Goal: Task Accomplishment & Management: Complete application form

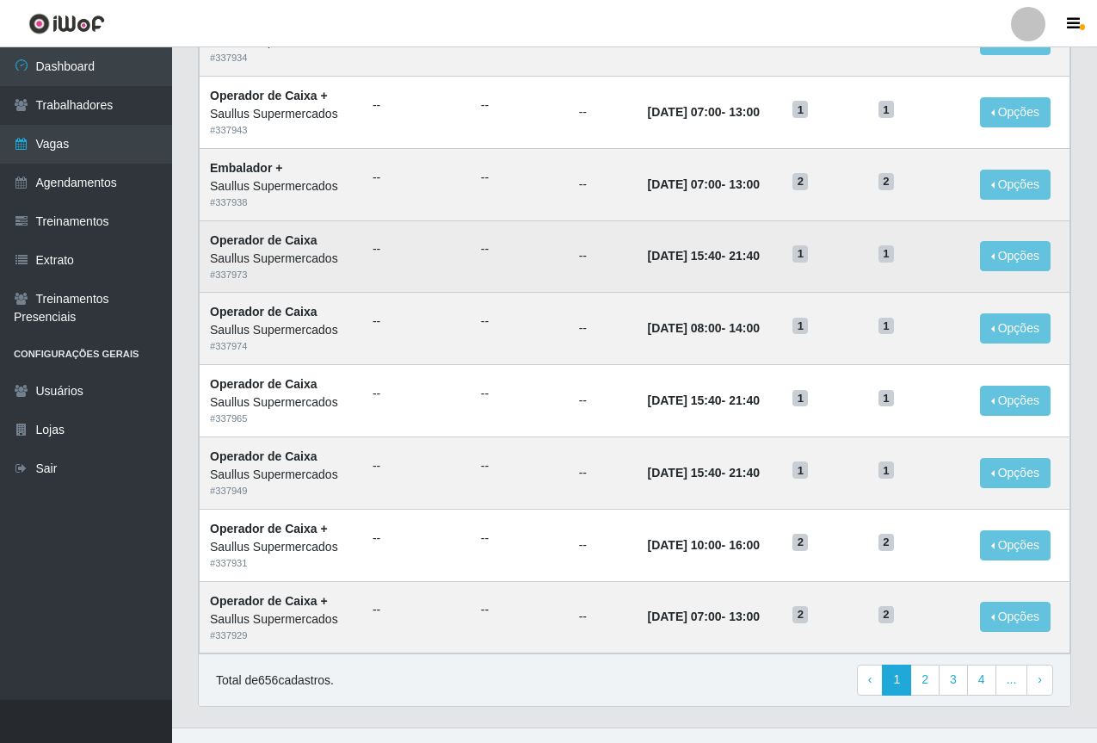
scroll to position [716, 0]
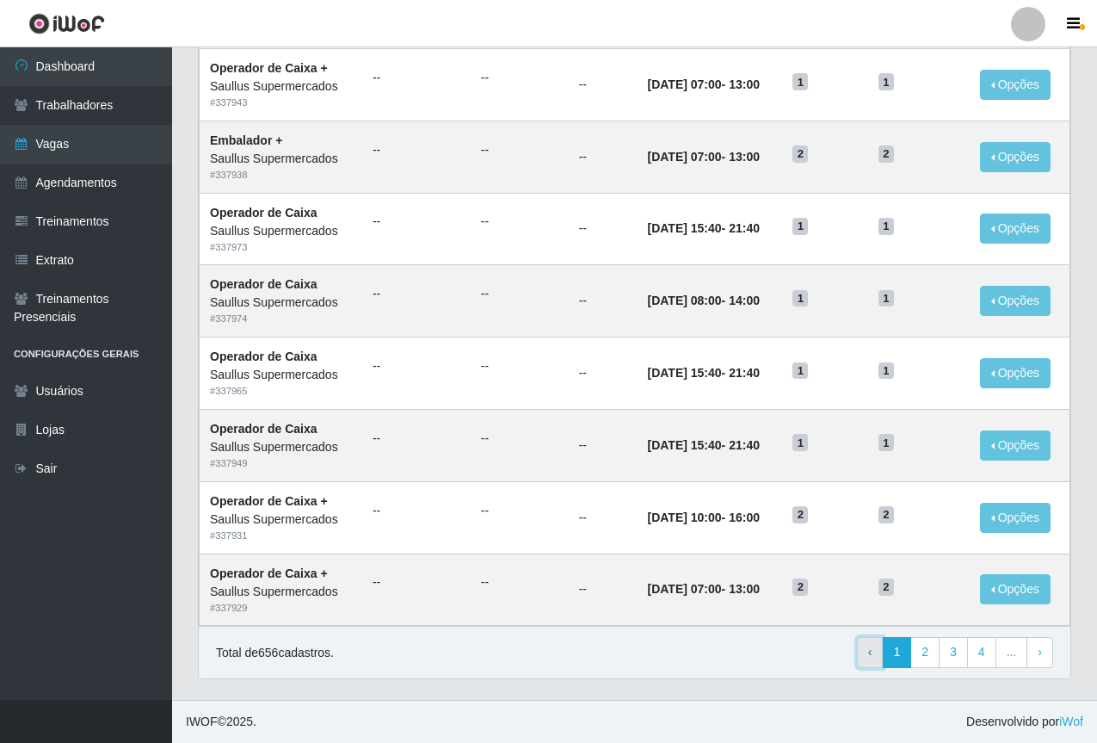
click at [877, 660] on link "‹ Previous" at bounding box center [870, 652] width 27 height 31
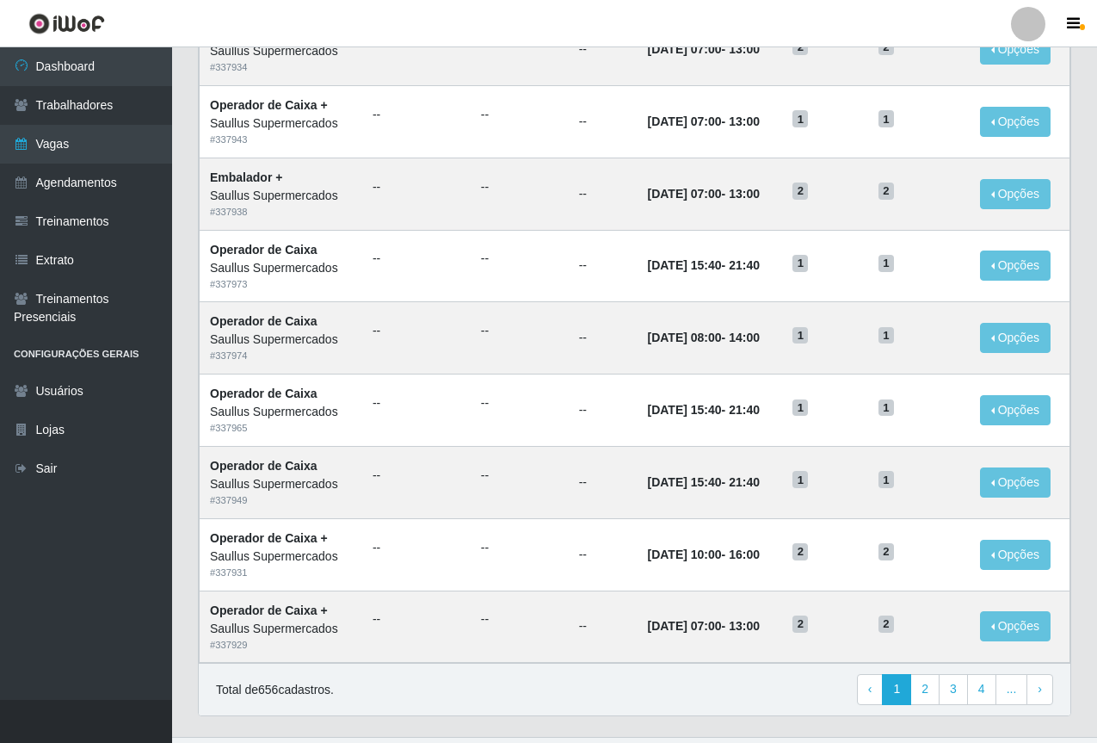
scroll to position [716, 0]
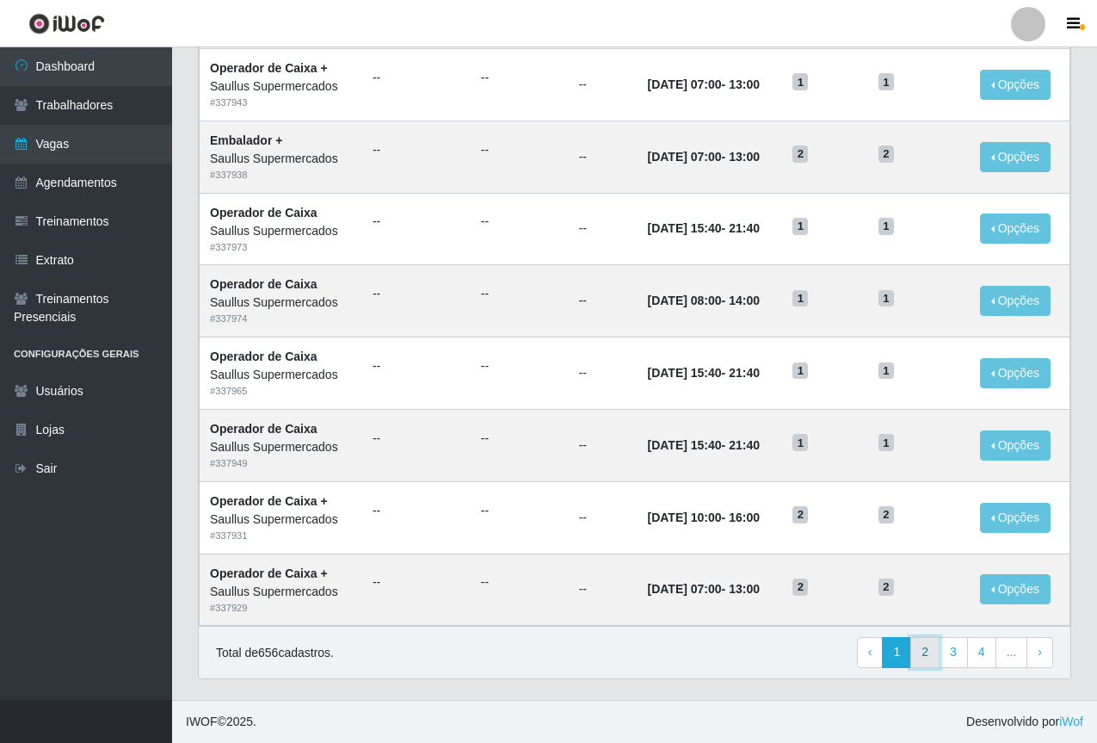
click at [930, 656] on link "2" at bounding box center [924, 652] width 29 height 31
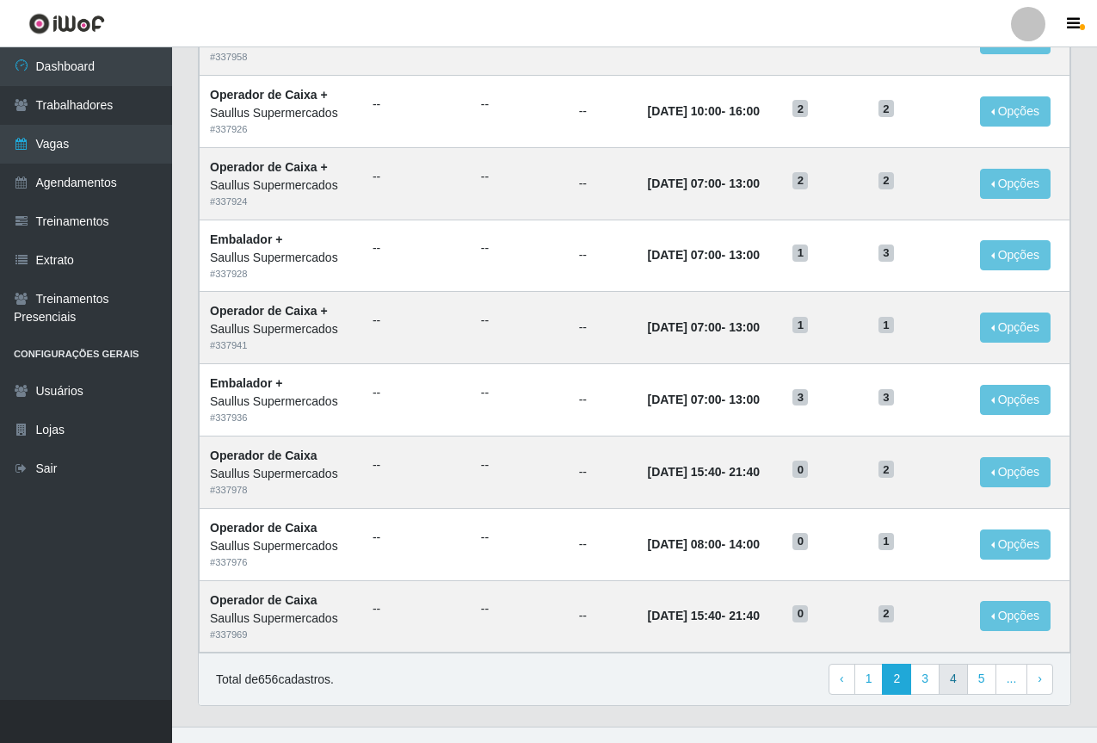
scroll to position [716, 0]
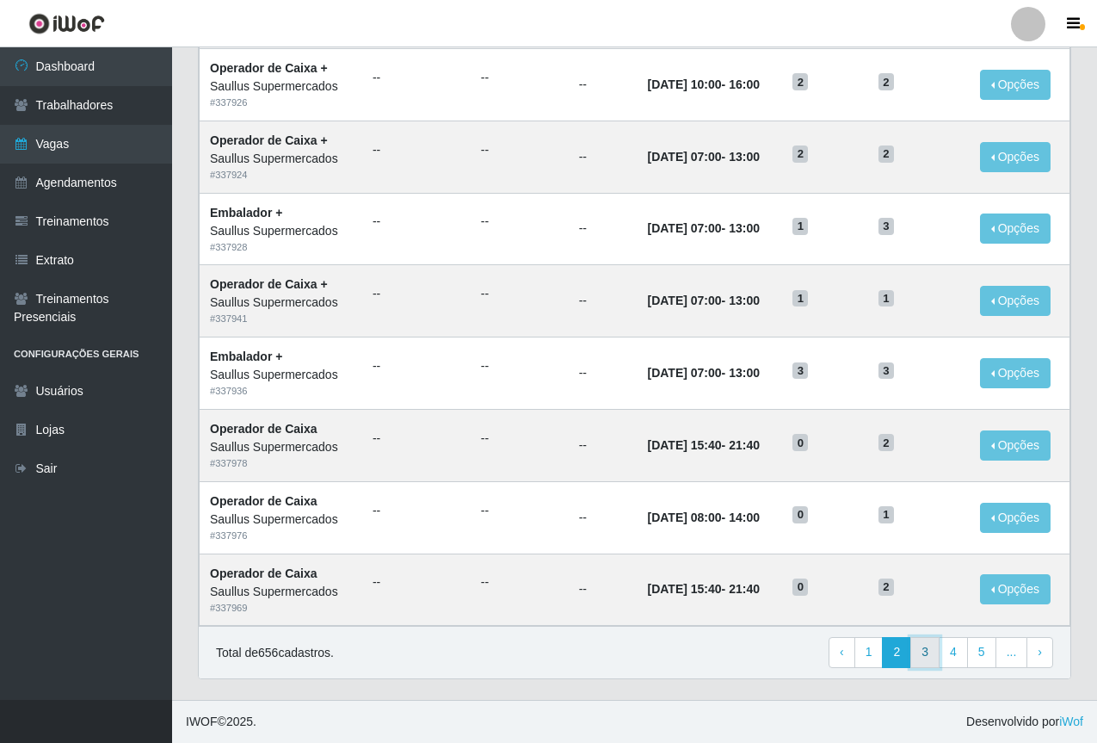
click at [928, 659] on link "3" at bounding box center [924, 652] width 29 height 31
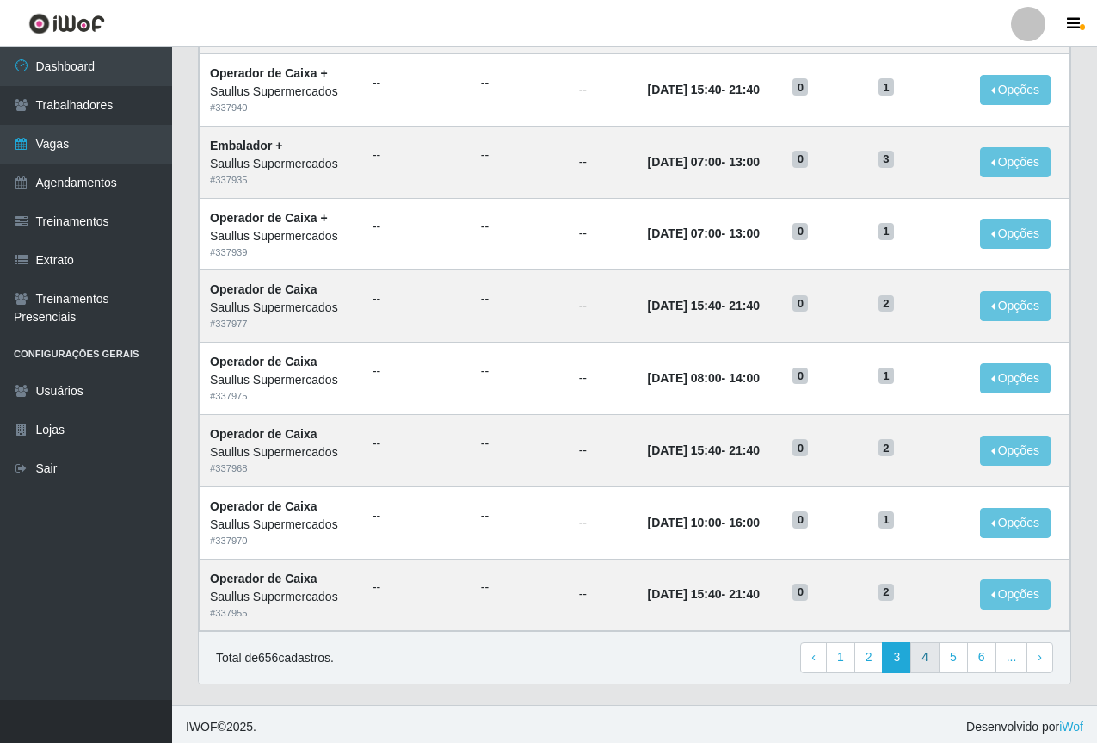
scroll to position [716, 0]
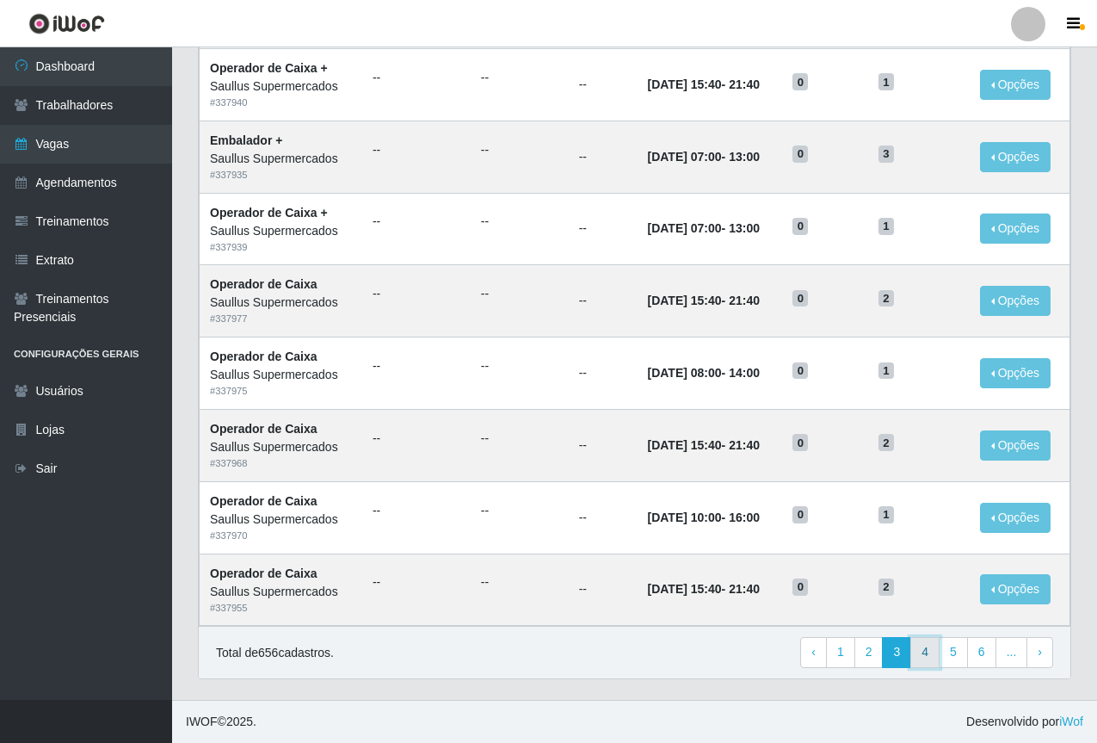
click at [940, 657] on link "4" at bounding box center [924, 652] width 29 height 31
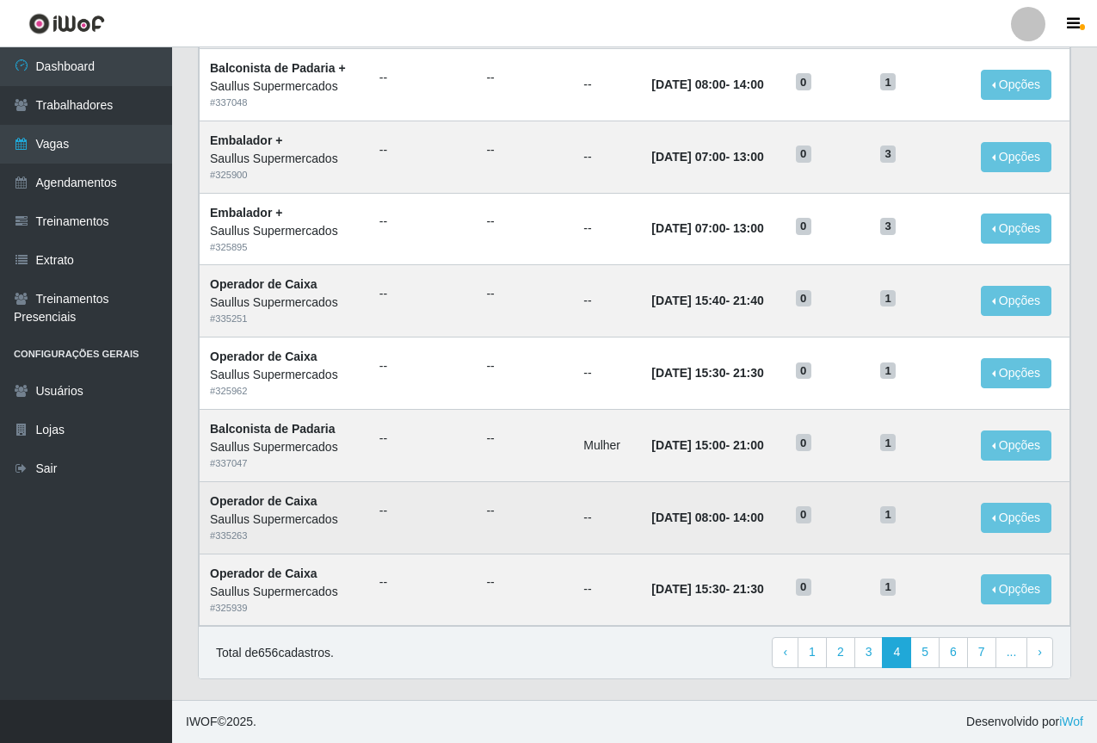
scroll to position [458, 0]
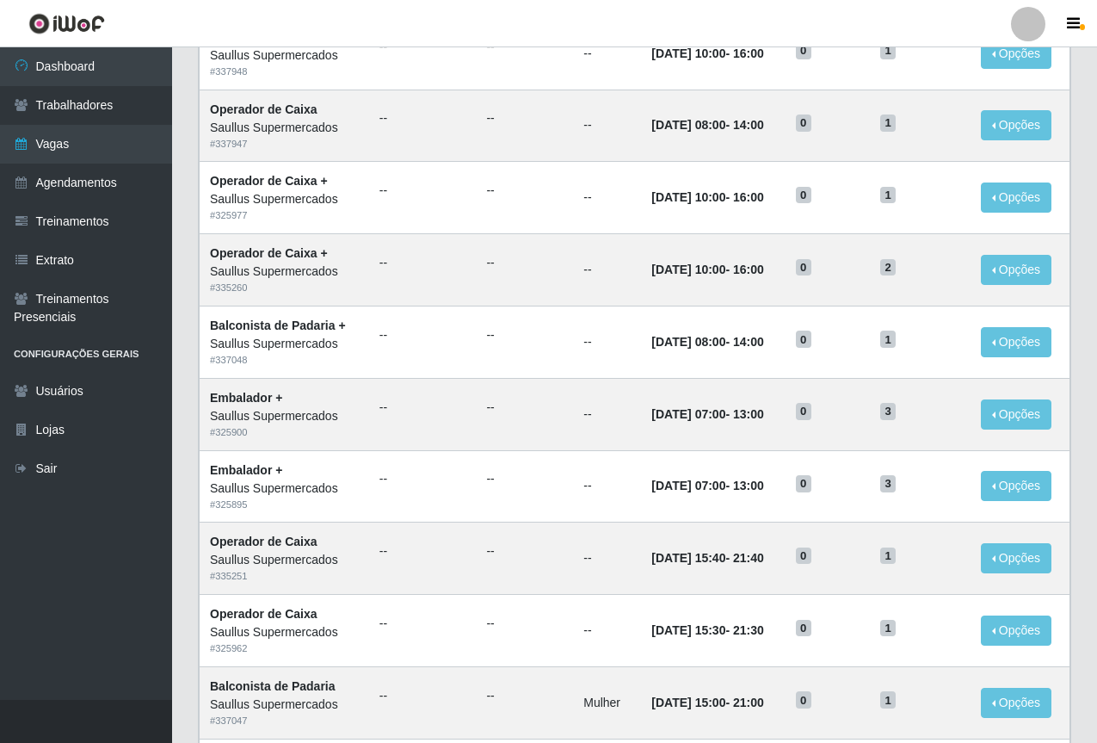
click at [1076, 294] on div "Lista Adicionar Ref Trainamentos Certificação Gênero Data Restantes Cadastradas…" at bounding box center [634, 334] width 899 height 1243
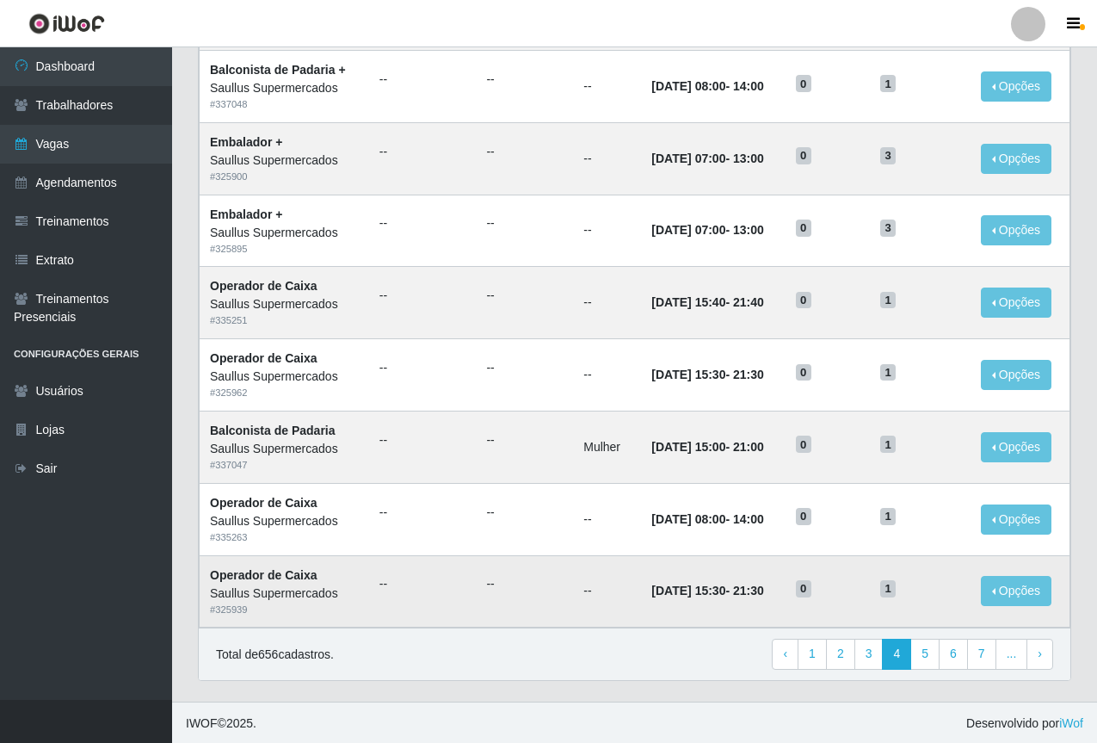
scroll to position [716, 0]
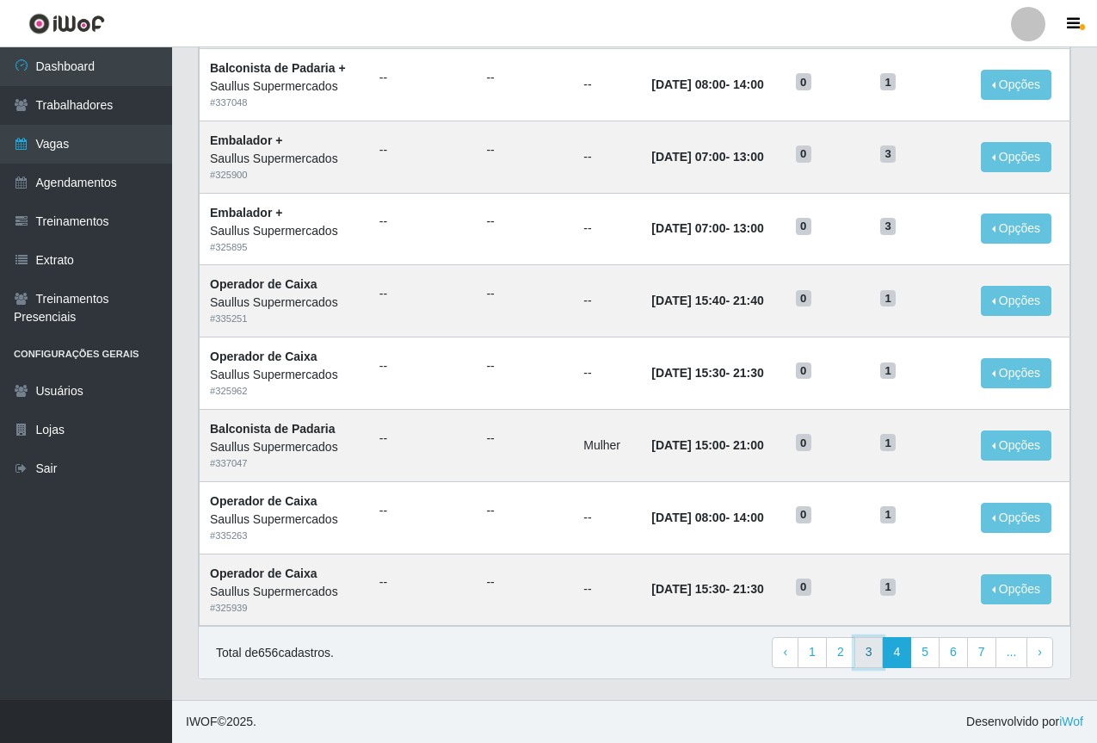
click at [875, 660] on link "3" at bounding box center [868, 652] width 29 height 31
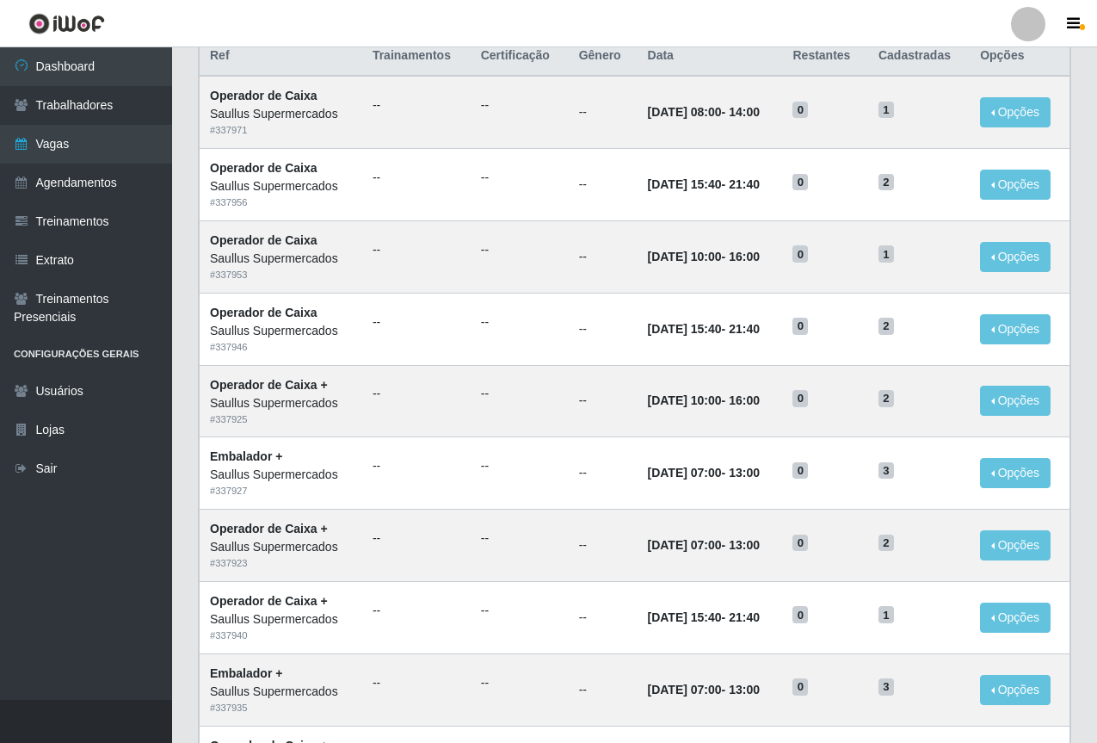
scroll to position [716, 0]
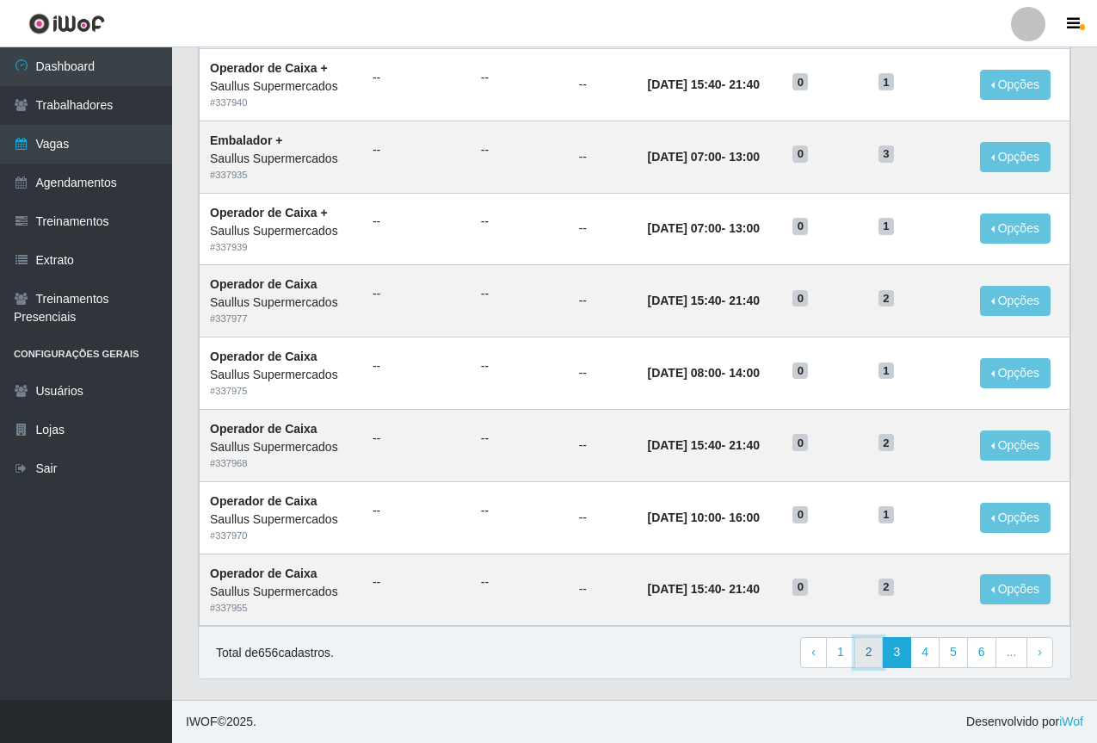
click at [870, 651] on link "2" at bounding box center [868, 652] width 29 height 31
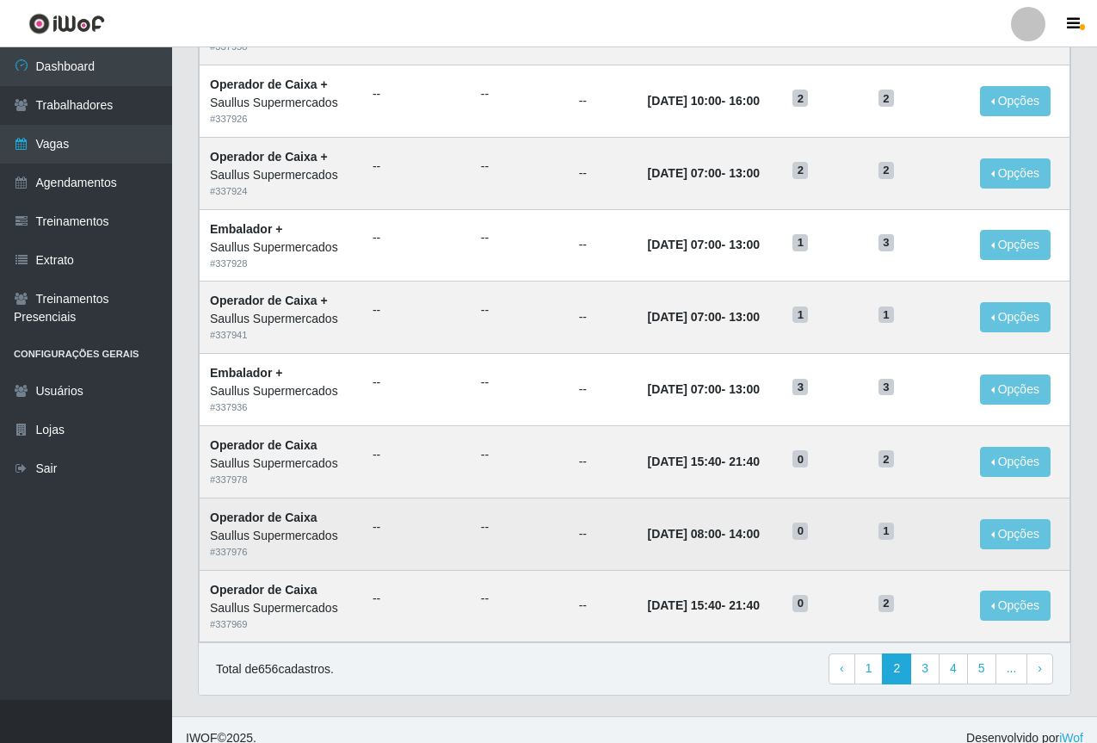
scroll to position [716, 0]
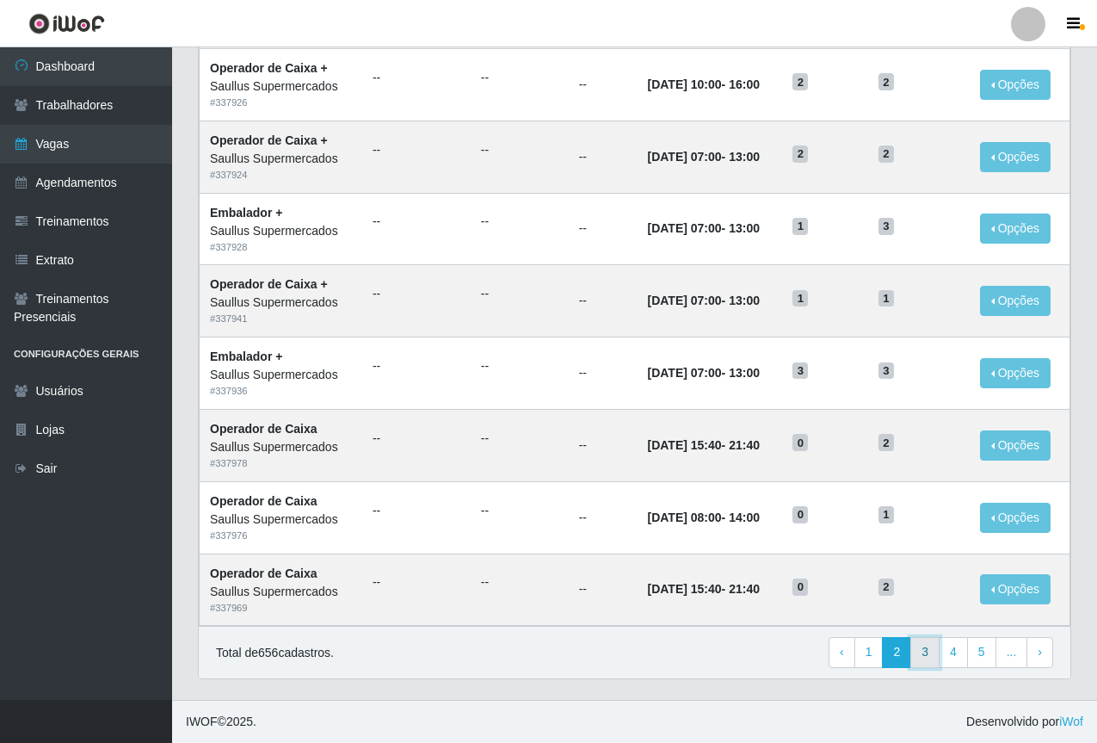
click at [924, 659] on link "3" at bounding box center [924, 652] width 29 height 31
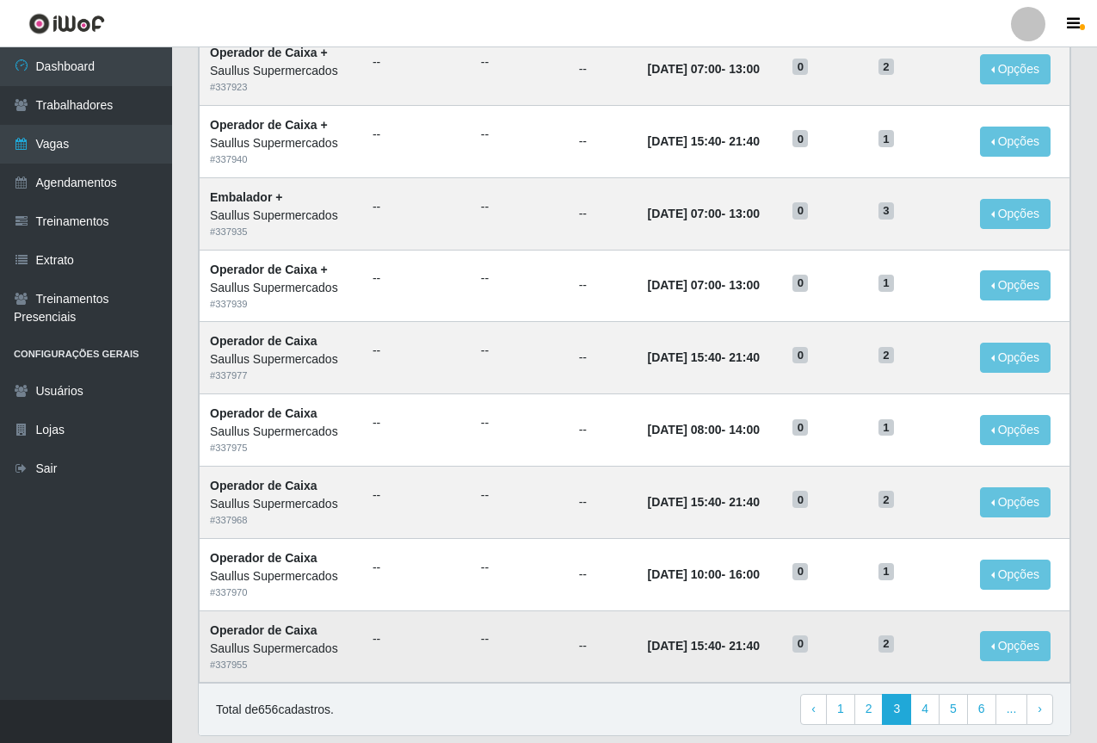
scroll to position [716, 0]
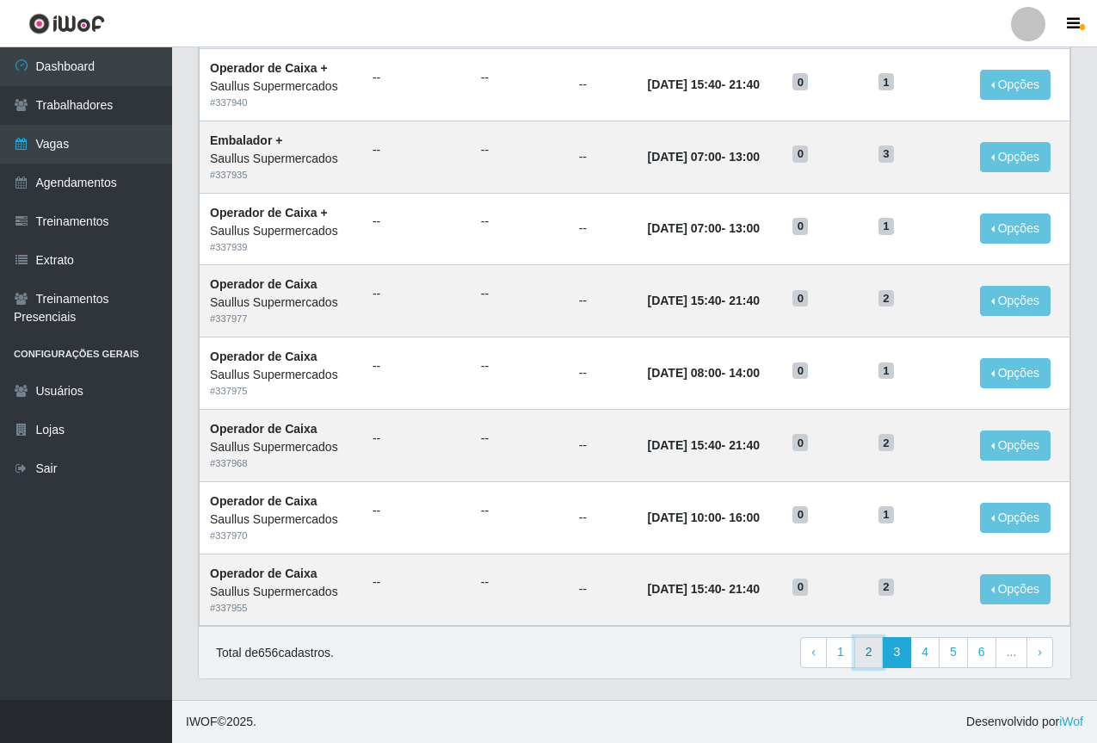
click at [879, 658] on link "2" at bounding box center [868, 652] width 29 height 31
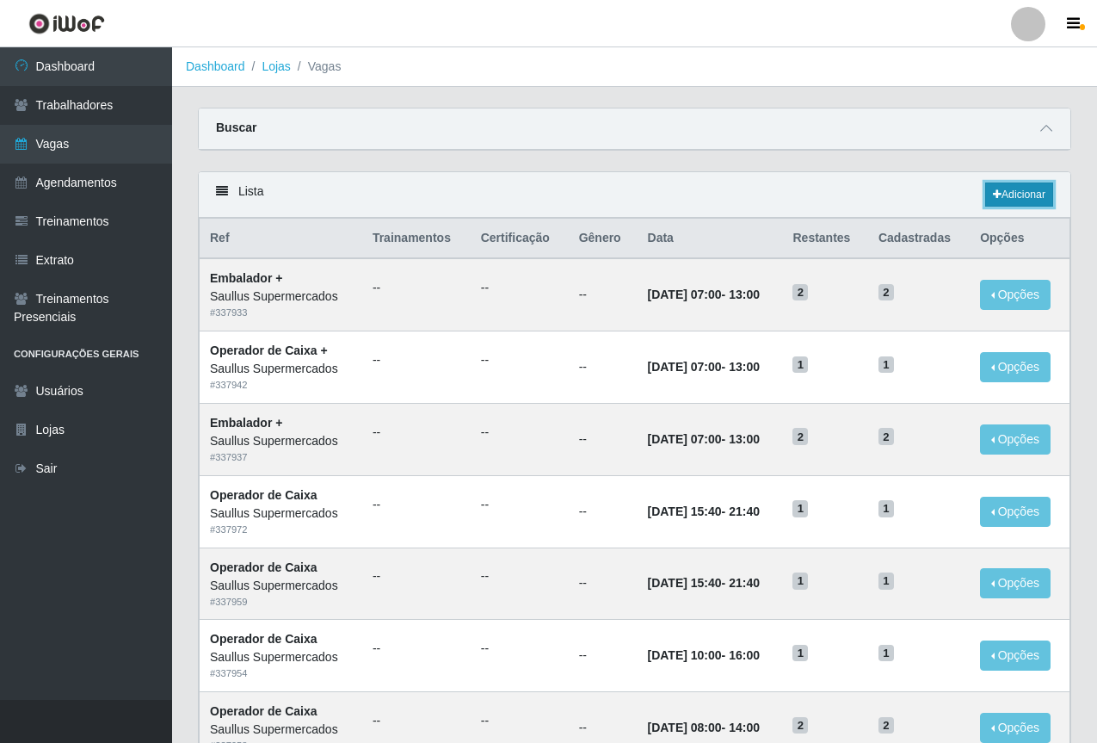
click at [1026, 196] on link "Adicionar" at bounding box center [1019, 194] width 68 height 24
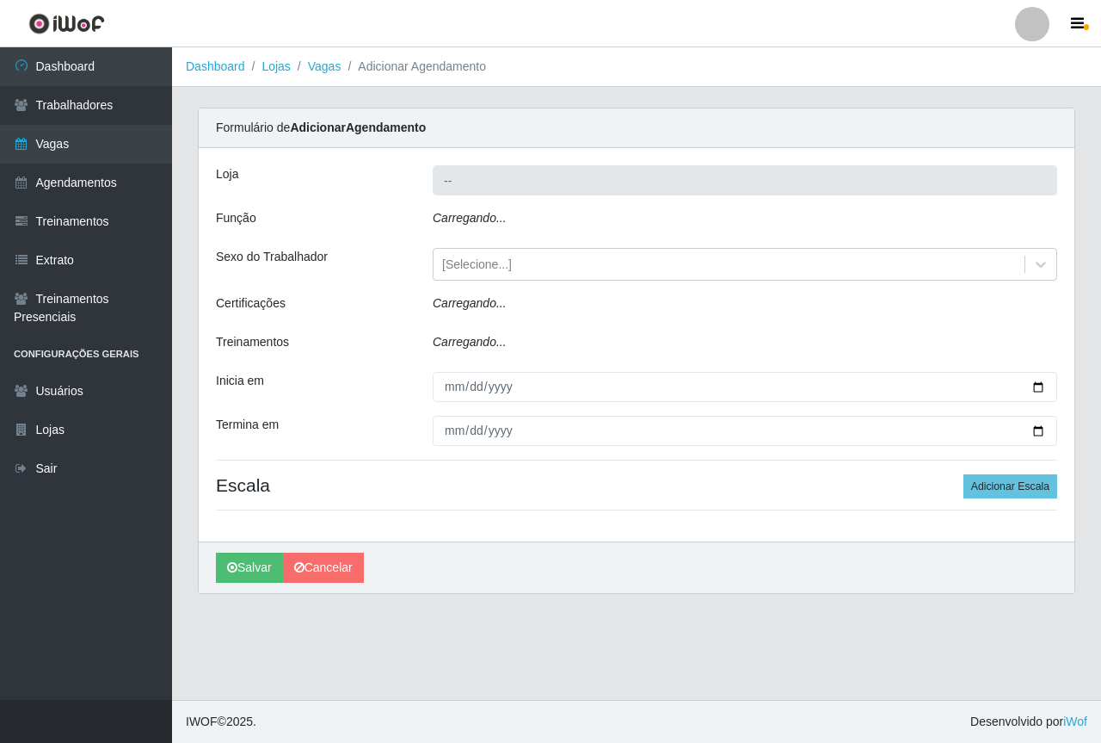
type input "Saullus Supermercados"
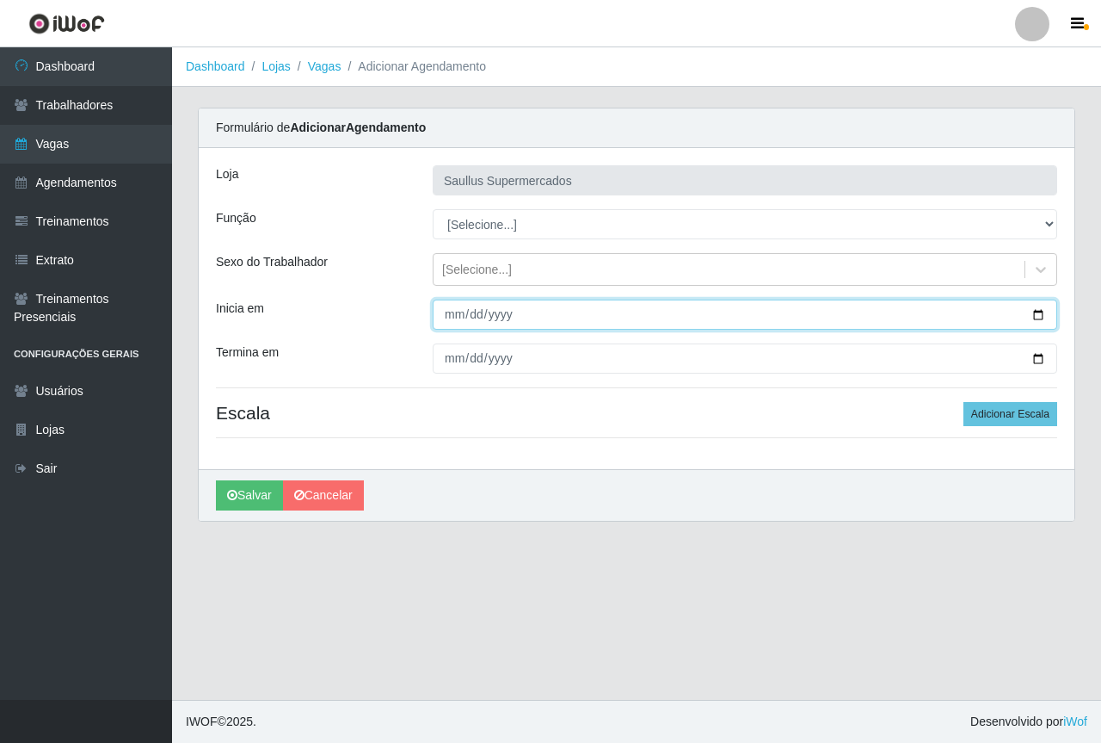
click at [459, 311] on input "Inicia em" at bounding box center [745, 314] width 625 height 30
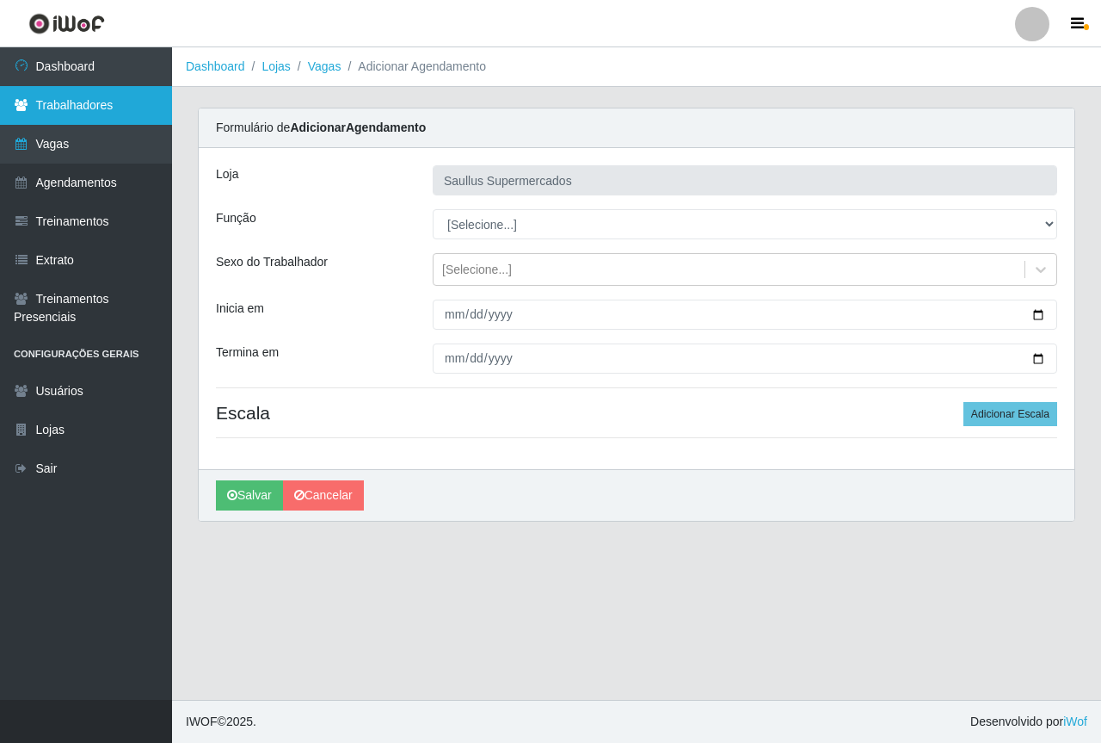
click at [100, 111] on link "Trabalhadores" at bounding box center [86, 105] width 172 height 39
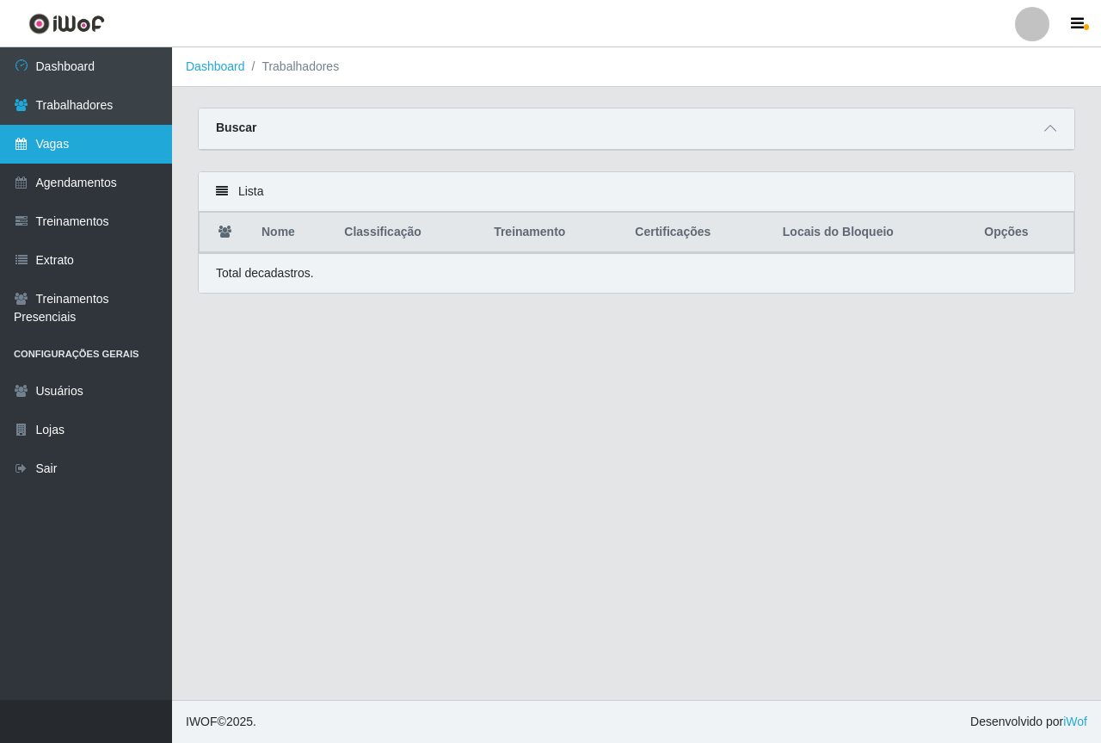
click at [99, 145] on link "Vagas" at bounding box center [86, 144] width 172 height 39
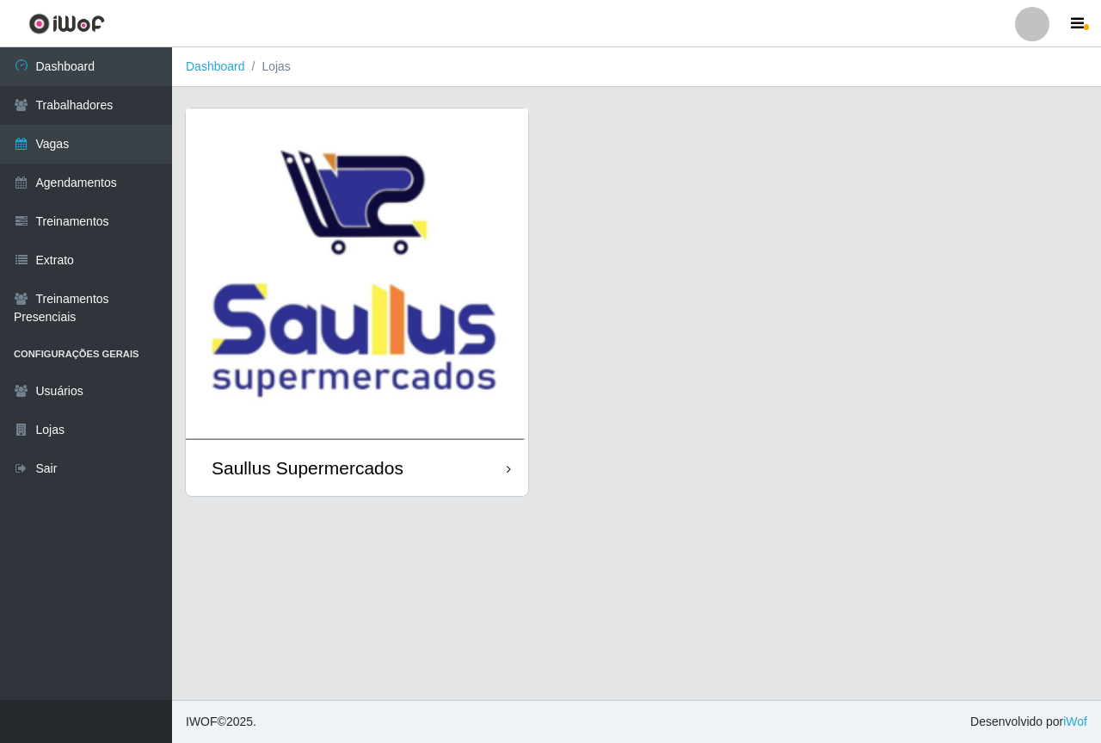
click at [398, 188] on img at bounding box center [357, 273] width 342 height 331
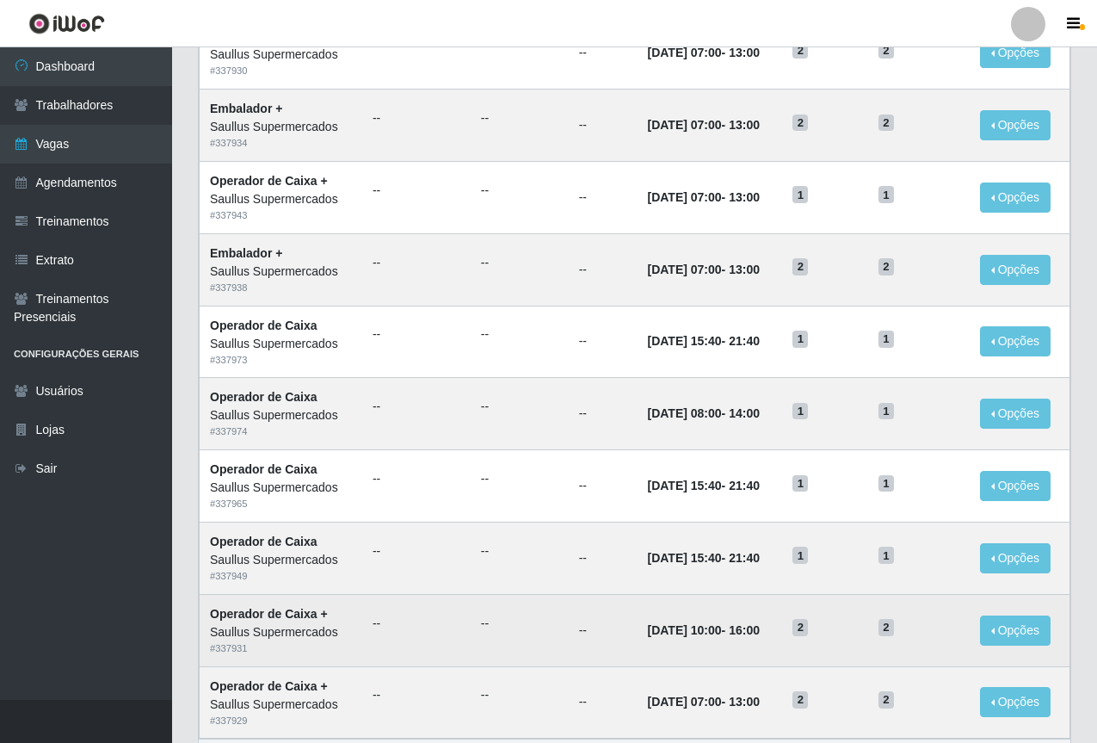
scroll to position [716, 0]
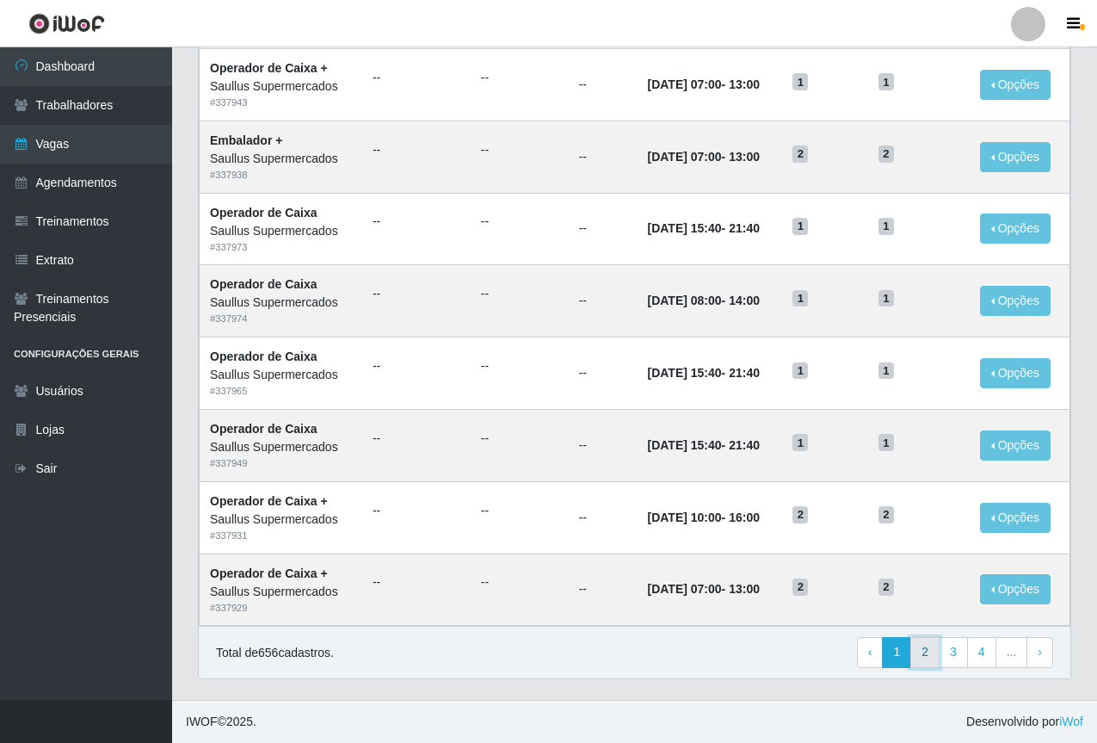
click at [922, 663] on link "2" at bounding box center [924, 652] width 29 height 31
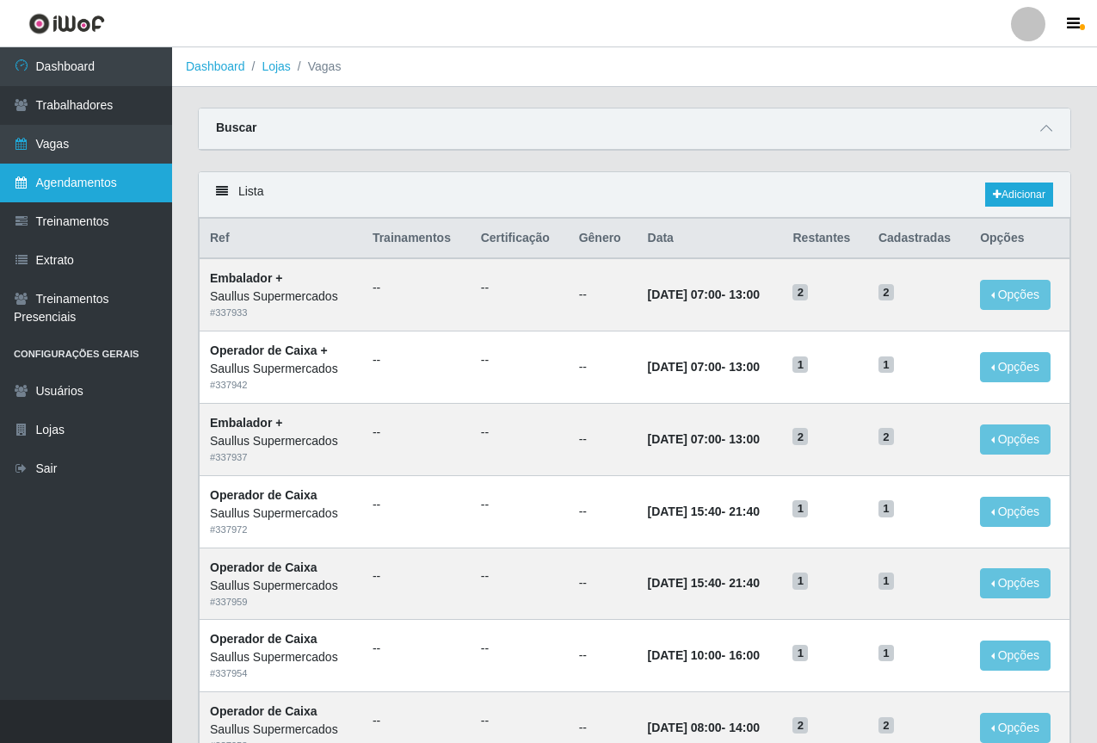
click at [122, 190] on link "Agendamentos" at bounding box center [86, 182] width 172 height 39
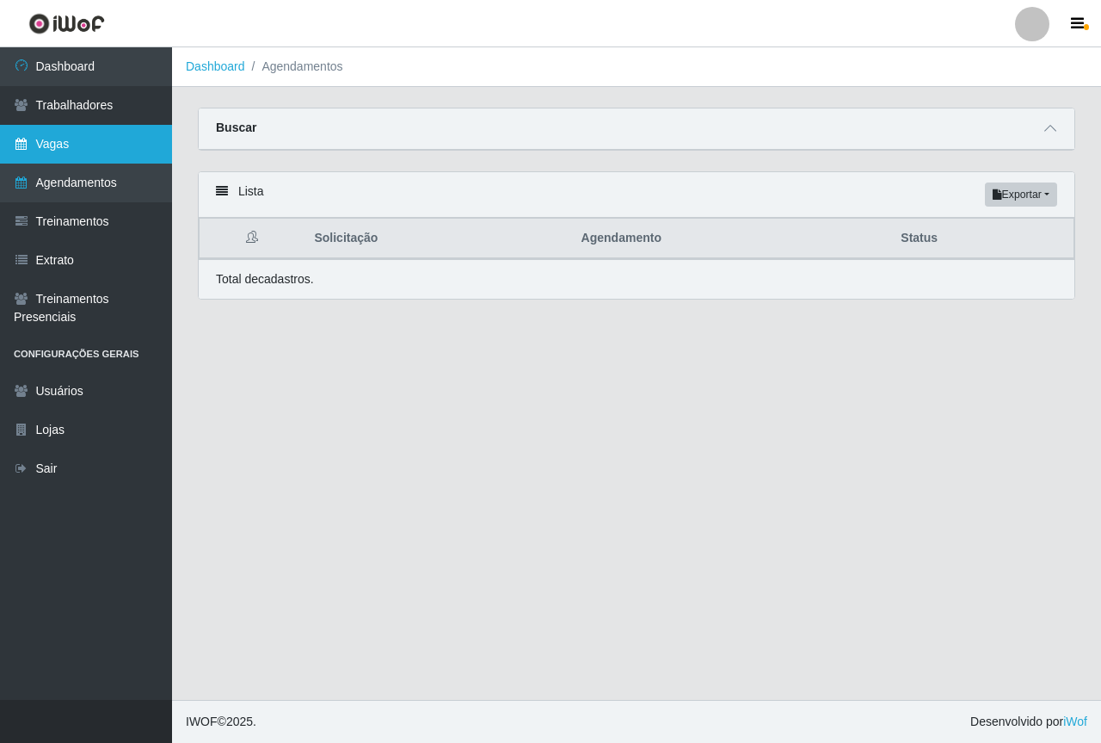
click at [94, 143] on link "Vagas" at bounding box center [86, 144] width 172 height 39
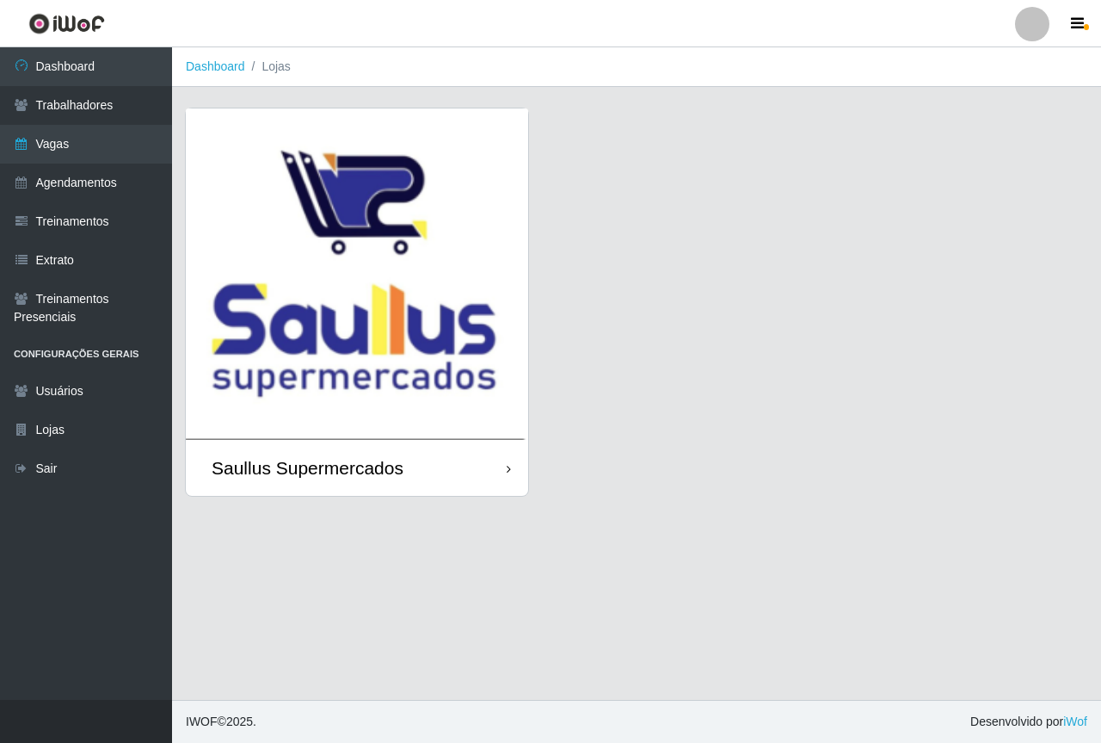
click at [248, 237] on img at bounding box center [357, 273] width 342 height 331
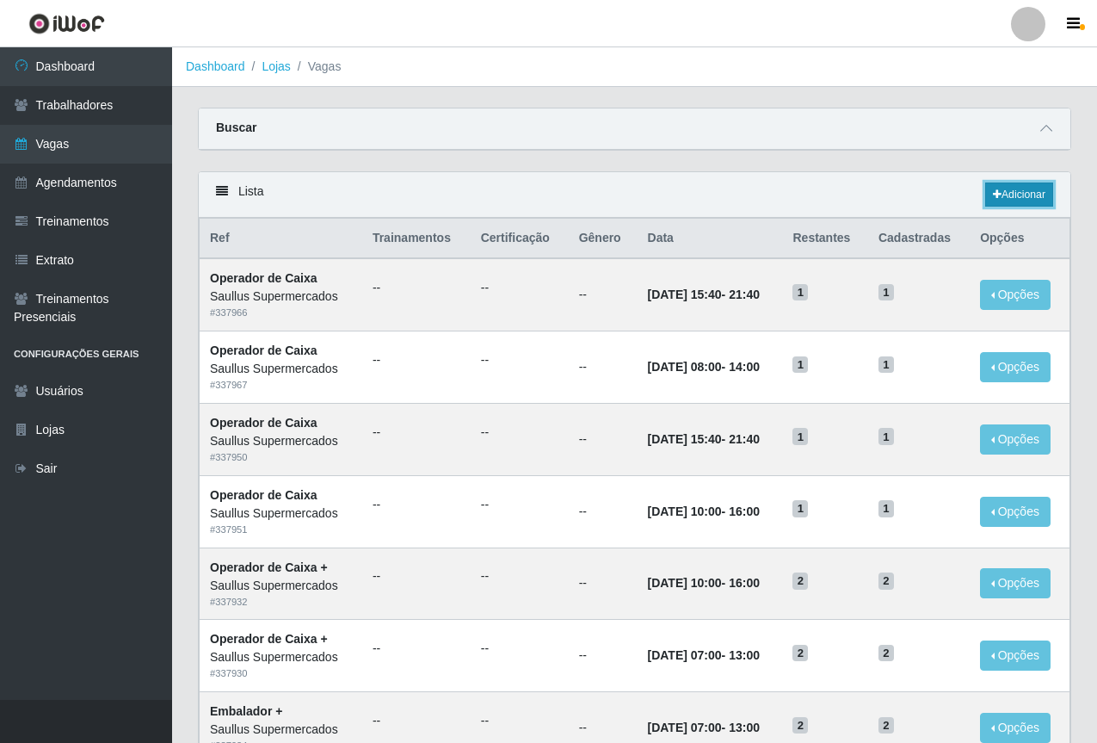
click at [988, 188] on link "Adicionar" at bounding box center [1019, 194] width 68 height 24
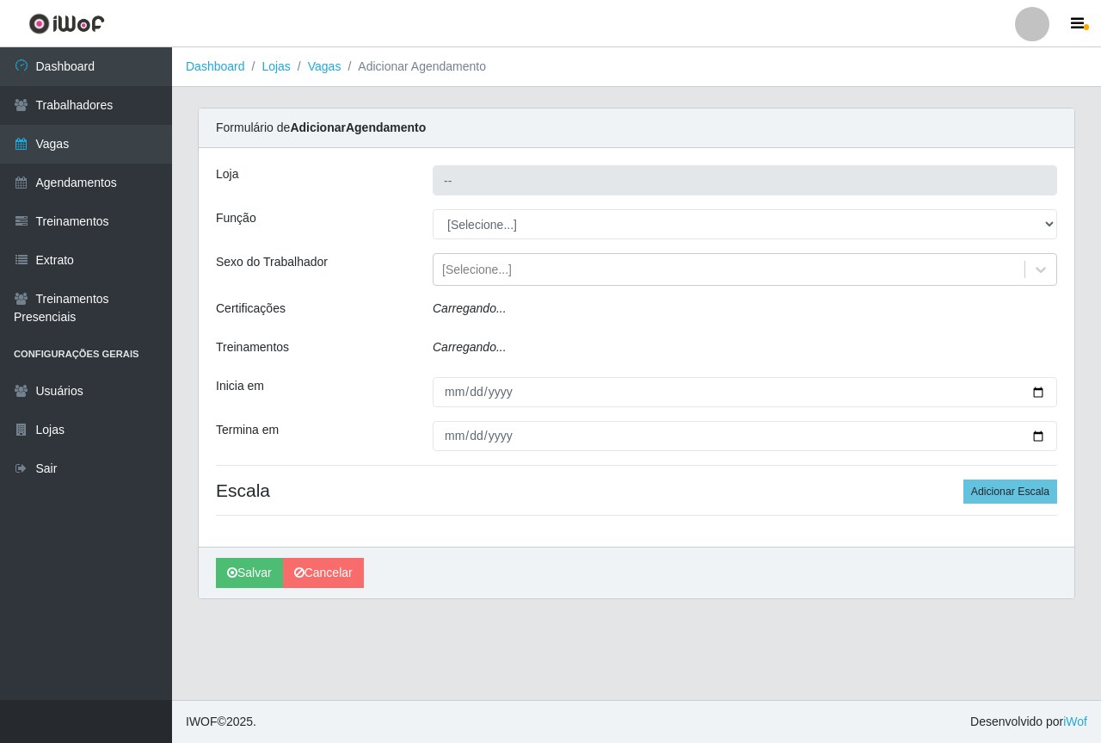
type input "Saullus Supermercados"
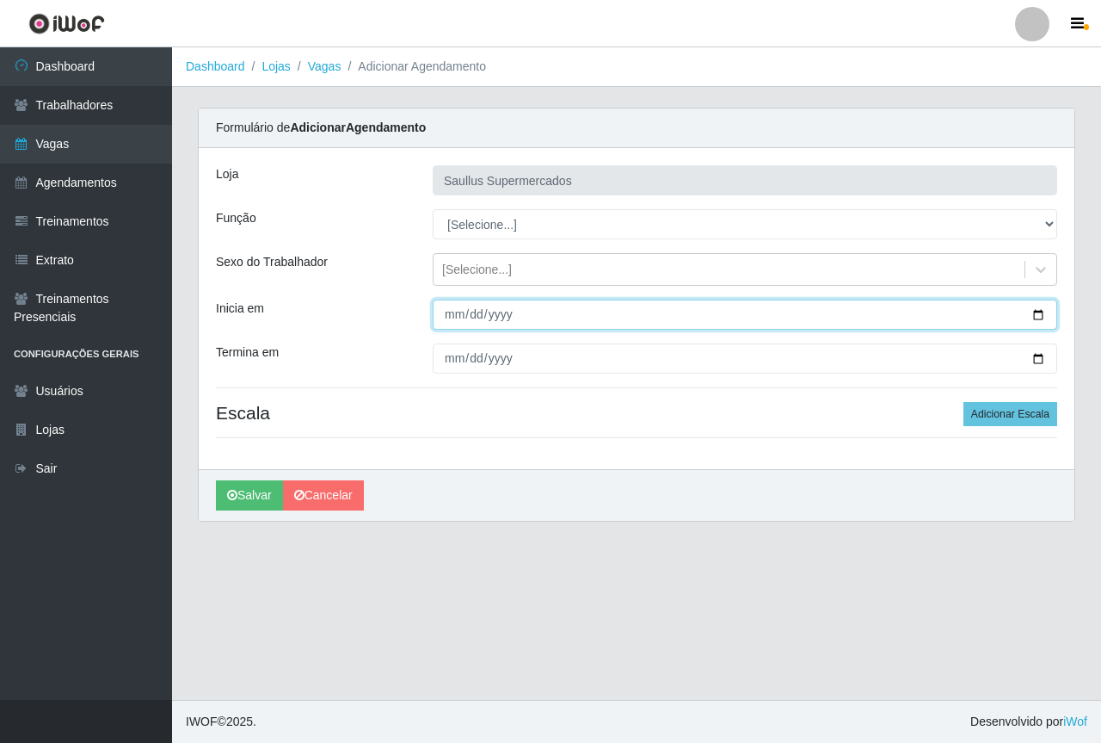
click at [456, 308] on input "Inicia em" at bounding box center [745, 314] width 625 height 30
type input "2025-09-18"
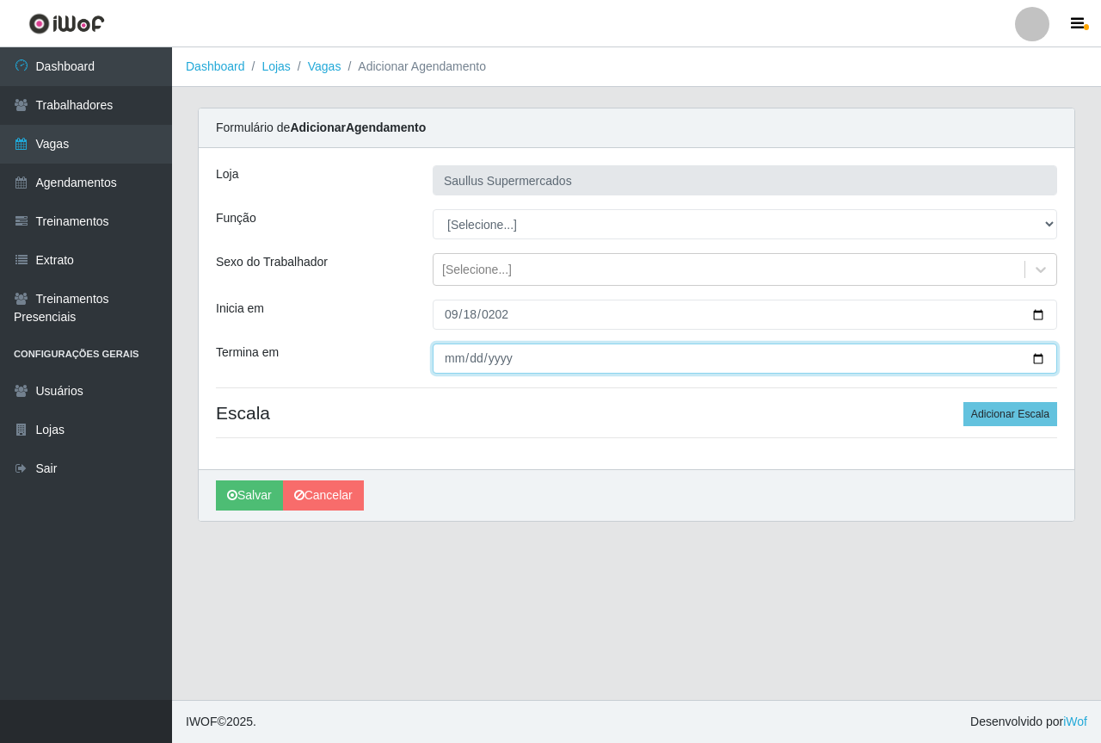
click at [449, 369] on input "Termina em" at bounding box center [745, 358] width 625 height 30
type input "2025-09-18"
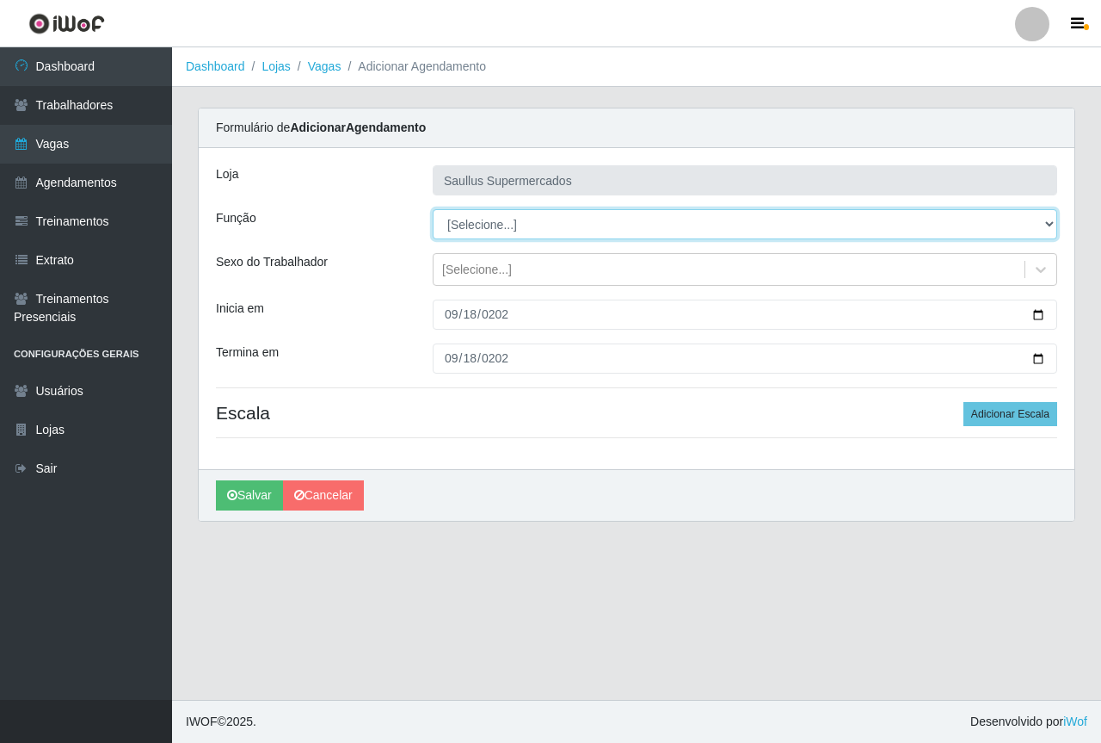
click at [503, 233] on select "[Selecione...] ASG ASG + ASG ++ Balconista de Açougue Balconista de Açougue + B…" at bounding box center [745, 224] width 625 height 30
select select "22"
click at [433, 209] on select "[Selecione...] ASG ASG + ASG ++ Balconista de Açougue Balconista de Açougue + B…" at bounding box center [745, 224] width 625 height 30
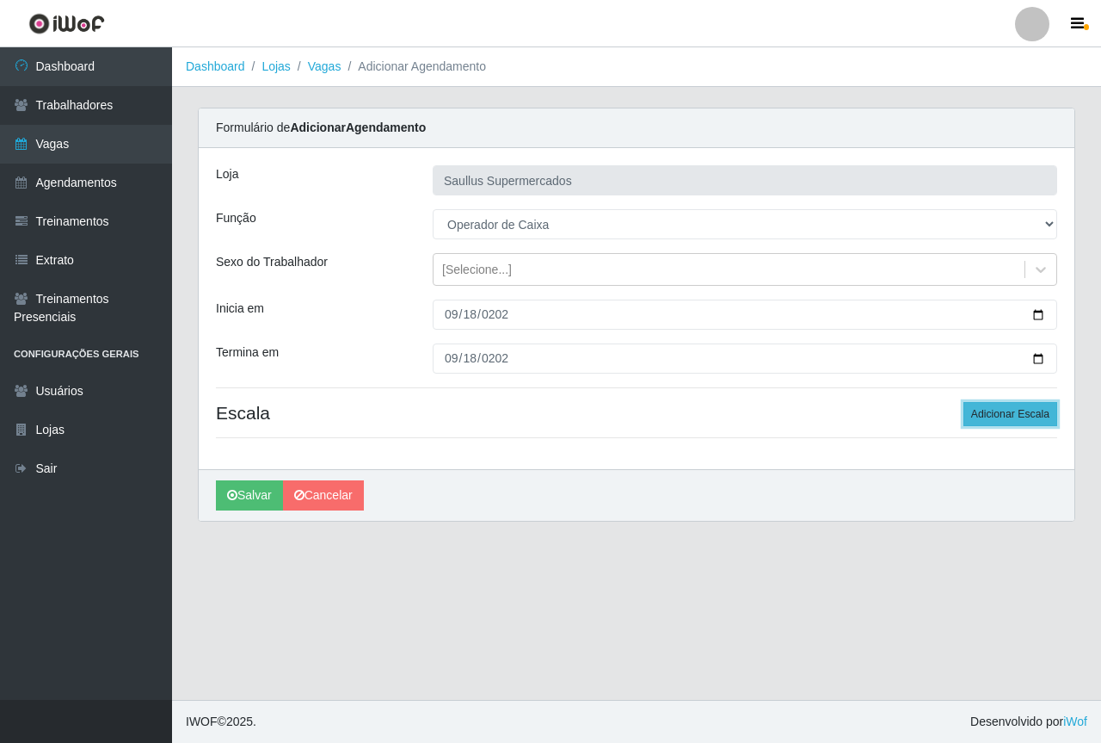
click at [985, 417] on button "Adicionar Escala" at bounding box center [1011, 414] width 94 height 24
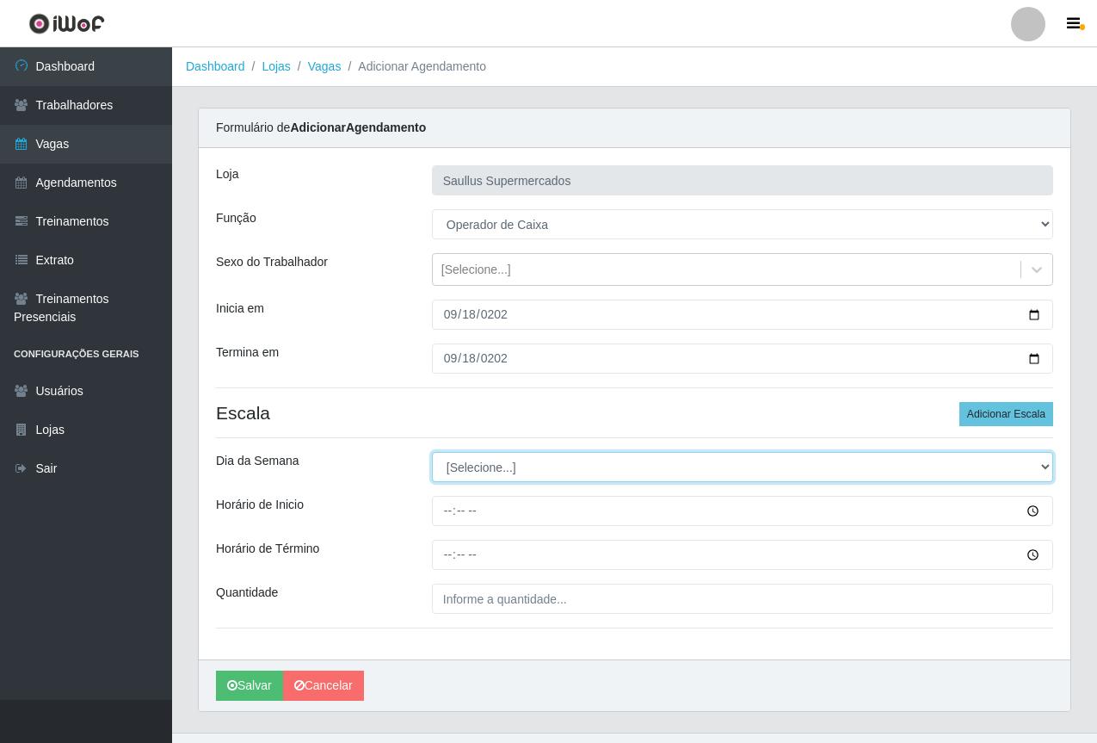
click at [445, 466] on select "[Selecione...] Segunda Terça Quarta Quinta Sexta Sábado Domingo" at bounding box center [742, 467] width 621 height 30
select select "4"
click at [432, 452] on select "[Selecione...] Segunda Terça Quarta Quinta Sexta Sábado Domingo" at bounding box center [742, 467] width 621 height 30
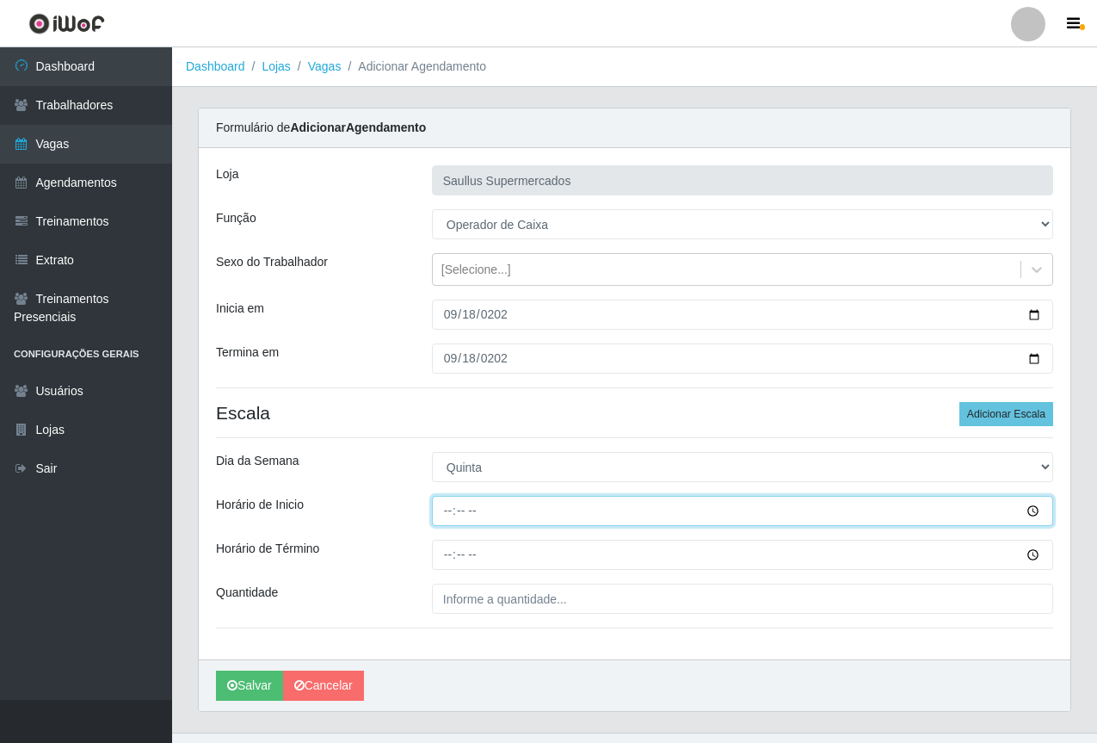
click at [447, 504] on input "Horário de Inicio" at bounding box center [742, 511] width 621 height 30
type input "15:40"
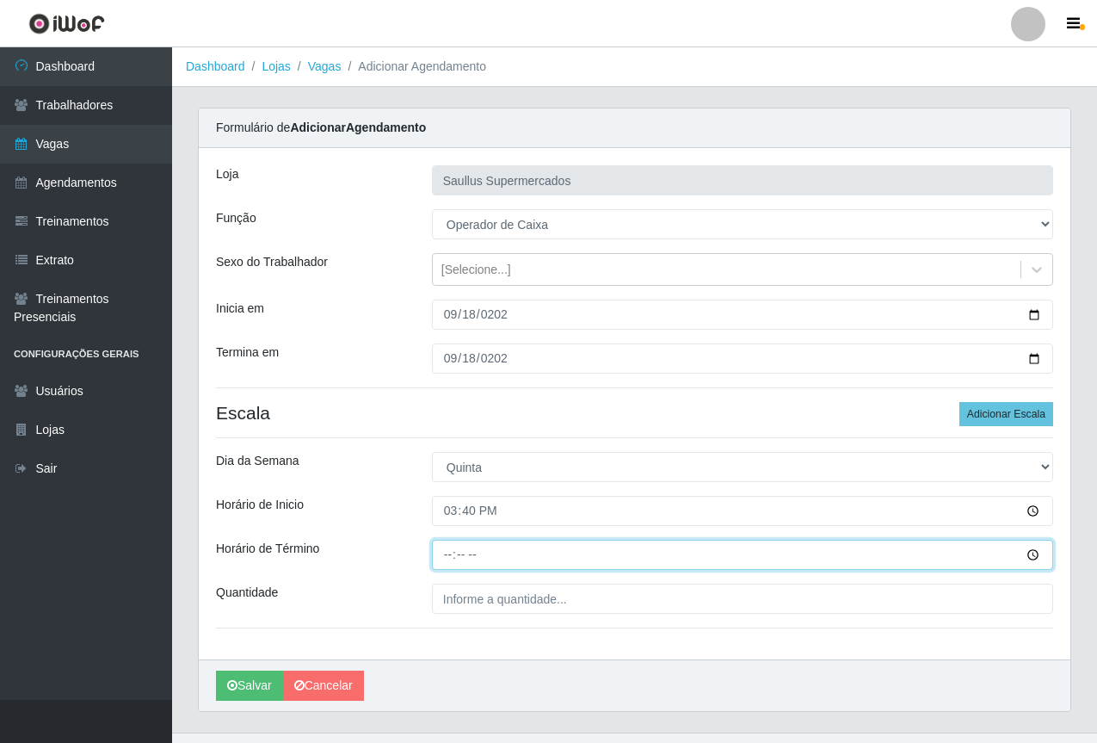
click at [444, 561] on input "Horário de Término" at bounding box center [742, 555] width 621 height 30
type input "21:40"
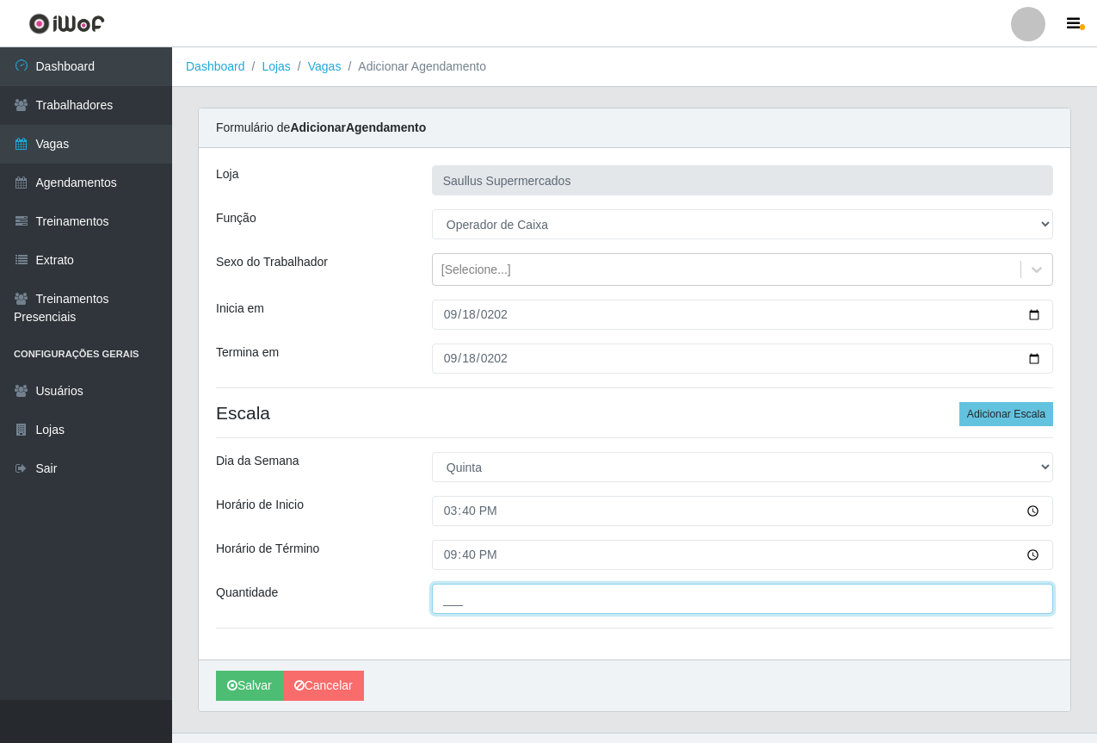
click at [484, 609] on input "___" at bounding box center [742, 598] width 621 height 30
type input "1__"
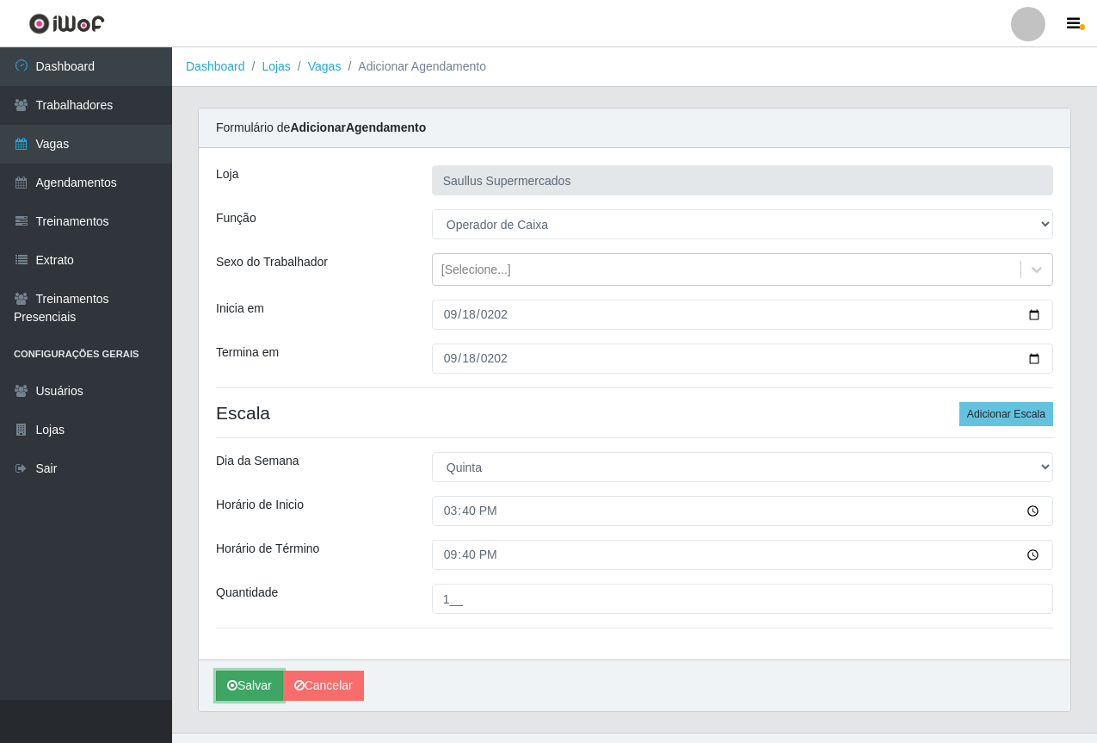
click at [250, 684] on button "Salvar" at bounding box center [249, 685] width 67 height 30
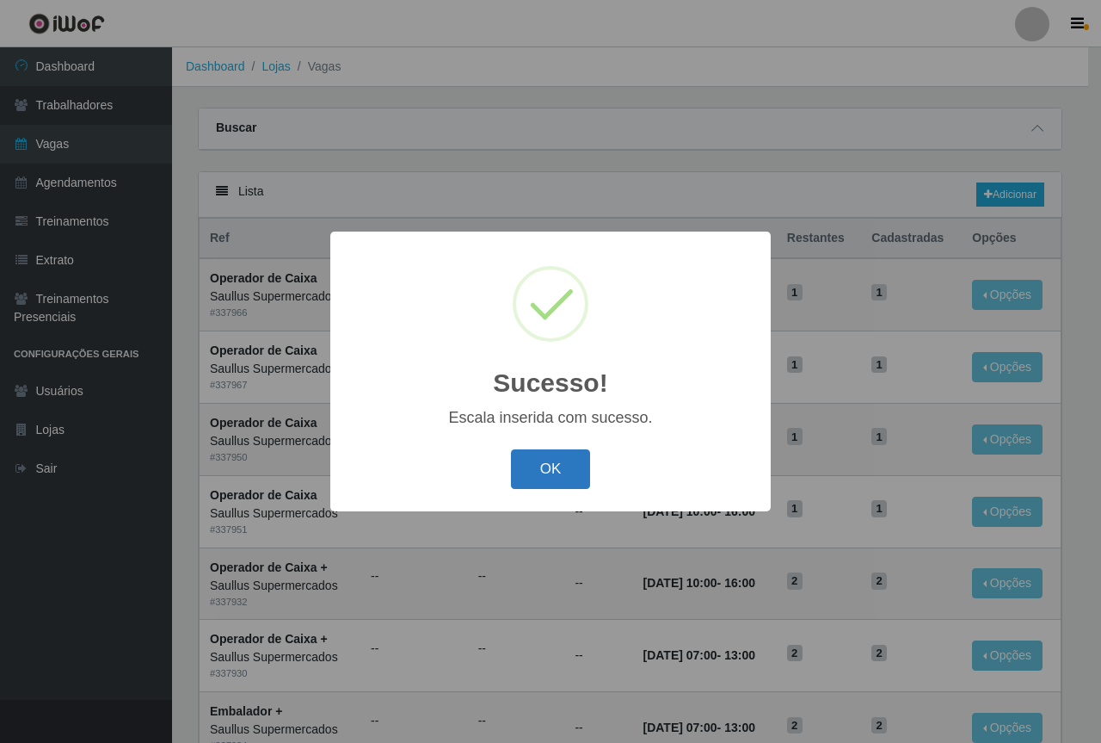
click at [519, 459] on button "OK" at bounding box center [551, 469] width 80 height 40
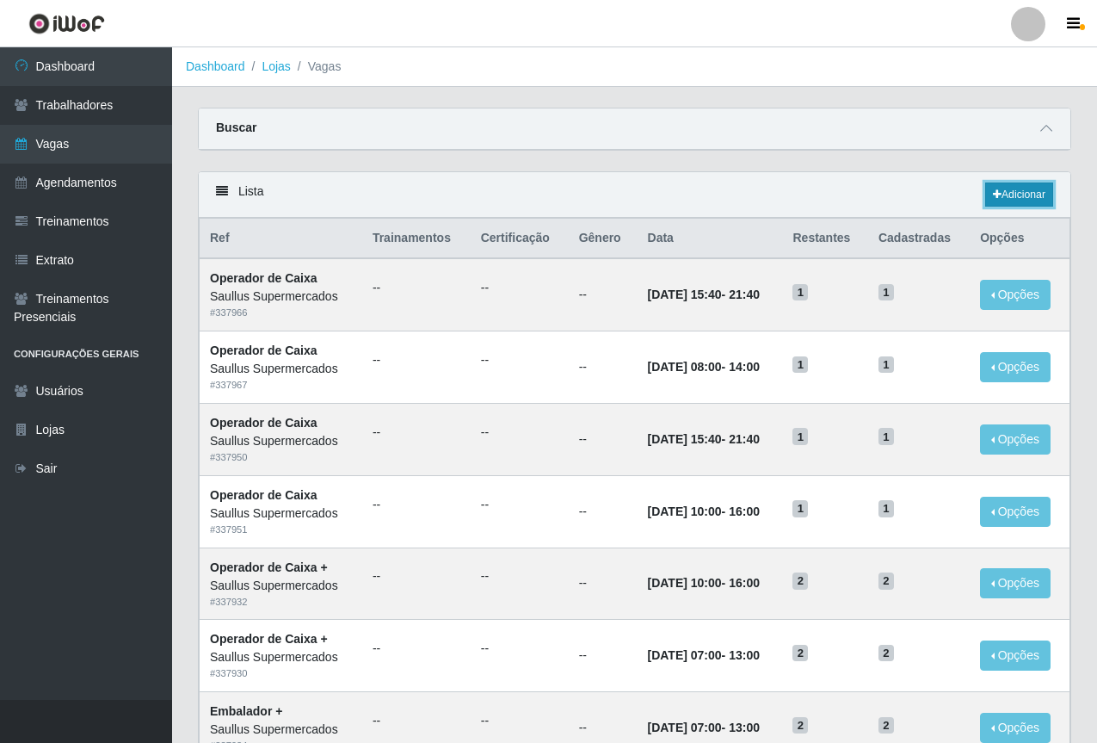
click at [1051, 191] on link "Adicionar" at bounding box center [1019, 194] width 68 height 24
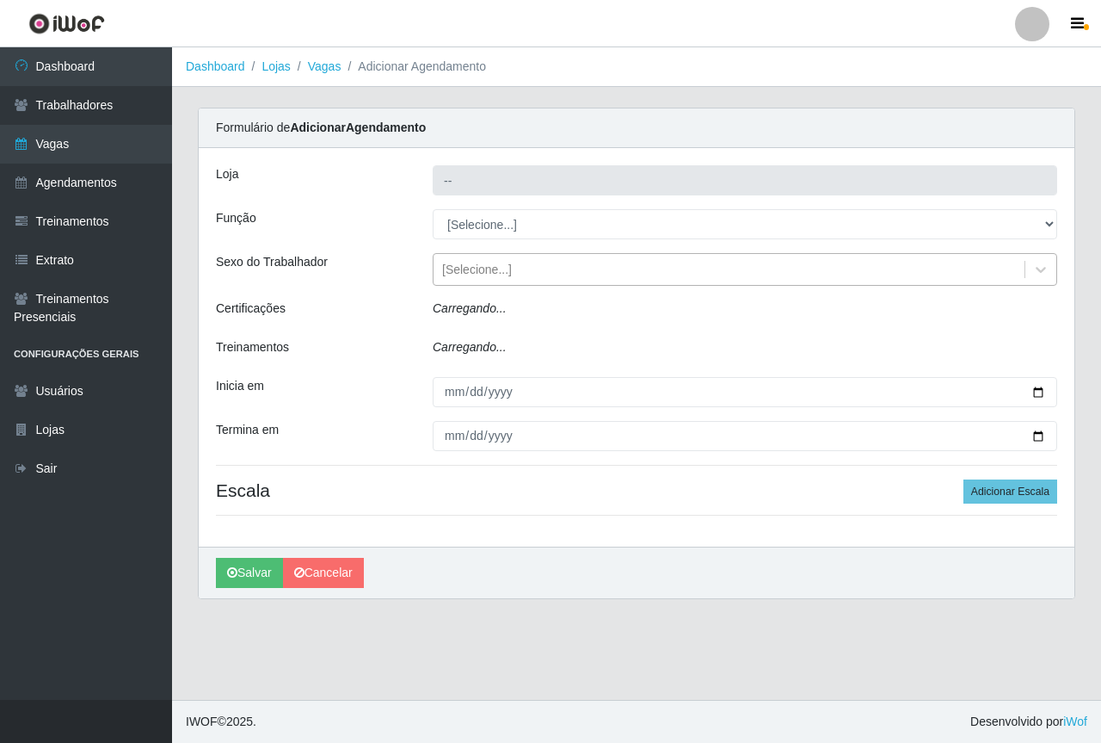
type input "Saullus Supermercados"
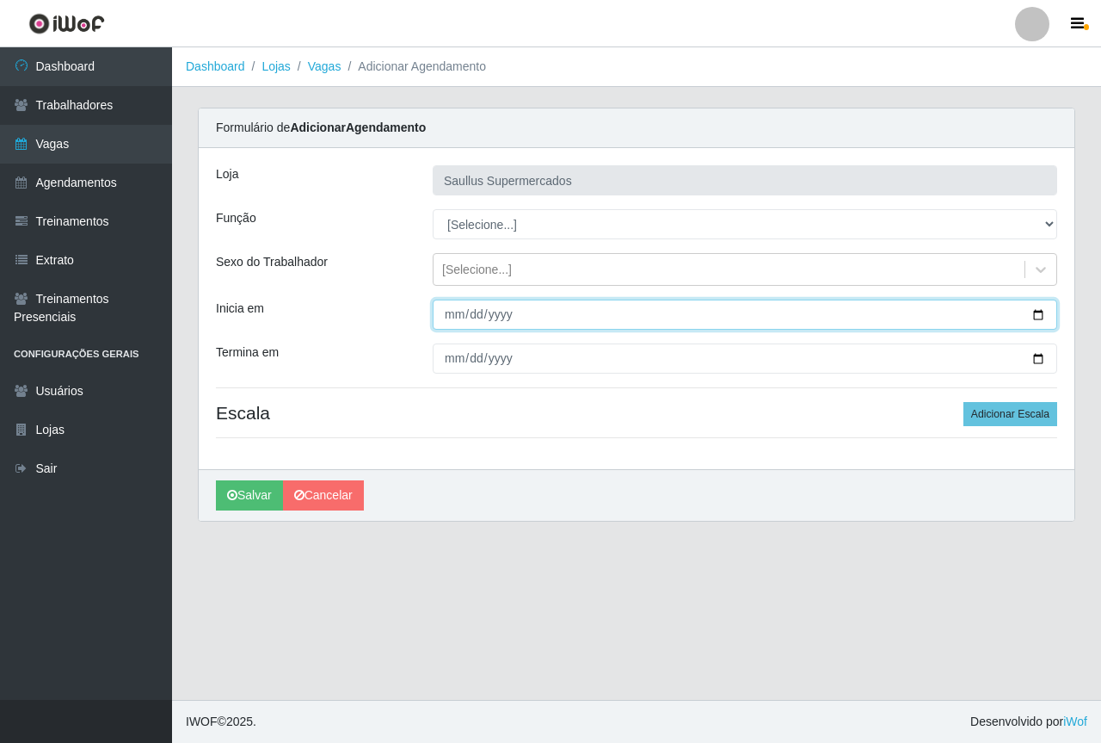
click at [457, 305] on input "Inicia em" at bounding box center [745, 314] width 625 height 30
type input "2025-09-25"
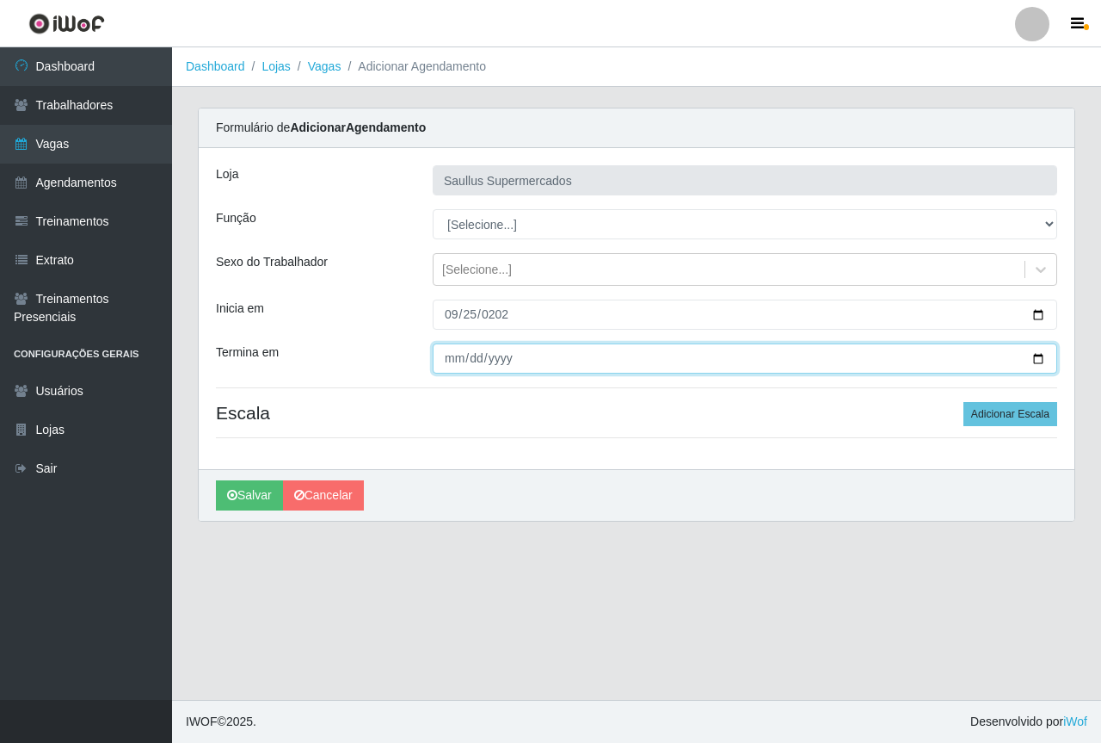
click at [449, 363] on input "Termina em" at bounding box center [745, 358] width 625 height 30
type input "2025-09-25"
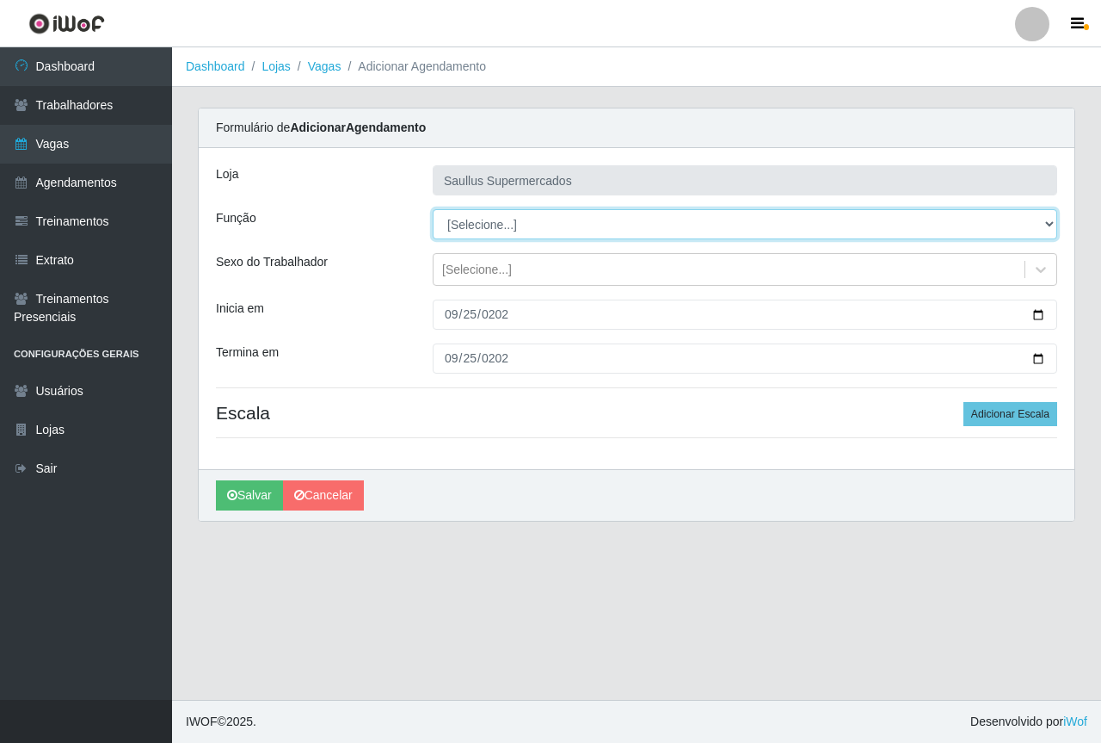
click at [478, 229] on select "[Selecione...] ASG ASG + ASG ++ Balconista de Açougue Balconista de Açougue + B…" at bounding box center [745, 224] width 625 height 30
select select "22"
click at [433, 209] on select "[Selecione...] ASG ASG + ASG ++ Balconista de Açougue Balconista de Açougue + B…" at bounding box center [745, 224] width 625 height 30
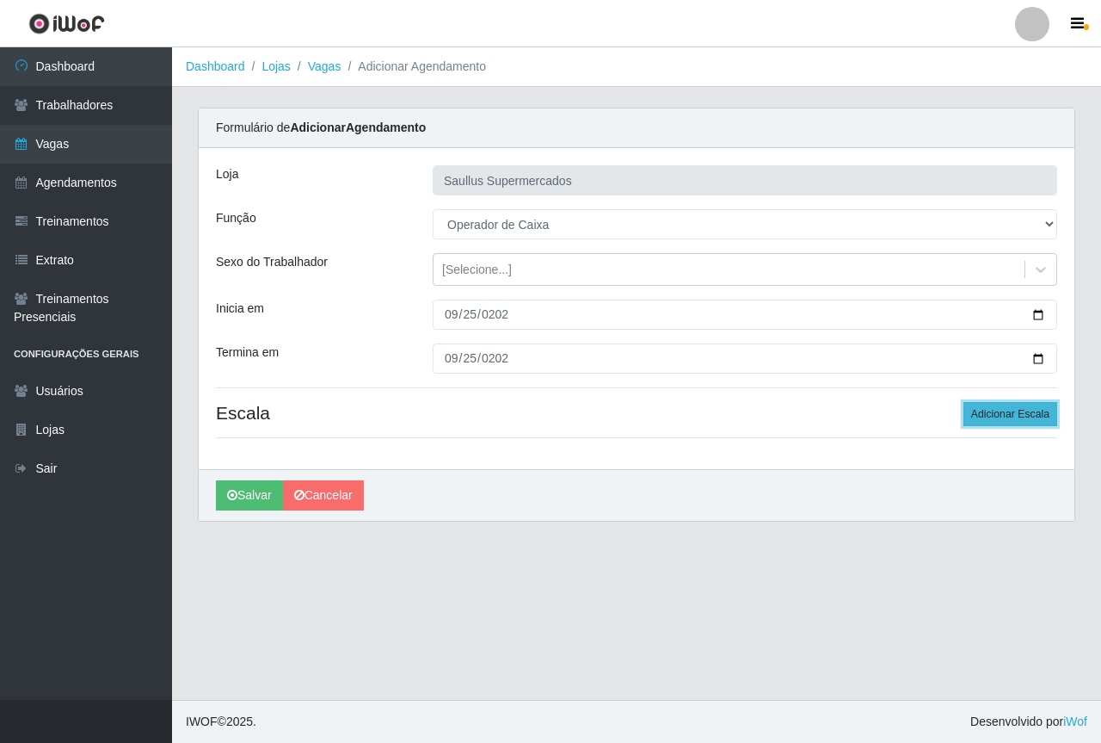
click at [1015, 412] on button "Adicionar Escala" at bounding box center [1011, 414] width 94 height 24
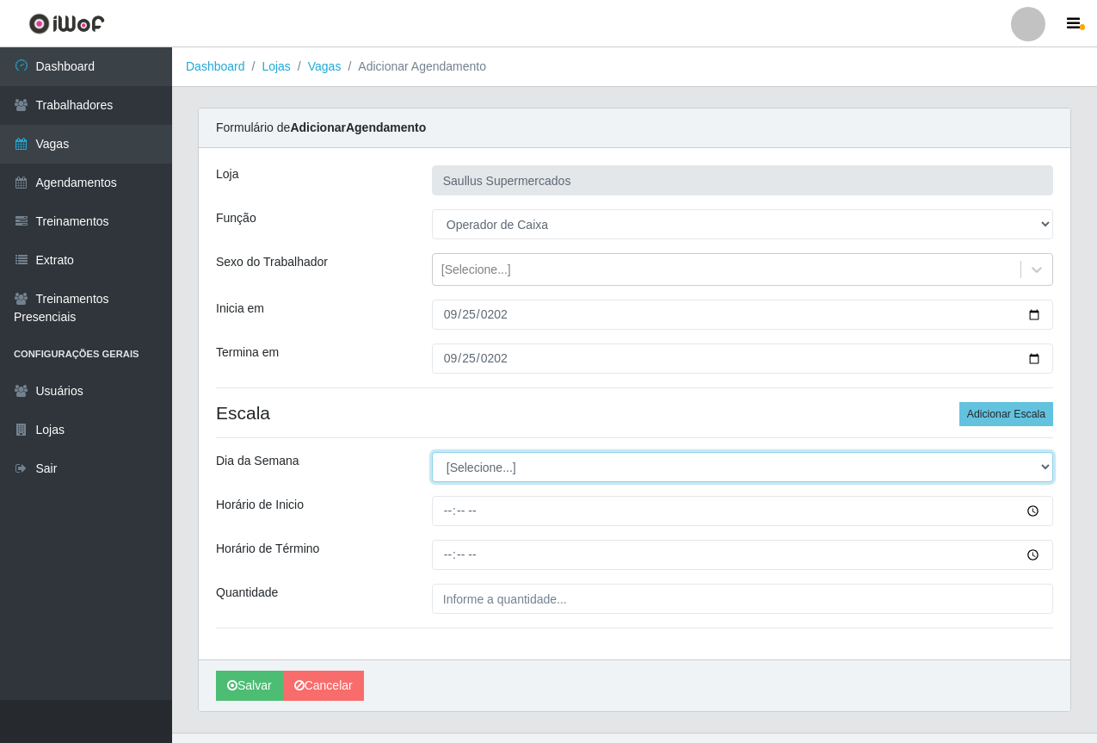
click at [522, 469] on select "[Selecione...] Segunda Terça Quarta Quinta Sexta Sábado Domingo" at bounding box center [742, 467] width 621 height 30
select select "4"
click at [432, 452] on select "[Selecione...] Segunda Terça Quarta Quinta Sexta Sábado Domingo" at bounding box center [742, 467] width 621 height 30
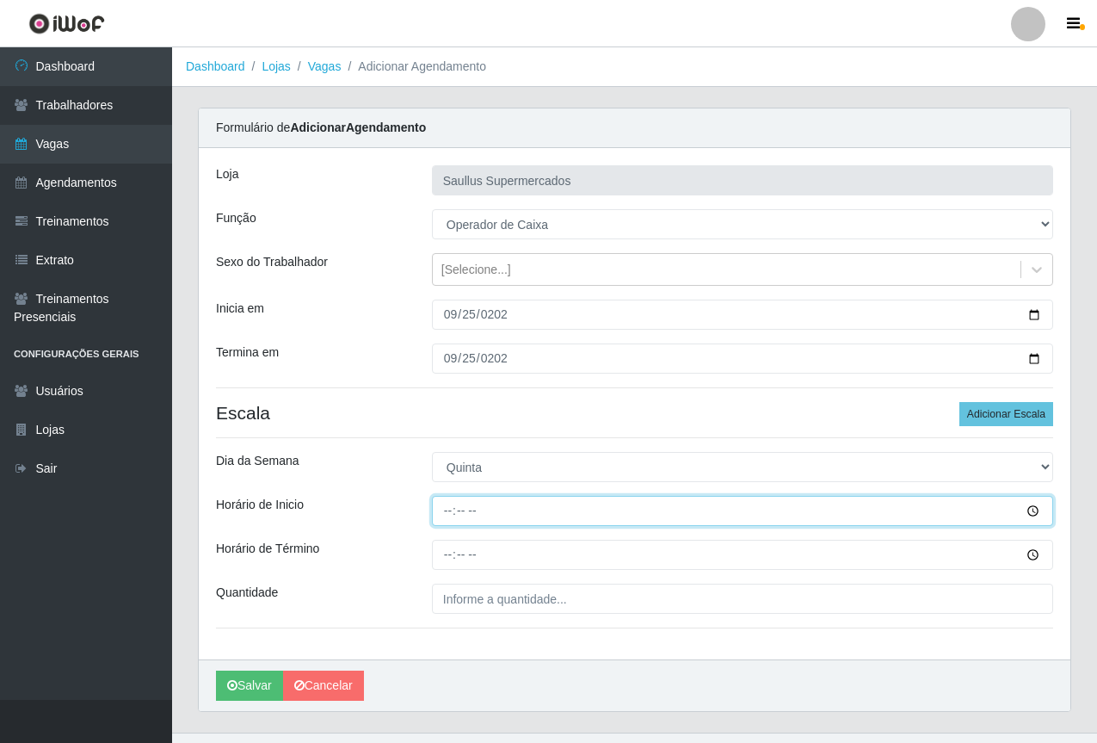
click at [446, 517] on input "Horário de Inicio" at bounding box center [742, 511] width 621 height 30
type input "08:00"
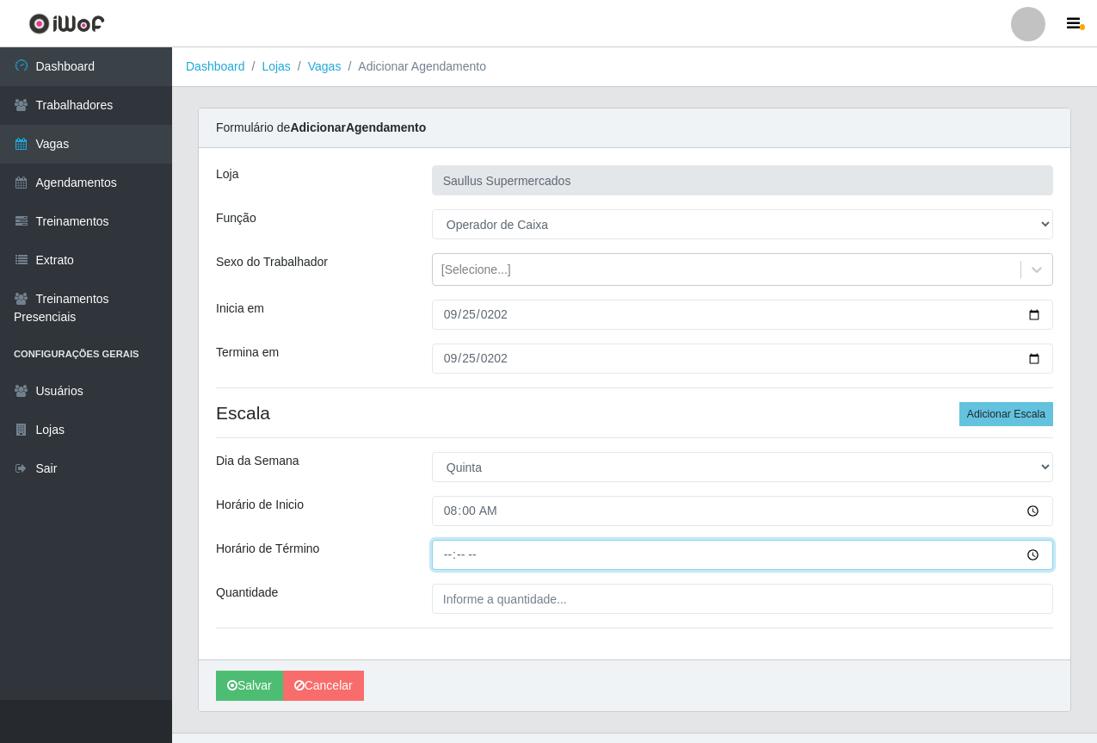
click at [455, 555] on input "Horário de Término" at bounding box center [742, 555] width 621 height 30
type input "14:00"
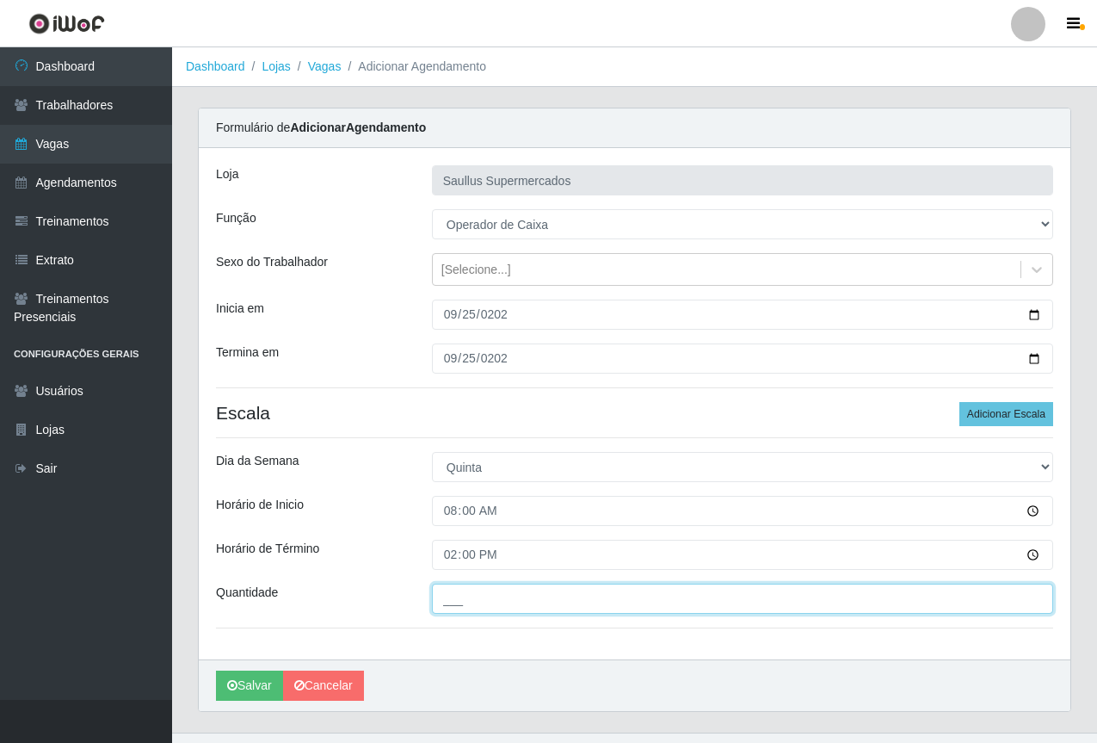
click at [475, 612] on input "___" at bounding box center [742, 598] width 621 height 30
type input "1__"
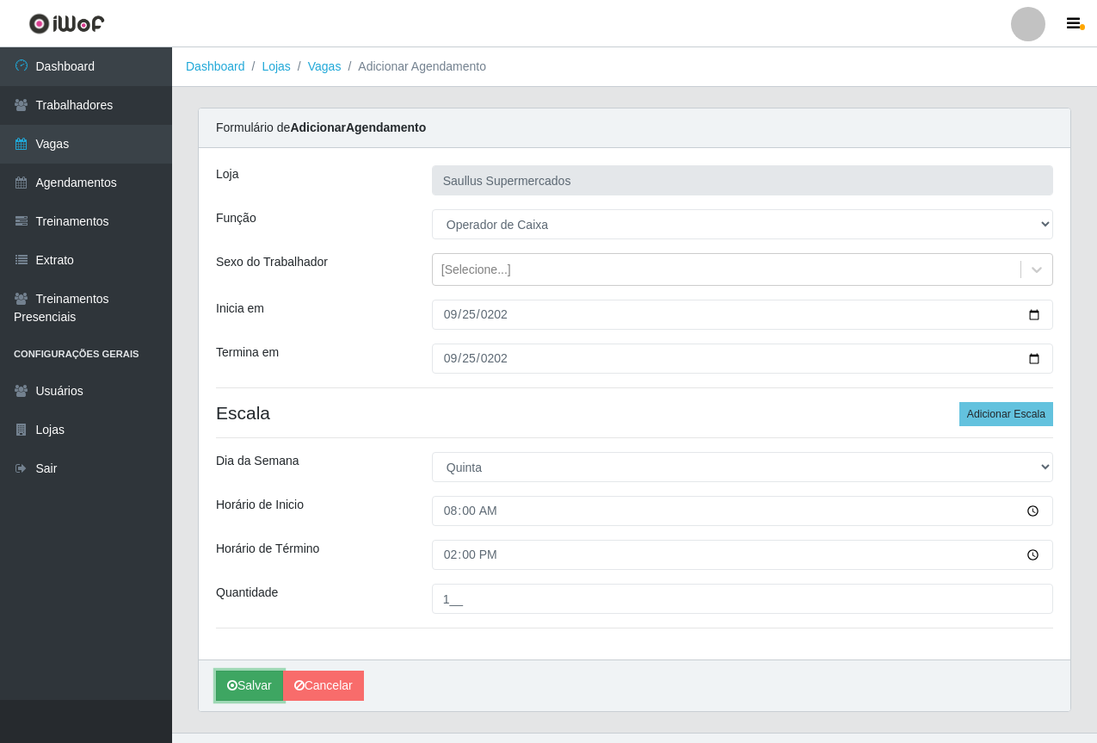
click at [252, 681] on button "Salvar" at bounding box center [249, 685] width 67 height 30
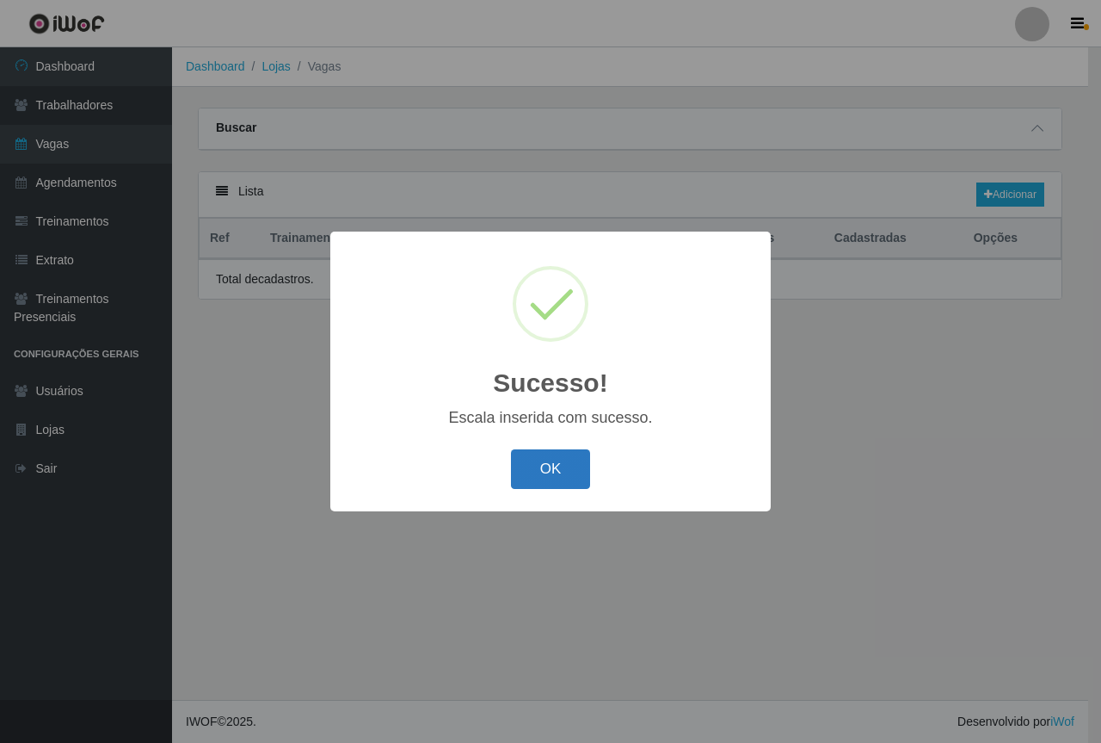
click at [565, 464] on button "OK" at bounding box center [551, 469] width 80 height 40
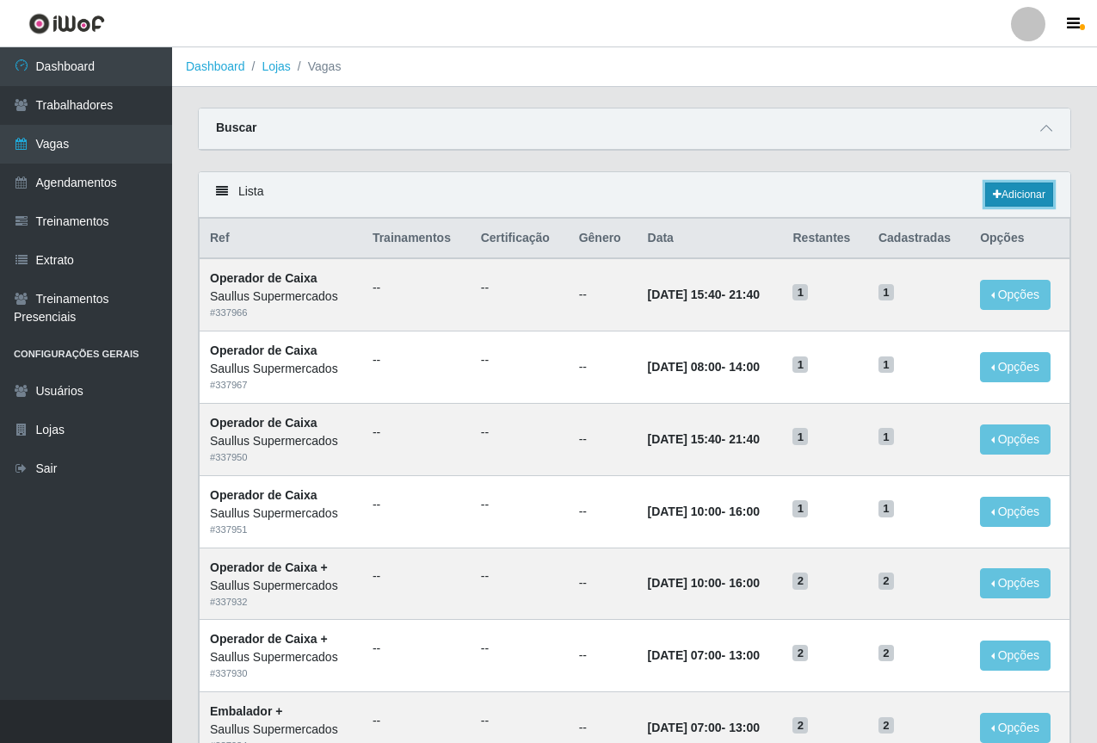
click at [1000, 187] on link "Adicionar" at bounding box center [1019, 194] width 68 height 24
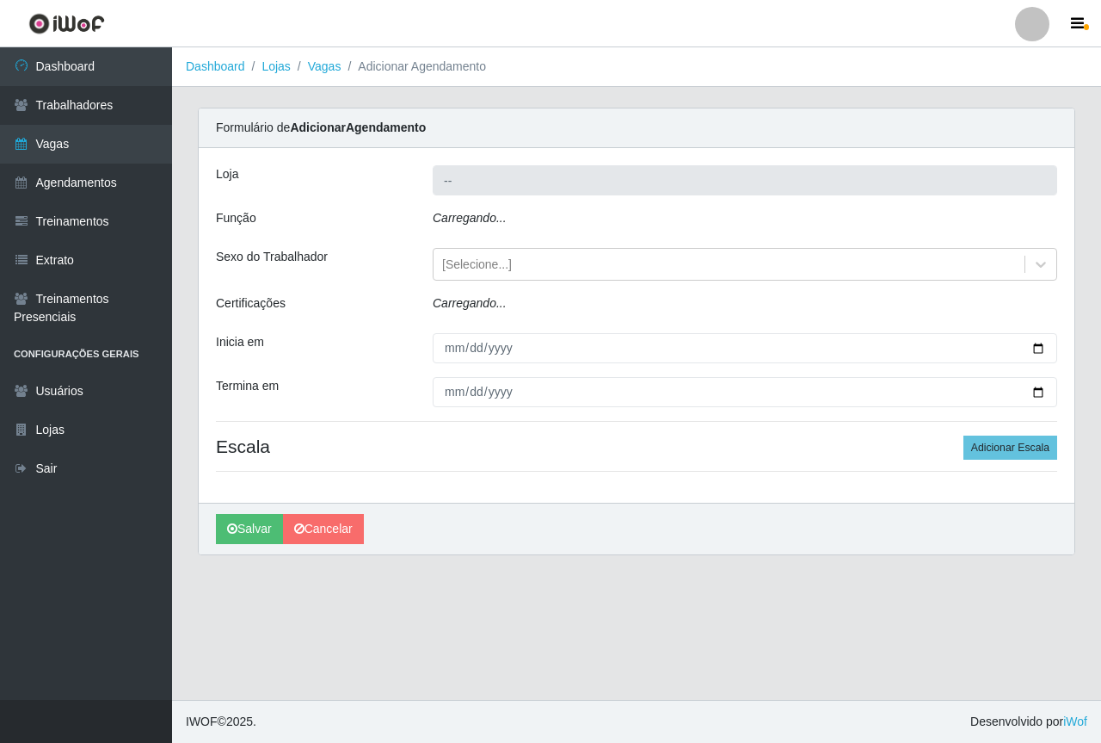
type input "Saullus Supermercados"
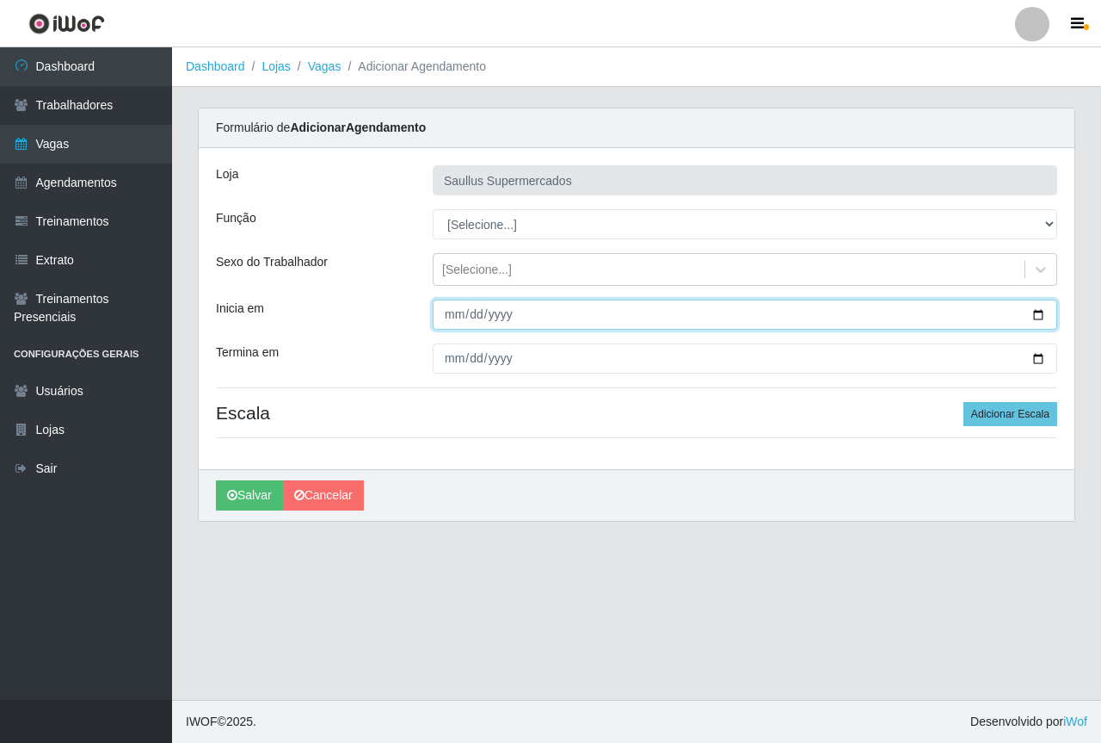
click at [451, 327] on input "Inicia em" at bounding box center [745, 314] width 625 height 30
type input "2025-09-05"
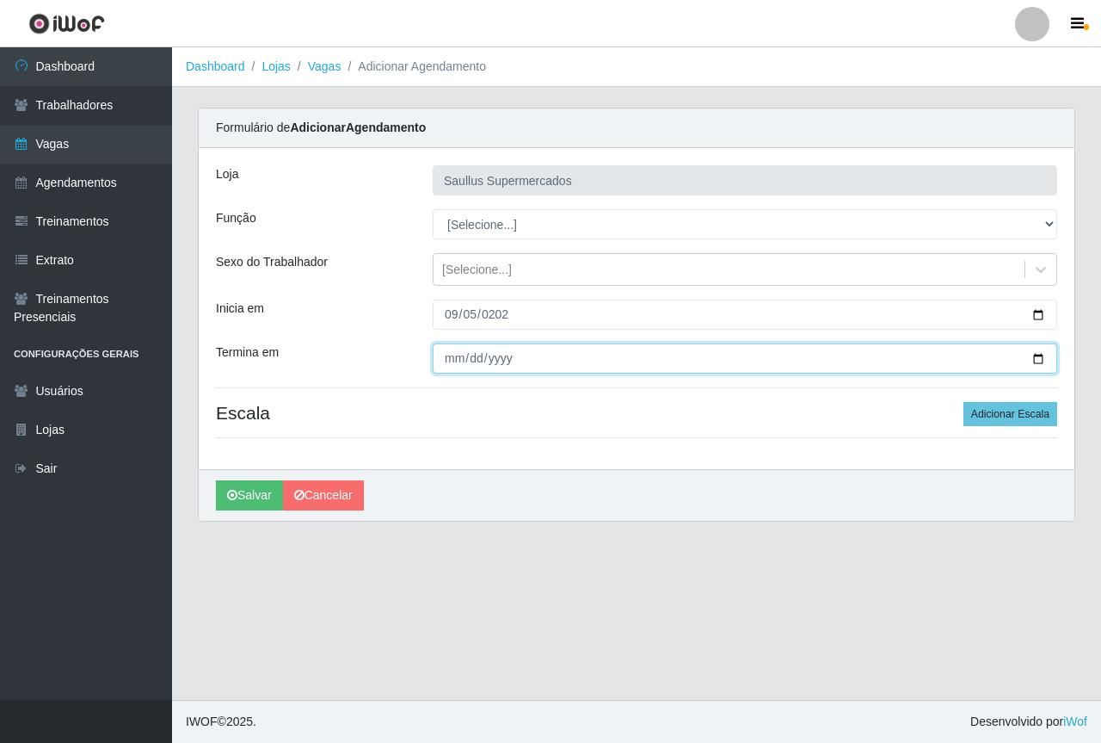
click at [444, 361] on input "Termina em" at bounding box center [745, 358] width 625 height 30
type input "2025-09-05"
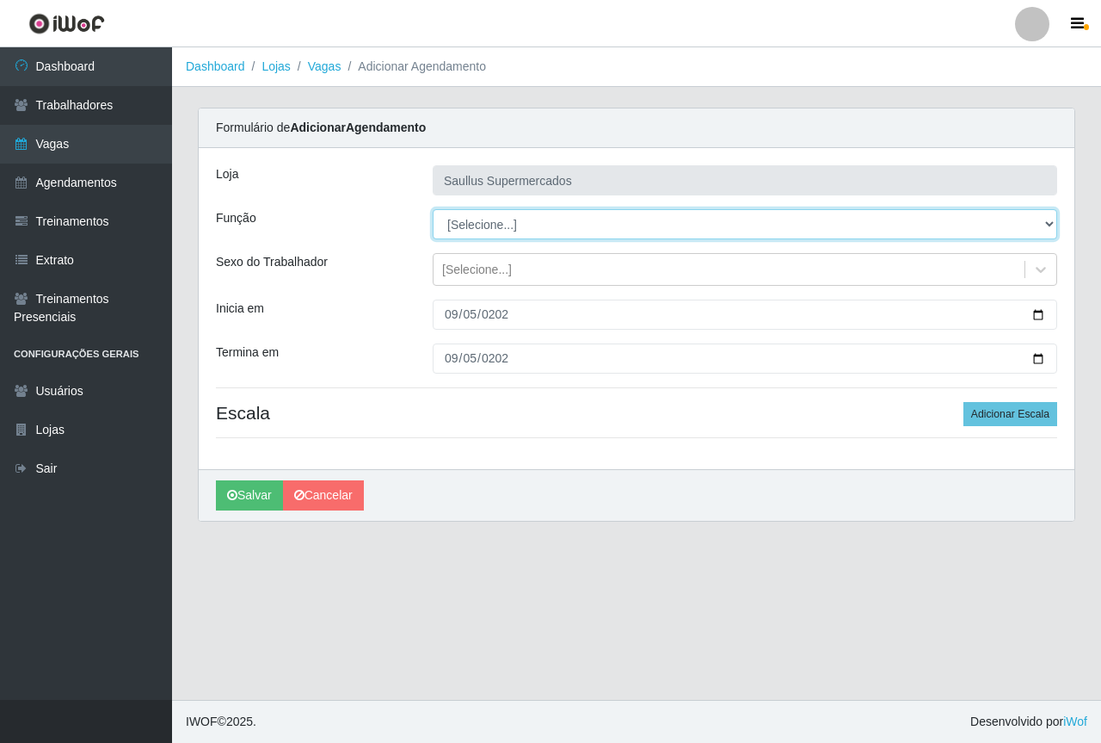
click at [484, 230] on select "[Selecione...] ASG ASG + ASG ++ Balconista de Açougue Balconista de Açougue + B…" at bounding box center [745, 224] width 625 height 30
select select "22"
click at [433, 209] on select "[Selecione...] ASG ASG + ASG ++ Balconista de Açougue Balconista de Açougue + B…" at bounding box center [745, 224] width 625 height 30
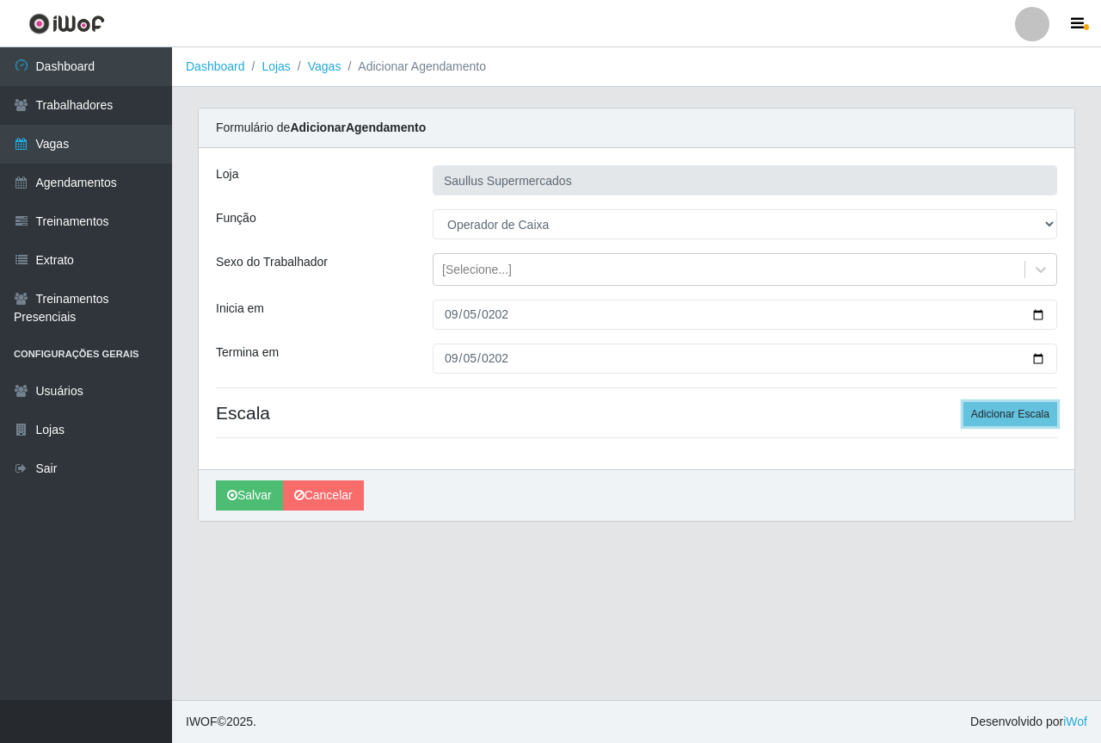
drag, startPoint x: 990, startPoint y: 404, endPoint x: 873, endPoint y: 431, distance: 120.2
click at [990, 404] on button "Adicionar Escala" at bounding box center [1011, 414] width 94 height 24
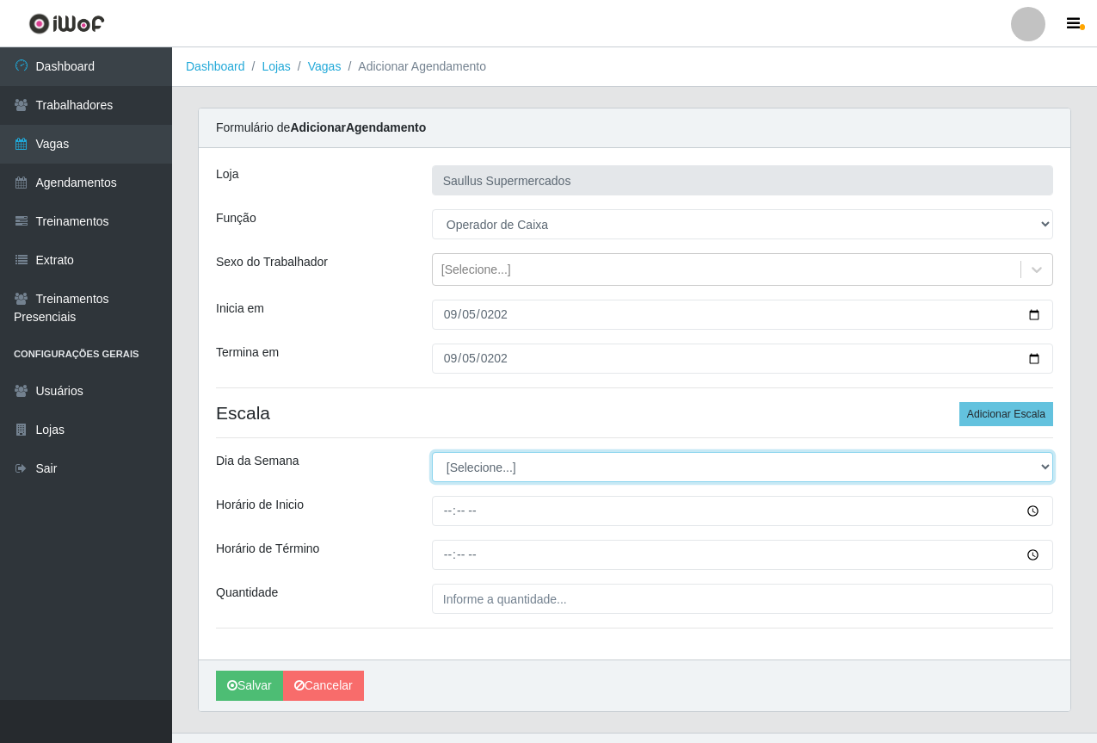
click at [475, 464] on select "[Selecione...] Segunda Terça Quarta Quinta Sexta Sábado Domingo" at bounding box center [742, 467] width 621 height 30
select select "5"
click at [432, 452] on select "[Selecione...] Segunda Terça Quarta Quinta Sexta Sábado Domingo" at bounding box center [742, 467] width 621 height 30
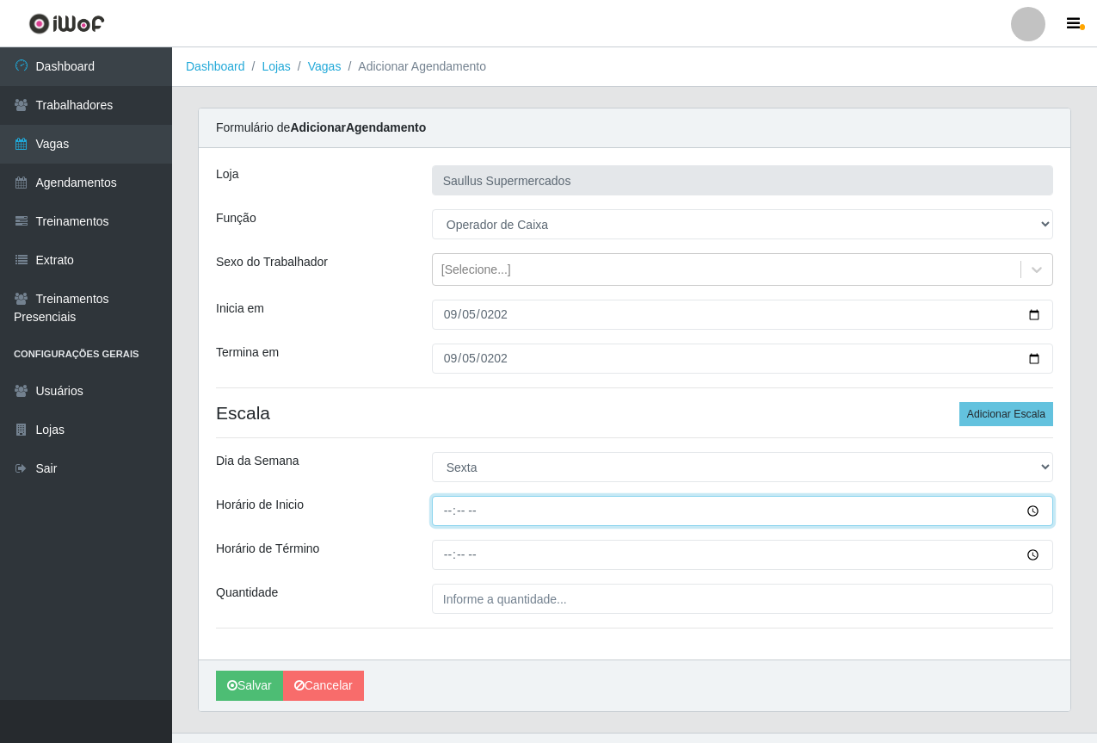
click at [451, 503] on input "Horário de Inicio" at bounding box center [742, 511] width 621 height 30
type input "08:00"
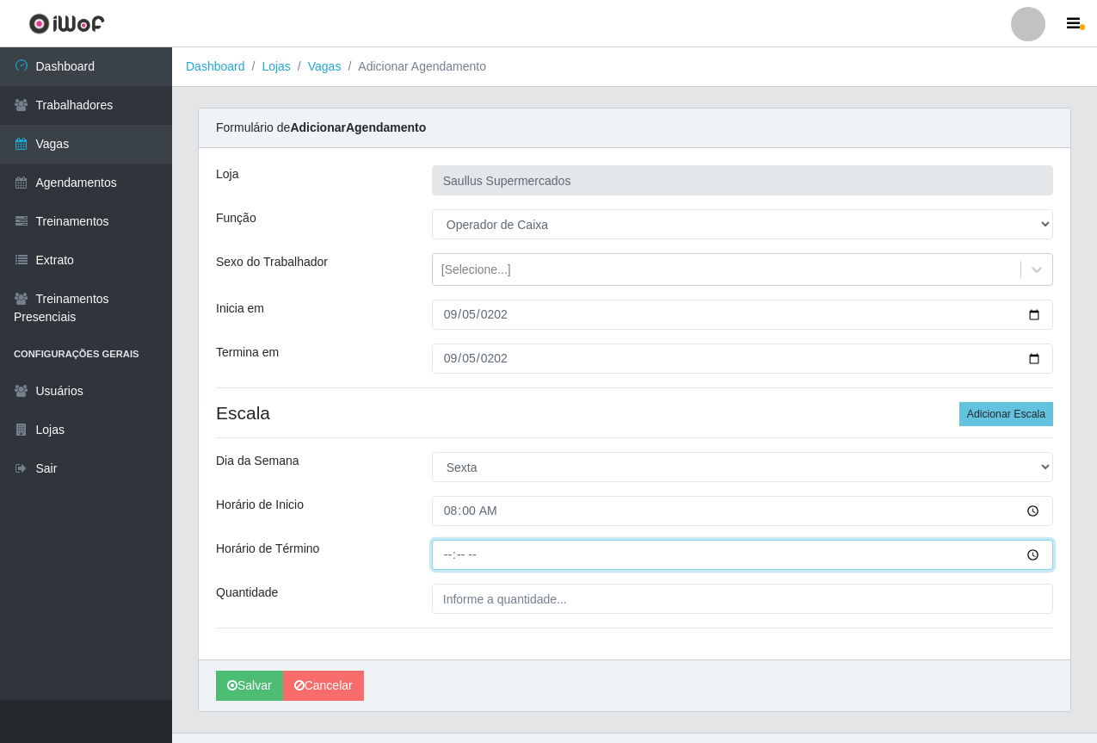
click at [459, 560] on input "Horário de Término" at bounding box center [742, 555] width 621 height 30
click at [447, 558] on input "Horário de Término" at bounding box center [742, 555] width 621 height 30
type input "14:00"
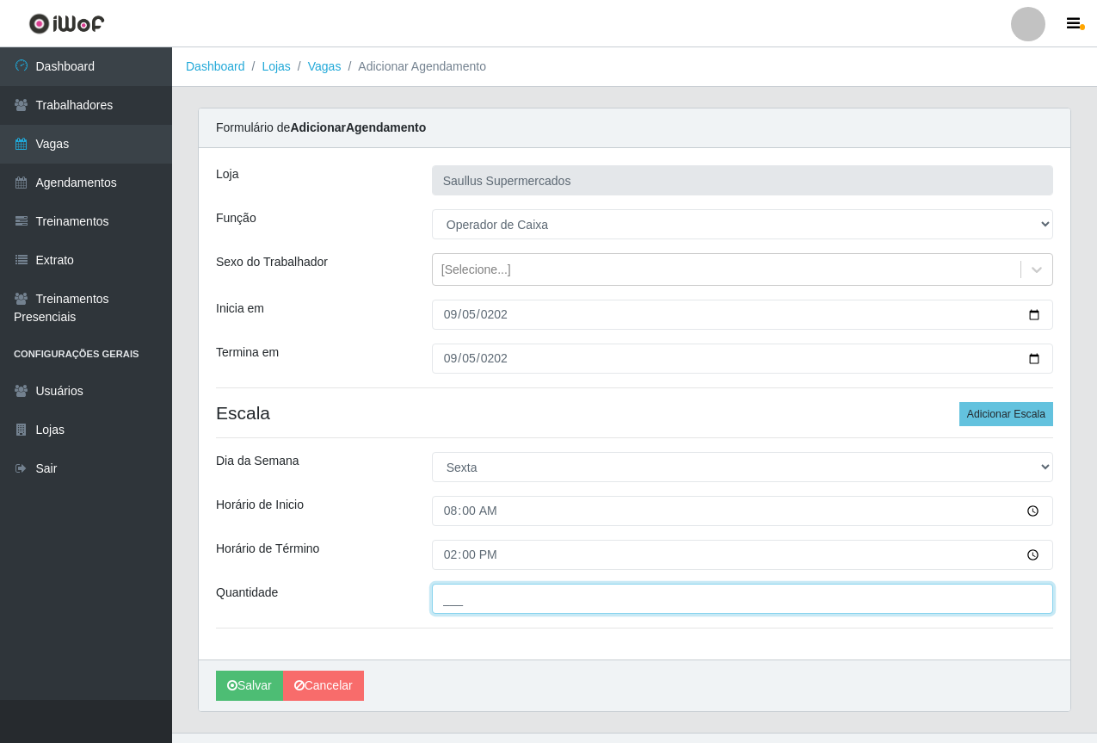
click at [504, 589] on input "___" at bounding box center [742, 598] width 621 height 30
type input "1__"
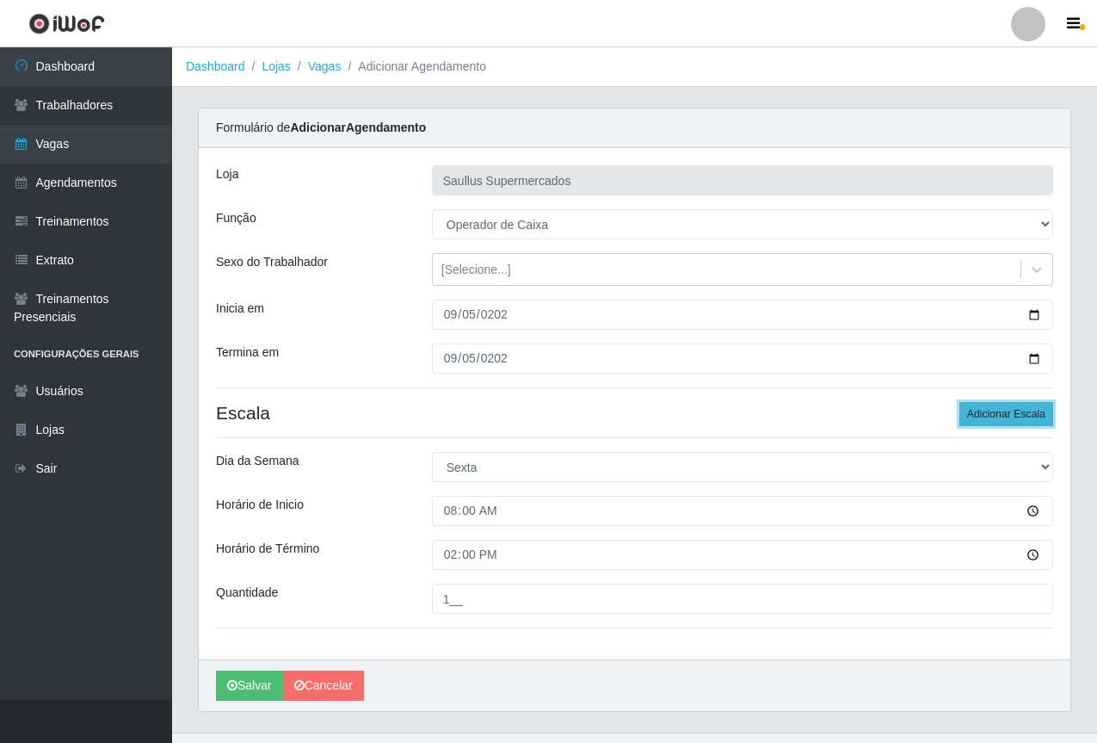
click at [1002, 412] on button "Adicionar Escala" at bounding box center [1006, 414] width 94 height 24
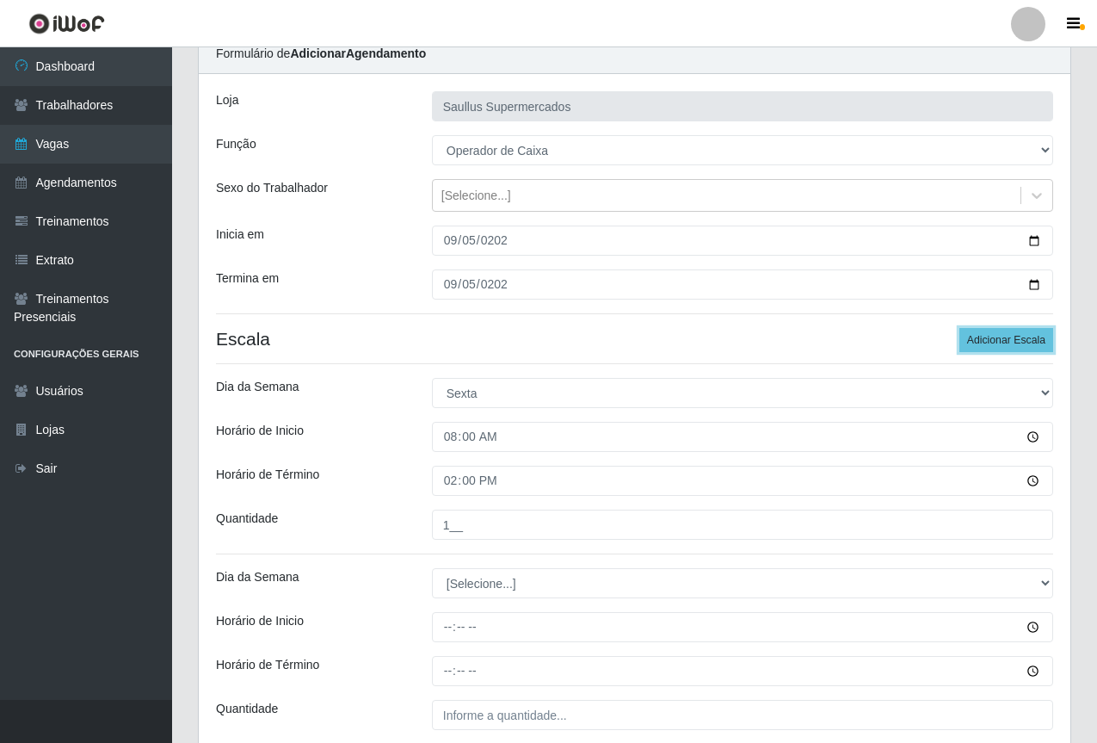
scroll to position [172, 0]
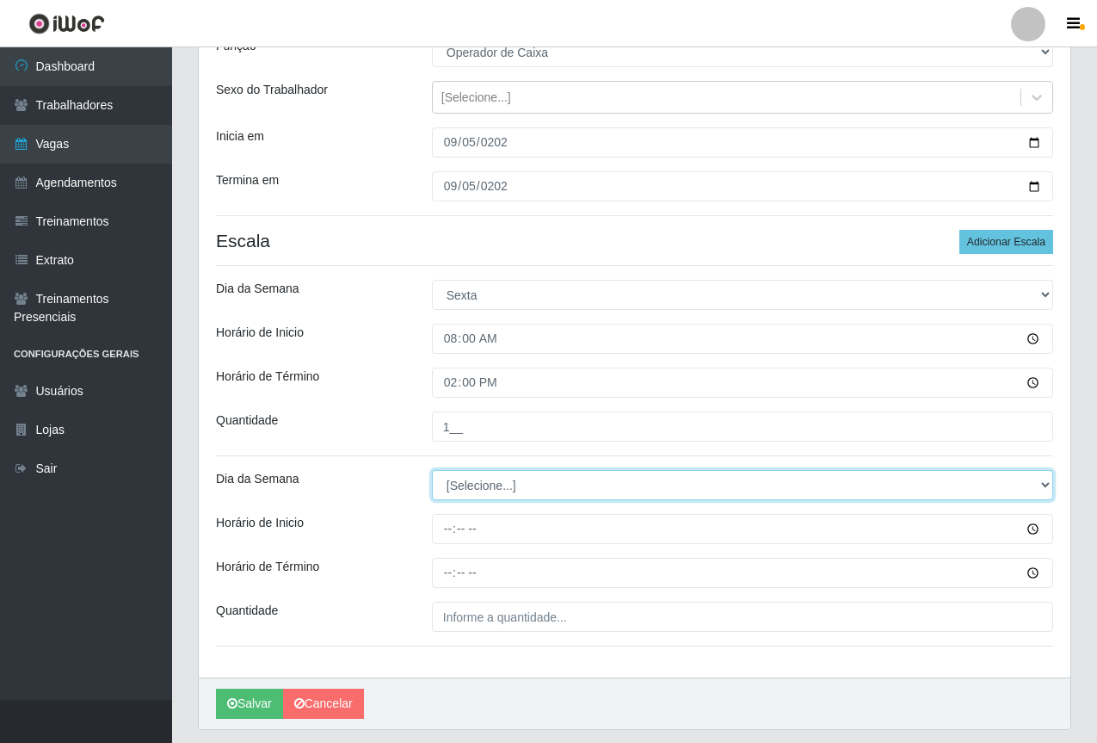
click at [459, 470] on select "[Selecione...] Segunda Terça Quarta Quinta Sexta Sábado Domingo" at bounding box center [742, 485] width 621 height 30
select select "5"
click at [432, 470] on select "[Selecione...] Segunda Terça Quarta Quinta Sexta Sábado Domingo" at bounding box center [742, 485] width 621 height 30
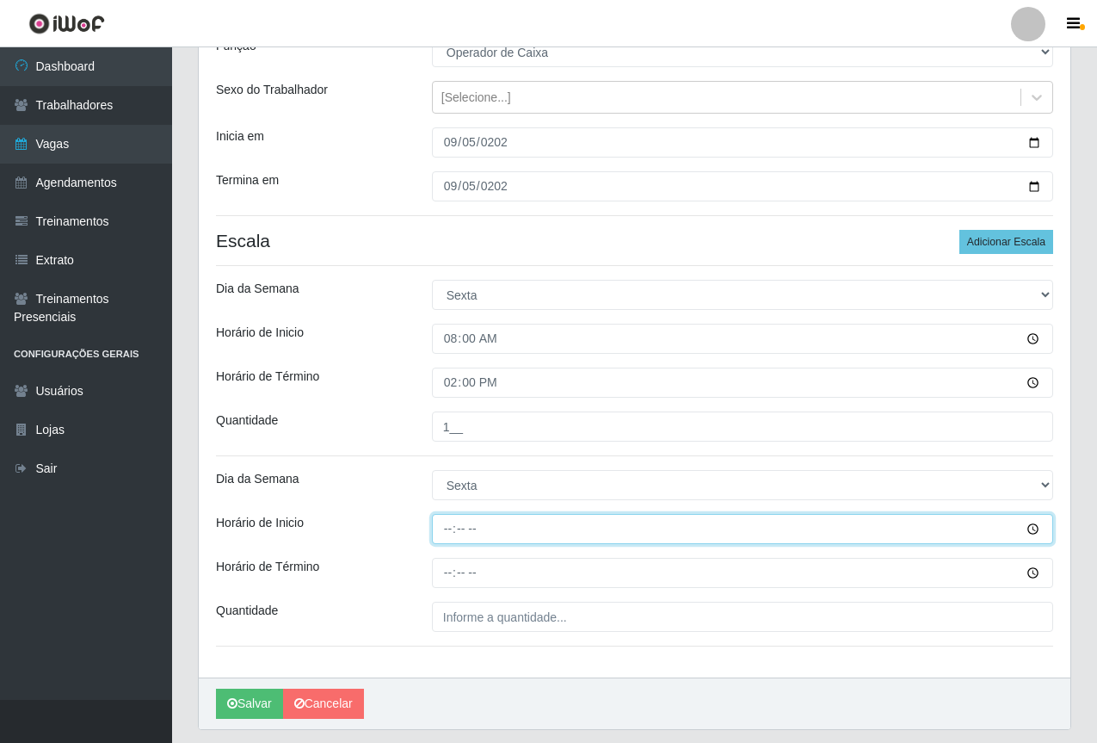
click at [448, 526] on input "Horário de Inicio" at bounding box center [742, 529] width 621 height 30
type input "15:40"
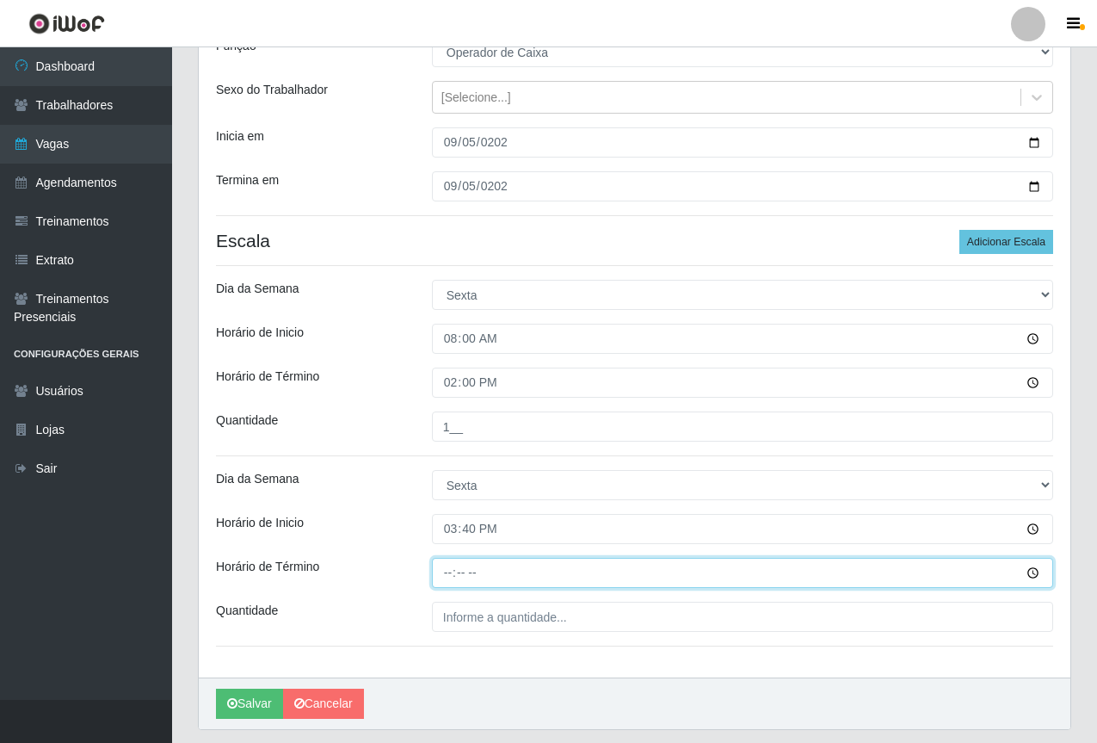
click at [449, 582] on input "Horário de Término" at bounding box center [742, 573] width 621 height 30
type input "21:40"
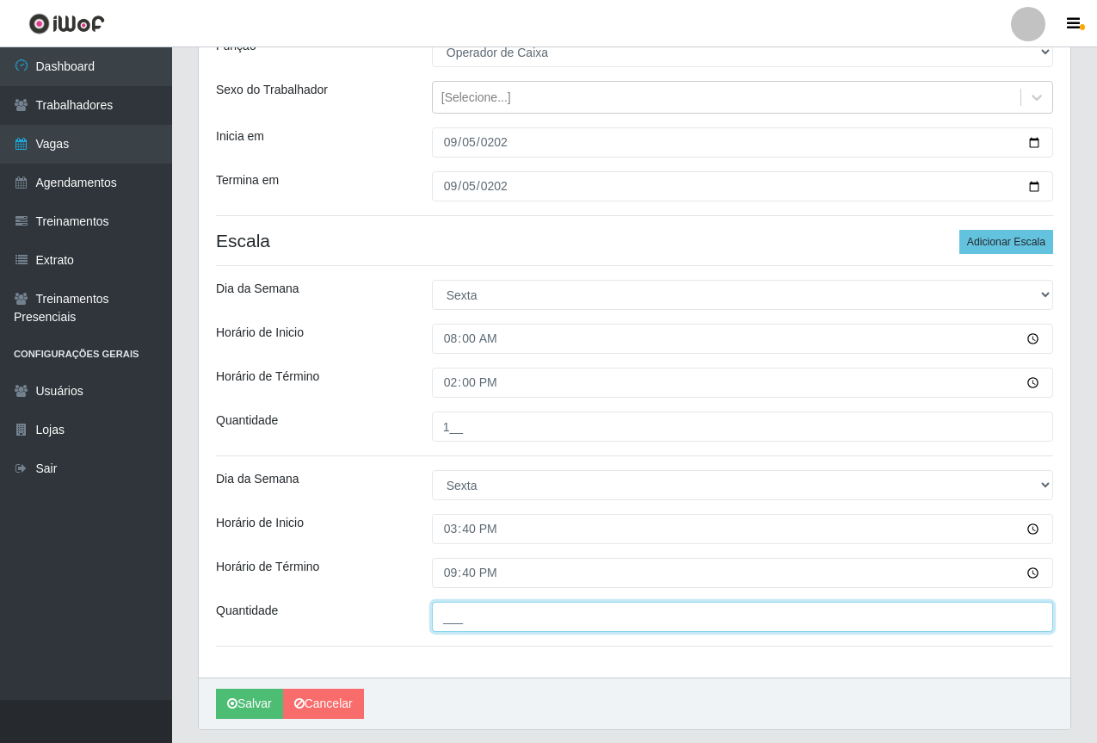
click at [455, 618] on input "___" at bounding box center [742, 616] width 621 height 30
type input "1__"
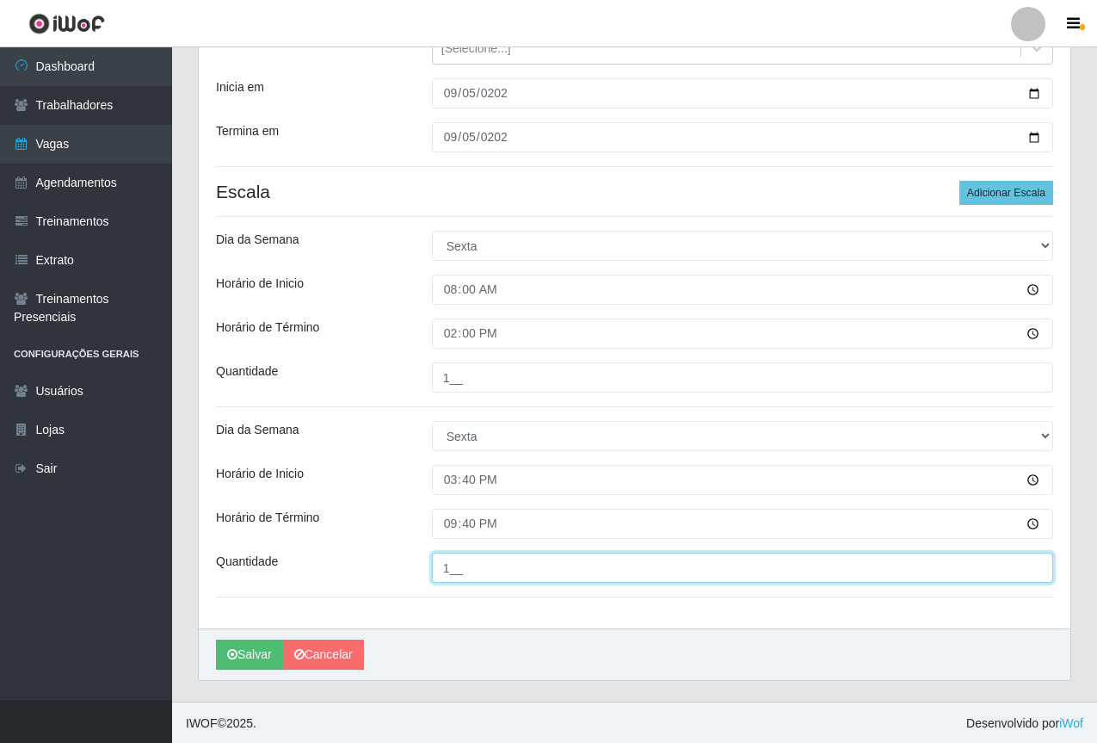
scroll to position [223, 0]
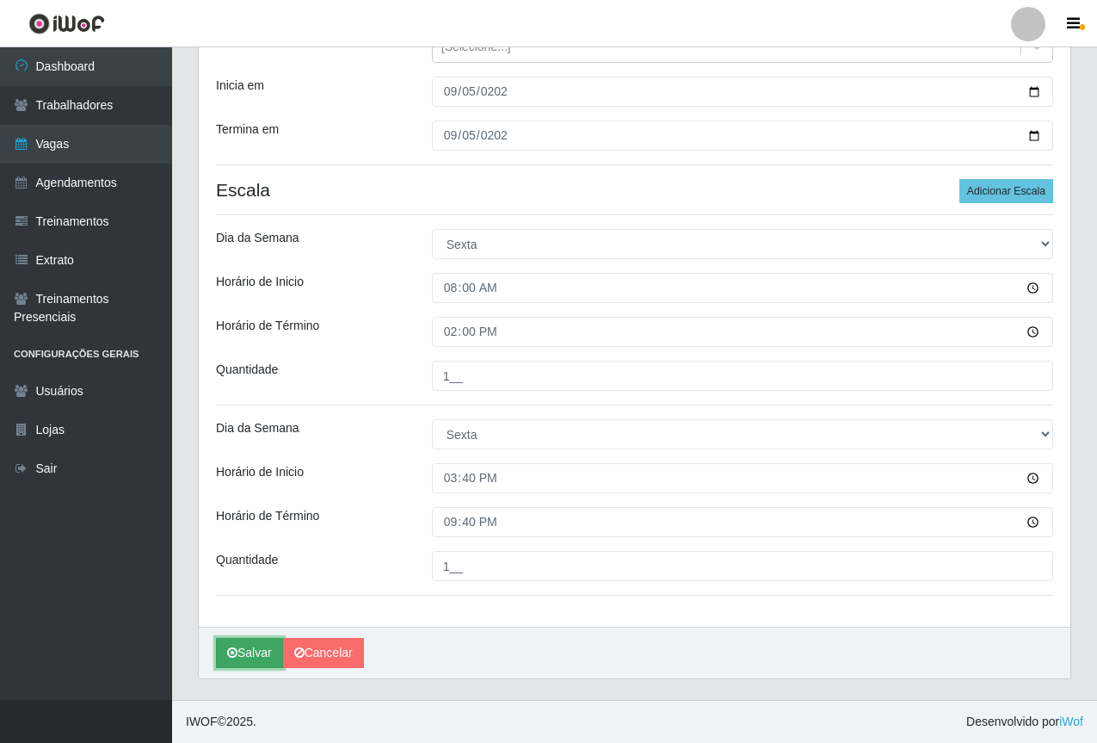
click at [239, 644] on button "Salvar" at bounding box center [249, 653] width 67 height 30
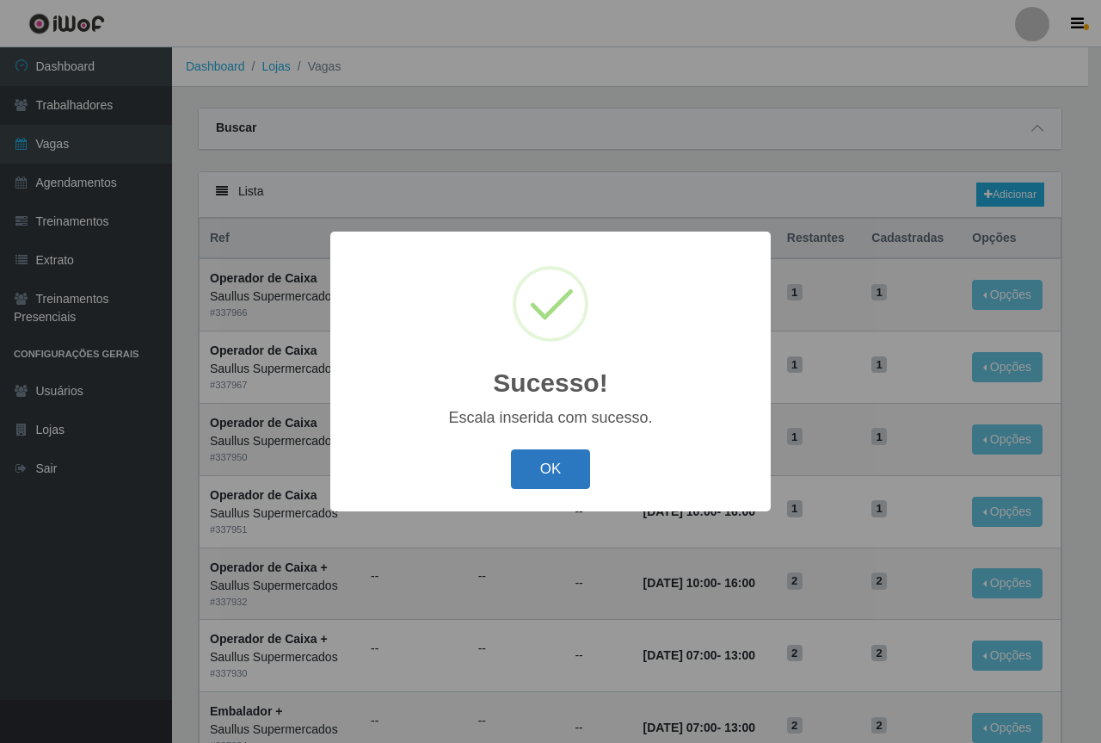
drag, startPoint x: 533, startPoint y: 475, endPoint x: 712, endPoint y: 355, distance: 216.0
click at [533, 475] on button "OK" at bounding box center [551, 469] width 80 height 40
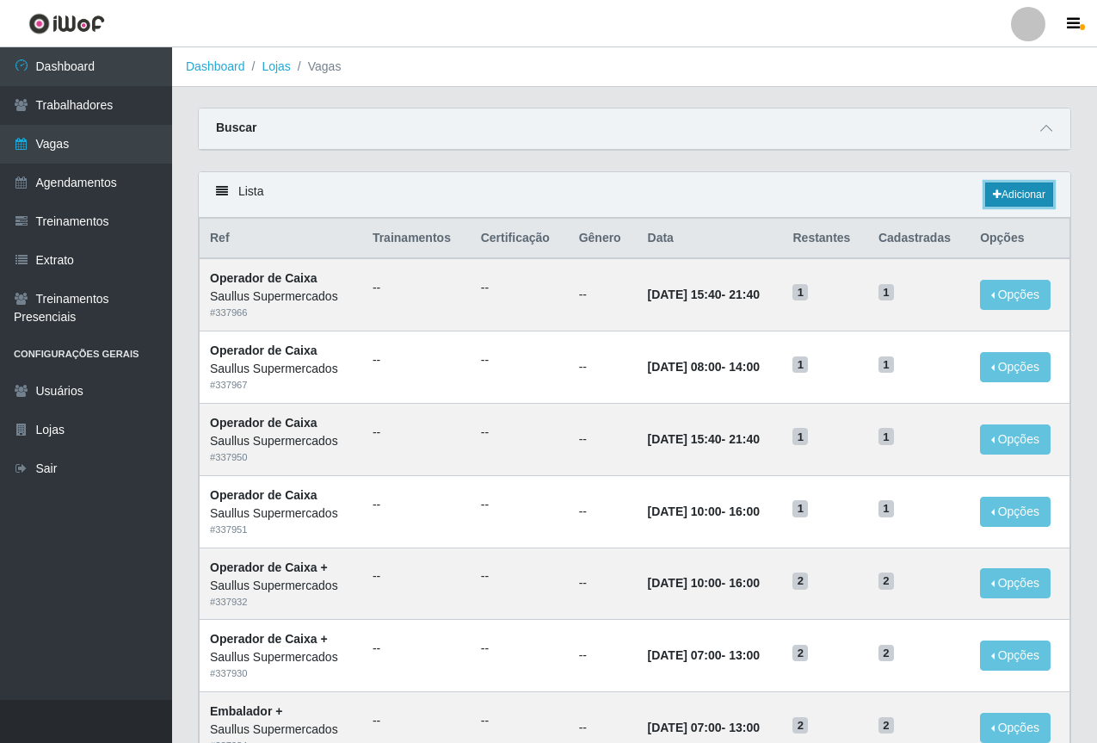
click at [1008, 194] on link "Adicionar" at bounding box center [1019, 194] width 68 height 24
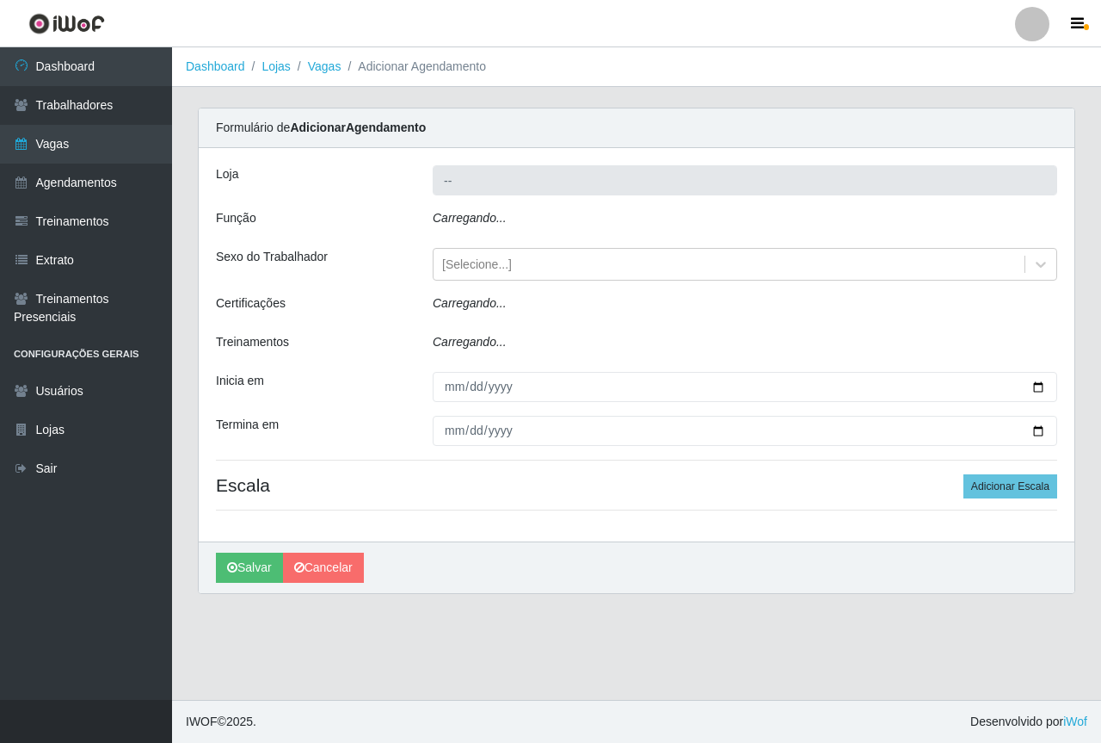
type input "Saullus Supermercados"
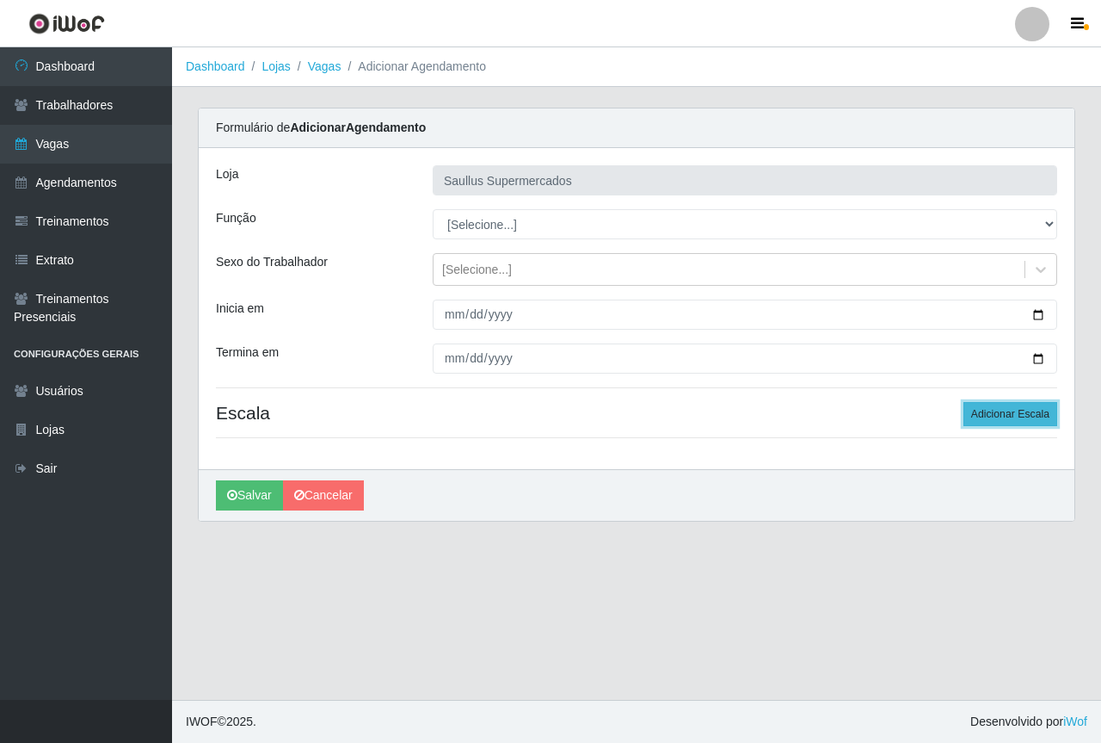
click at [985, 408] on button "Adicionar Escala" at bounding box center [1011, 414] width 94 height 24
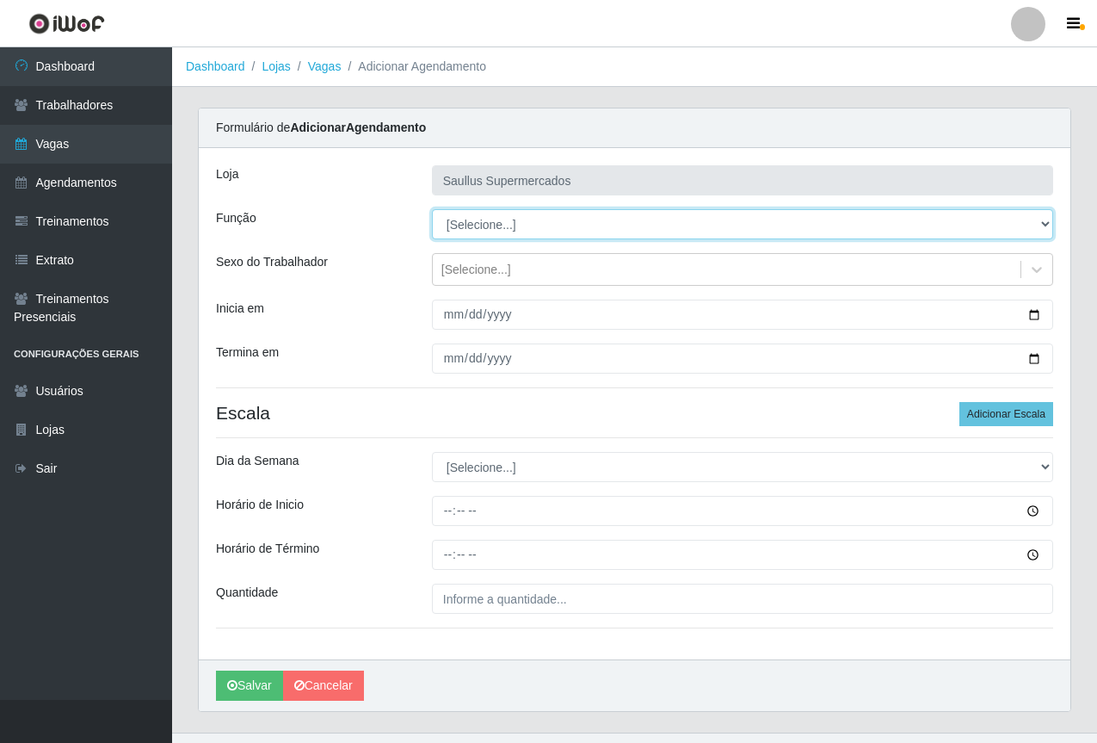
click at [456, 222] on select "[Selecione...] ASG ASG + ASG ++ Balconista de Açougue Balconista de Açougue + B…" at bounding box center [742, 224] width 621 height 30
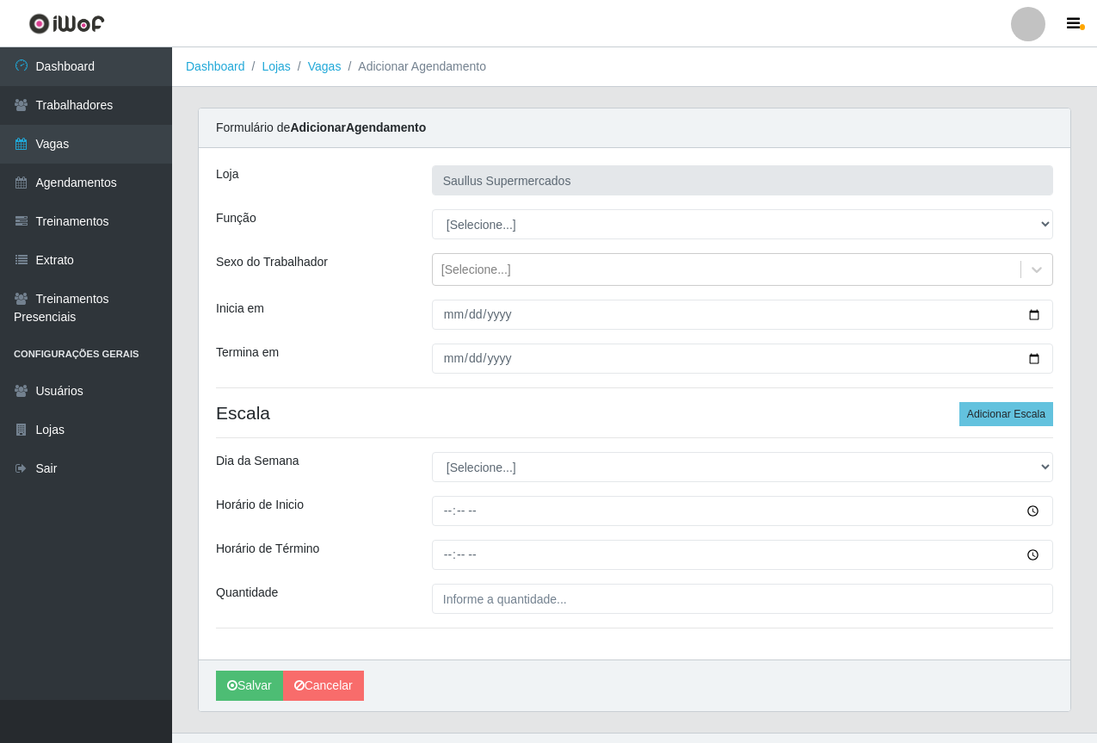
click at [392, 298] on div "Loja Saullus Supermercados Função [Selecione...] ASG ASG + ASG ++ Balconista de…" at bounding box center [635, 403] width 872 height 511
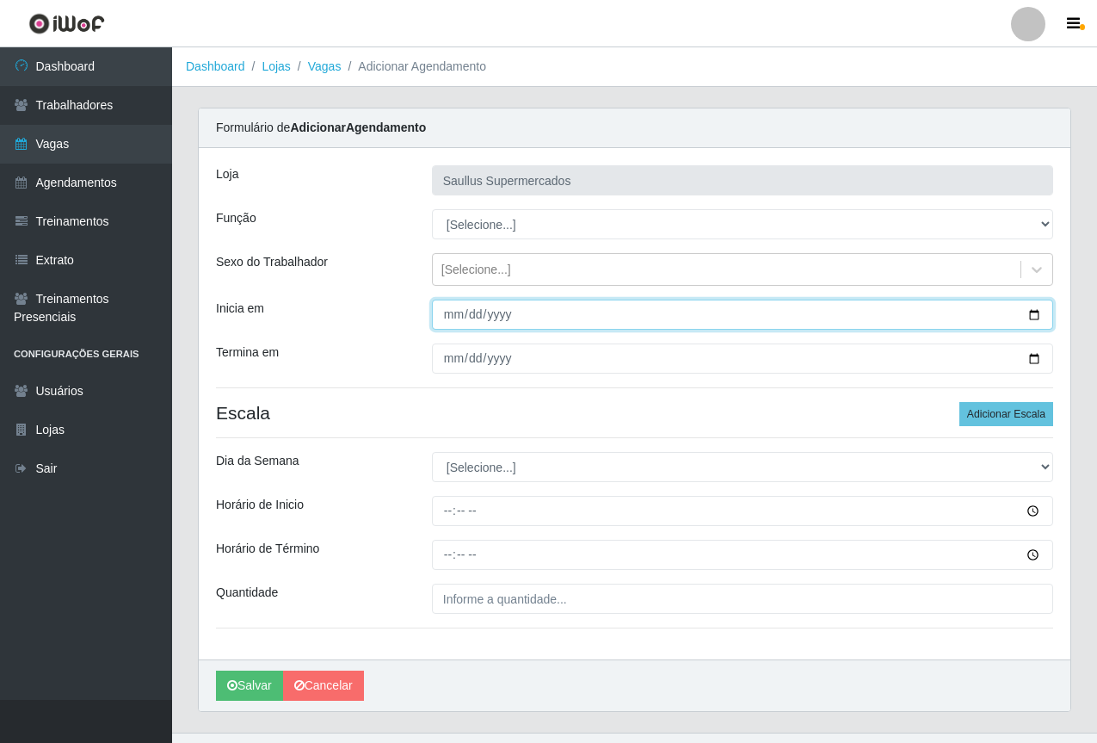
click at [443, 310] on input "Inicia em" at bounding box center [742, 314] width 621 height 30
type input "2025-09-12"
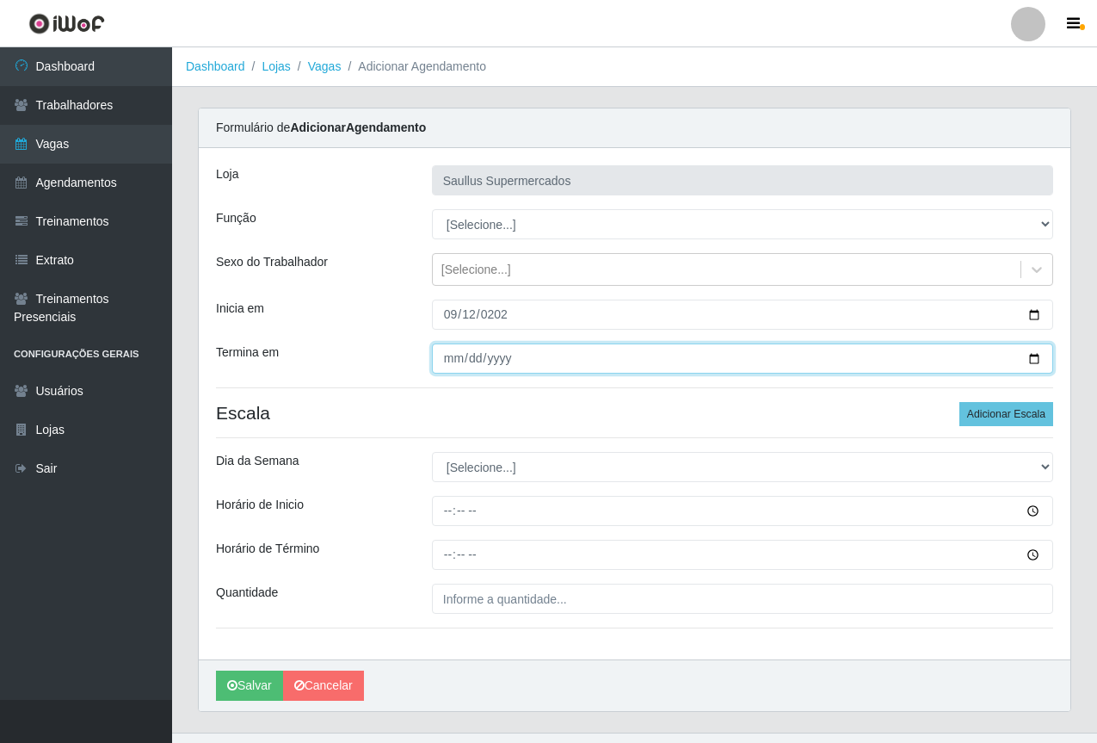
click at [435, 356] on input "Termina em" at bounding box center [742, 358] width 621 height 30
type input "2025-09-19"
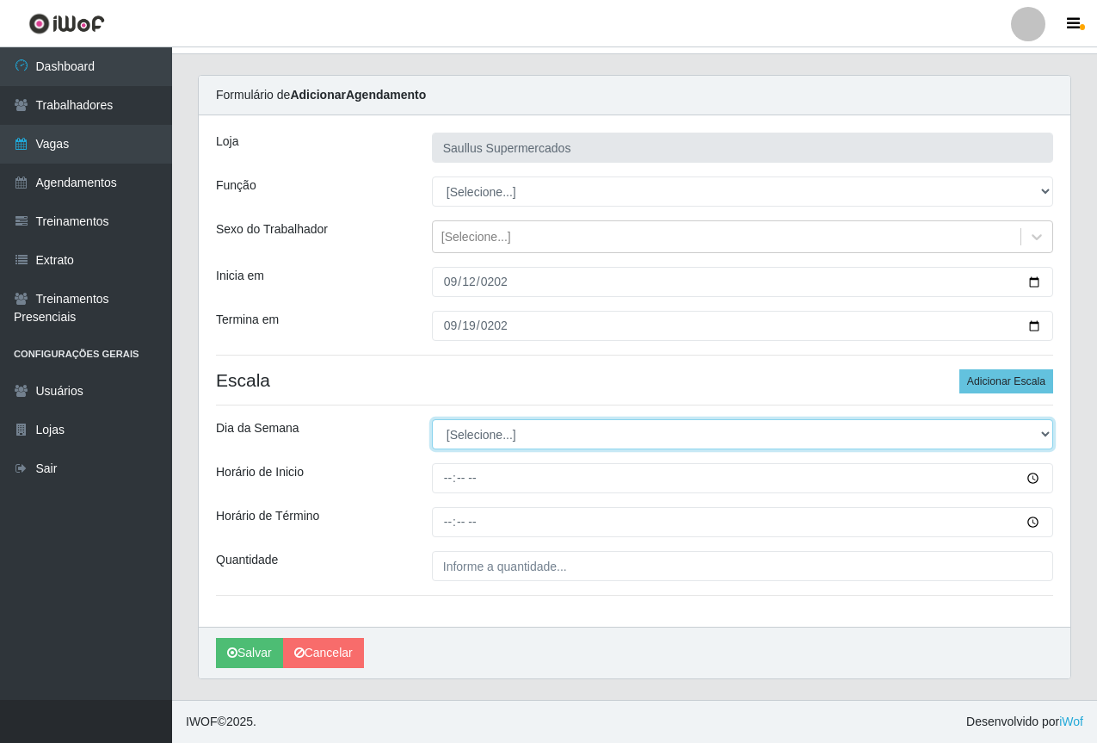
drag, startPoint x: 503, startPoint y: 429, endPoint x: 500, endPoint y: 446, distance: 16.7
click at [503, 430] on select "[Selecione...] Segunda Terça Quarta Quinta Sexta Sábado Domingo" at bounding box center [742, 434] width 621 height 30
select select "5"
click at [432, 419] on select "[Selecione...] Segunda Terça Quarta Quinta Sexta Sábado Domingo" at bounding box center [742, 434] width 621 height 30
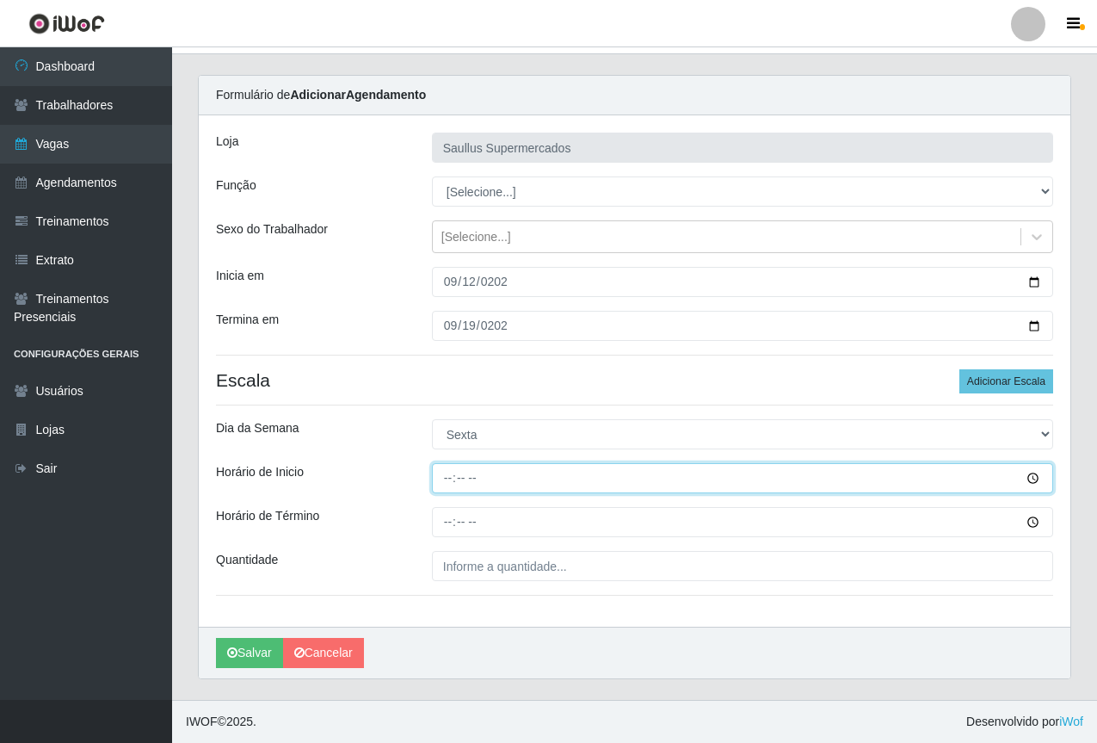
click at [447, 479] on input "Horário de Inicio" at bounding box center [742, 478] width 621 height 30
type input "15:40"
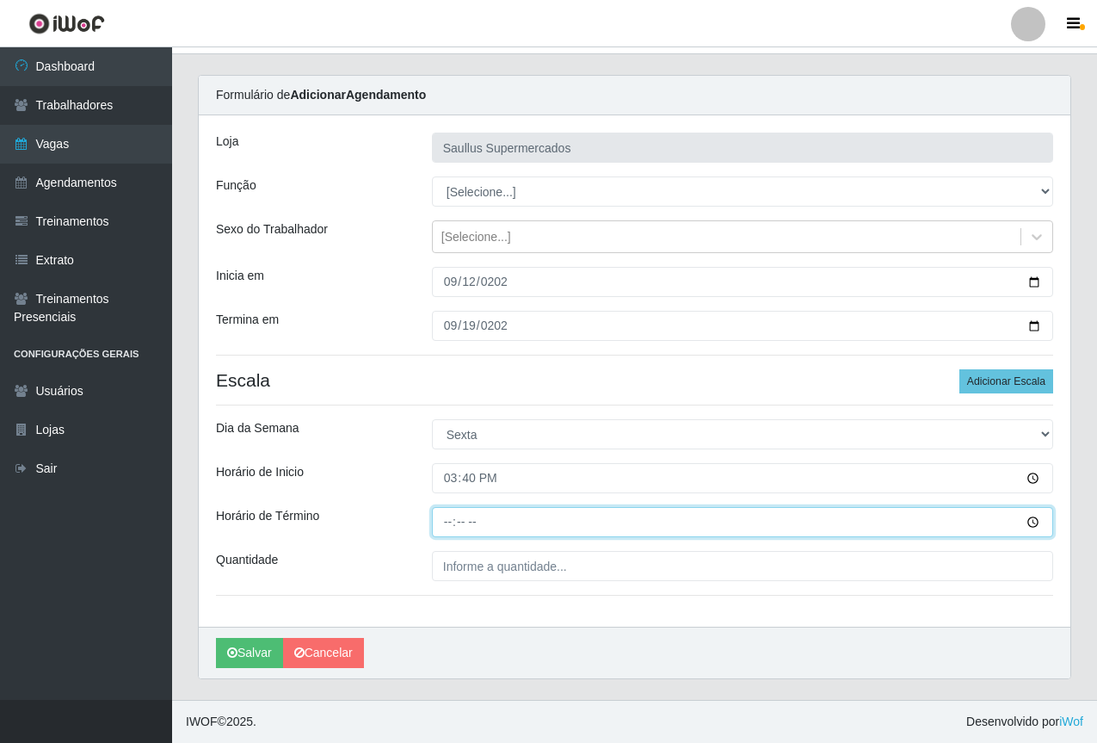
click at [446, 522] on input "Horário de Término" at bounding box center [742, 522] width 621 height 30
type input "21:40"
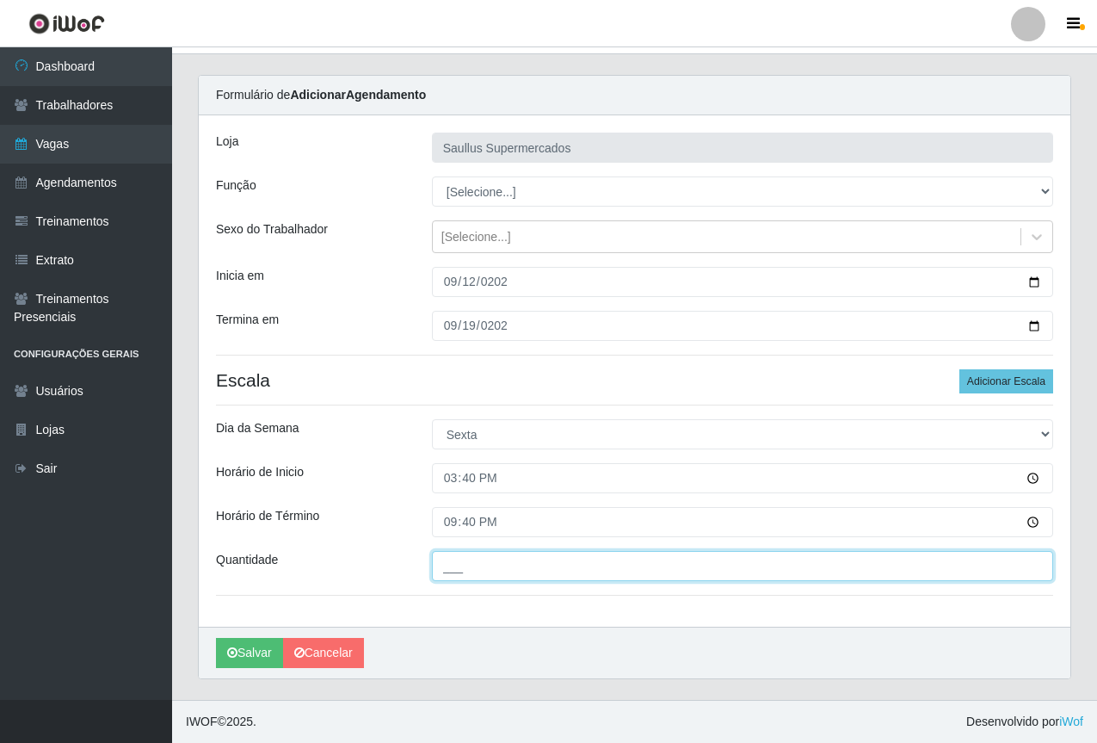
click at [465, 558] on input "___" at bounding box center [742, 566] width 621 height 30
type input "1__"
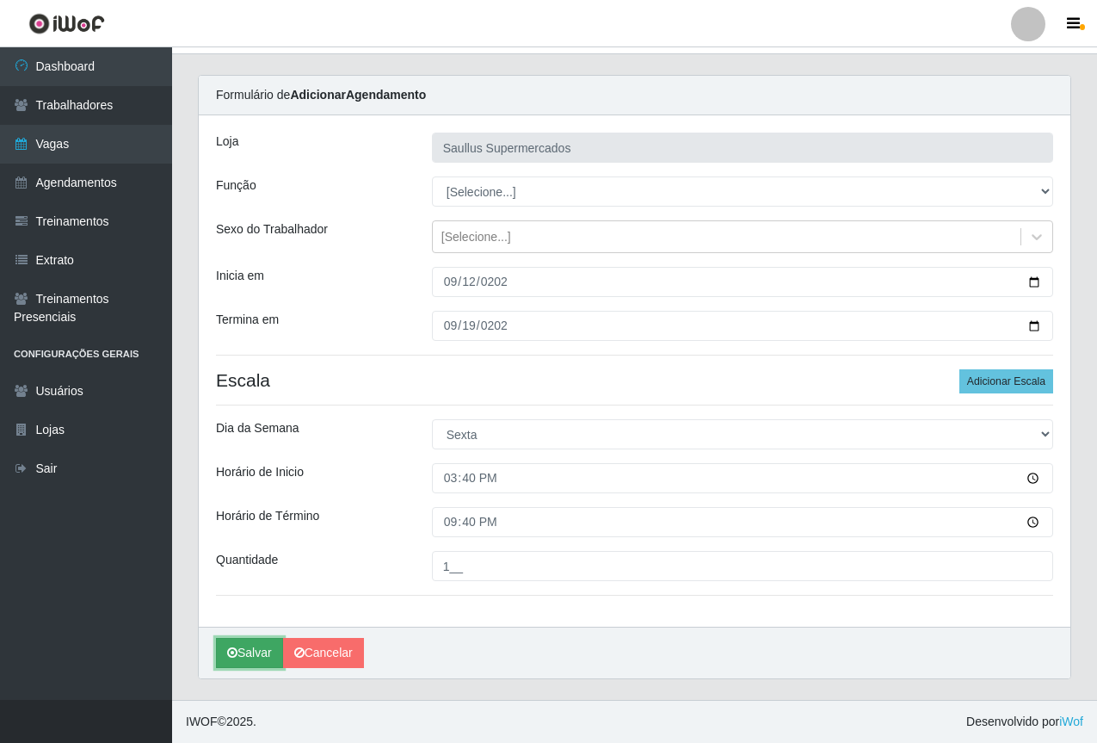
click at [250, 650] on button "Salvar" at bounding box center [249, 653] width 67 height 30
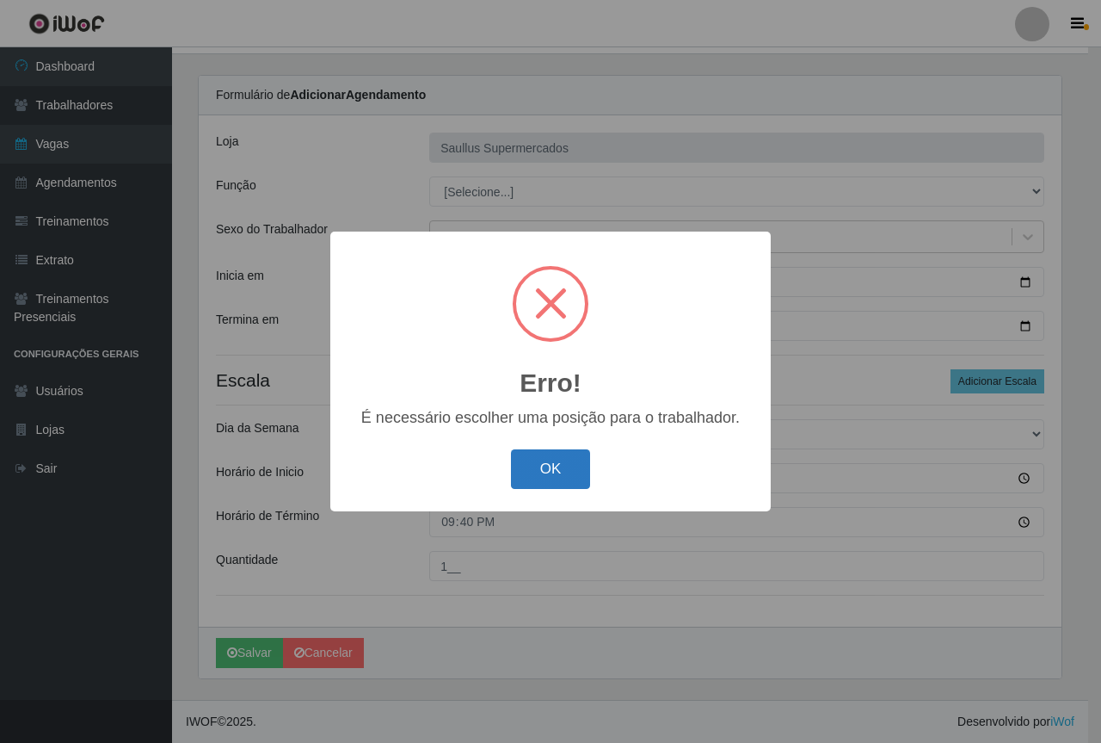
click at [528, 477] on button "OK" at bounding box center [551, 469] width 80 height 40
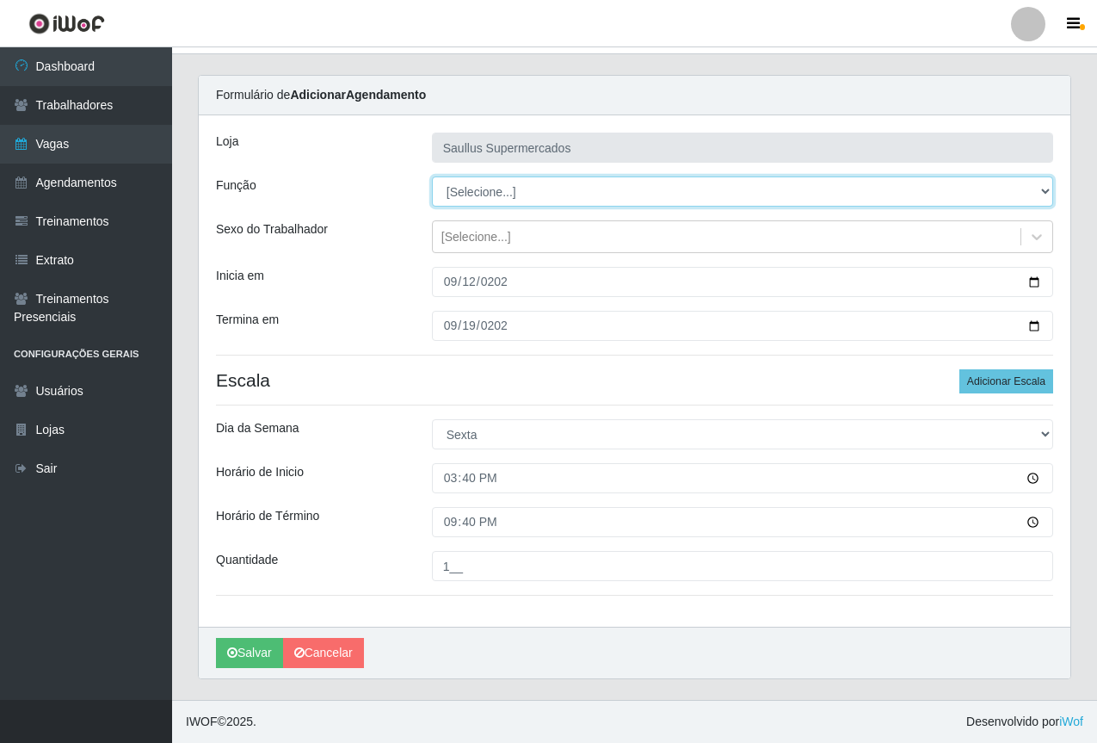
click at [466, 195] on select "[Selecione...] ASG ASG + ASG ++ Balconista de Açougue Balconista de Açougue + B…" at bounding box center [742, 191] width 621 height 30
select select "22"
click at [432, 176] on select "[Selecione...] ASG ASG + ASG ++ Balconista de Açougue Balconista de Açougue + B…" at bounding box center [742, 191] width 621 height 30
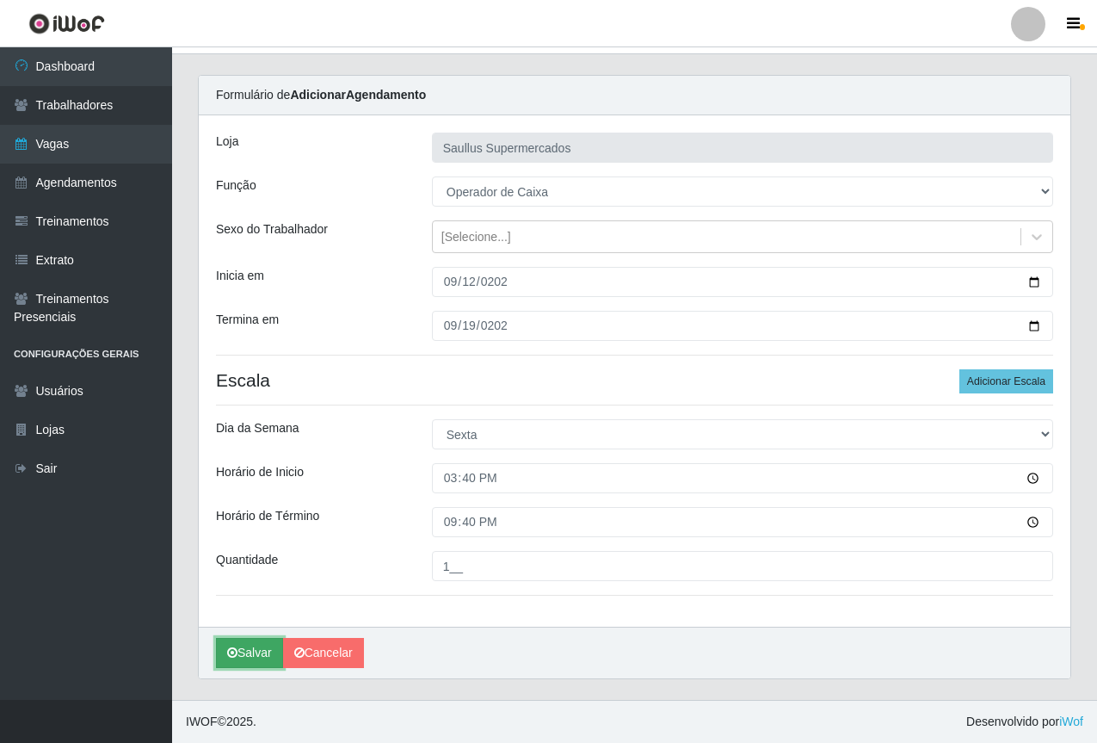
click at [262, 651] on button "Salvar" at bounding box center [249, 653] width 67 height 30
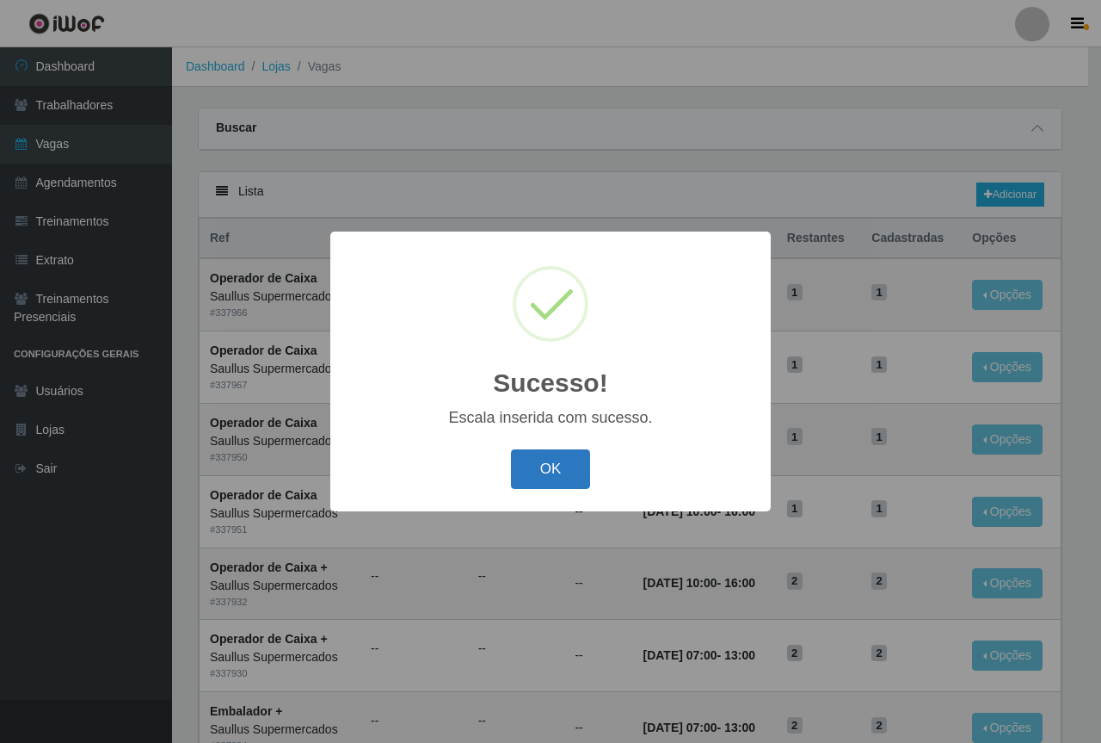
click at [563, 464] on button "OK" at bounding box center [551, 469] width 80 height 40
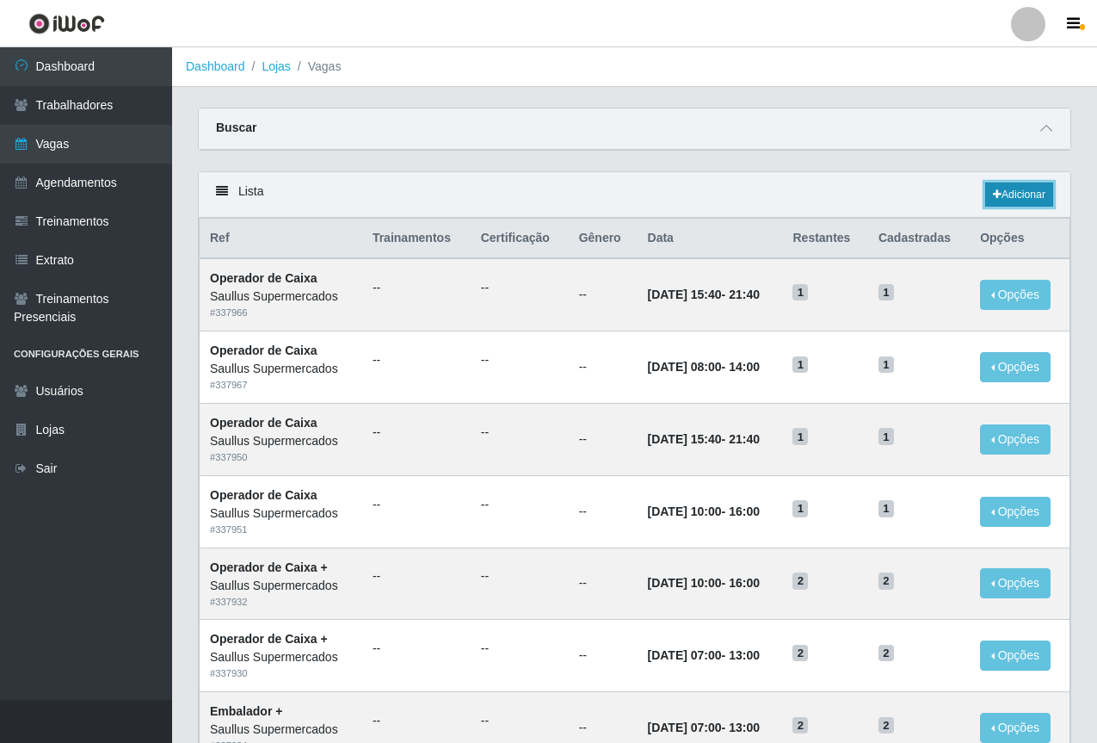
click at [1002, 196] on link "Adicionar" at bounding box center [1019, 194] width 68 height 24
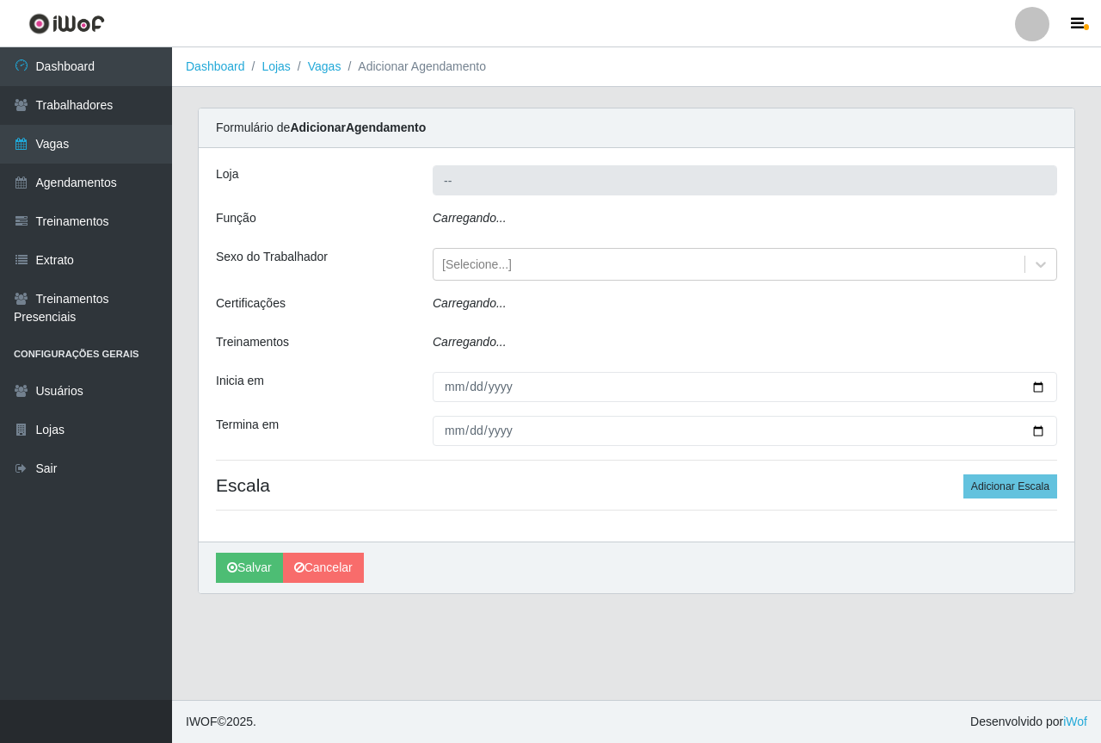
type input "Saullus Supermercados"
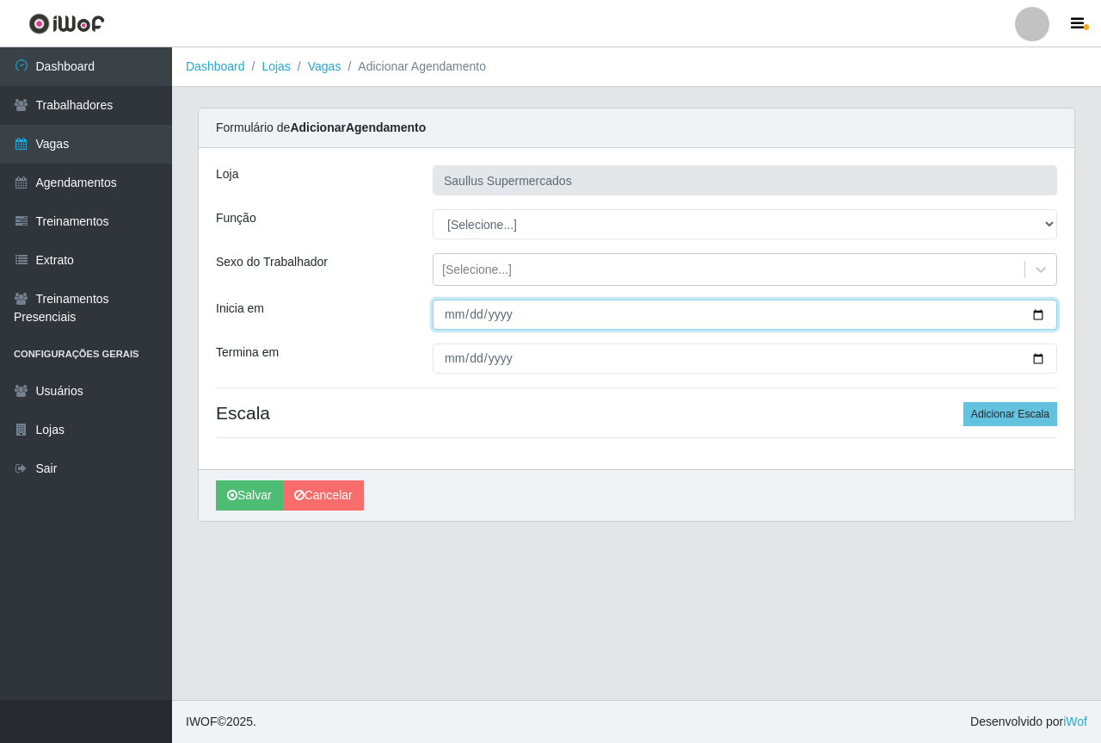
click at [453, 317] on input "Inicia em" at bounding box center [745, 314] width 625 height 30
type input "2025-09-19"
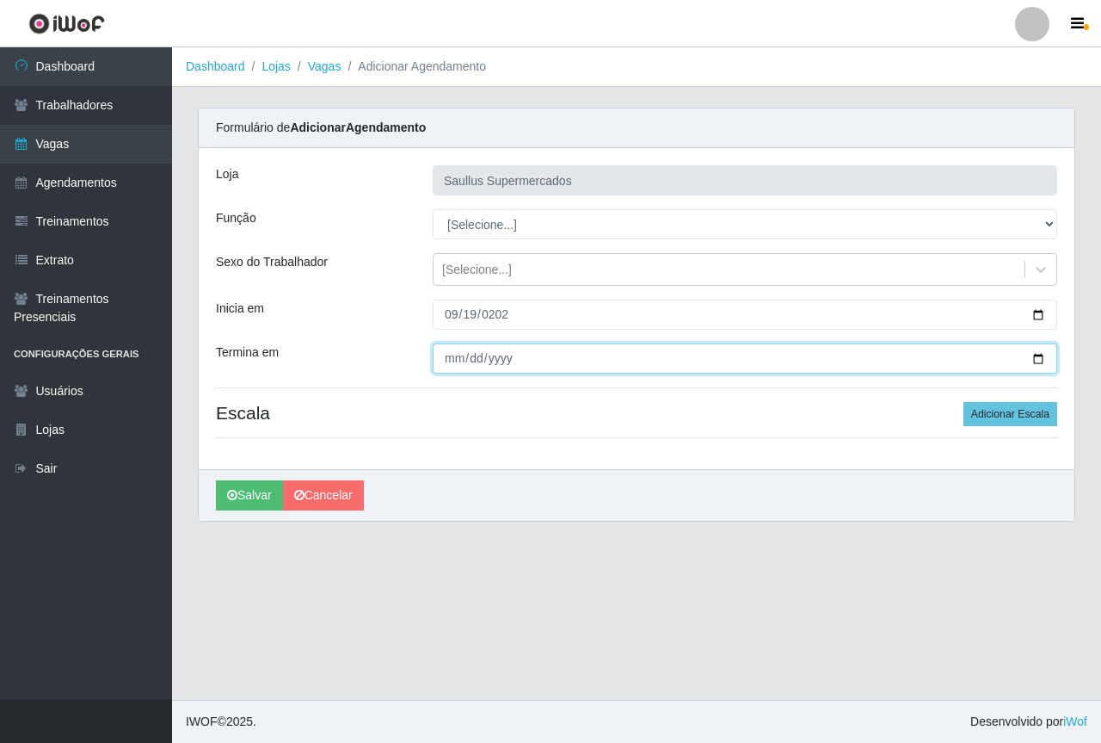
click at [455, 364] on input "Termina em" at bounding box center [745, 358] width 625 height 30
type input "2025-09-26"
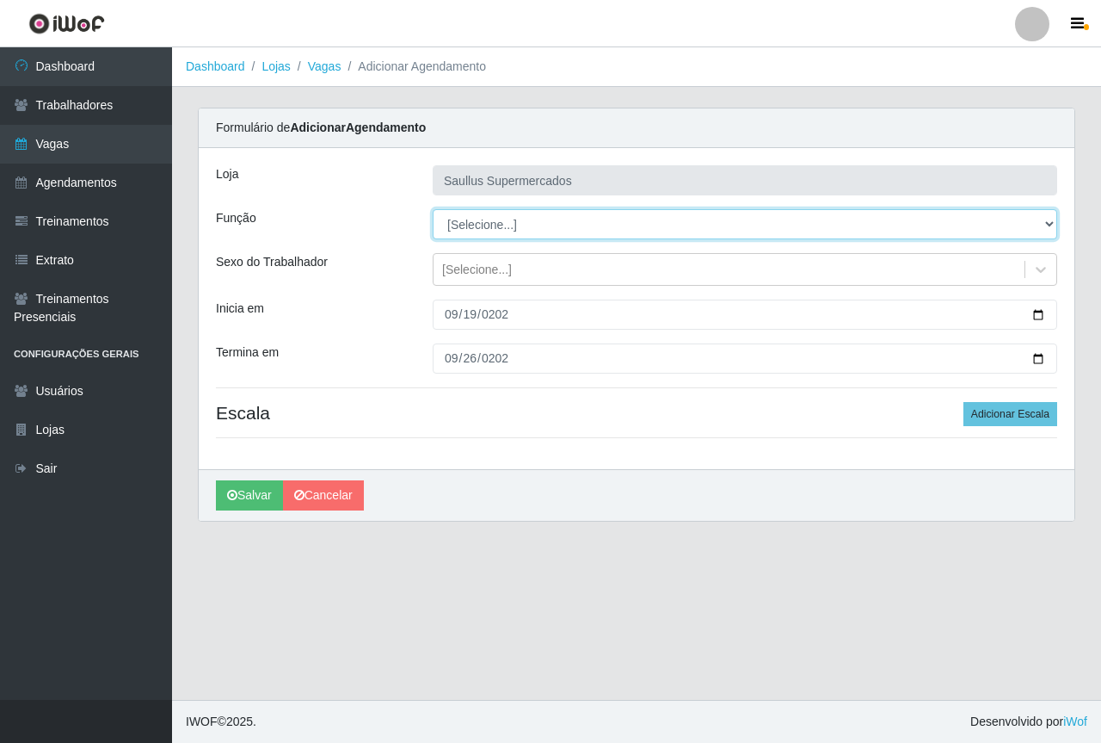
drag, startPoint x: 482, startPoint y: 226, endPoint x: 490, endPoint y: 234, distance: 11.6
click at [482, 226] on select "[Selecione...] ASG ASG + ASG ++ Balconista de Açougue Balconista de Açougue + B…" at bounding box center [745, 224] width 625 height 30
select select "22"
click at [433, 209] on select "[Selecione...] ASG ASG + ASG ++ Balconista de Açougue Balconista de Açougue + B…" at bounding box center [745, 224] width 625 height 30
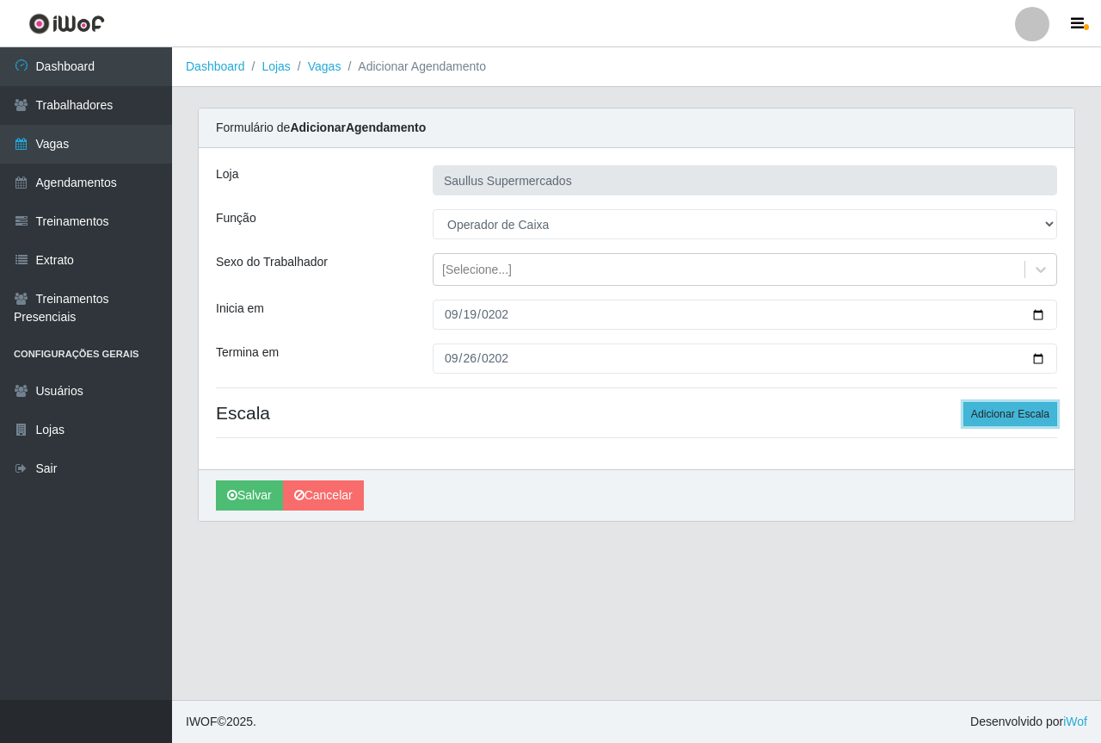
click at [987, 410] on button "Adicionar Escala" at bounding box center [1011, 414] width 94 height 24
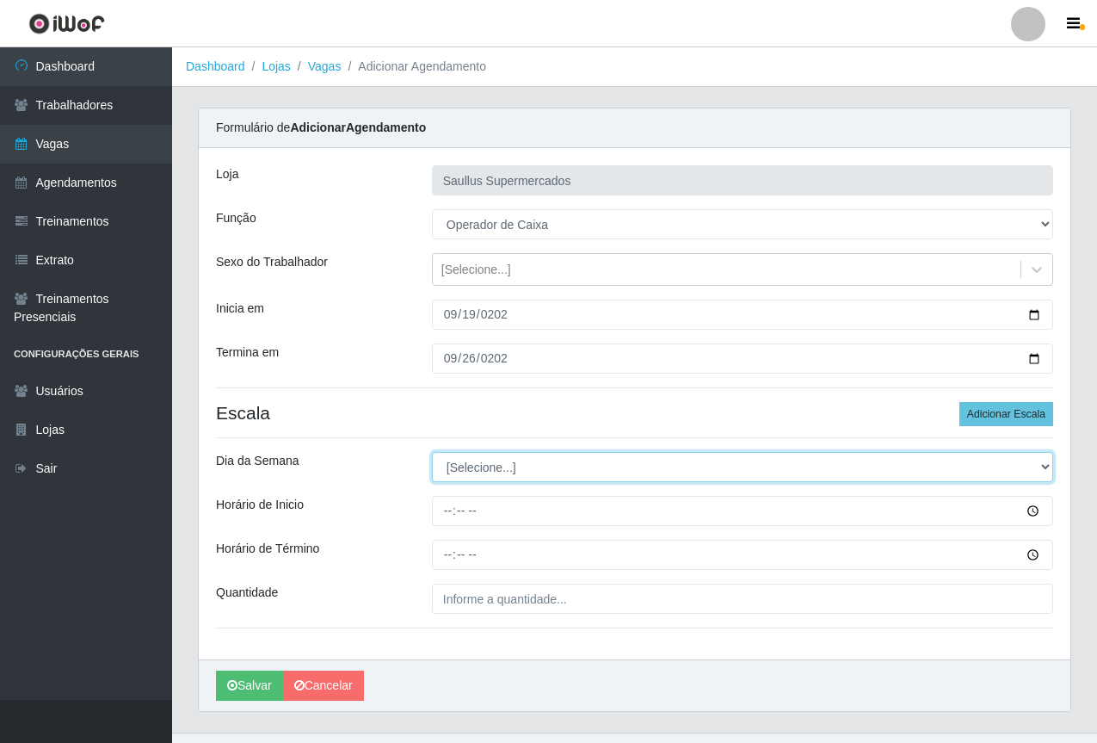
click at [589, 469] on select "[Selecione...] Segunda Terça Quarta Quinta Sexta Sábado Domingo" at bounding box center [742, 467] width 621 height 30
select select "5"
click at [432, 452] on select "[Selecione...] Segunda Terça Quarta Quinta Sexta Sábado Domingo" at bounding box center [742, 467] width 621 height 30
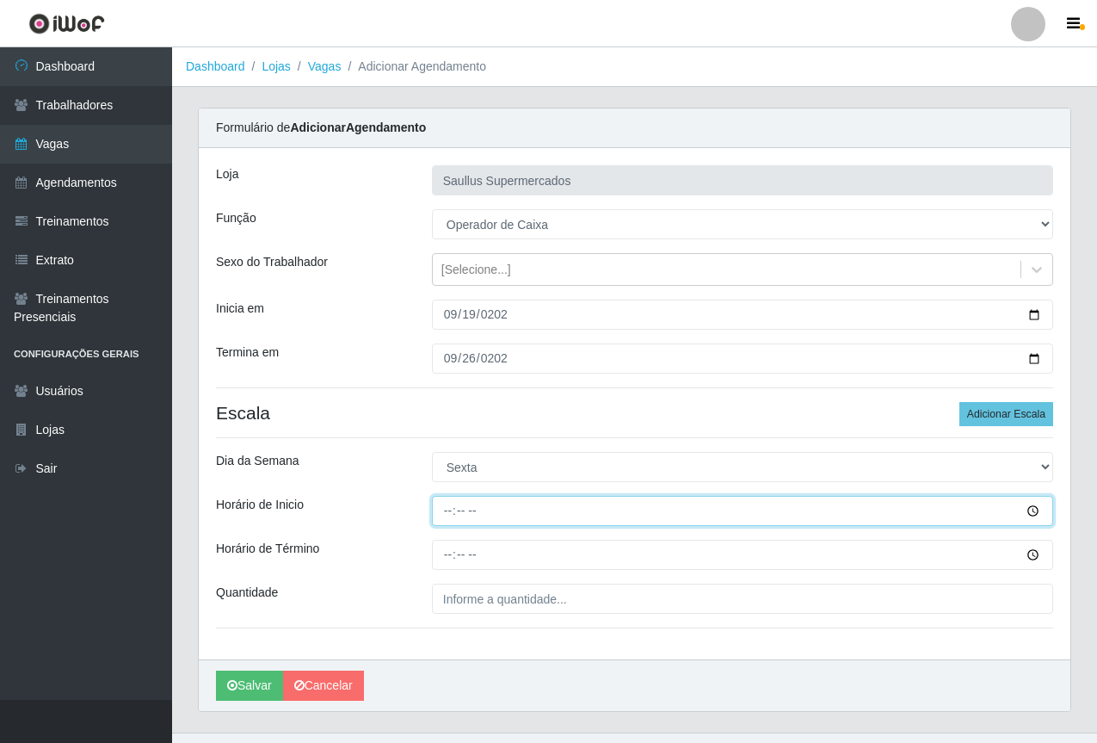
click at [445, 518] on input "Horário de Inicio" at bounding box center [742, 511] width 621 height 30
type input "08:00"
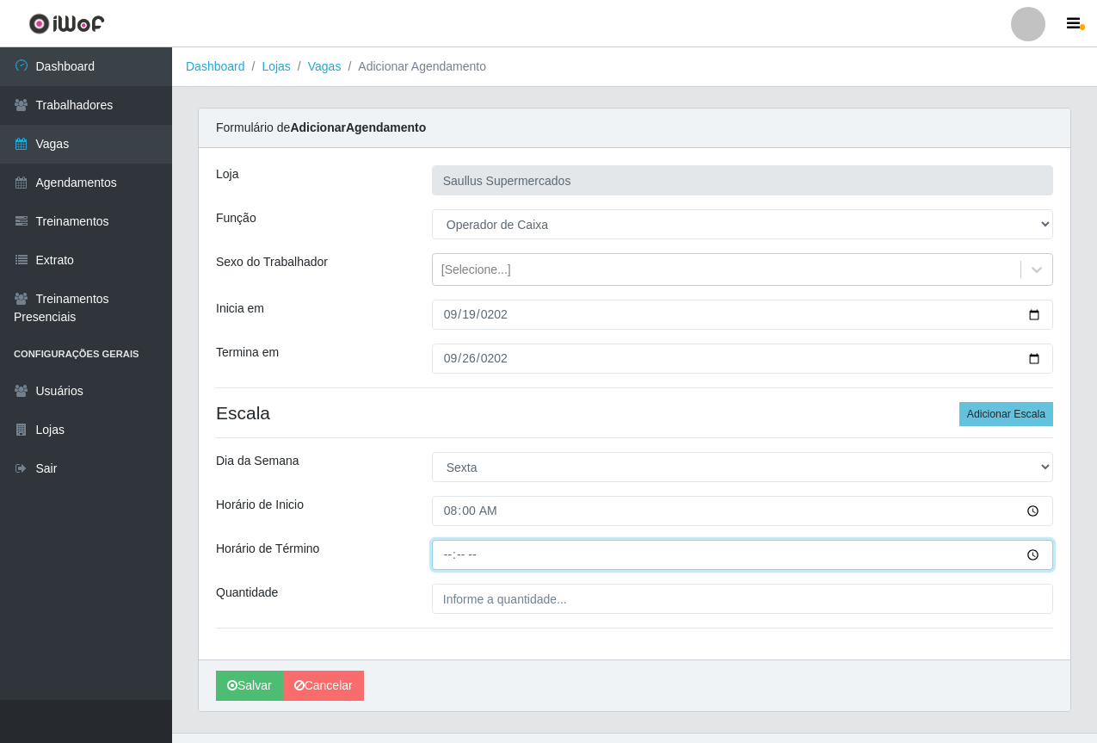
click at [449, 559] on input "Horário de Término" at bounding box center [742, 555] width 621 height 30
type input "14:00"
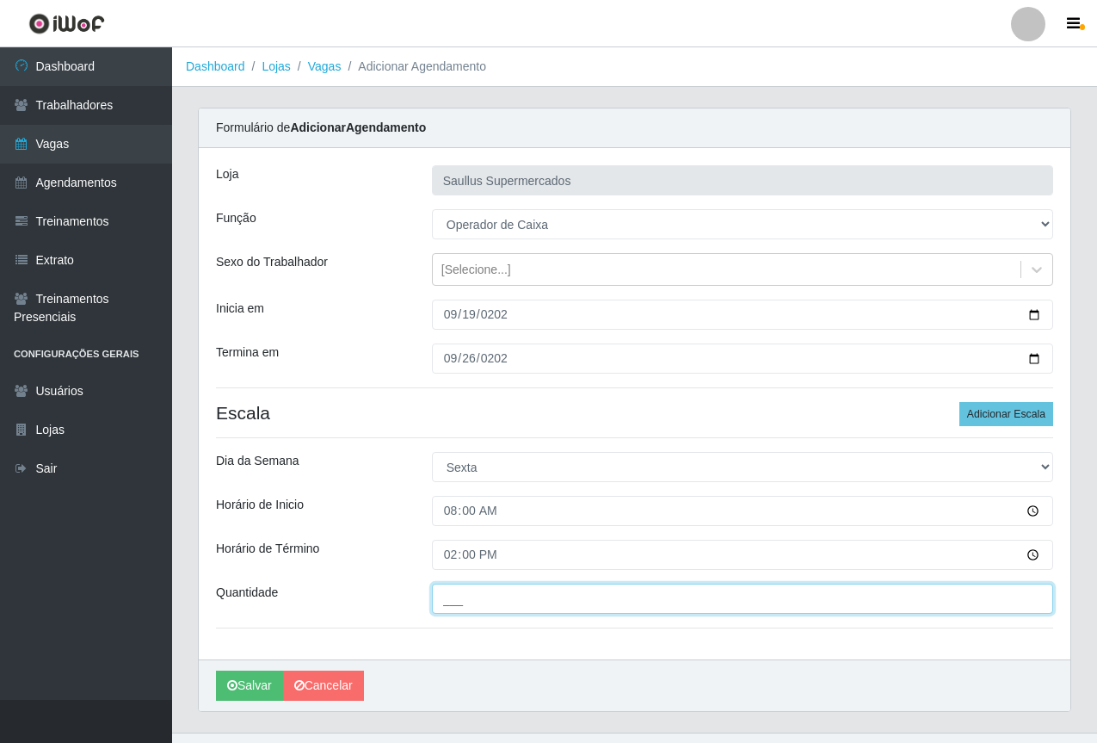
click at [503, 603] on input "___" at bounding box center [742, 598] width 621 height 30
type input "1__"
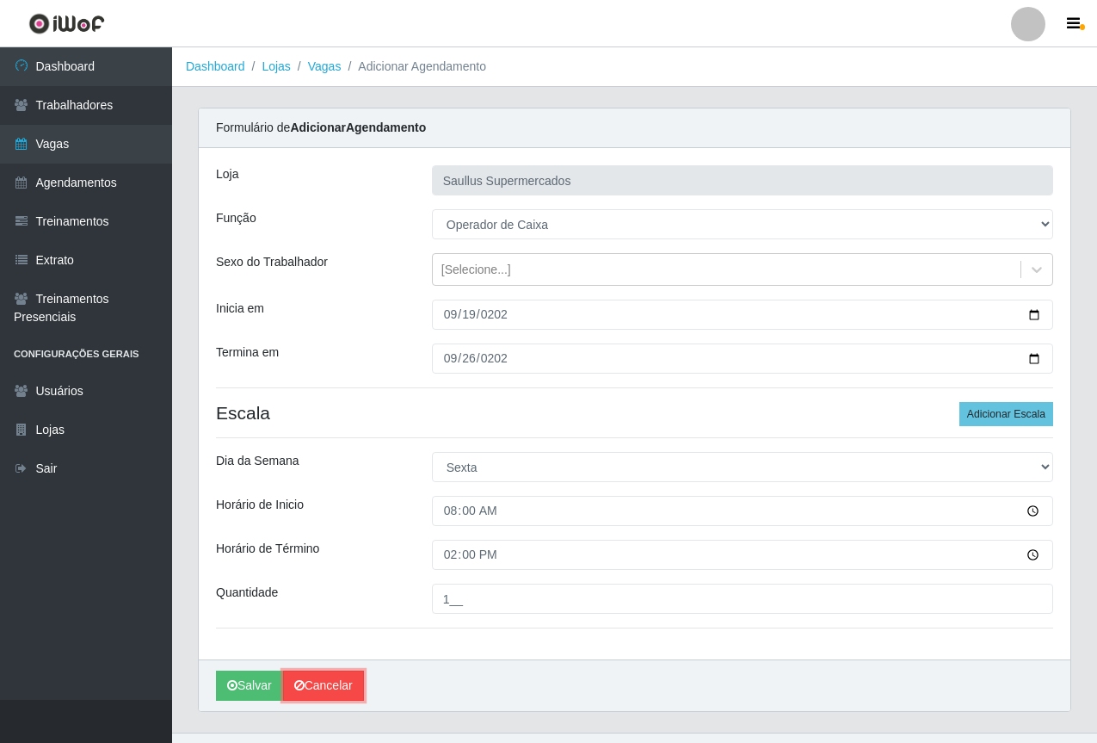
click at [299, 688] on icon at bounding box center [299, 685] width 10 height 12
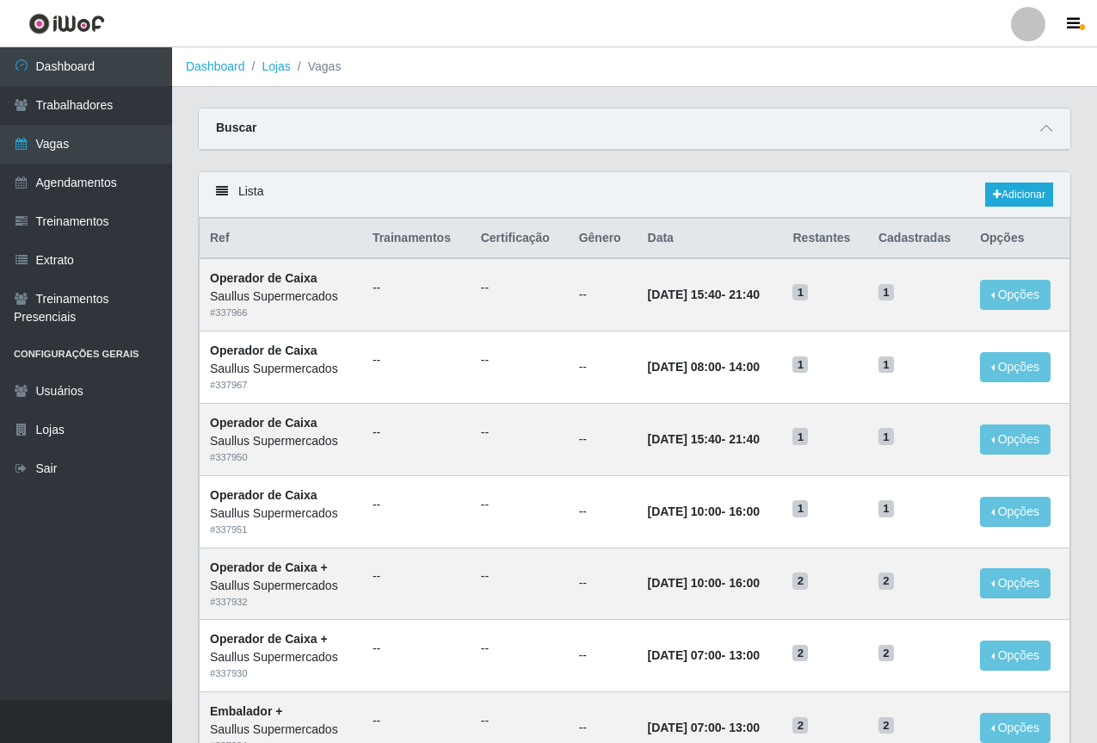
click at [1014, 175] on div "Lista Adicionar" at bounding box center [635, 195] width 872 height 46
click at [1002, 194] on link "Adicionar" at bounding box center [1019, 194] width 68 height 24
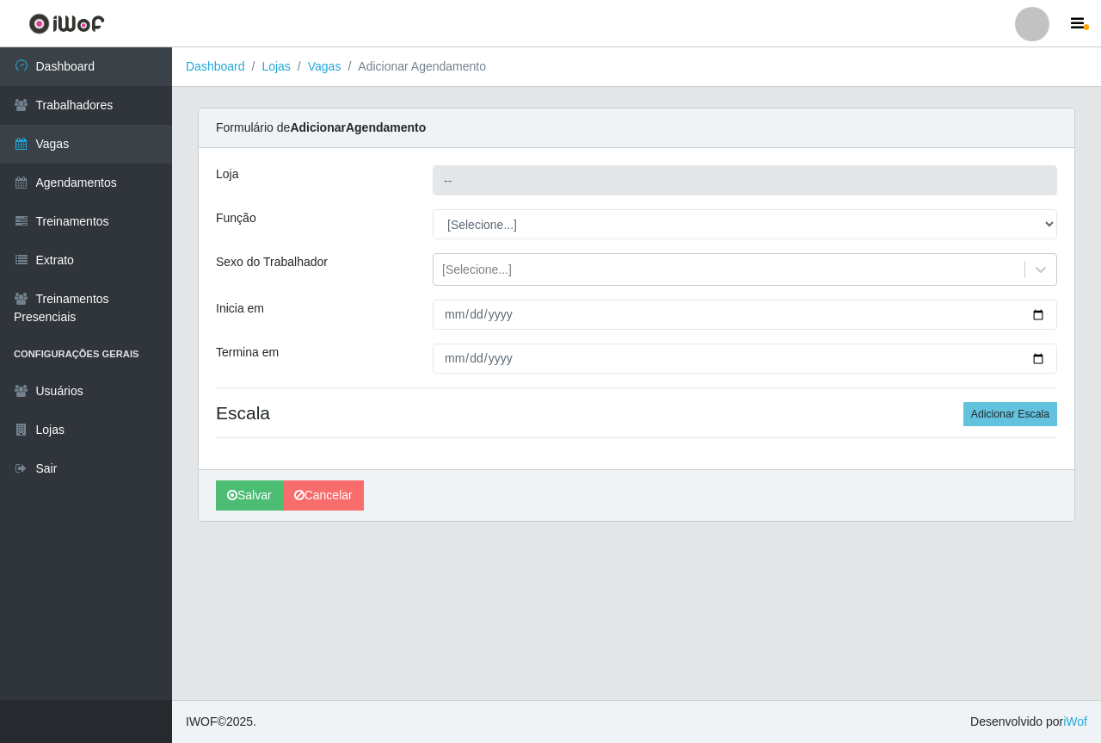
type input "Saullus Supermercados"
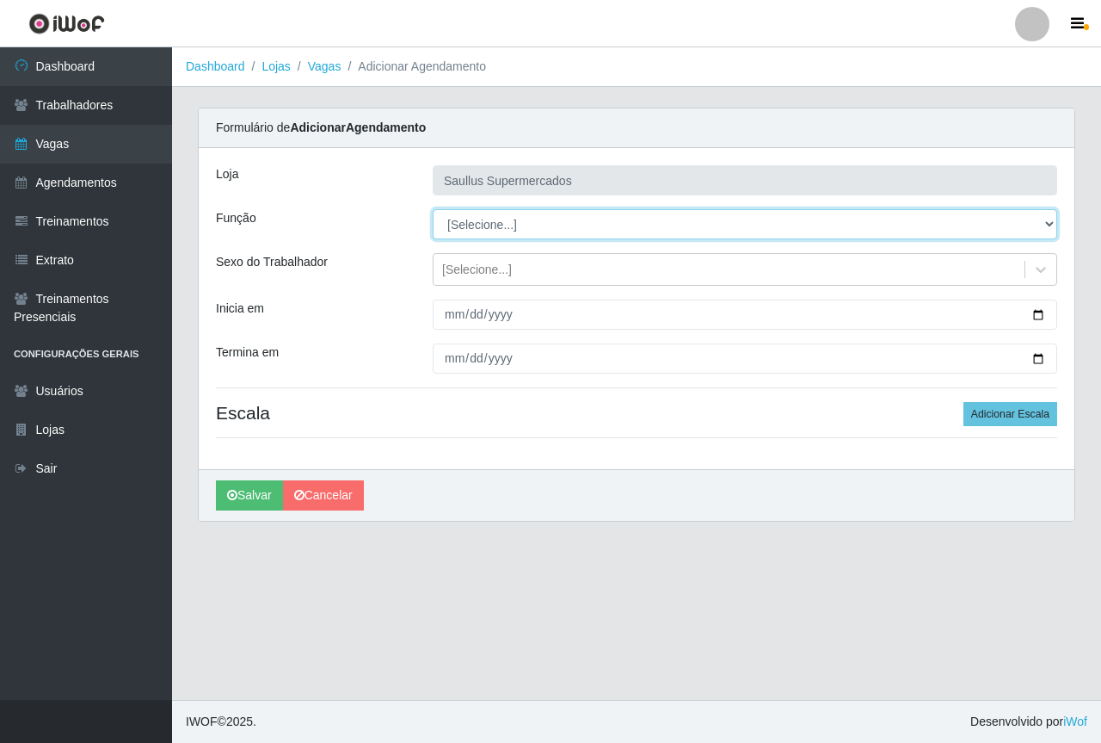
click at [449, 224] on select "[Selecione...] ASG ASG + ASG ++ Balconista de Açougue Balconista de Açougue + B…" at bounding box center [745, 224] width 625 height 30
select select "24"
click at [433, 209] on select "[Selecione...] ASG ASG + ASG ++ Balconista de Açougue Balconista de Açougue + B…" at bounding box center [745, 224] width 625 height 30
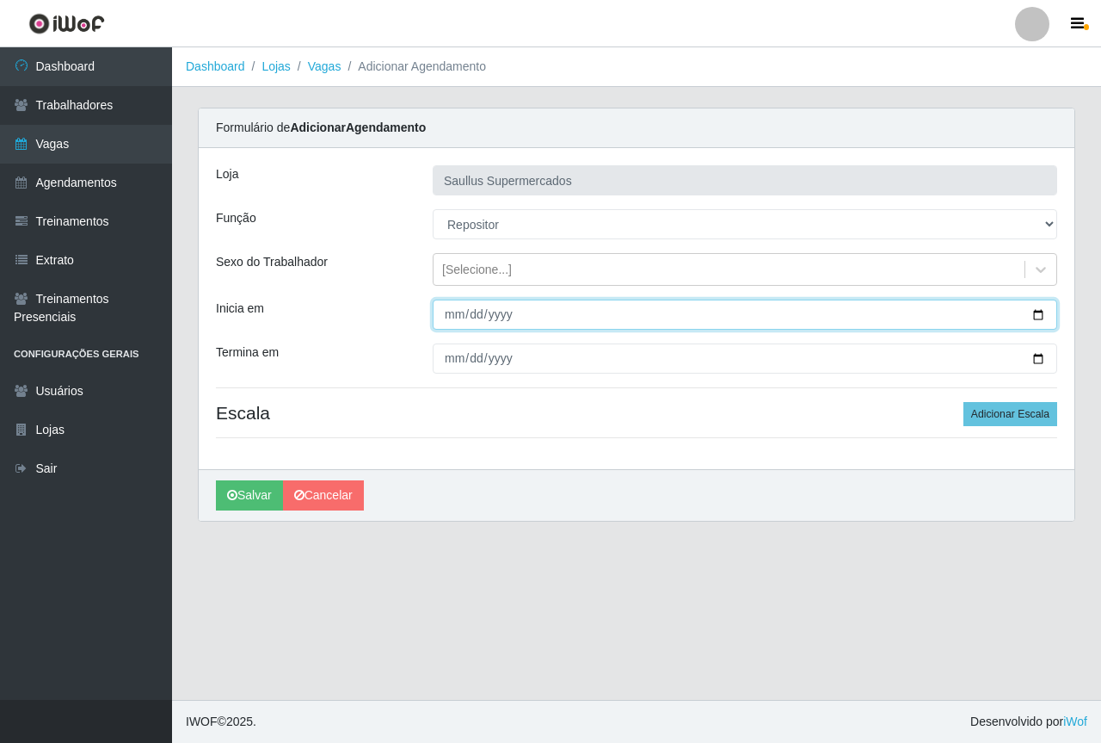
click at [456, 311] on input "Inicia em" at bounding box center [745, 314] width 625 height 30
type input "82025-09-28"
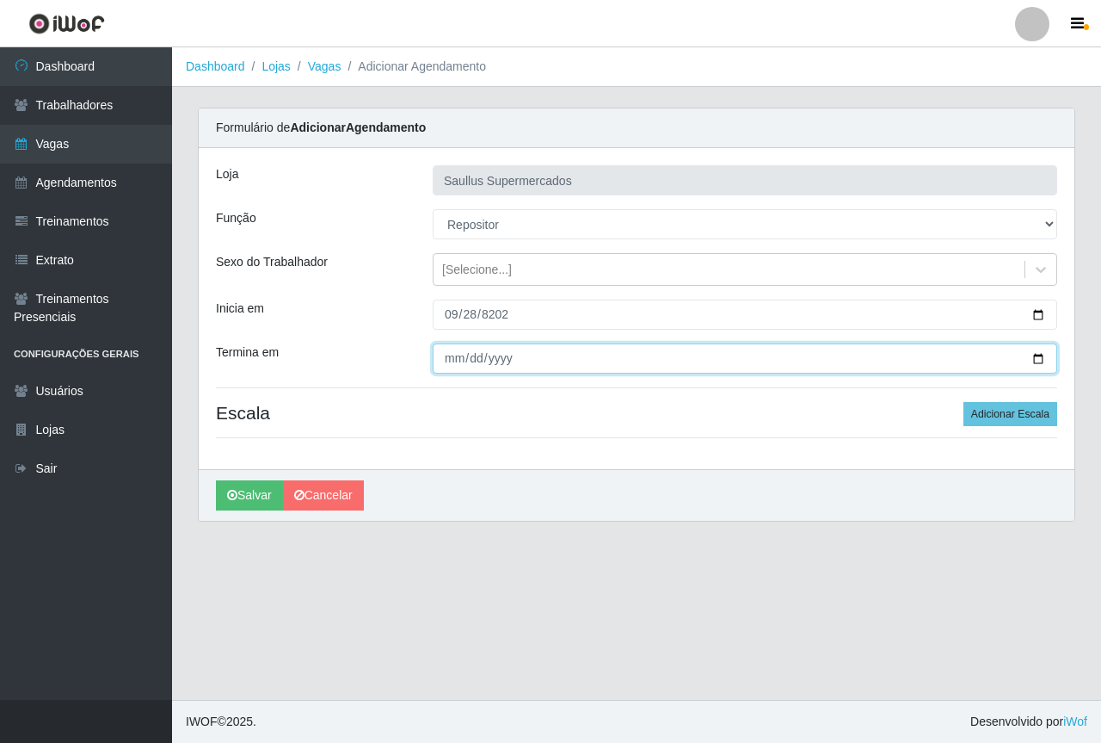
click at [445, 365] on input "Termina em" at bounding box center [745, 358] width 625 height 30
click at [466, 361] on input "Termina em" at bounding box center [745, 358] width 625 height 30
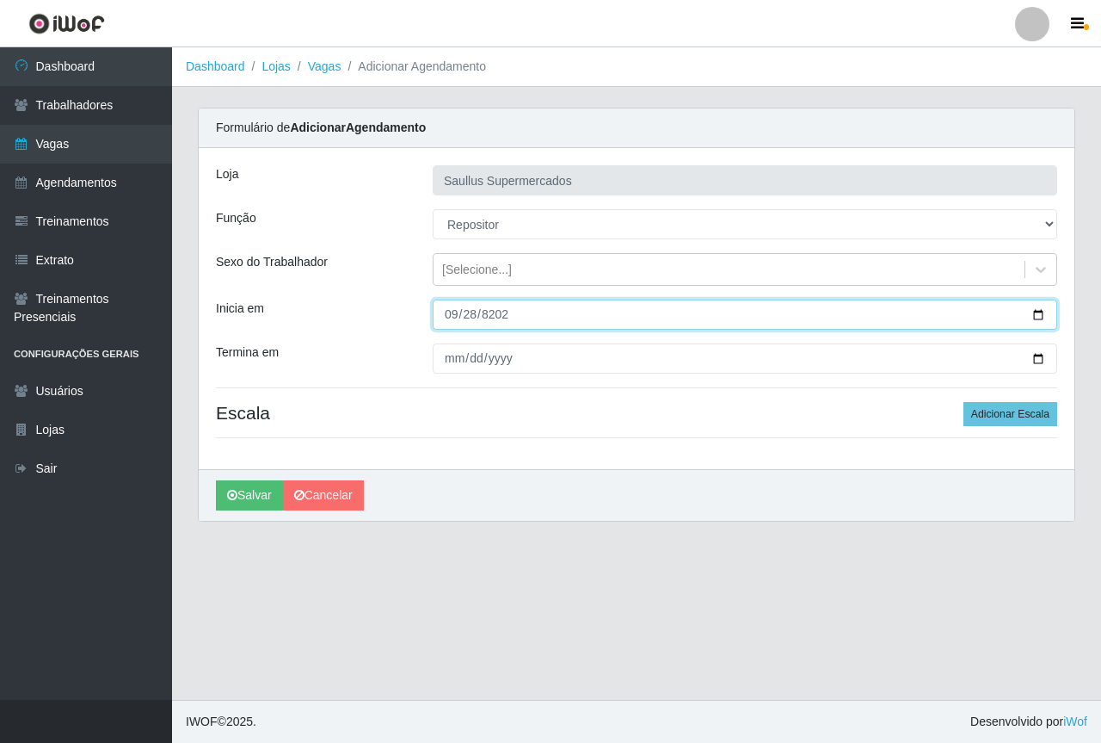
click at [474, 317] on input "82025-09-28" at bounding box center [745, 314] width 625 height 30
type input "82025-08-28"
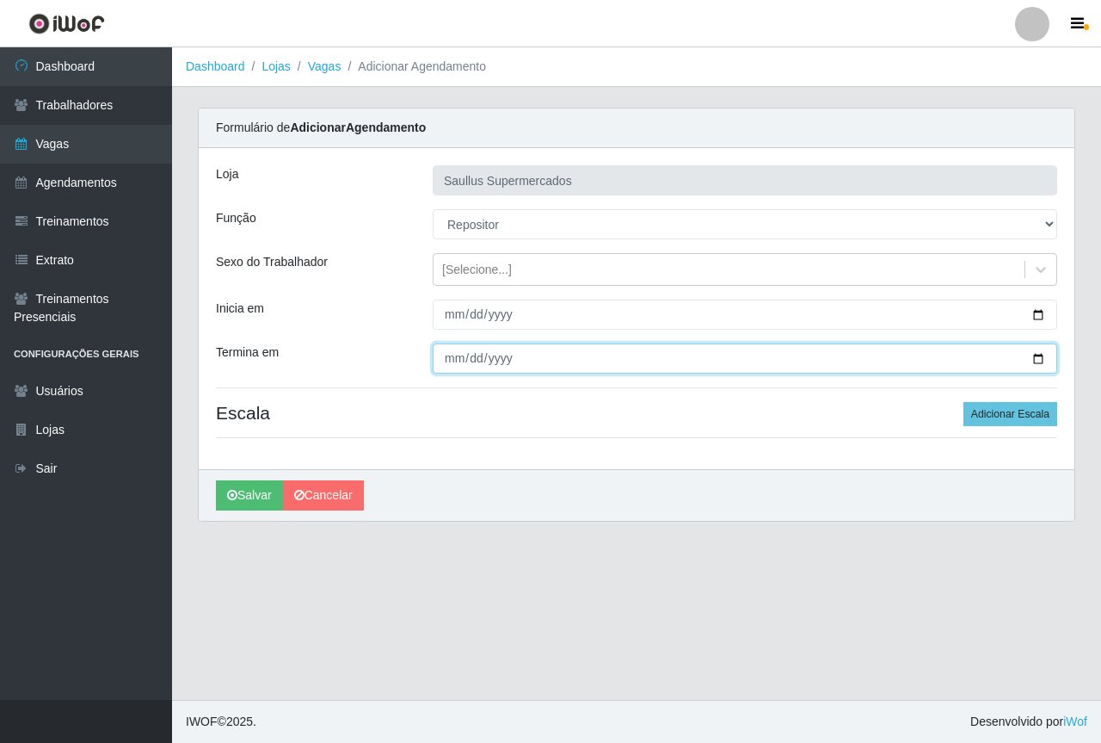
click at [470, 364] on input "Termina em" at bounding box center [745, 358] width 625 height 30
type input "20255-08-29"
type input "2025-08-29"
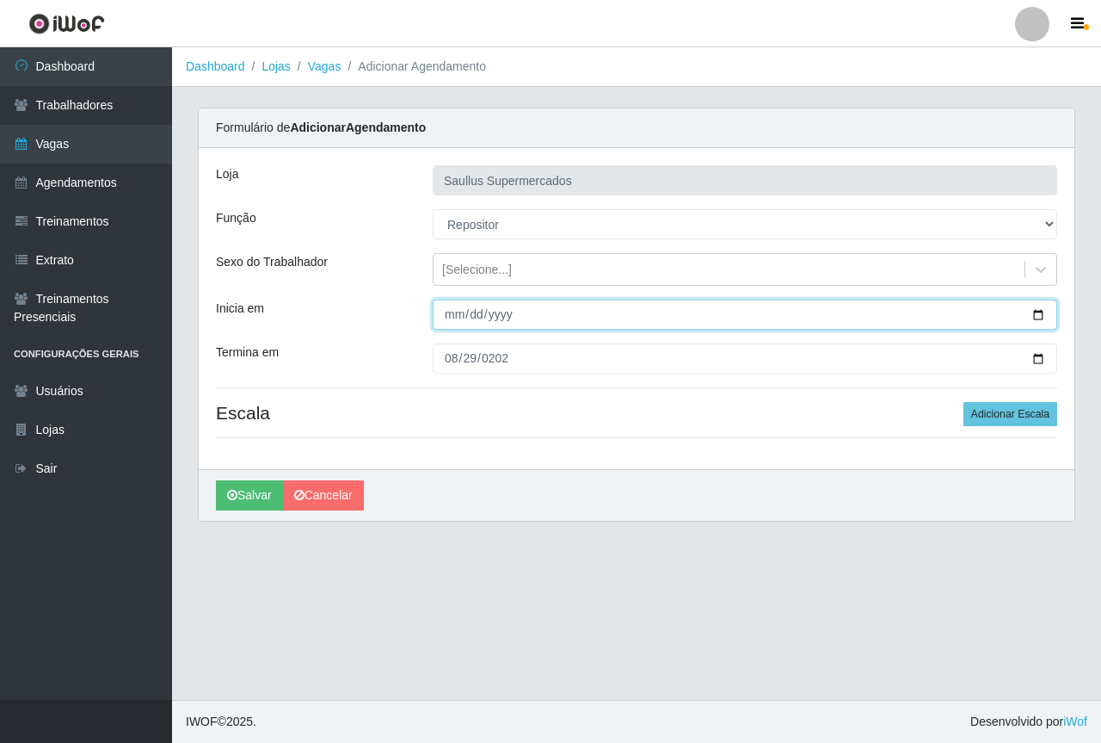
click at [493, 318] on input "82025-08-28" at bounding box center [745, 314] width 625 height 30
type input "2025-08-28"
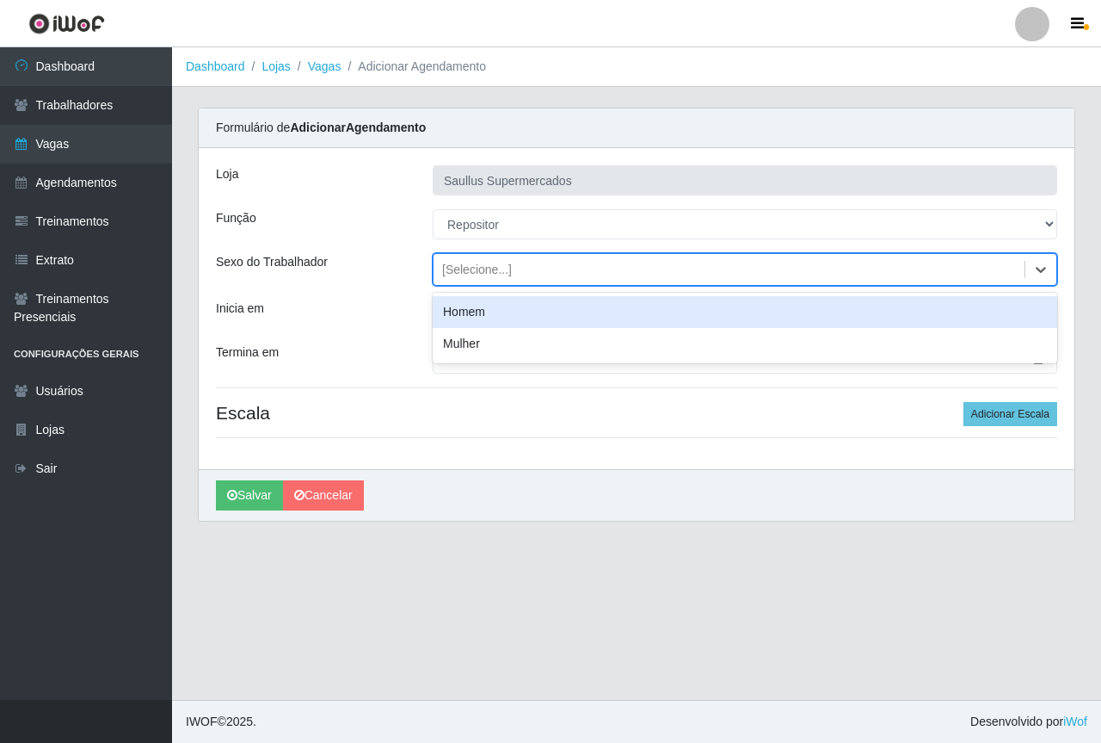
click at [465, 268] on div "[Selecione...]" at bounding box center [477, 270] width 70 height 18
drag, startPoint x: 477, startPoint y: 317, endPoint x: 818, endPoint y: 367, distance: 345.4
click at [477, 316] on div "Homem" at bounding box center [745, 312] width 625 height 32
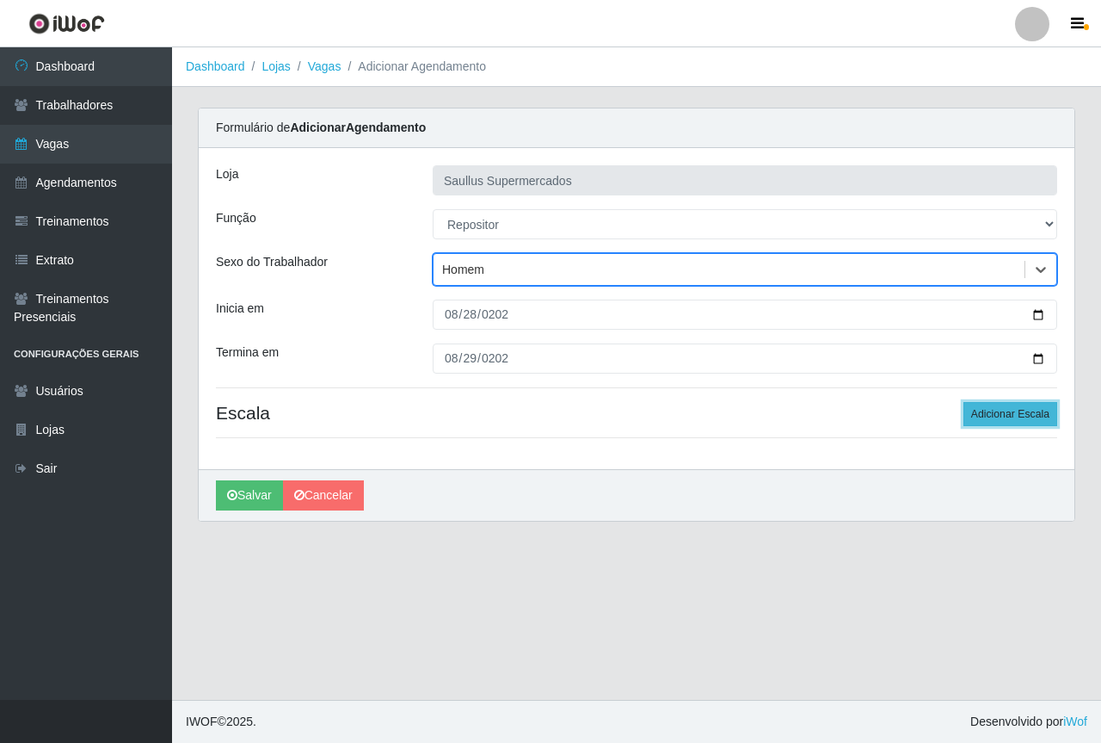
click at [1020, 414] on button "Adicionar Escala" at bounding box center [1011, 414] width 94 height 24
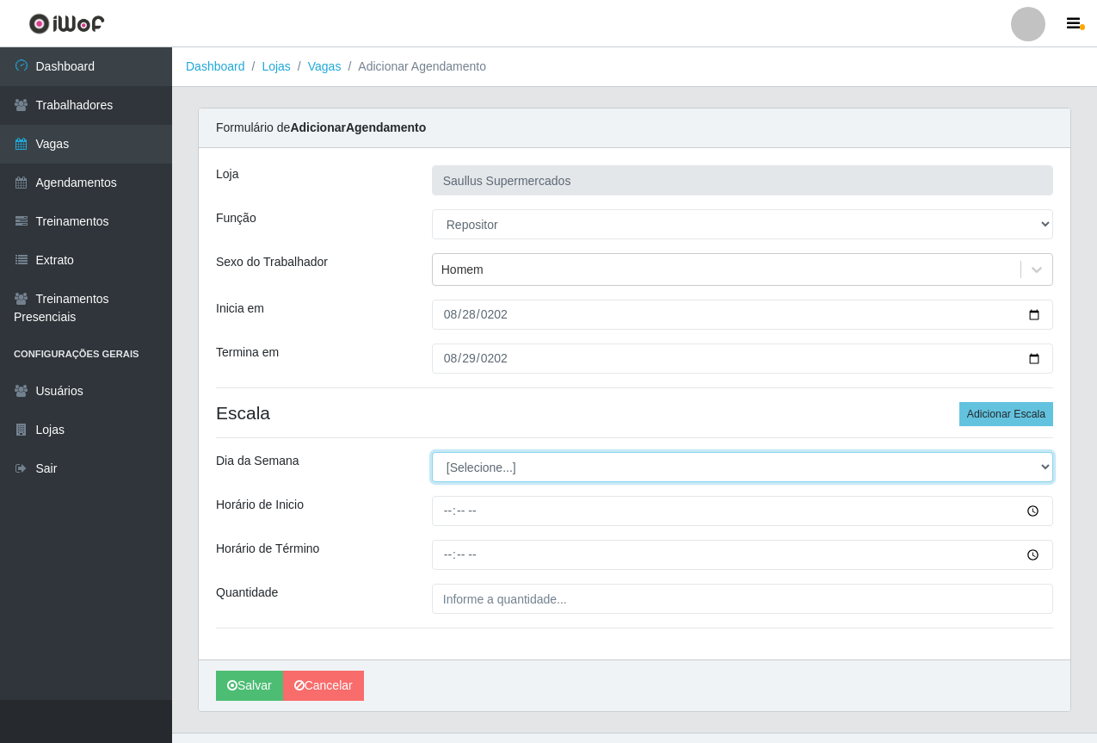
click at [533, 462] on select "[Selecione...] Segunda Terça Quarta Quinta Sexta Sábado Domingo" at bounding box center [742, 467] width 621 height 30
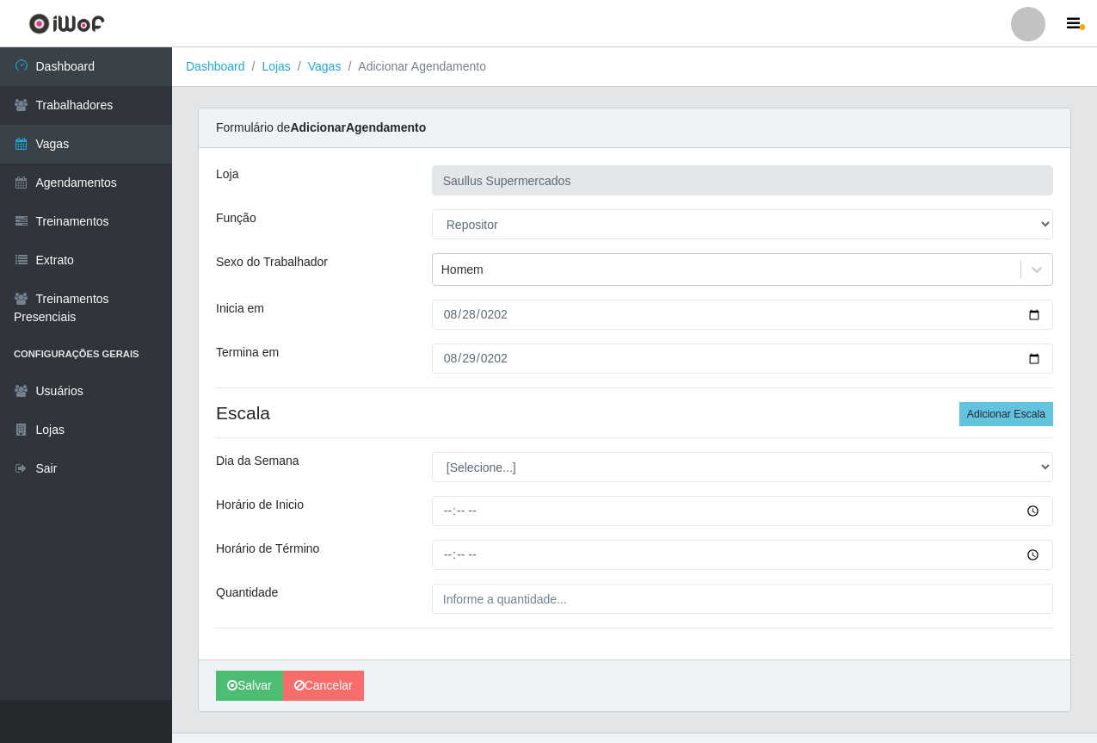
click at [482, 436] on div "Loja Saullus Supermercados Função [Selecione...] ASG ASG + ASG ++ Balconista de…" at bounding box center [635, 403] width 872 height 511
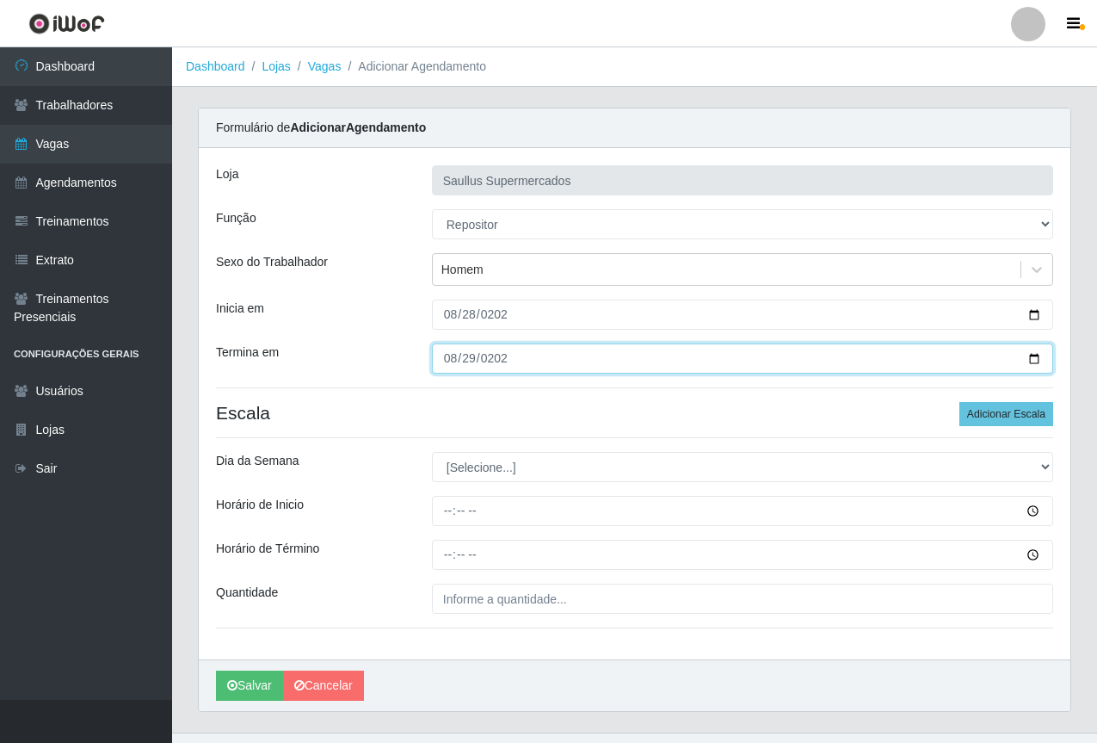
click at [447, 352] on input "2025-08-29" at bounding box center [742, 358] width 621 height 30
type input "2025-08-28"
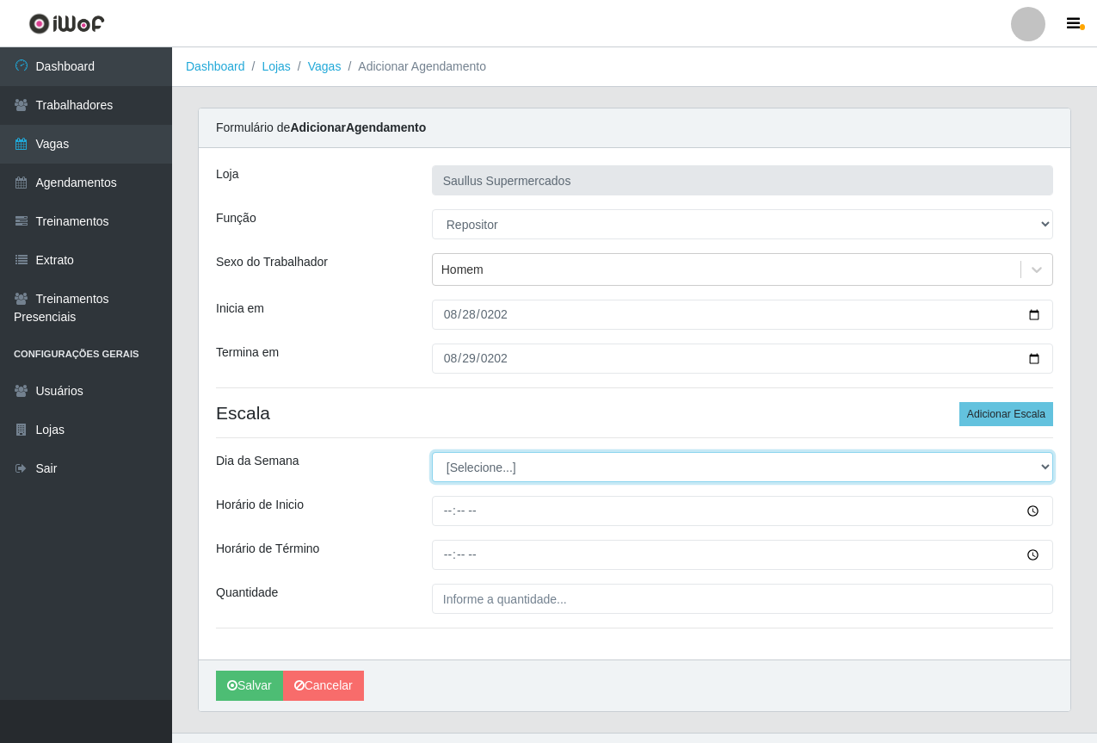
click at [475, 463] on select "[Selecione...] Segunda Terça Quarta Quinta Sexta Sábado Domingo" at bounding box center [742, 467] width 621 height 30
select select "3"
click at [432, 452] on select "[Selecione...] Segunda Terça Quarta Quinta Sexta Sábado Domingo" at bounding box center [742, 467] width 621 height 30
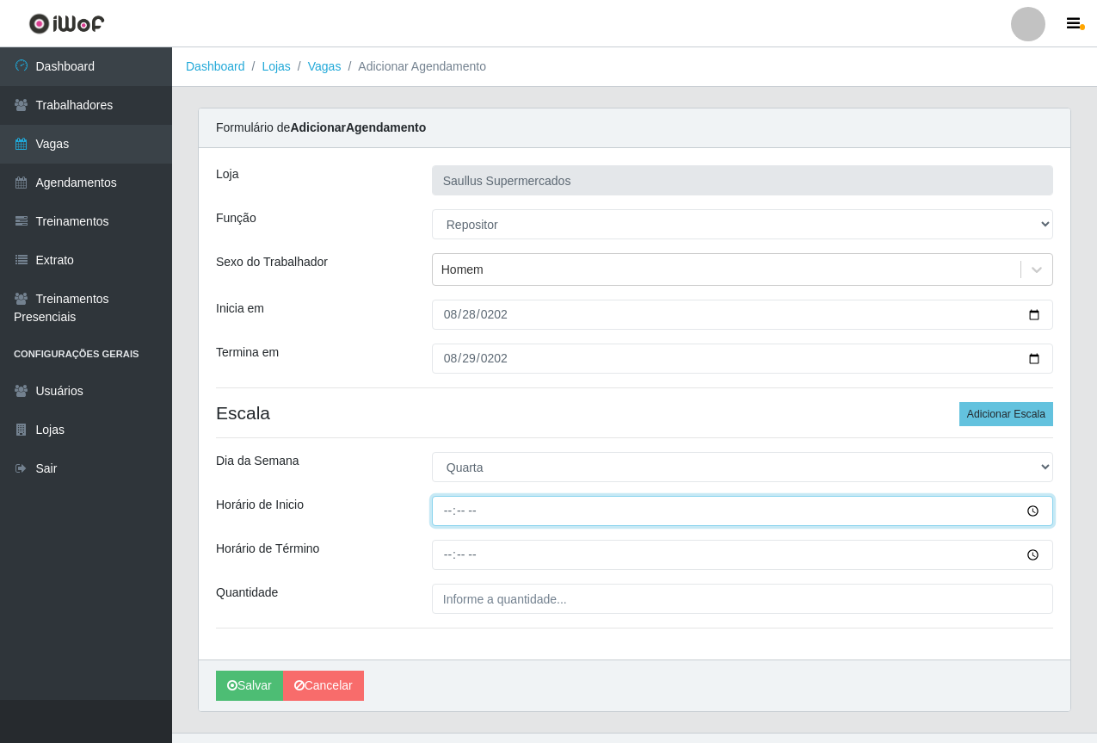
click at [450, 518] on input "Horário de Inicio" at bounding box center [742, 511] width 621 height 30
type input "15:30"
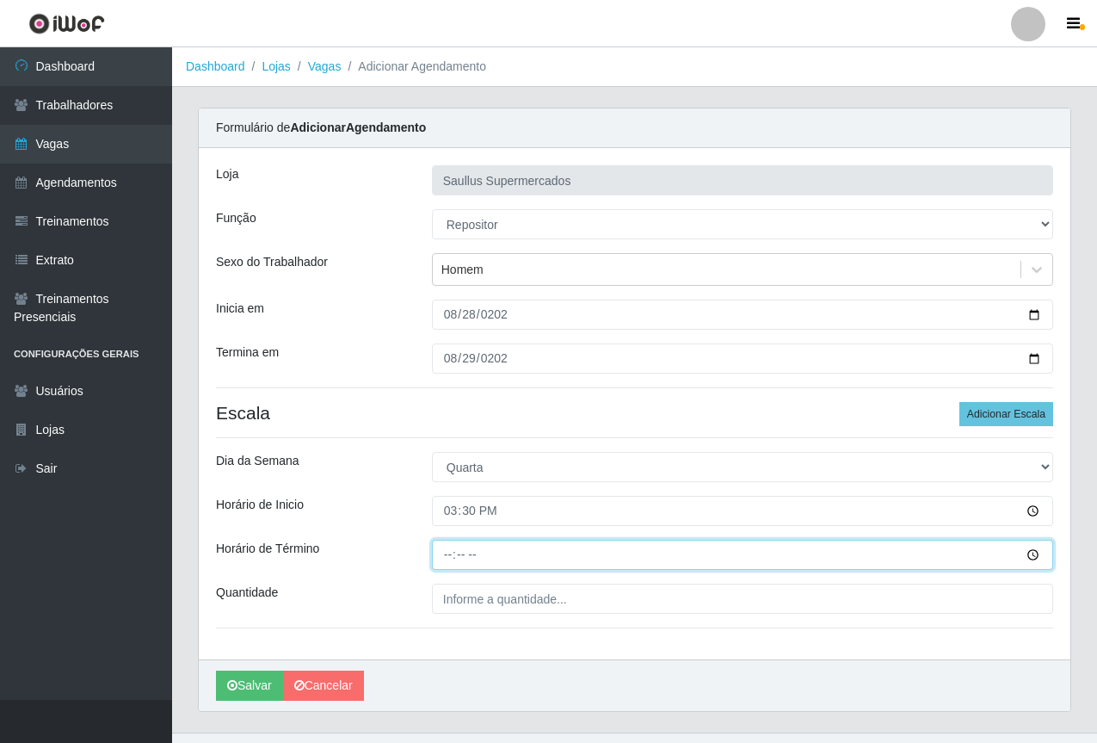
click at [433, 558] on input "Horário de Término" at bounding box center [742, 555] width 621 height 30
type input "21:30"
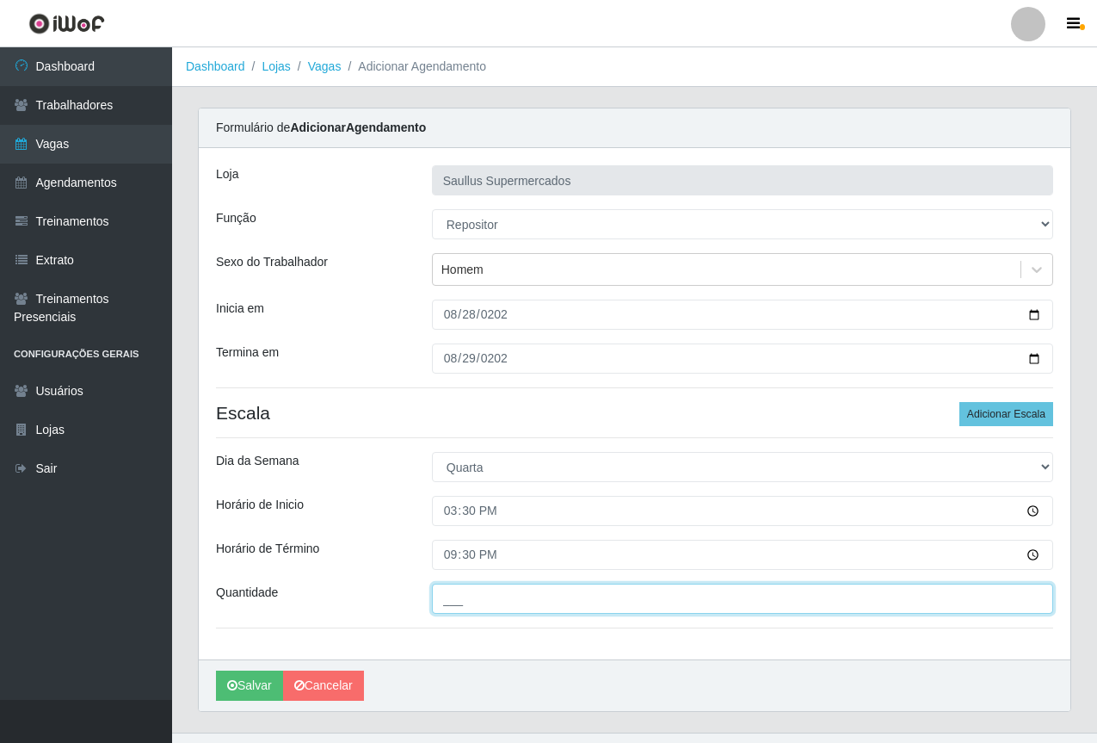
click at [459, 593] on input "___" at bounding box center [742, 598] width 621 height 30
type input "1__"
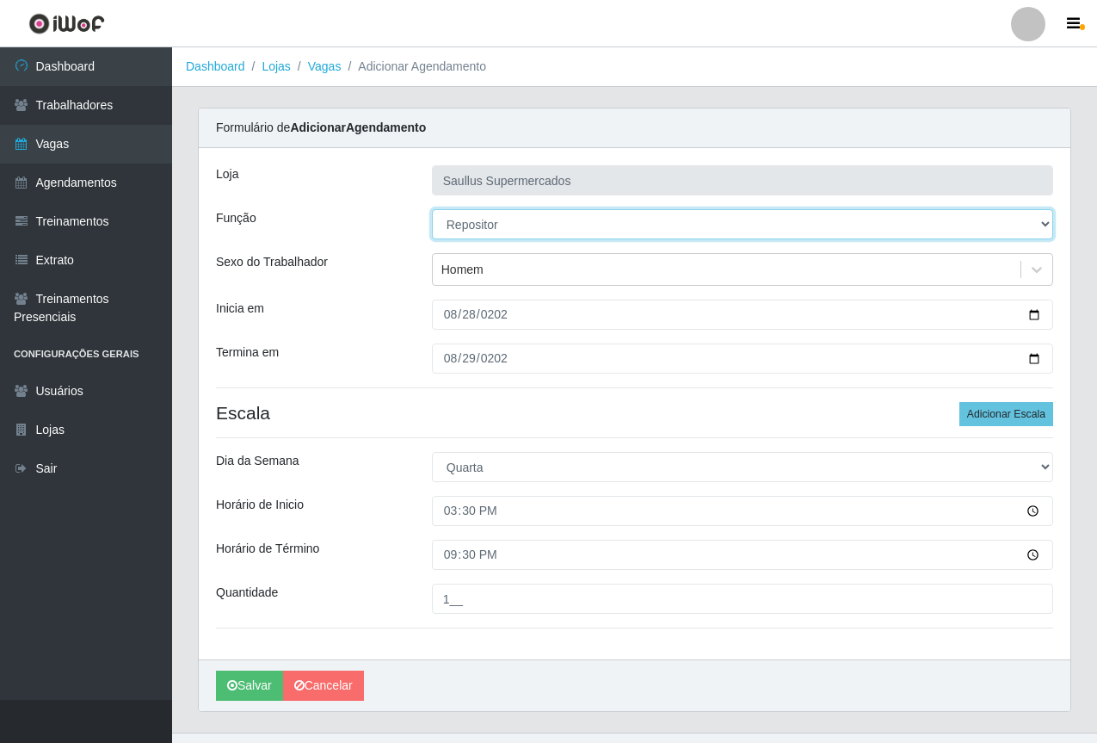
click at [456, 224] on select "[Selecione...] ASG ASG + ASG ++ Balconista de Açougue Balconista de Açougue + B…" at bounding box center [742, 224] width 621 height 30
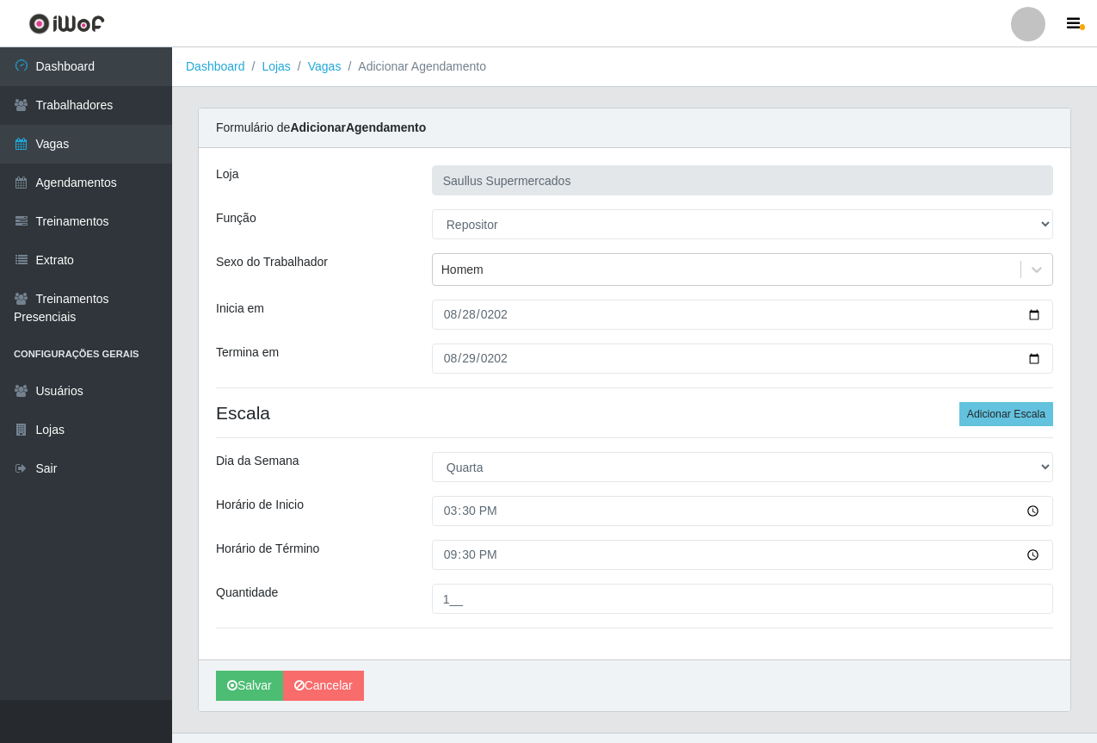
click at [396, 275] on div "Sexo do Trabalhador" at bounding box center [311, 269] width 216 height 33
click at [256, 684] on button "Salvar" at bounding box center [249, 685] width 67 height 30
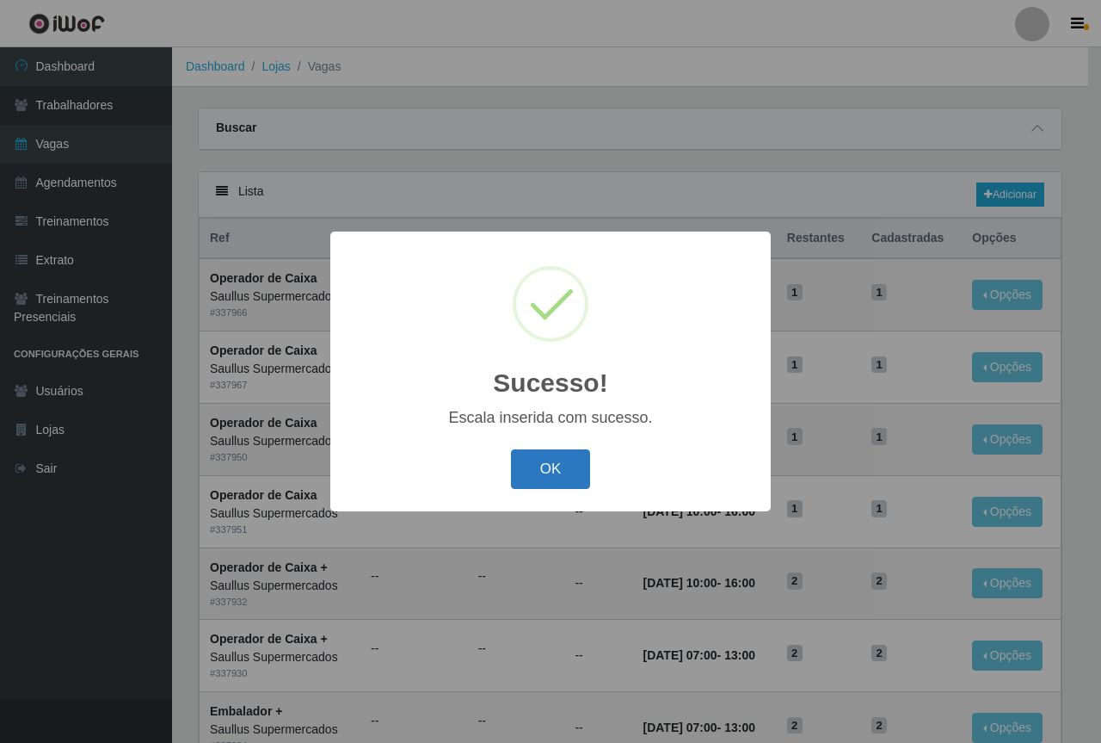
click at [552, 469] on button "OK" at bounding box center [551, 469] width 80 height 40
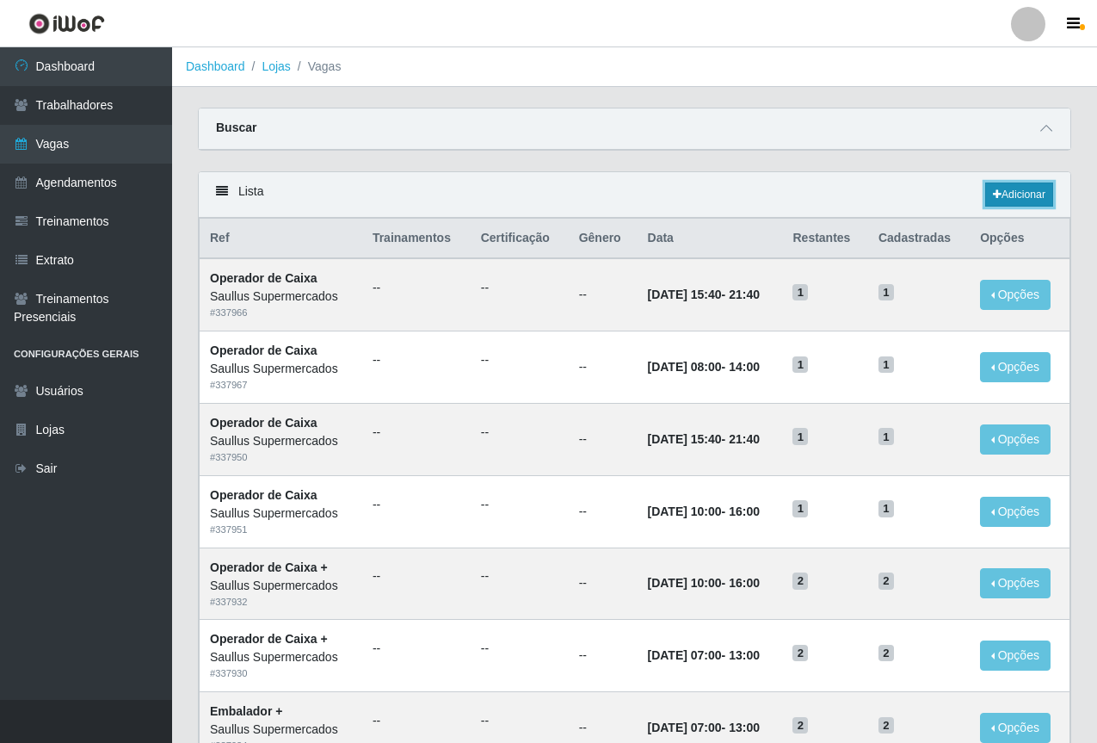
click at [1021, 196] on link "Adicionar" at bounding box center [1019, 194] width 68 height 24
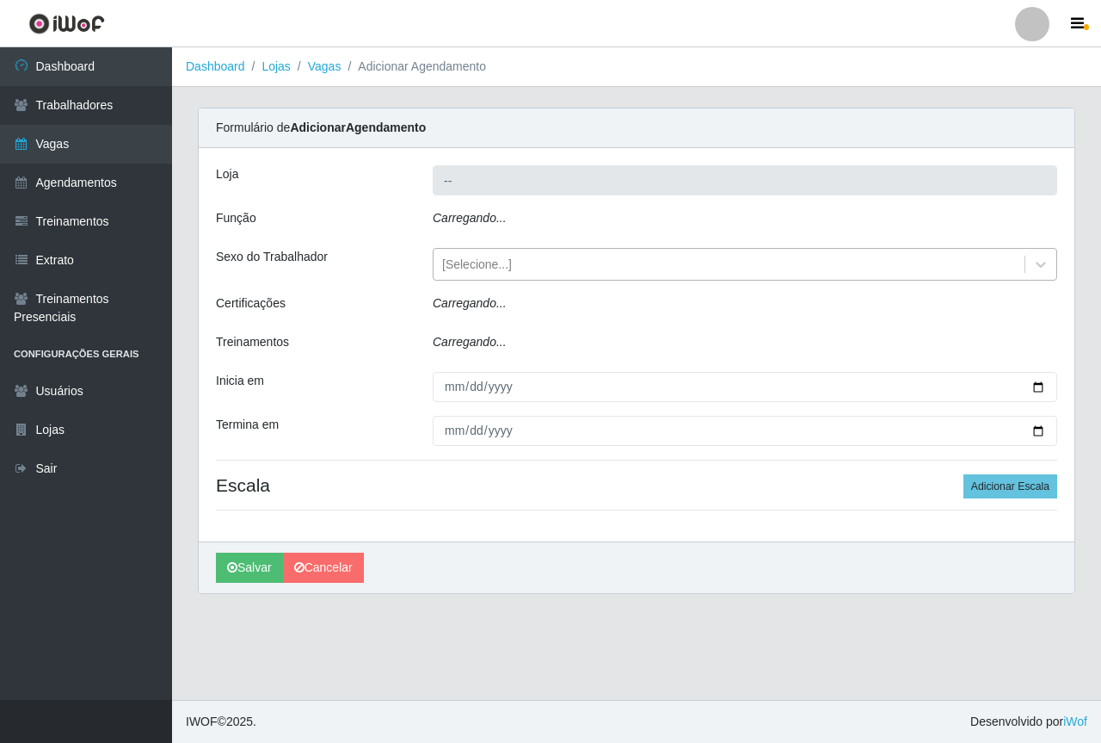
type input "Saullus Supermercados"
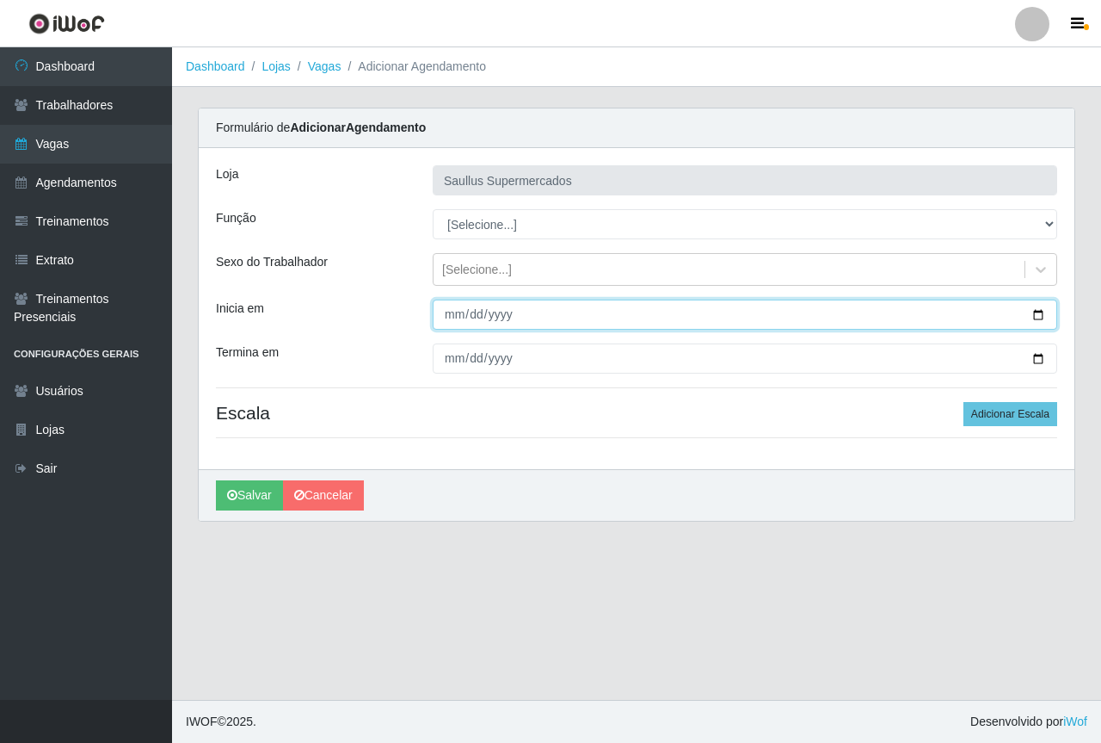
click at [457, 313] on input "Inicia em" at bounding box center [745, 314] width 625 height 30
type input "2025-08-29"
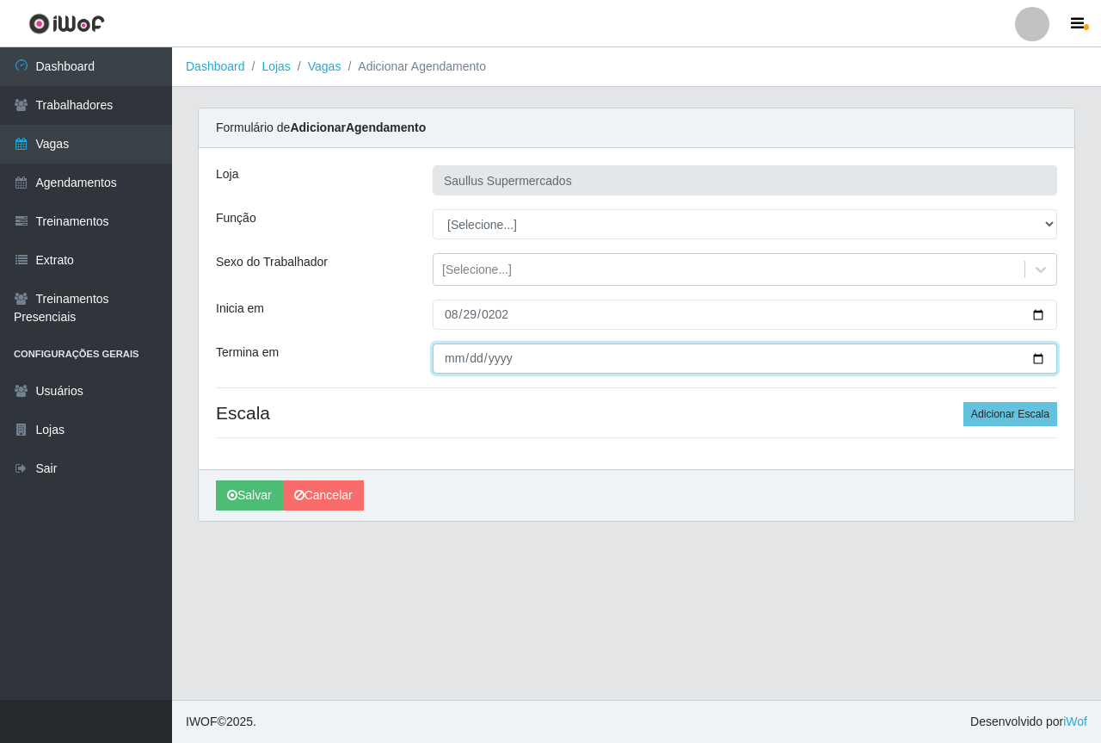
click at [447, 356] on input "Termina em" at bounding box center [745, 358] width 625 height 30
type input "2025-08-29"
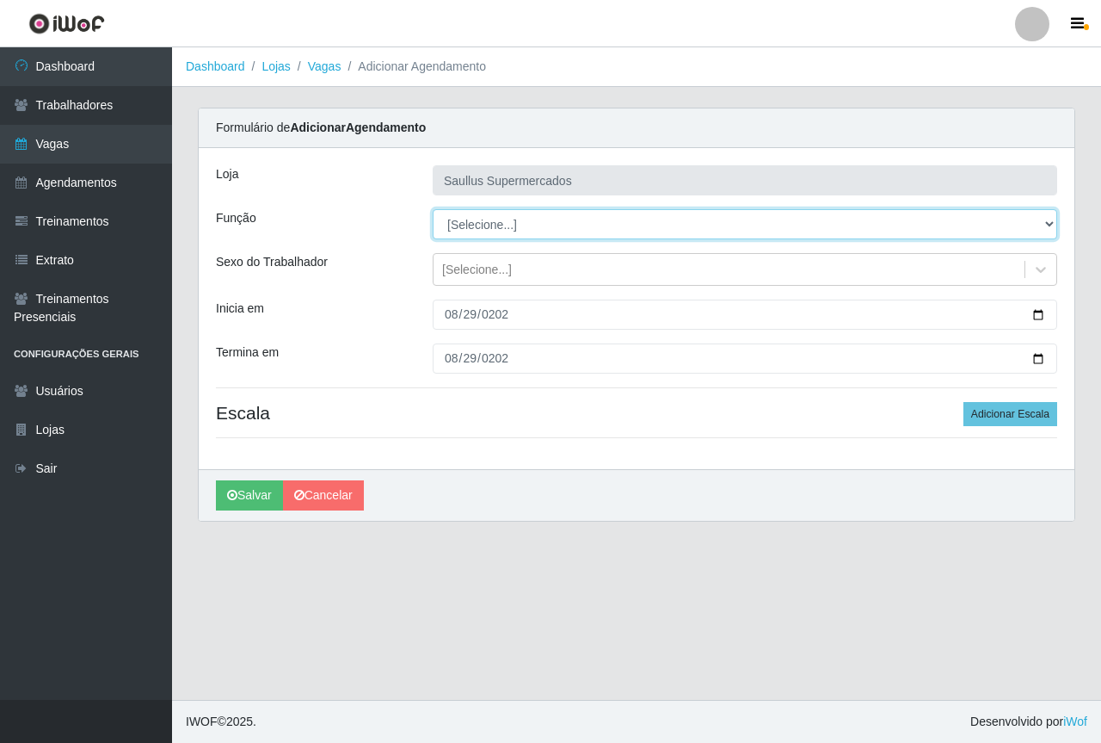
click at [505, 225] on select "[Selecione...] ASG ASG + ASG ++ Balconista de Açougue Balconista de Açougue + B…" at bounding box center [745, 224] width 625 height 30
select select "24"
click at [433, 209] on select "[Selecione...] ASG ASG + ASG ++ Balconista de Açougue Balconista de Açougue + B…" at bounding box center [745, 224] width 625 height 30
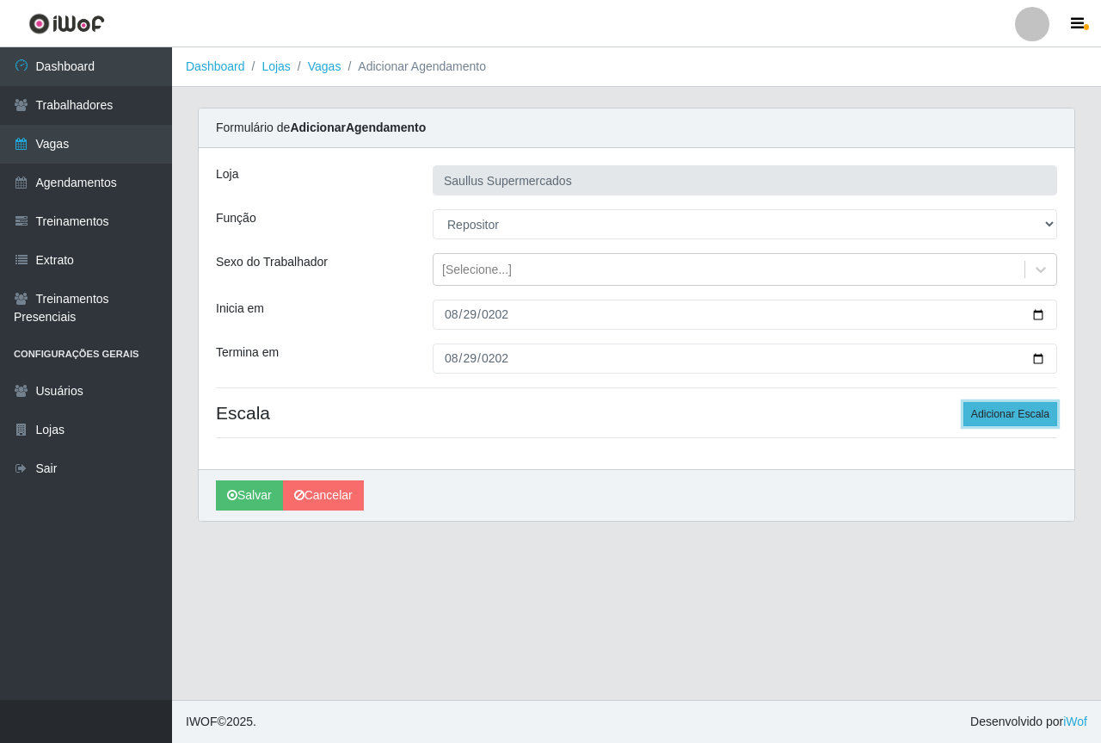
click at [1016, 415] on button "Adicionar Escala" at bounding box center [1011, 414] width 94 height 24
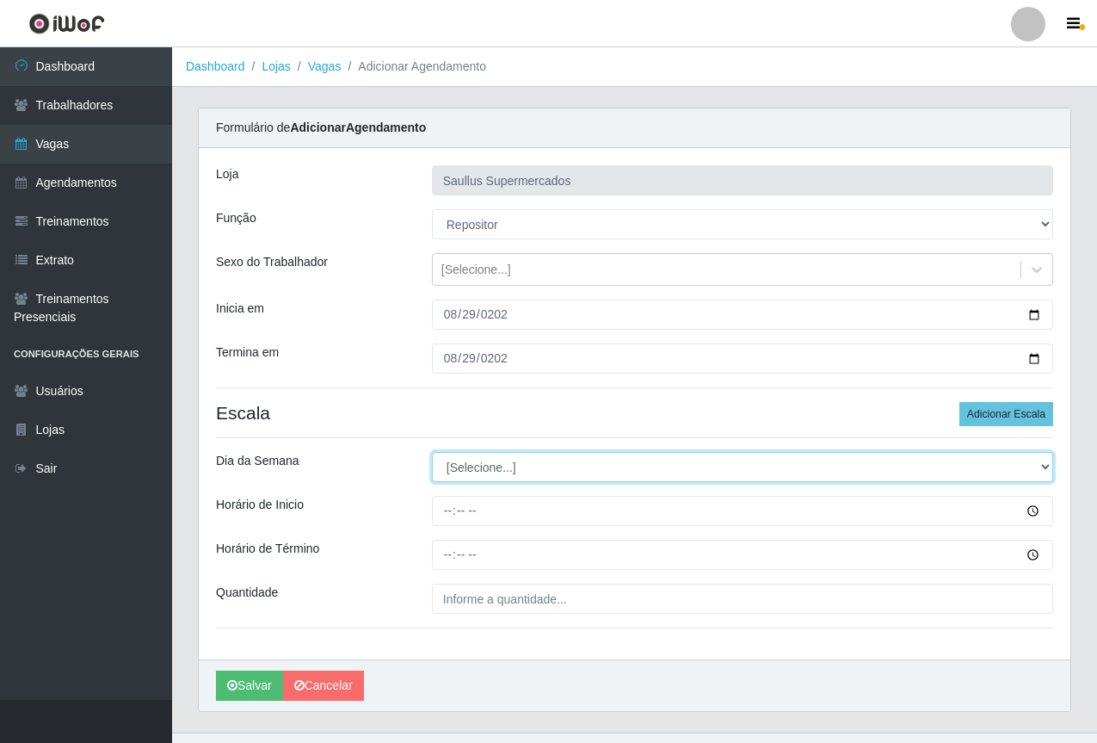
click at [521, 458] on select "[Selecione...] Segunda Terça Quarta Quinta Sexta Sábado Domingo" at bounding box center [742, 467] width 621 height 30
select select "4"
click at [432, 452] on select "[Selecione...] Segunda Terça Quarta Quinta Sexta Sábado Domingo" at bounding box center [742, 467] width 621 height 30
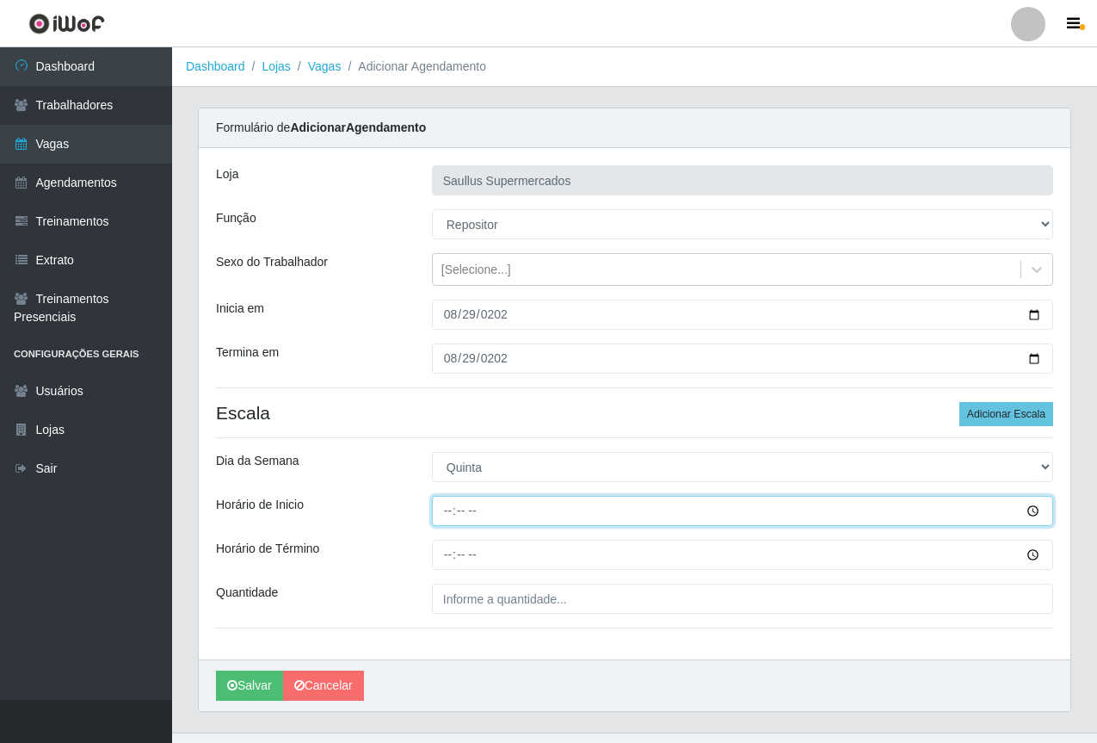
click at [442, 500] on input "Horário de Inicio" at bounding box center [742, 511] width 621 height 30
type input "15:30"
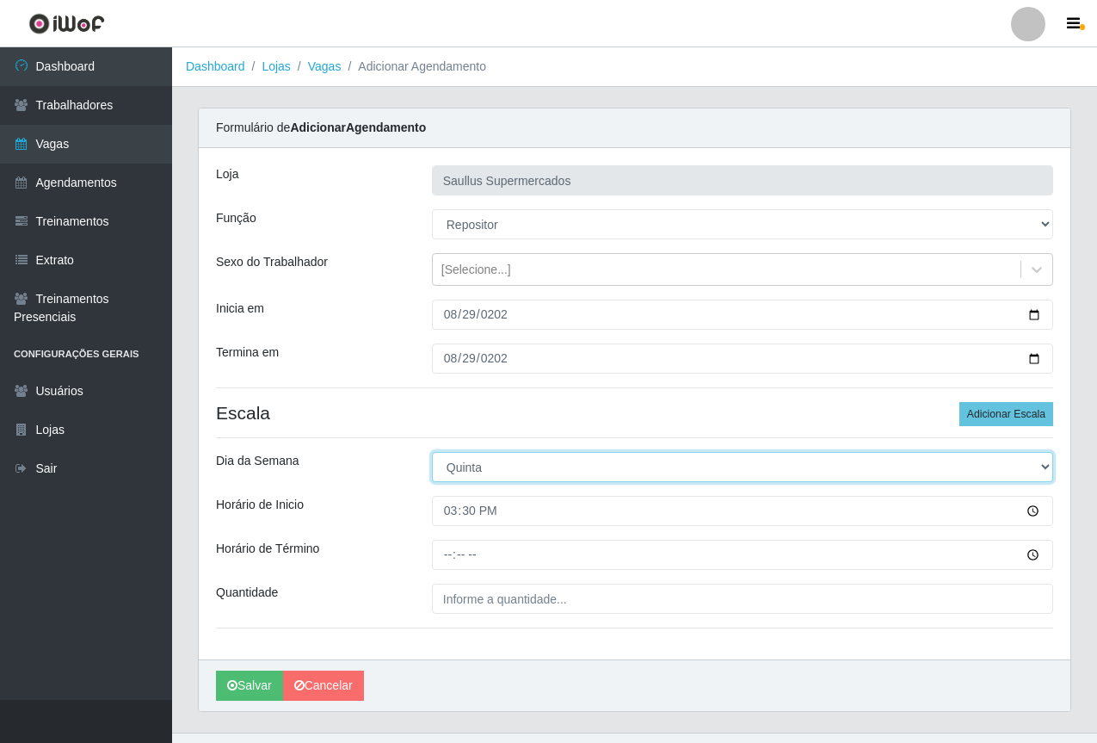
click at [454, 471] on select "[Selecione...] Segunda Terça Quarta Quinta Sexta Sábado Domingo" at bounding box center [742, 467] width 621 height 30
select select "5"
click at [432, 452] on select "[Selecione...] Segunda Terça Quarta Quinta Sexta Sábado Domingo" at bounding box center [742, 467] width 621 height 30
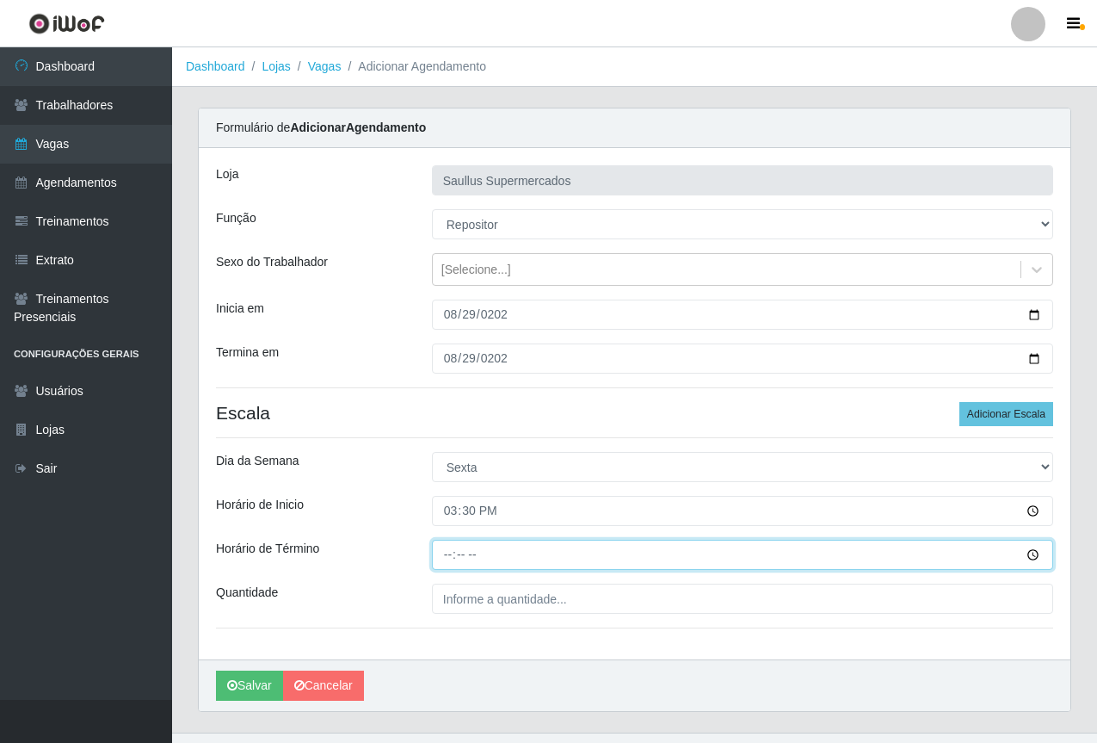
click at [449, 551] on input "Horário de Término" at bounding box center [742, 555] width 621 height 30
type input "21:30"
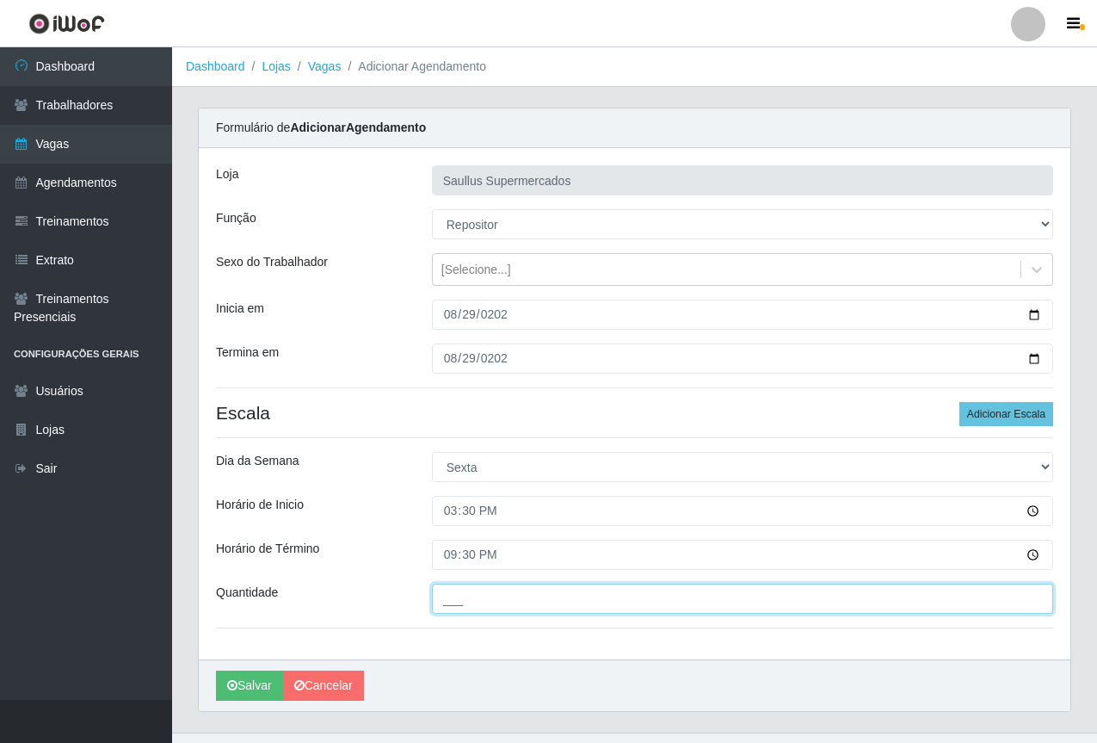
drag, startPoint x: 520, startPoint y: 592, endPoint x: 529, endPoint y: 601, distance: 13.4
click at [521, 592] on input "___" at bounding box center [742, 598] width 621 height 30
type input "1__"
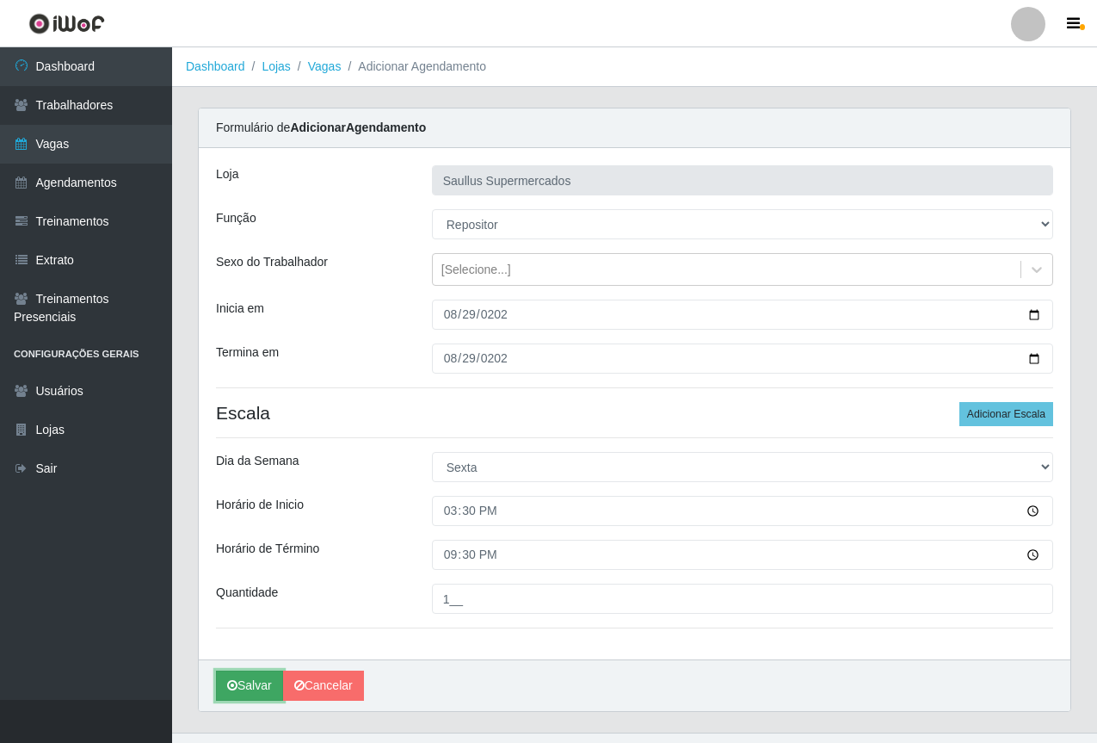
click at [252, 682] on button "Salvar" at bounding box center [249, 685] width 67 height 30
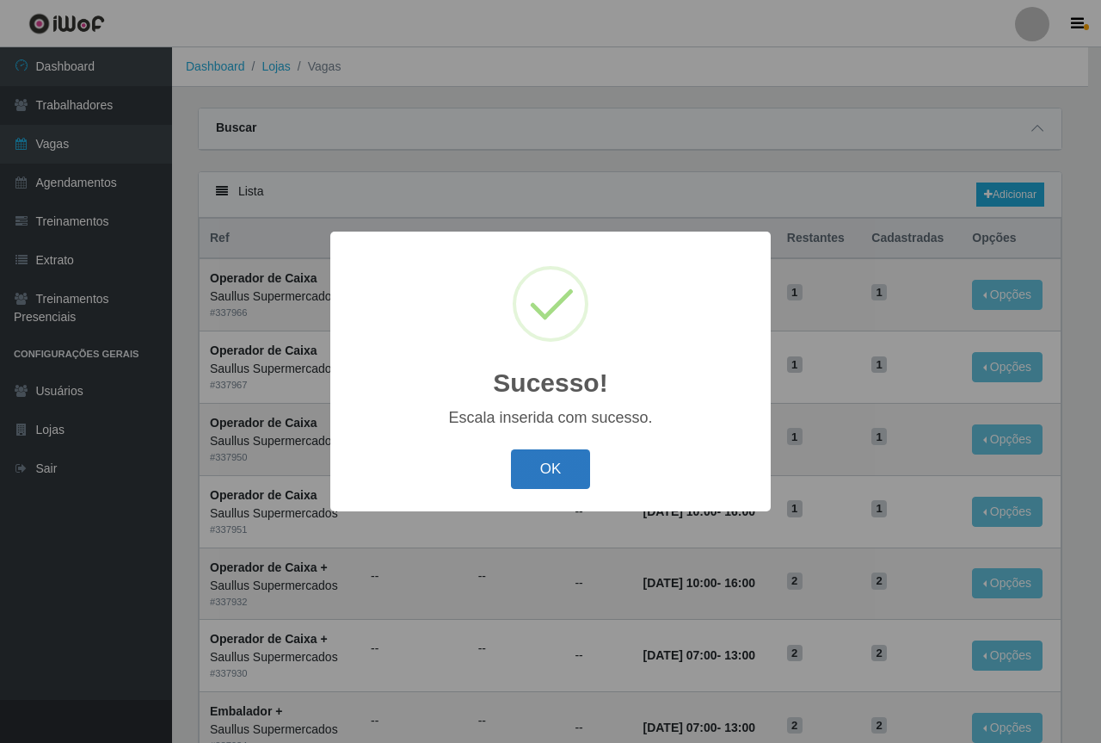
click at [548, 472] on button "OK" at bounding box center [551, 469] width 80 height 40
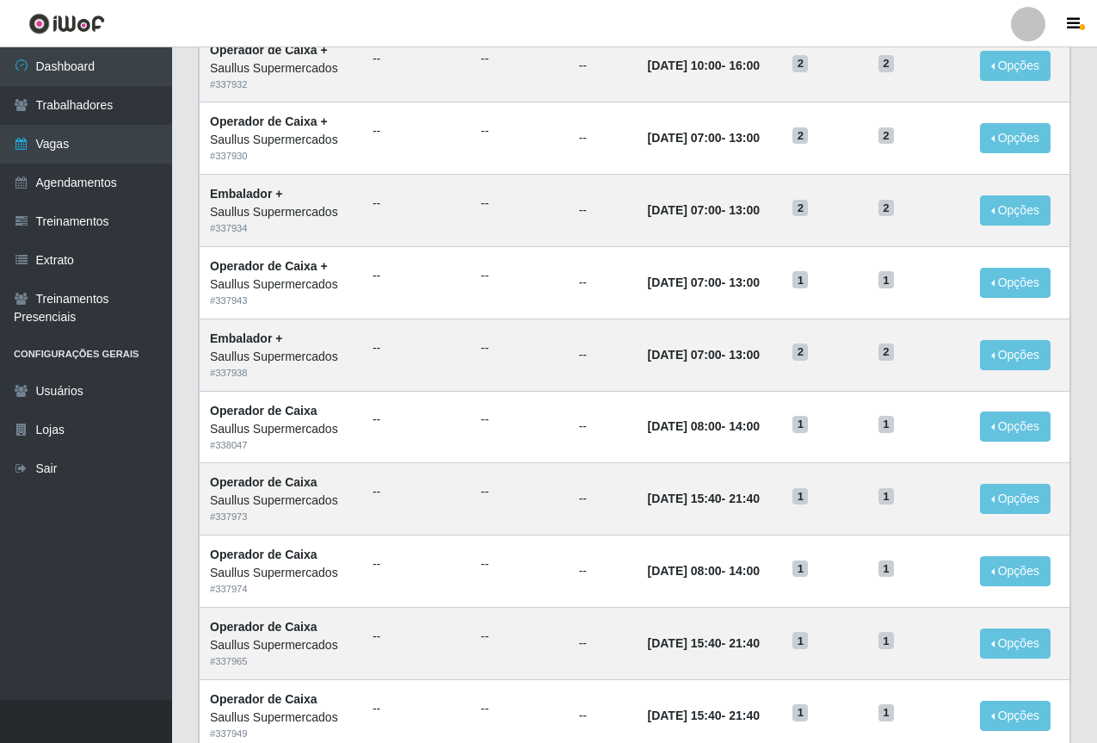
scroll to position [716, 0]
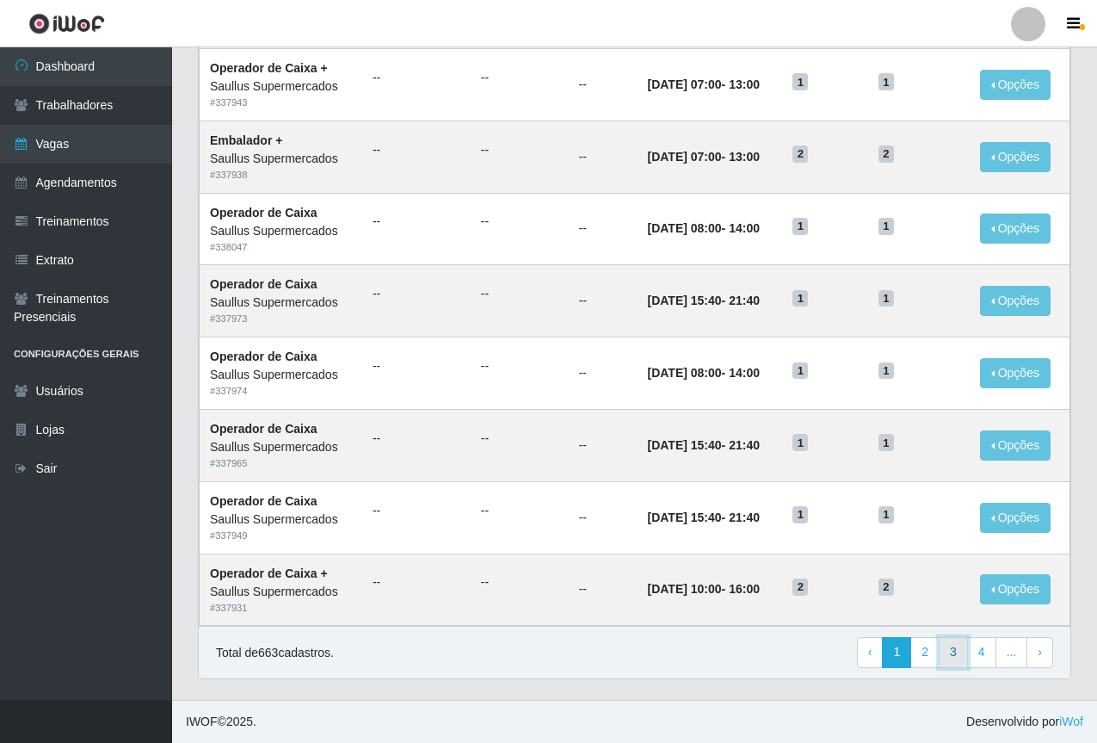
click at [960, 652] on link "3" at bounding box center [953, 652] width 29 height 31
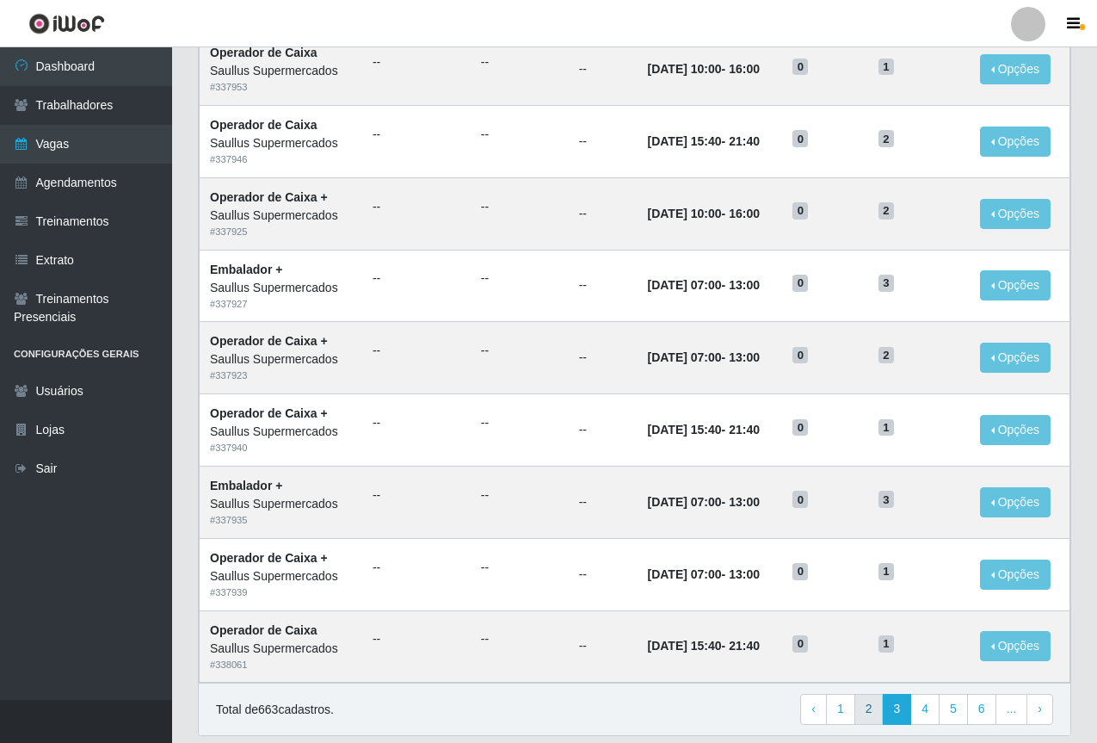
scroll to position [716, 0]
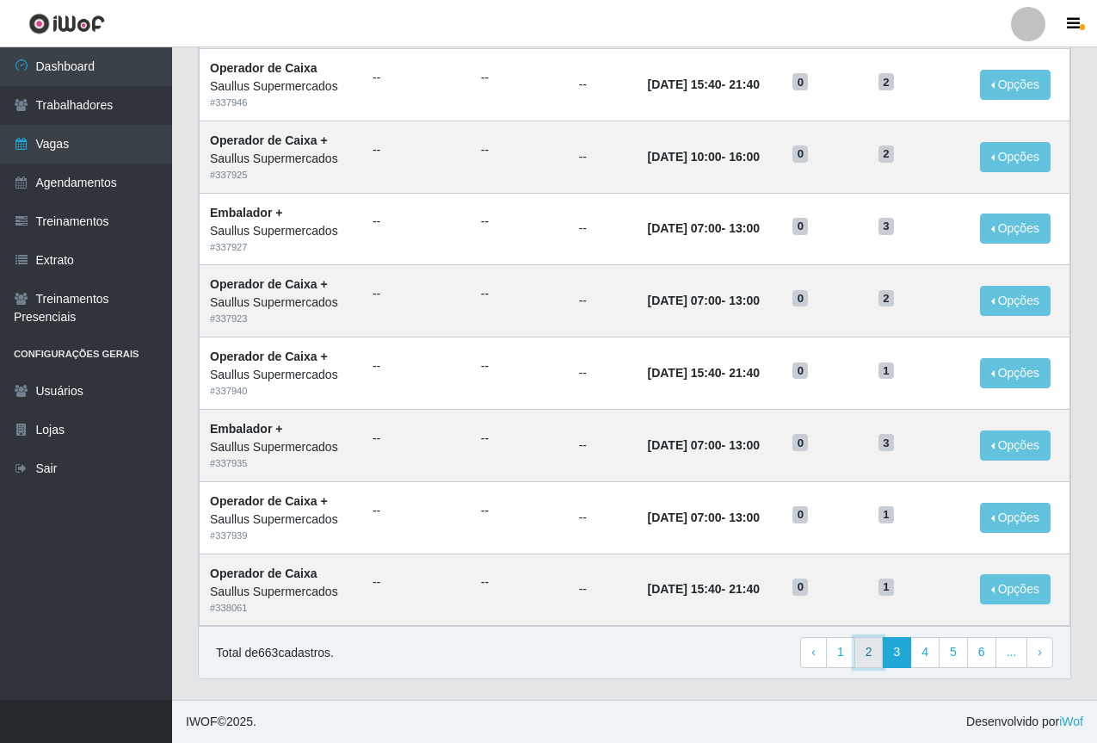
click at [871, 652] on link "2" at bounding box center [868, 652] width 29 height 31
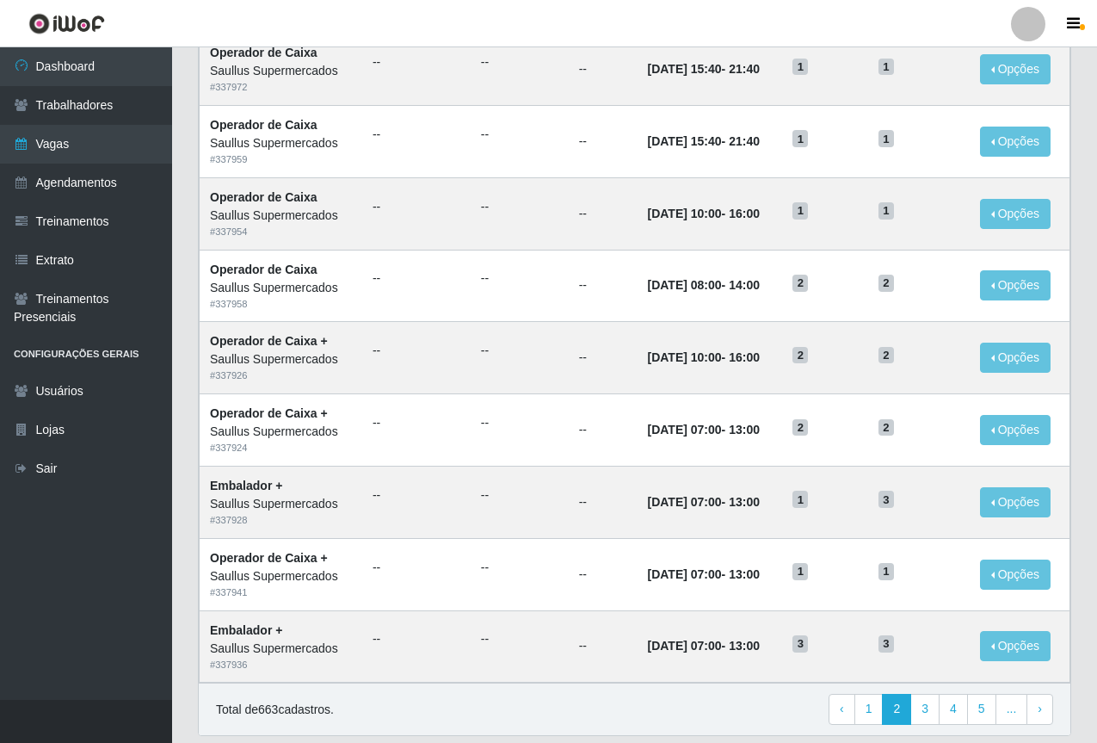
scroll to position [716, 0]
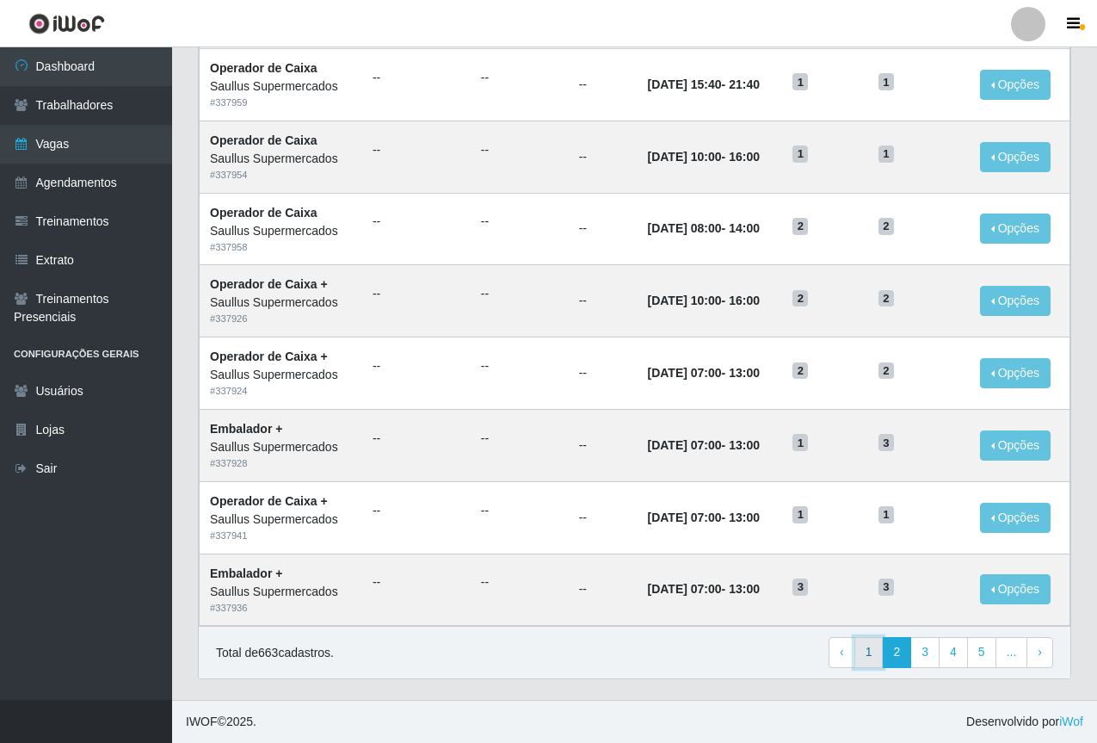
click at [873, 661] on link "1" at bounding box center [868, 652] width 29 height 31
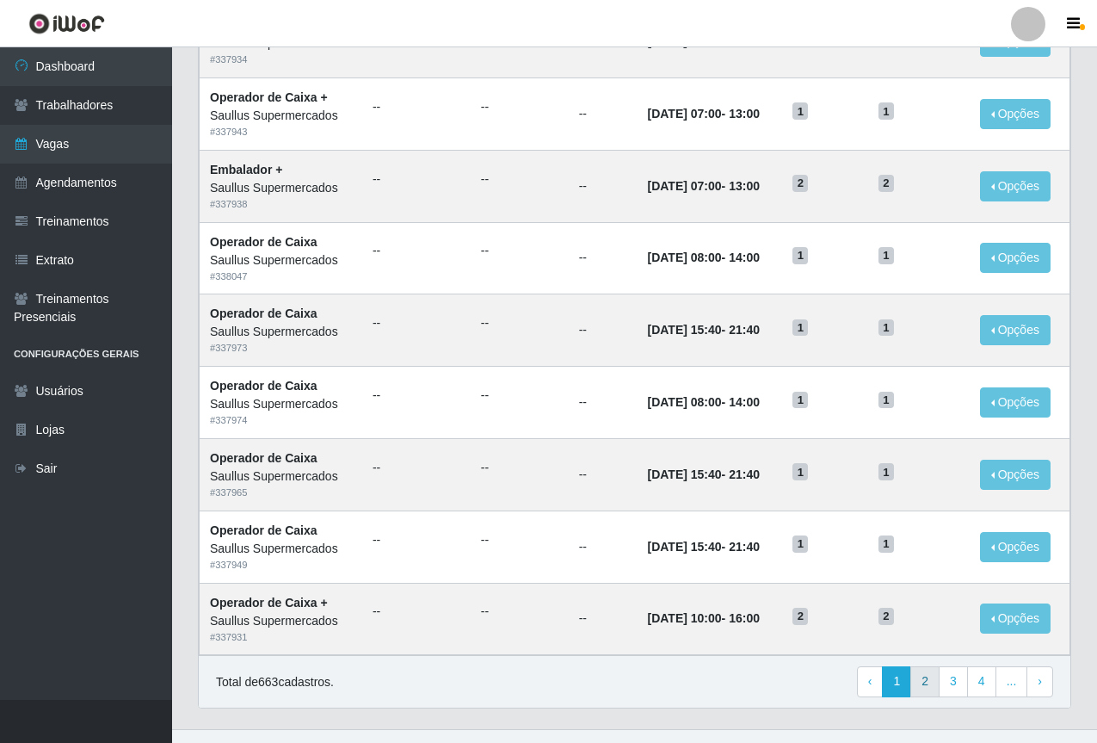
scroll to position [716, 0]
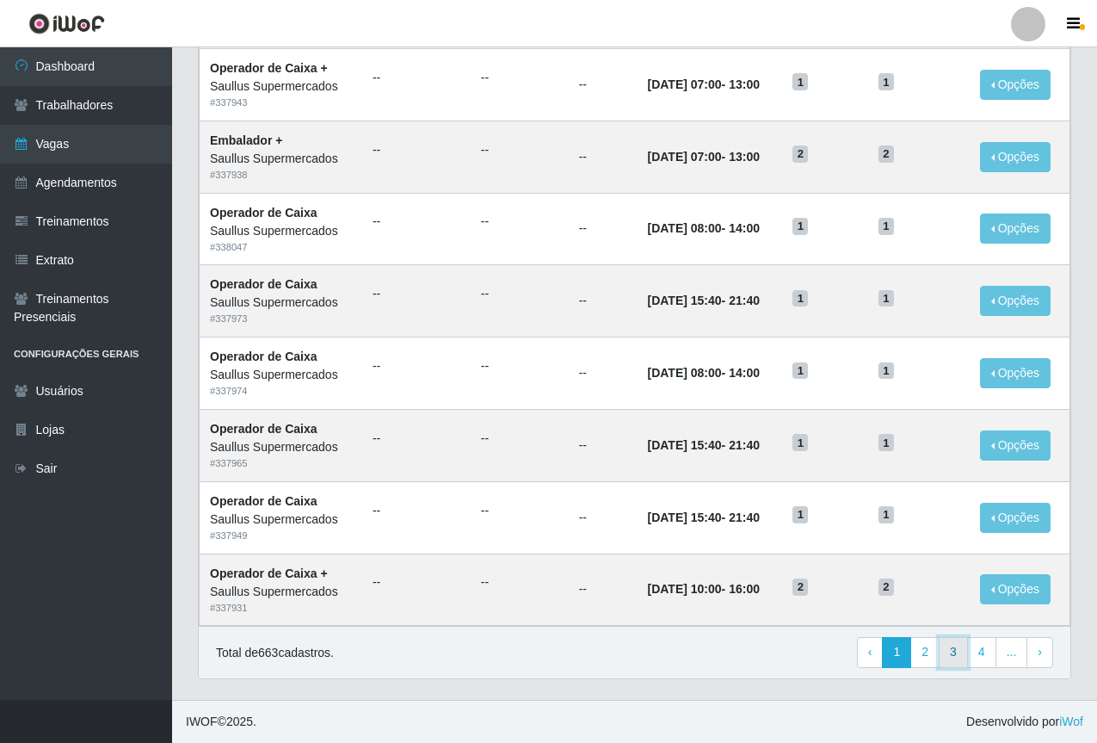
click at [966, 649] on link "3" at bounding box center [953, 652] width 29 height 31
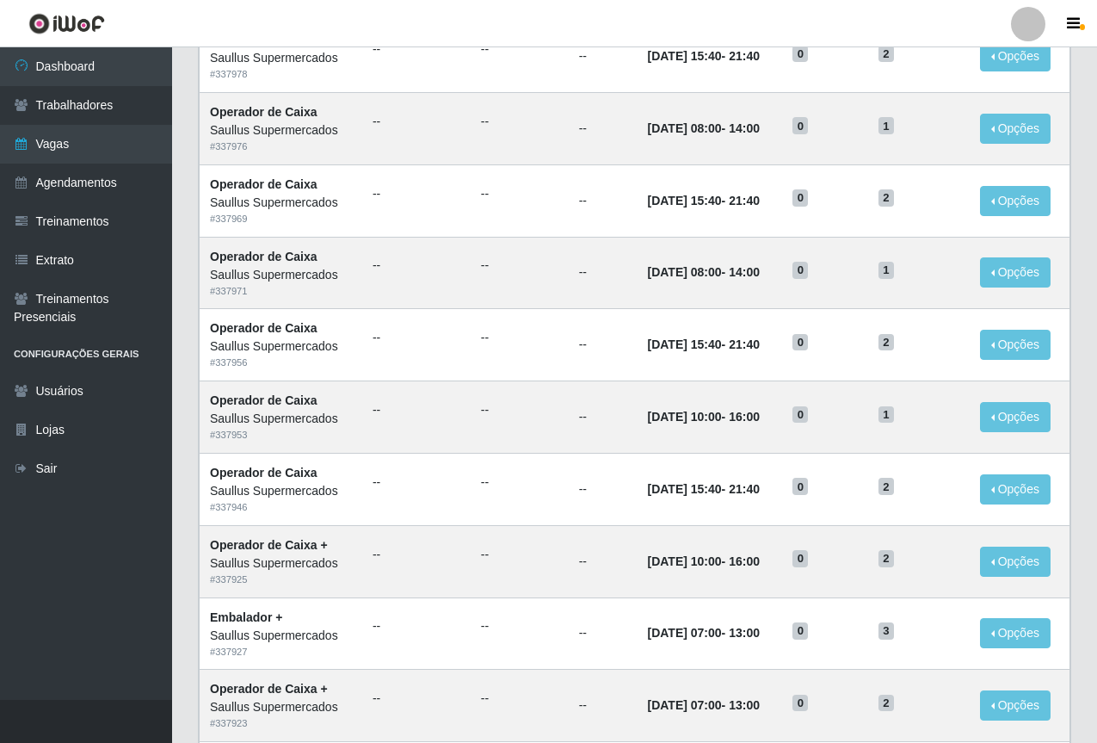
scroll to position [688, 0]
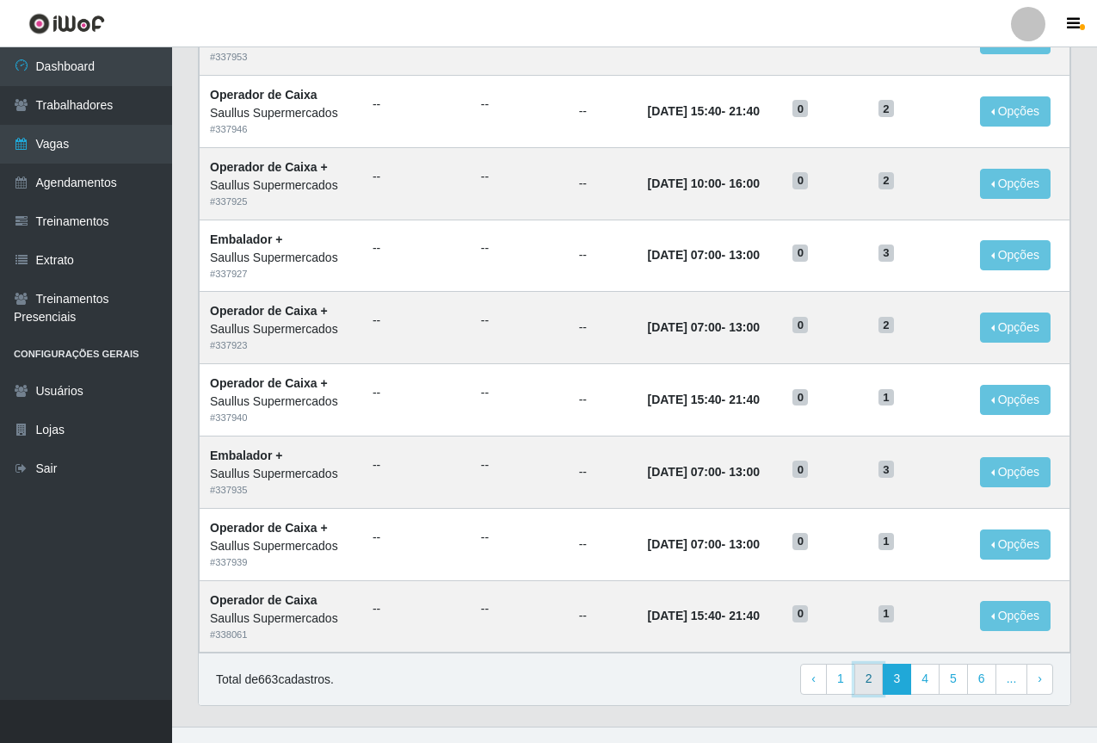
click at [876, 678] on link "2" at bounding box center [868, 678] width 29 height 31
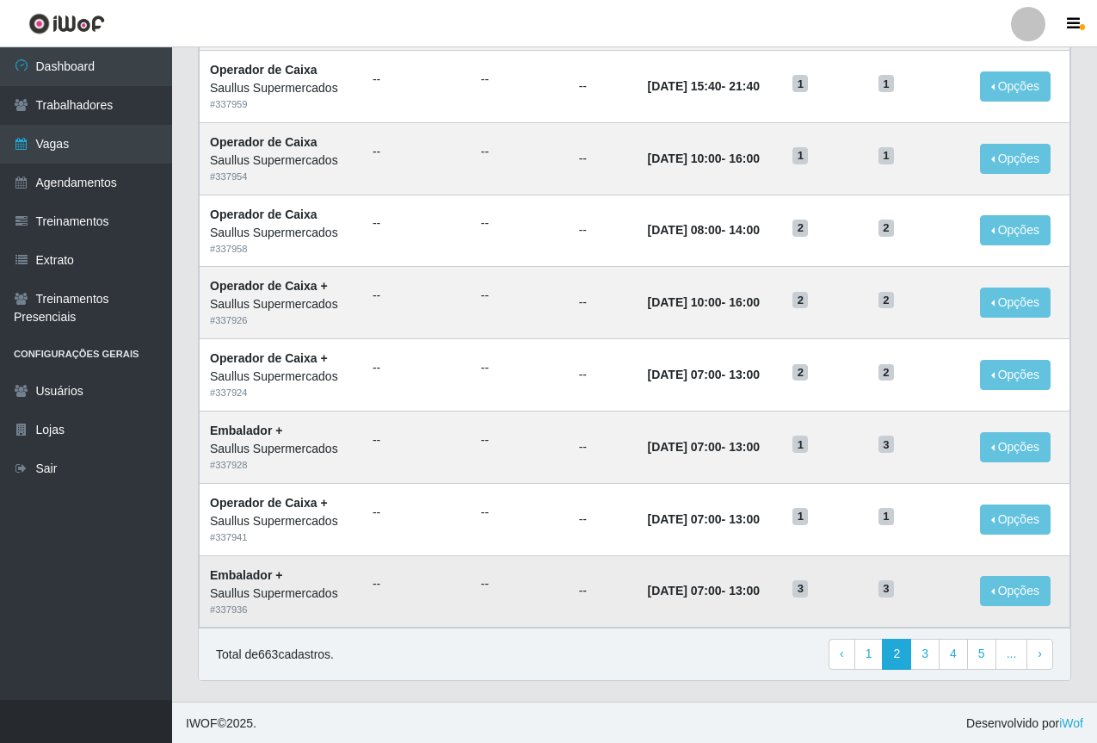
scroll to position [716, 0]
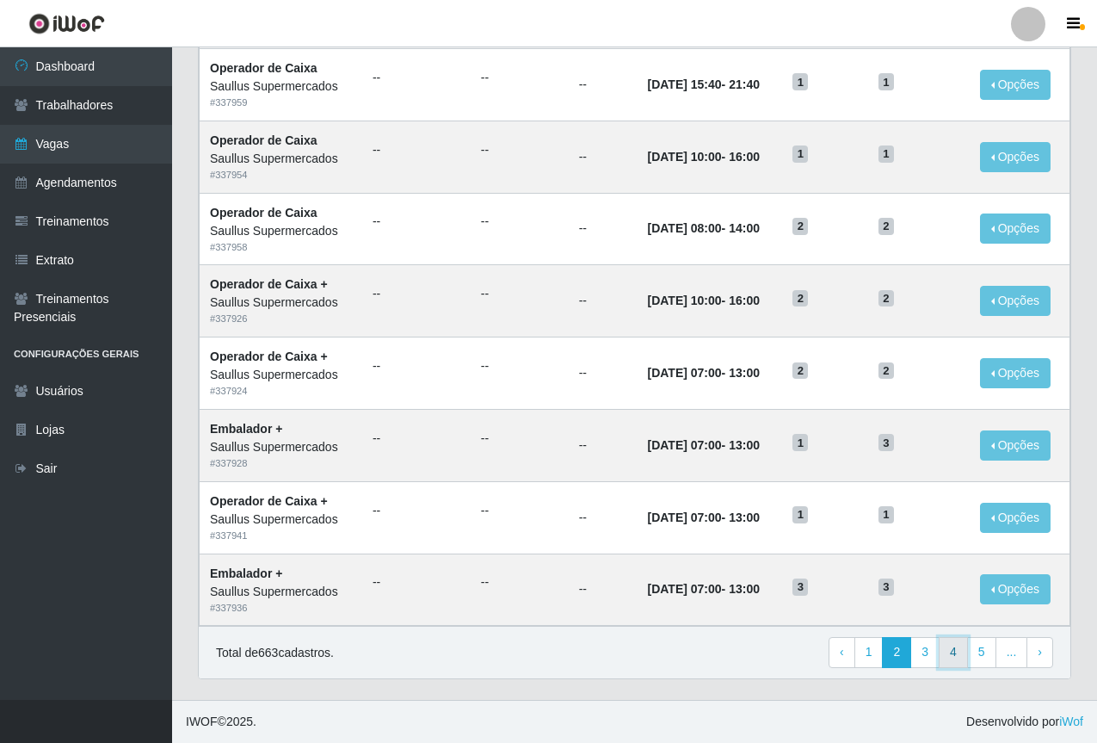
click at [960, 652] on link "4" at bounding box center [953, 652] width 29 height 31
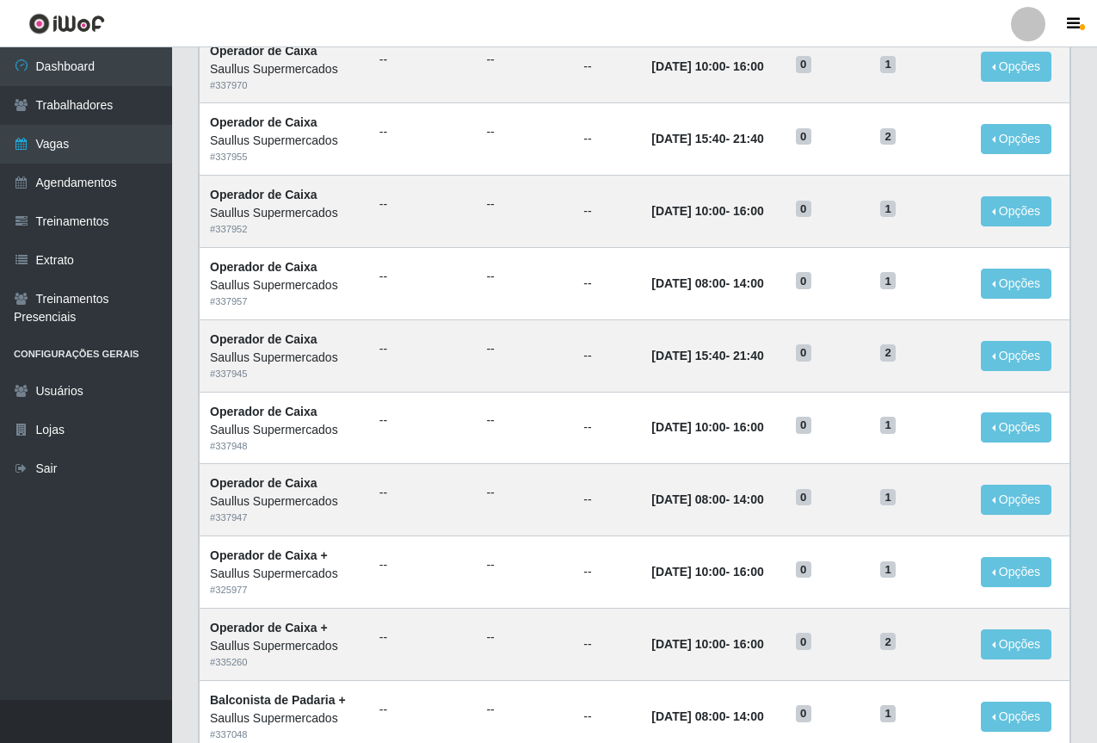
scroll to position [716, 0]
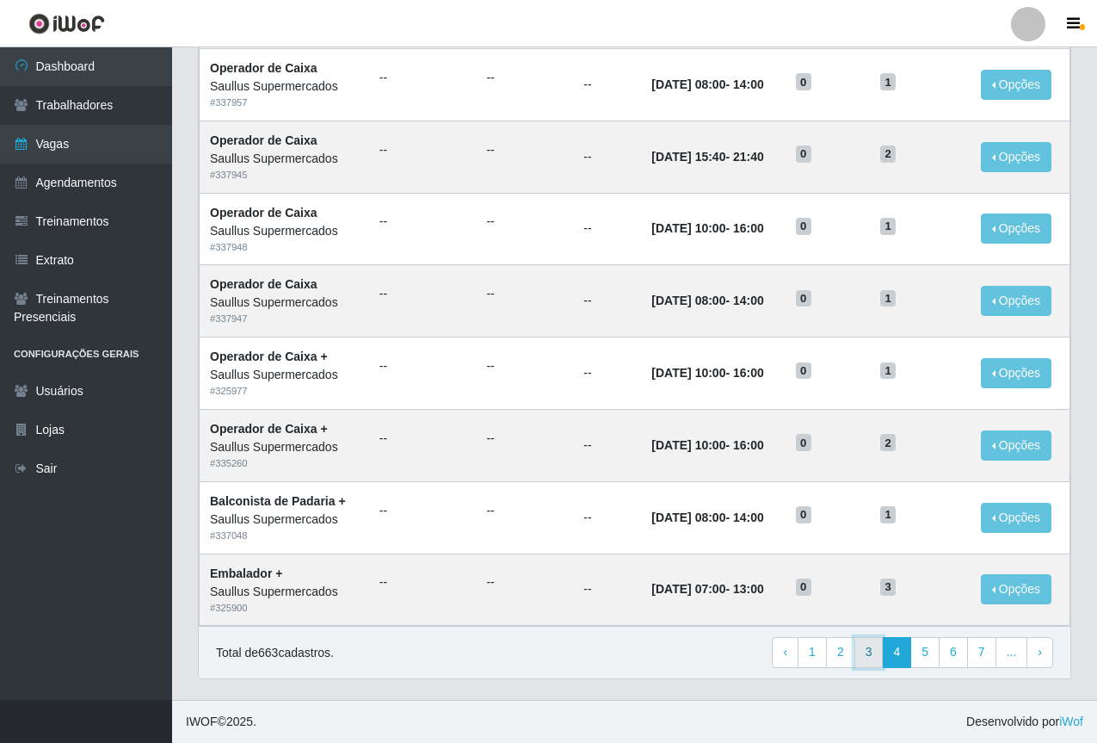
click at [881, 655] on link "3" at bounding box center [868, 652] width 29 height 31
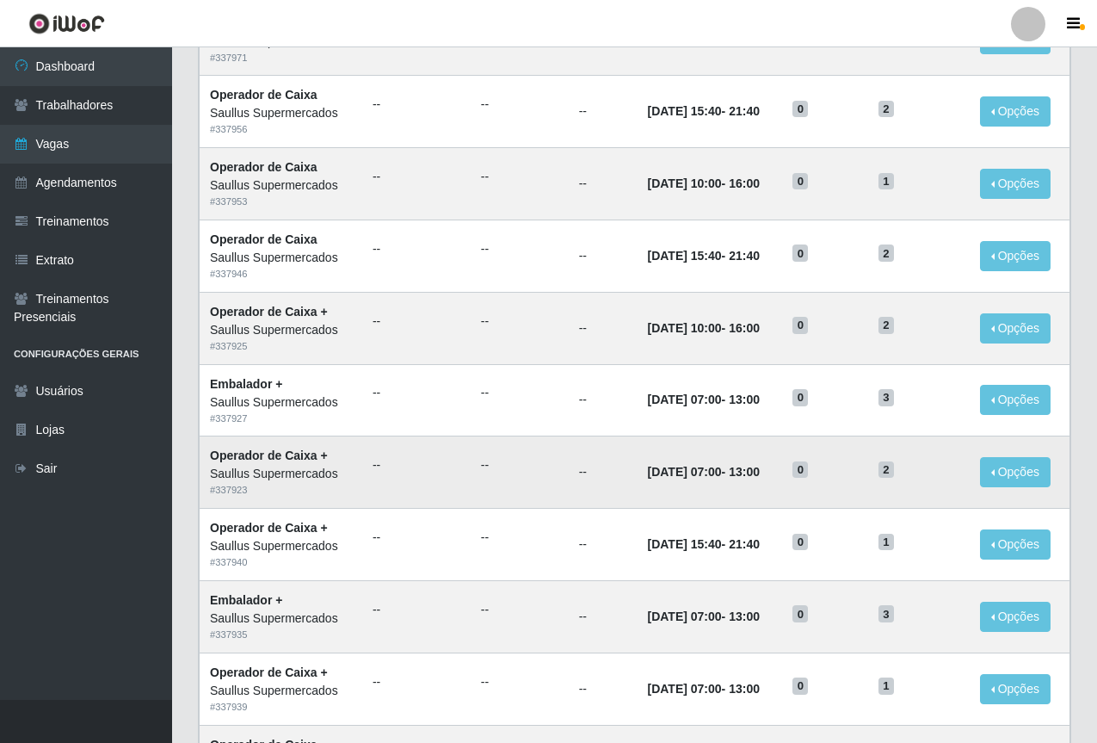
scroll to position [716, 0]
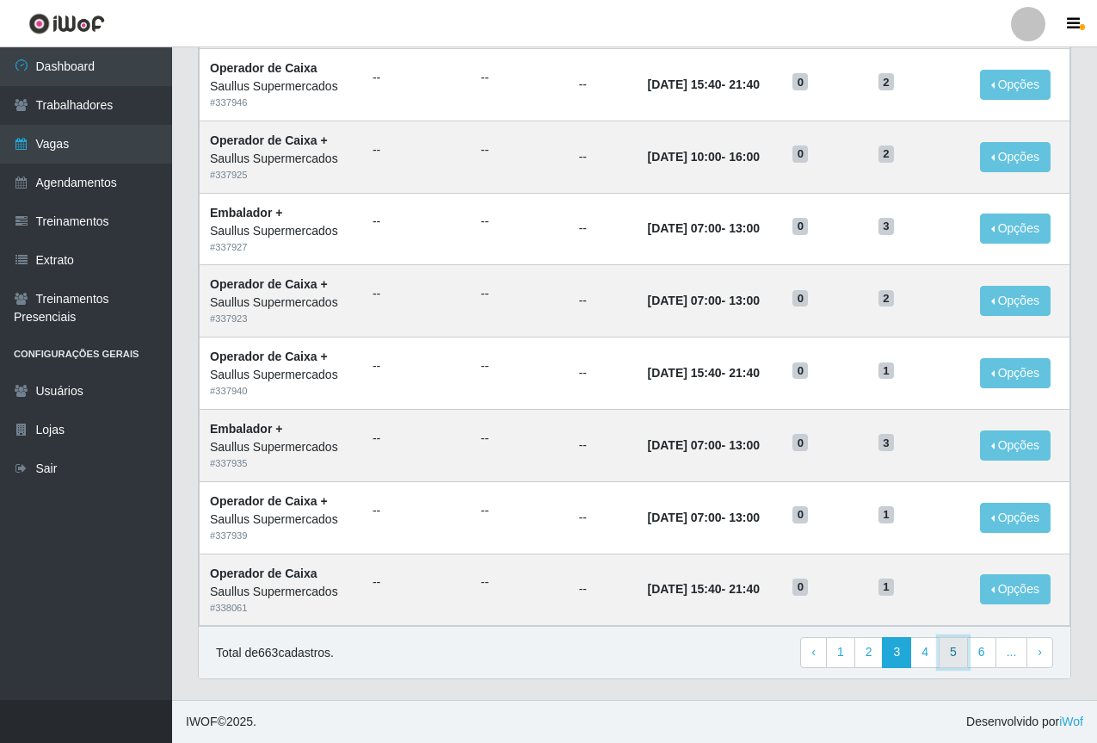
click at [948, 646] on link "5" at bounding box center [953, 652] width 29 height 31
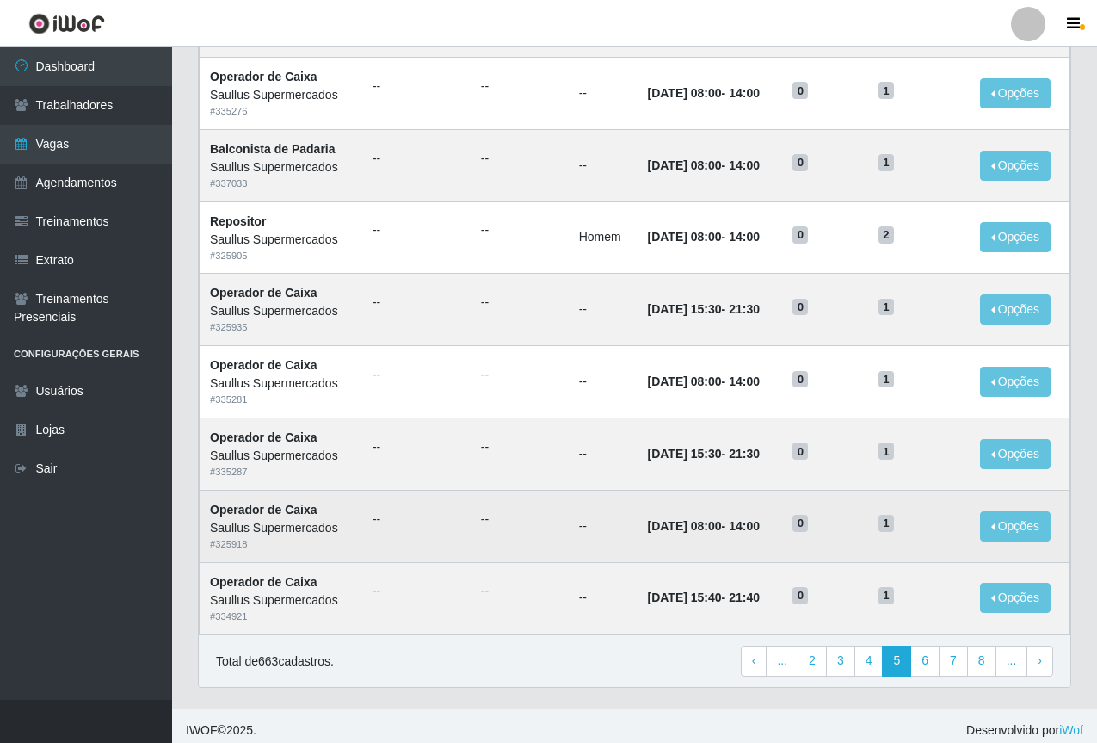
scroll to position [716, 0]
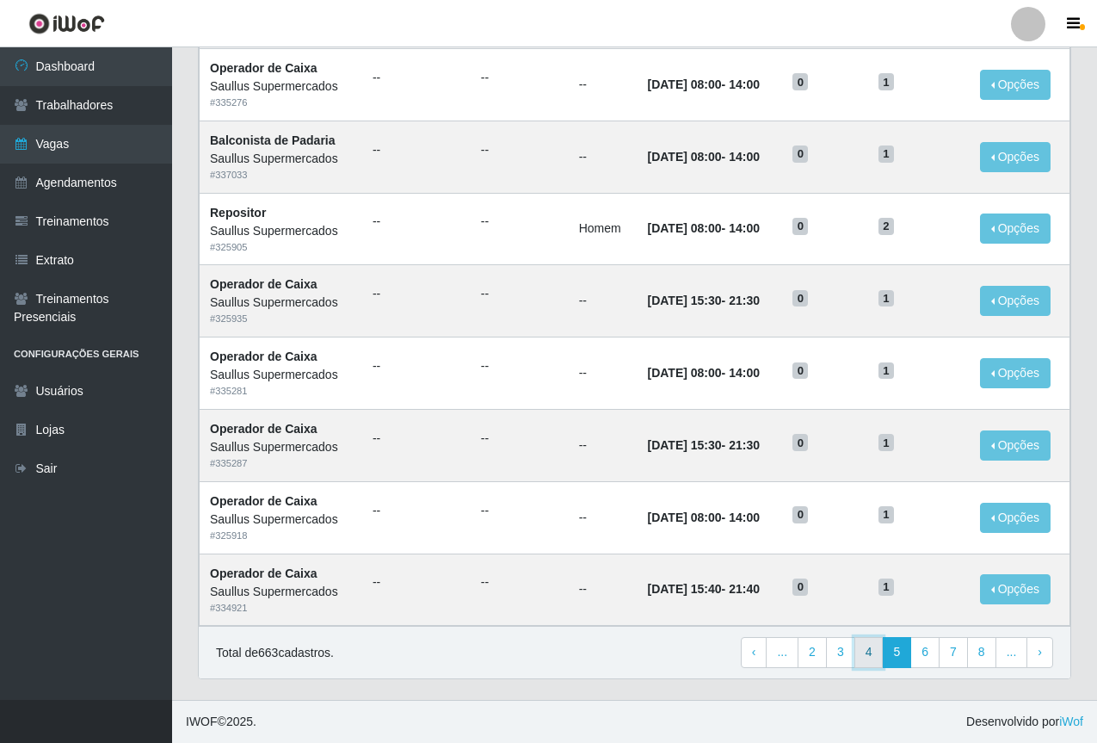
click at [866, 644] on link "4" at bounding box center [868, 652] width 29 height 31
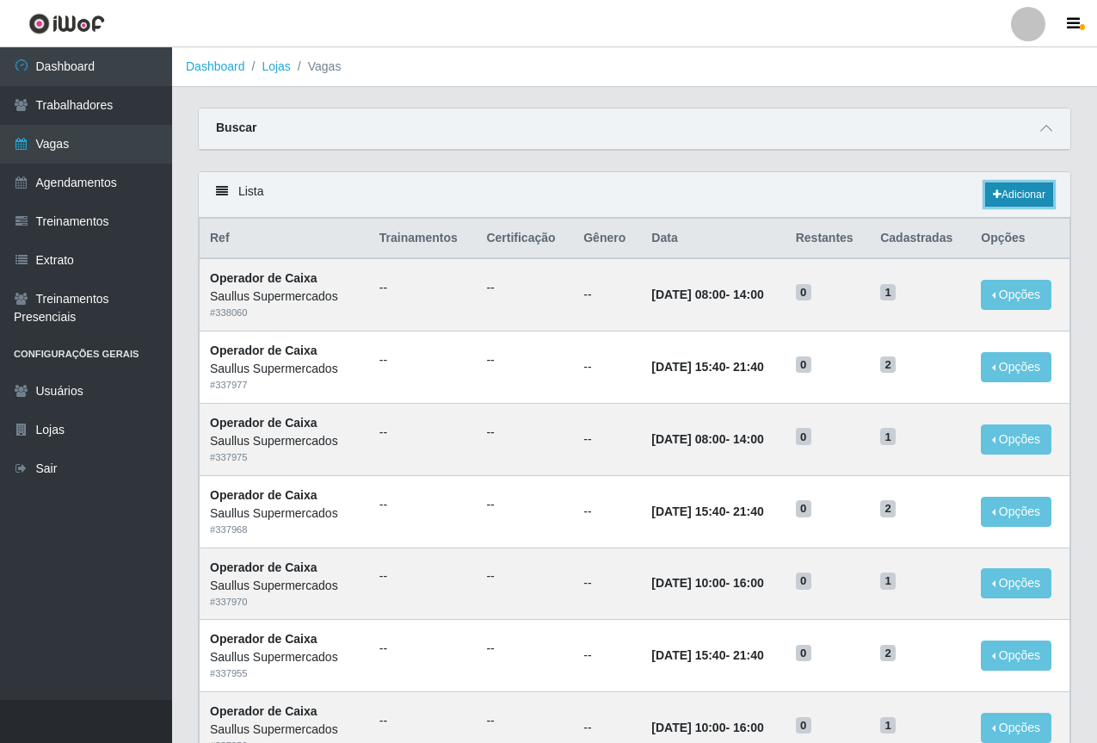
click at [1007, 199] on link "Adicionar" at bounding box center [1019, 194] width 68 height 24
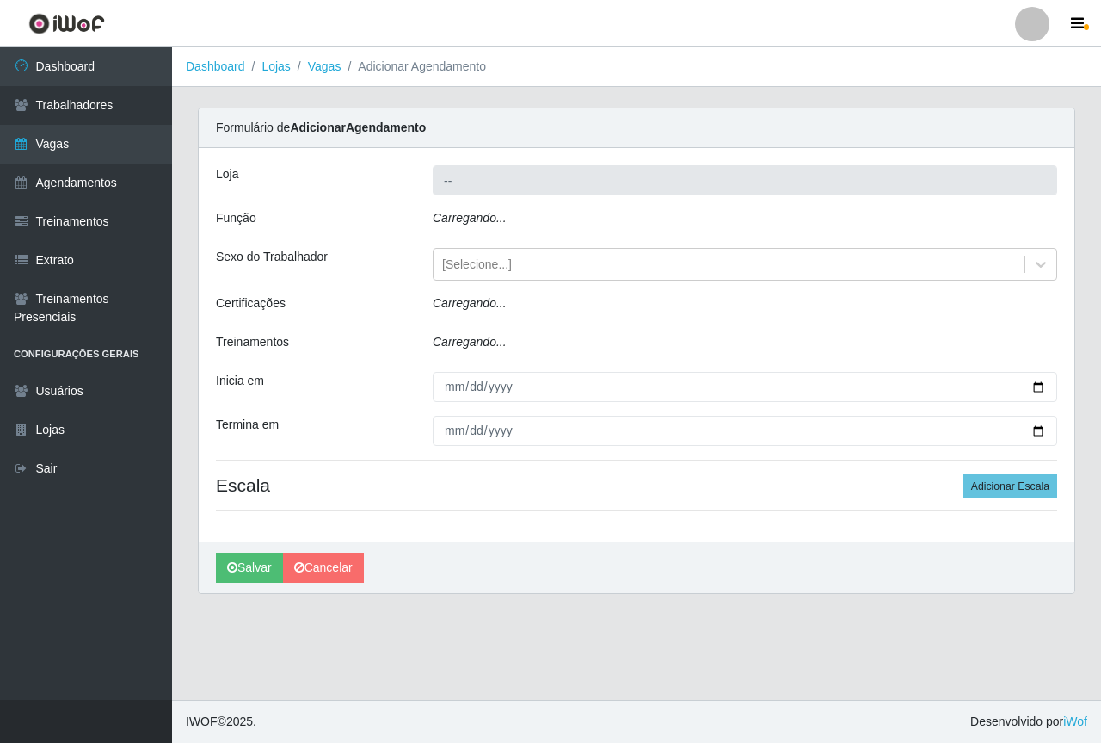
type input "Saullus Supermercados"
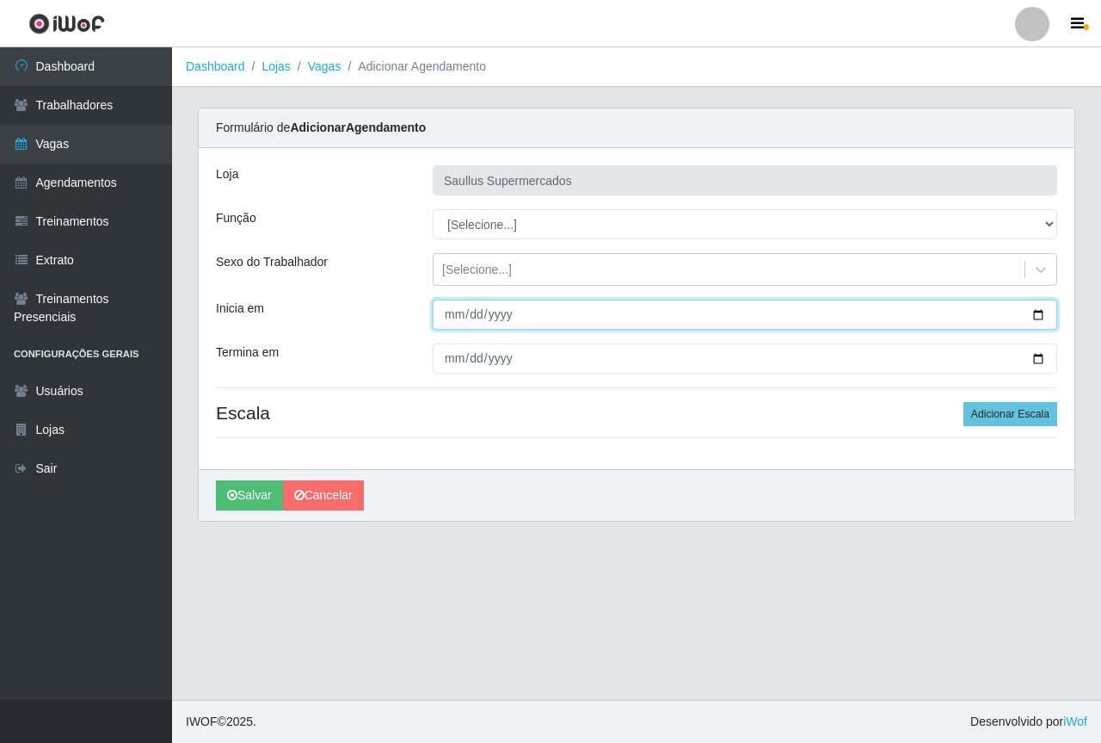
click at [454, 306] on input "Inicia em" at bounding box center [745, 314] width 625 height 30
type input "2025-08-30"
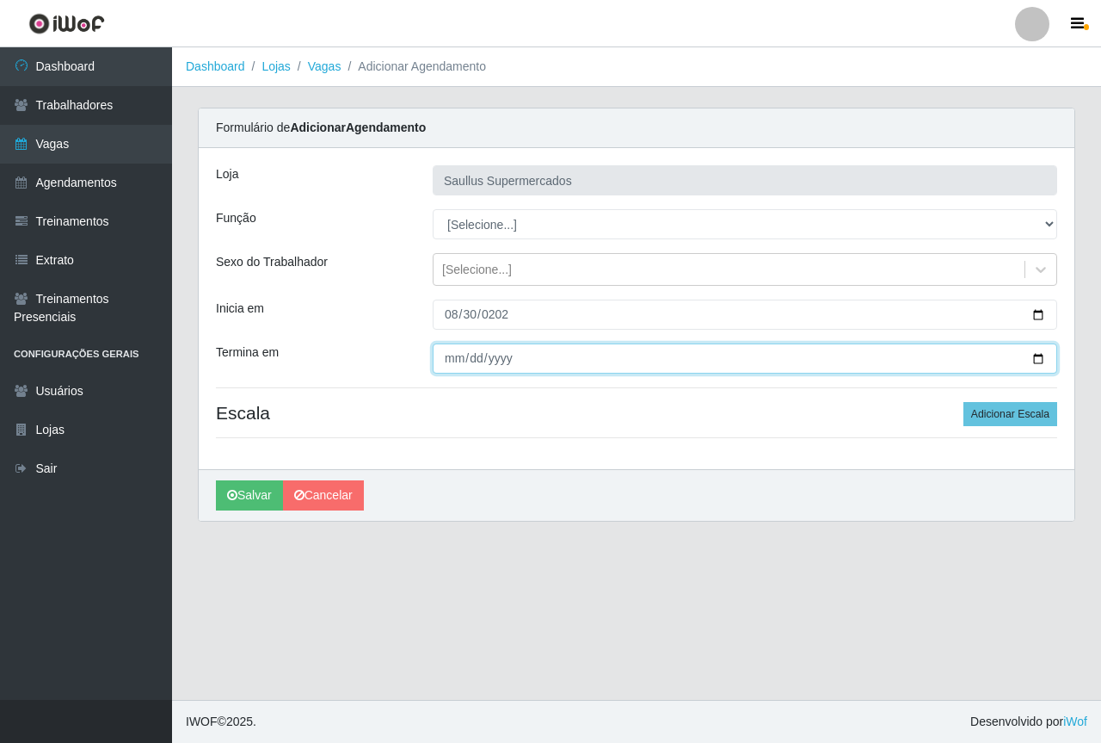
click at [447, 368] on input "Termina em" at bounding box center [745, 358] width 625 height 30
type input "2025-08-30"
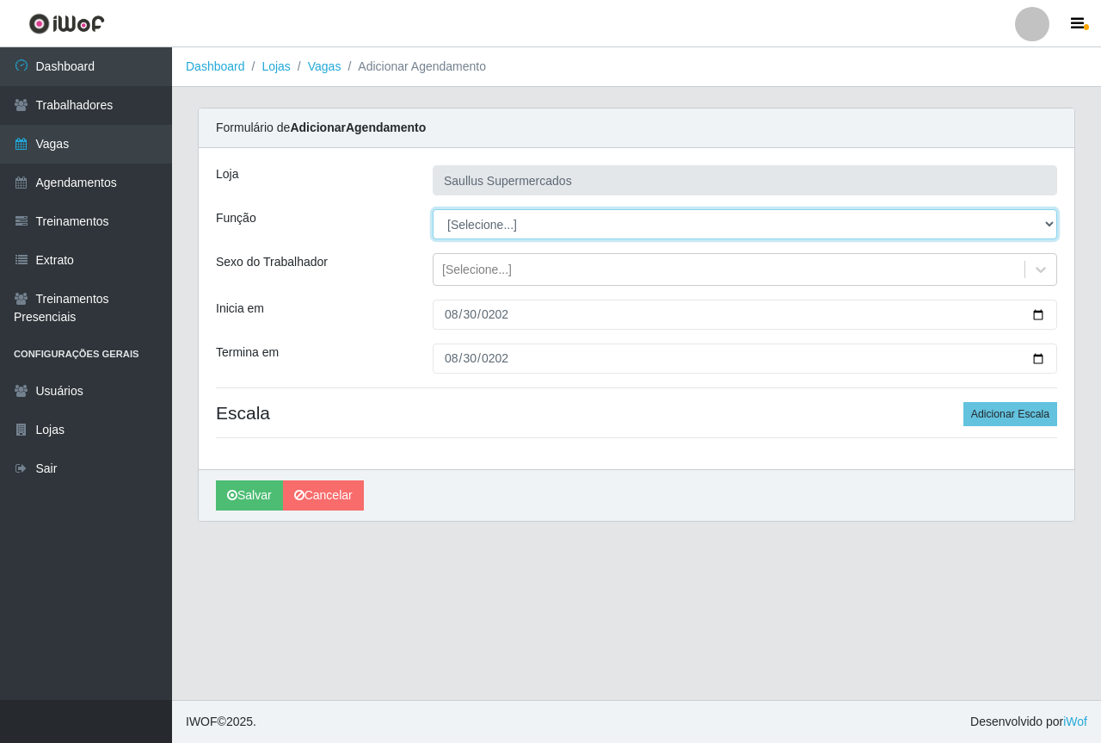
click at [608, 220] on select "[Selecione...] ASG ASG + ASG ++ Balconista de Açougue Balconista de Açougue + B…" at bounding box center [745, 224] width 625 height 30
select select "82"
click at [433, 209] on select "[Selecione...] ASG ASG + ASG ++ Balconista de Açougue Balconista de Açougue + B…" at bounding box center [745, 224] width 625 height 30
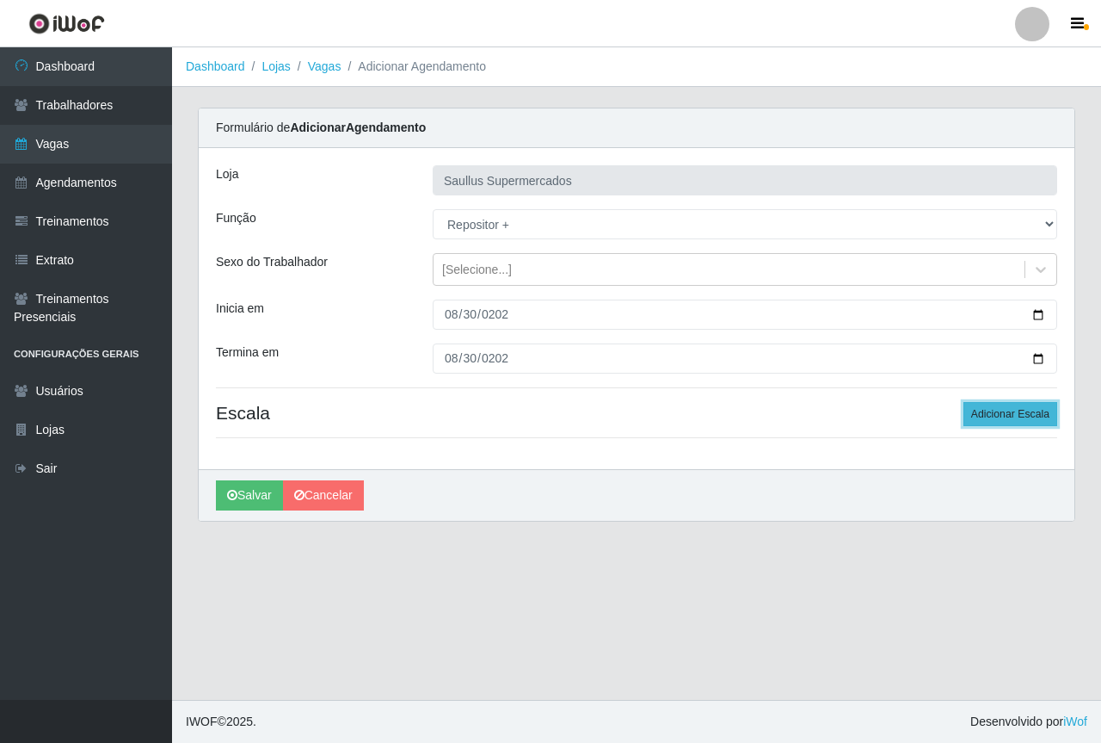
click at [992, 407] on button "Adicionar Escala" at bounding box center [1011, 414] width 94 height 24
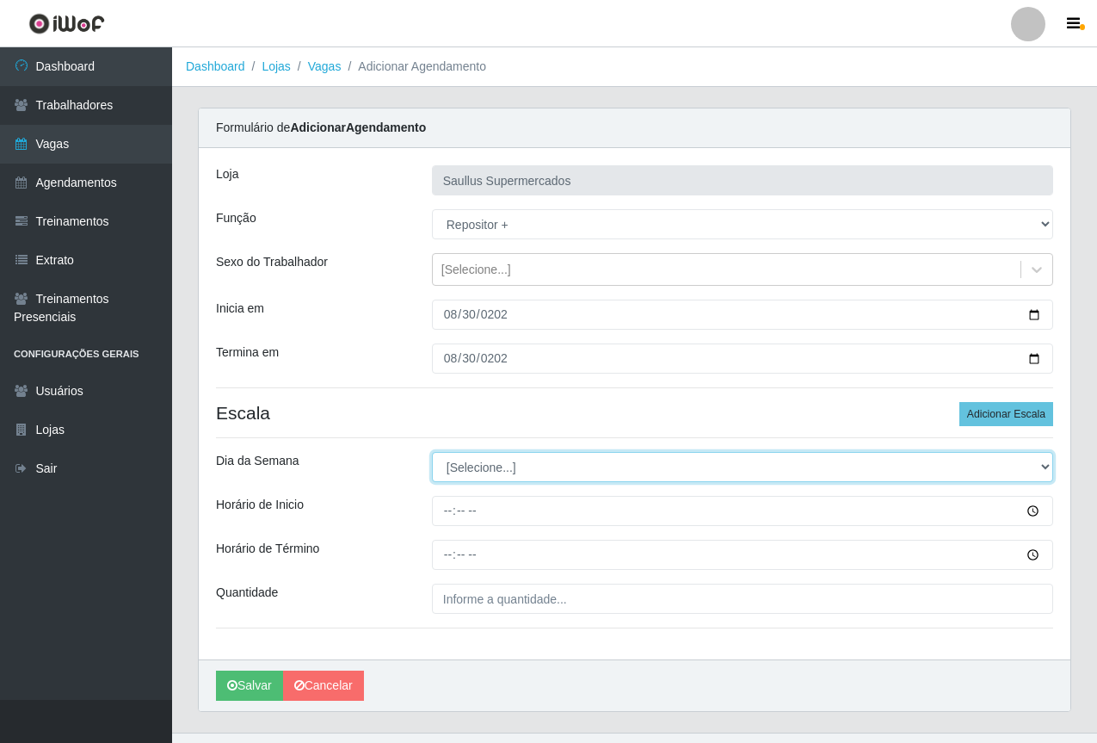
click at [446, 470] on select "[Selecione...] Segunda Terça Quarta Quinta Sexta Sábado Domingo" at bounding box center [742, 467] width 621 height 30
select select "6"
click at [432, 452] on select "[Selecione...] Segunda Terça Quarta Quinta Sexta Sábado Domingo" at bounding box center [742, 467] width 621 height 30
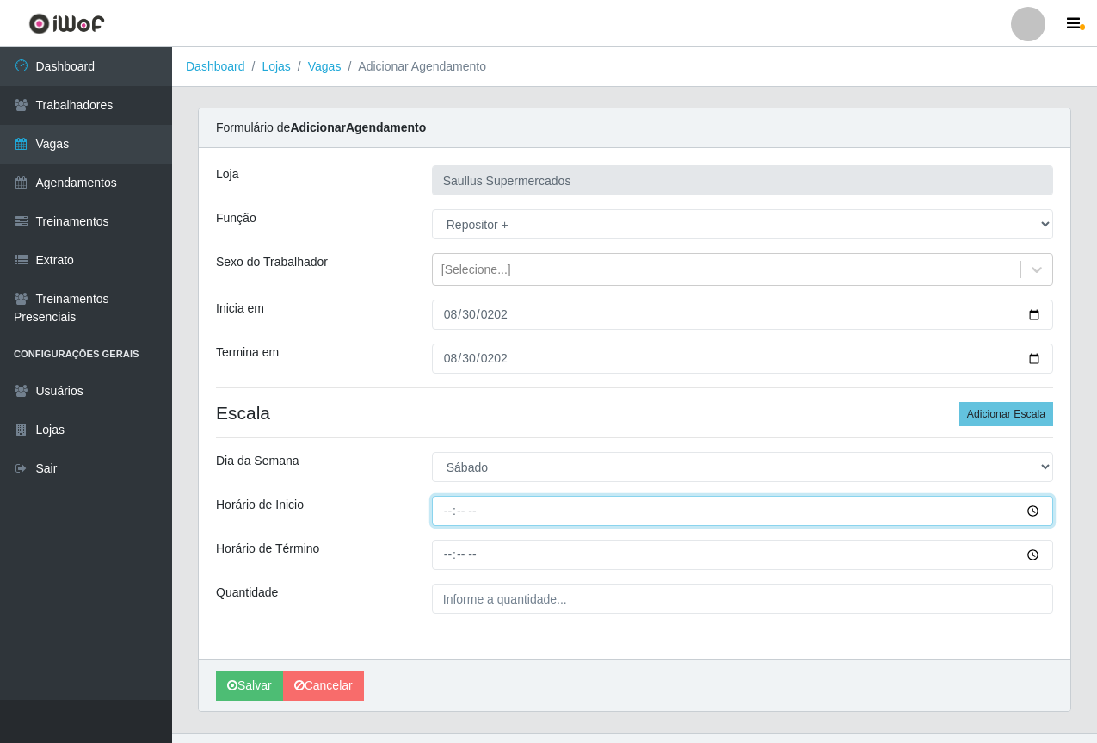
click at [450, 513] on input "Horário de Inicio" at bounding box center [742, 511] width 621 height 30
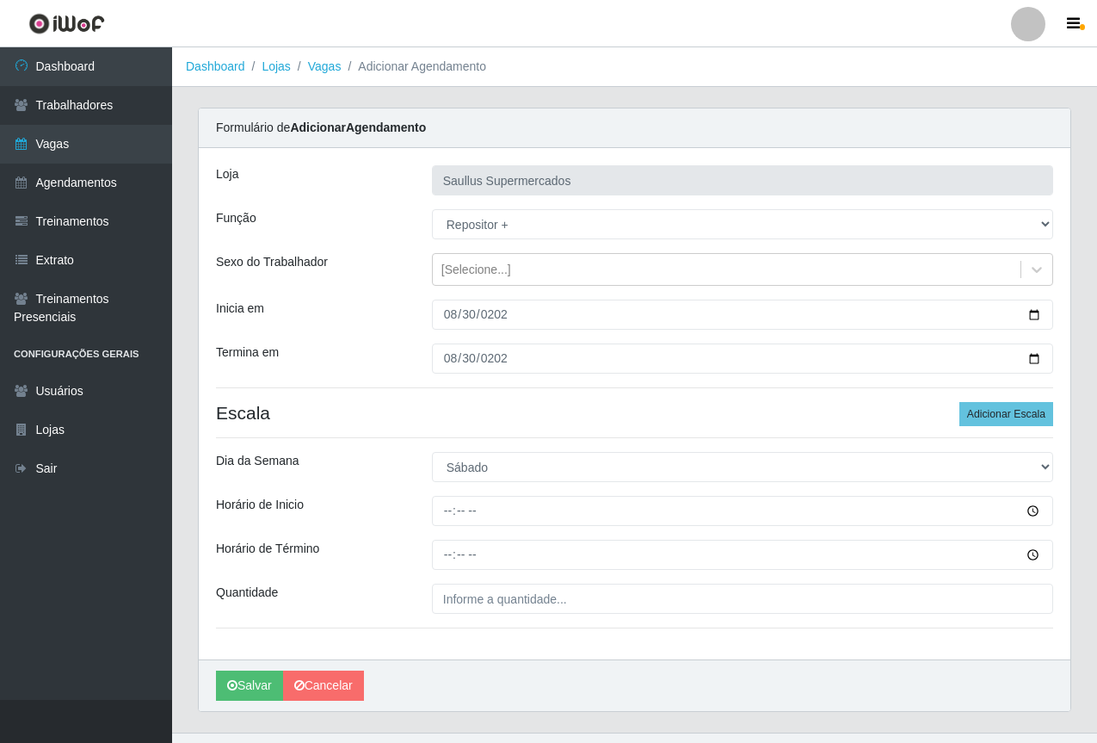
click at [508, 418] on h4 "Escala Adicionar Escala" at bounding box center [634, 413] width 837 height 22
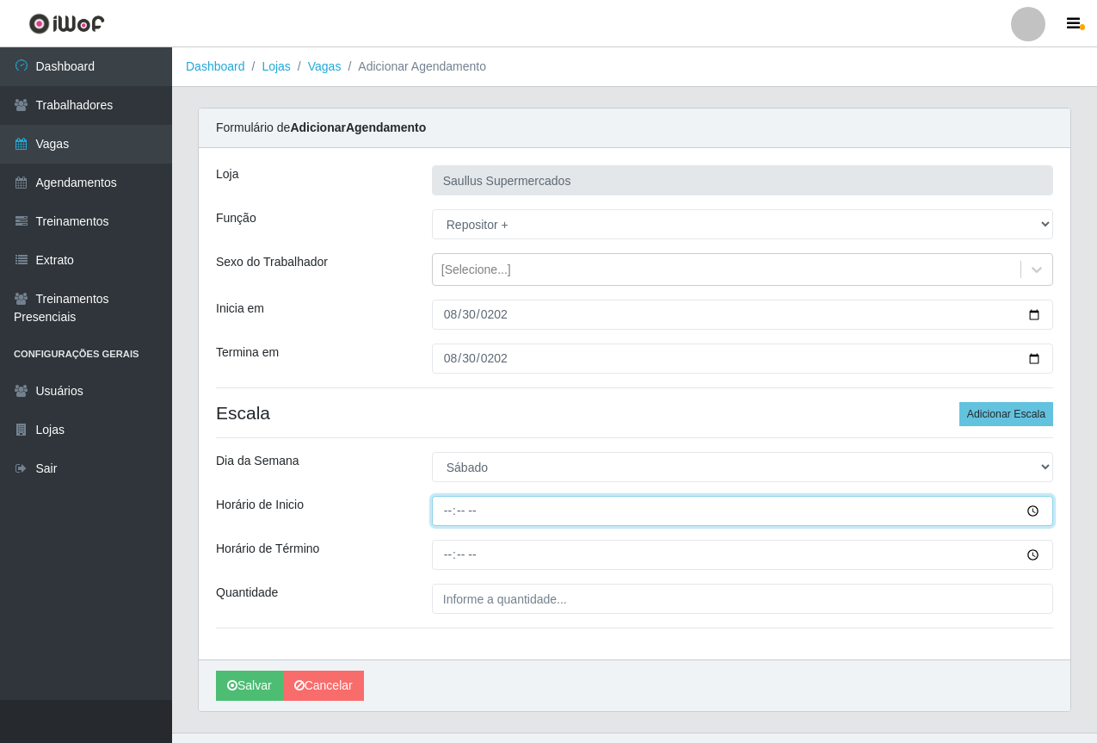
click at [450, 513] on input "Horário de Inicio" at bounding box center [742, 511] width 621 height 30
type input "15:30"
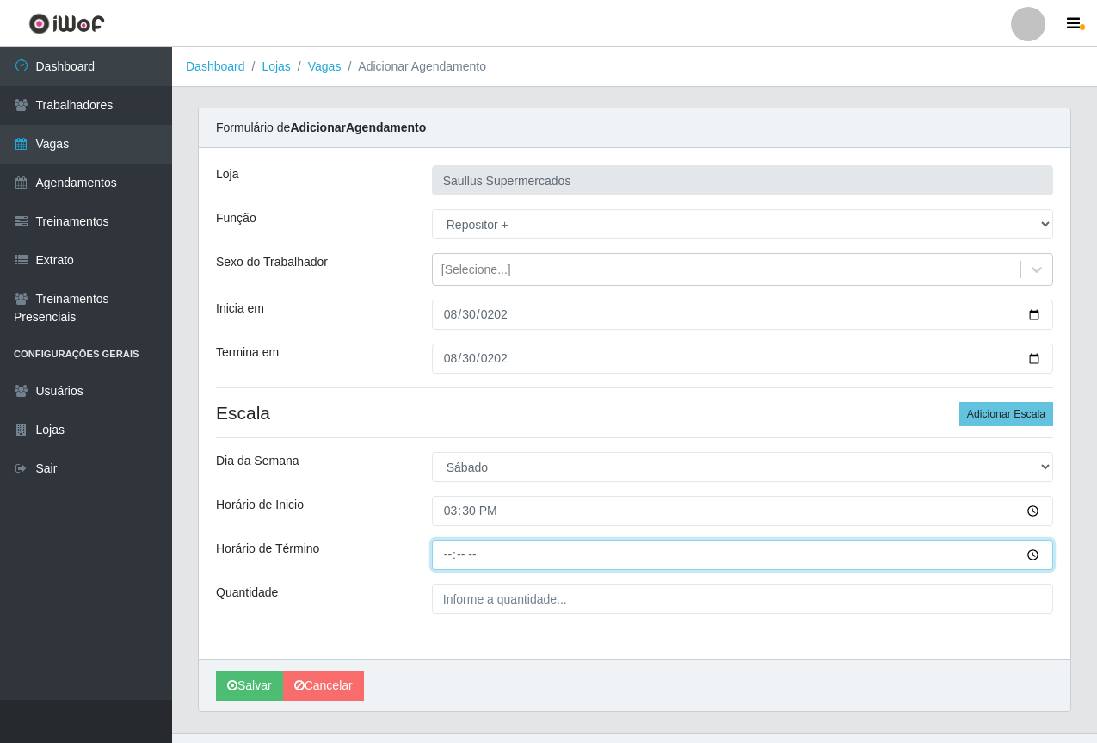
drag, startPoint x: 449, startPoint y: 563, endPoint x: 442, endPoint y: 571, distance: 11.0
click at [447, 563] on input "Horário de Término" at bounding box center [742, 555] width 621 height 30
type input "21:30"
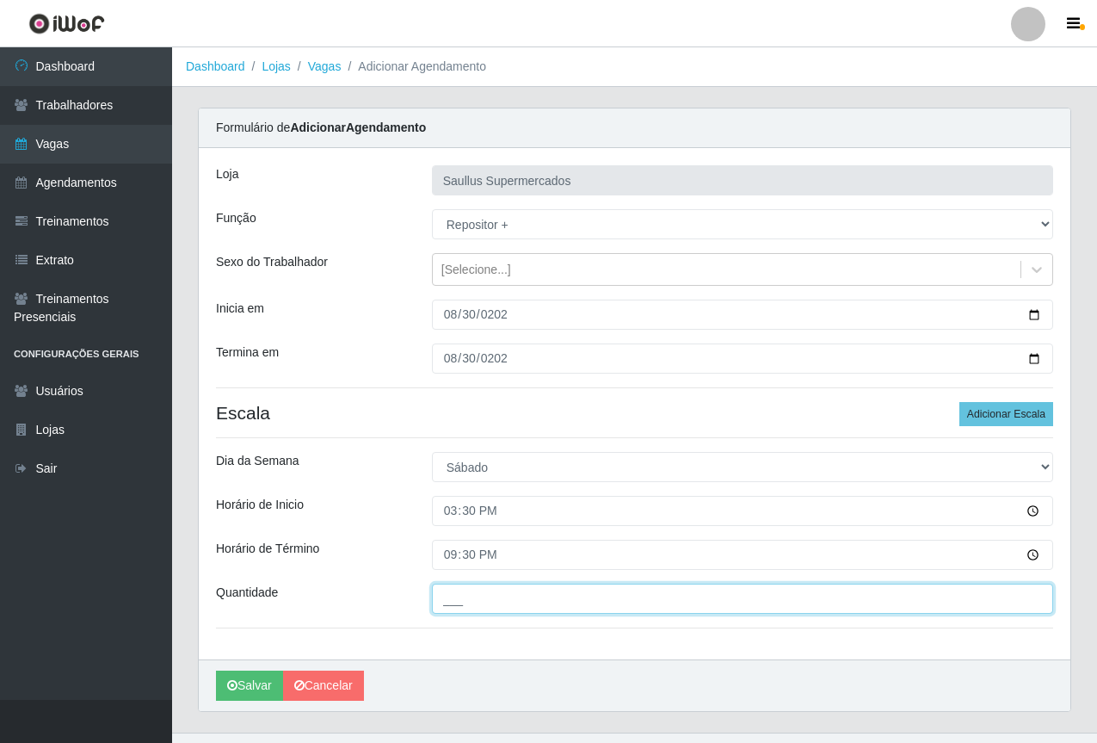
drag, startPoint x: 525, startPoint y: 597, endPoint x: 531, endPoint y: 604, distance: 9.1
click at [526, 597] on input "___" at bounding box center [742, 598] width 621 height 30
type input "1__"
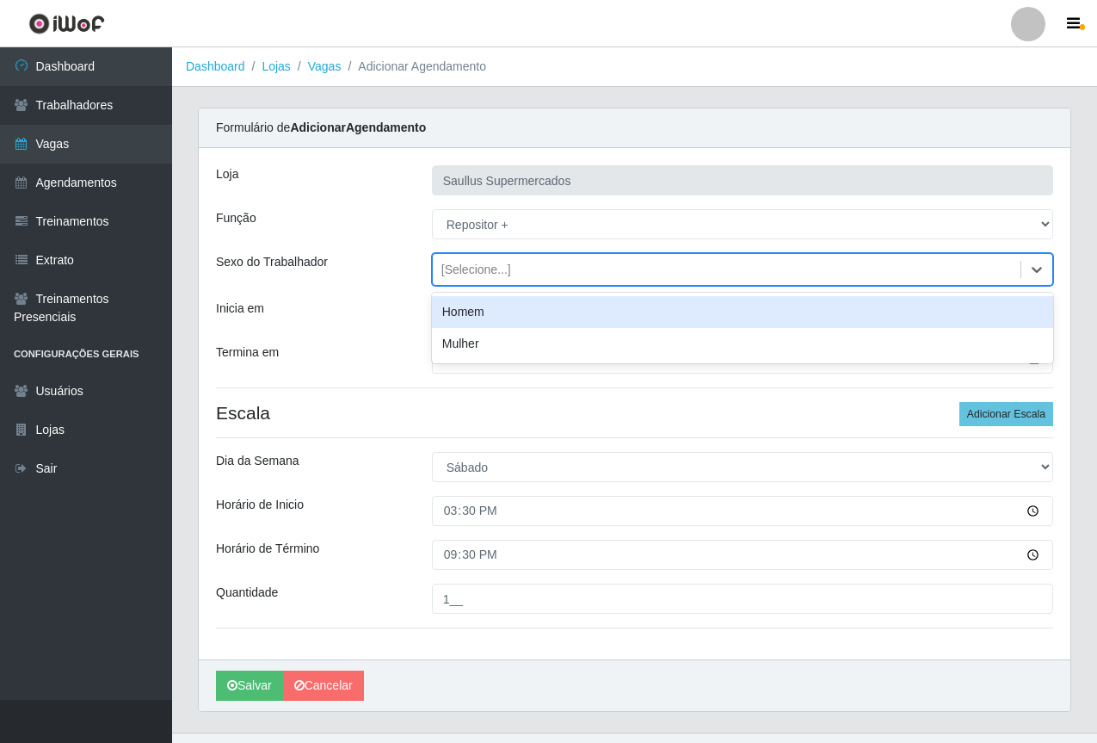
click at [468, 277] on div "[Selecione...]" at bounding box center [476, 270] width 70 height 18
click at [452, 307] on div "Homem" at bounding box center [742, 312] width 621 height 32
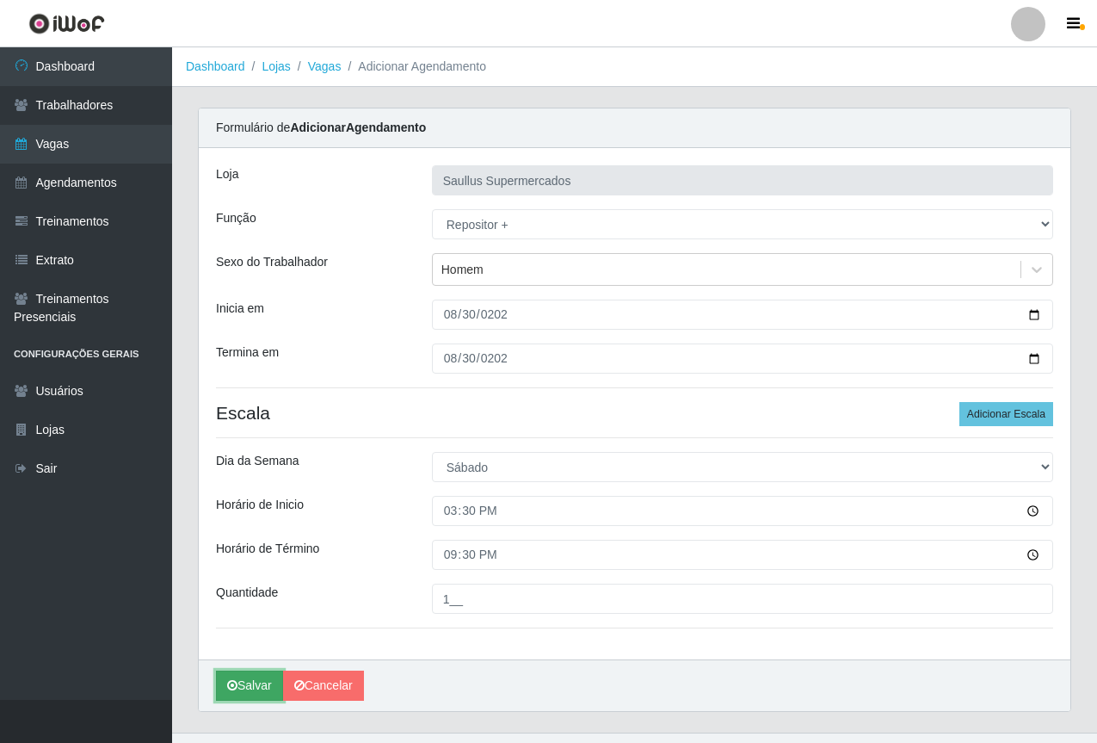
click at [250, 688] on button "Salvar" at bounding box center [249, 685] width 67 height 30
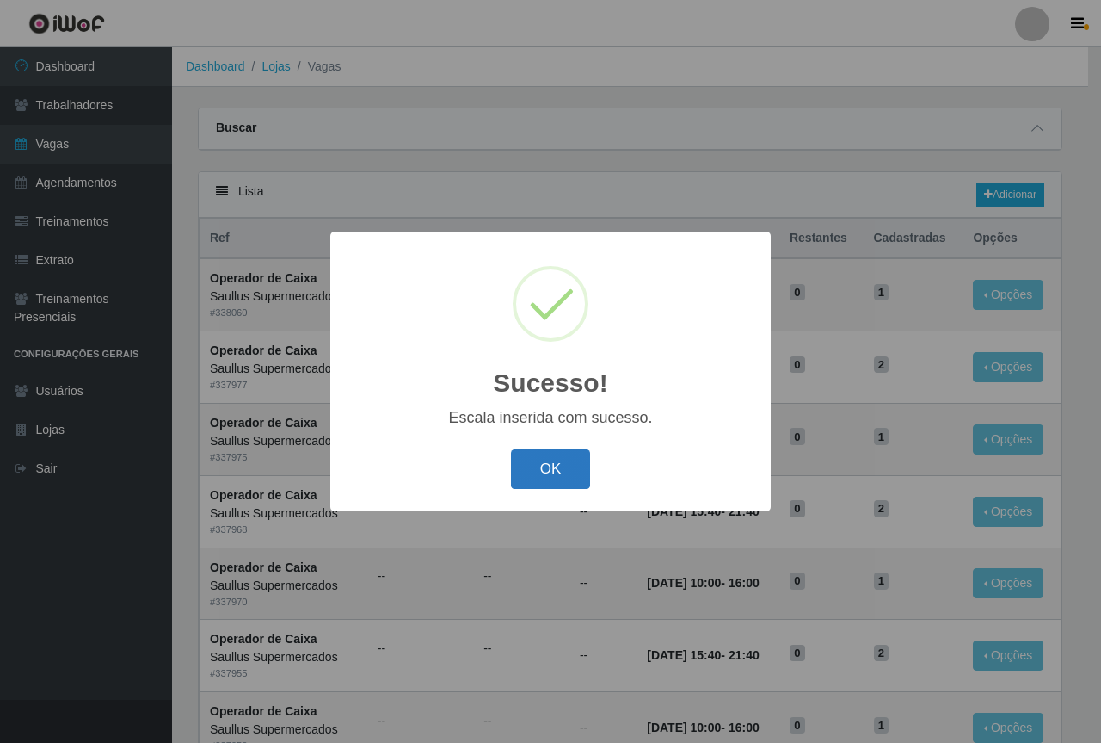
drag, startPoint x: 524, startPoint y: 468, endPoint x: 540, endPoint y: 456, distance: 19.6
click at [526, 467] on button "OK" at bounding box center [551, 469] width 80 height 40
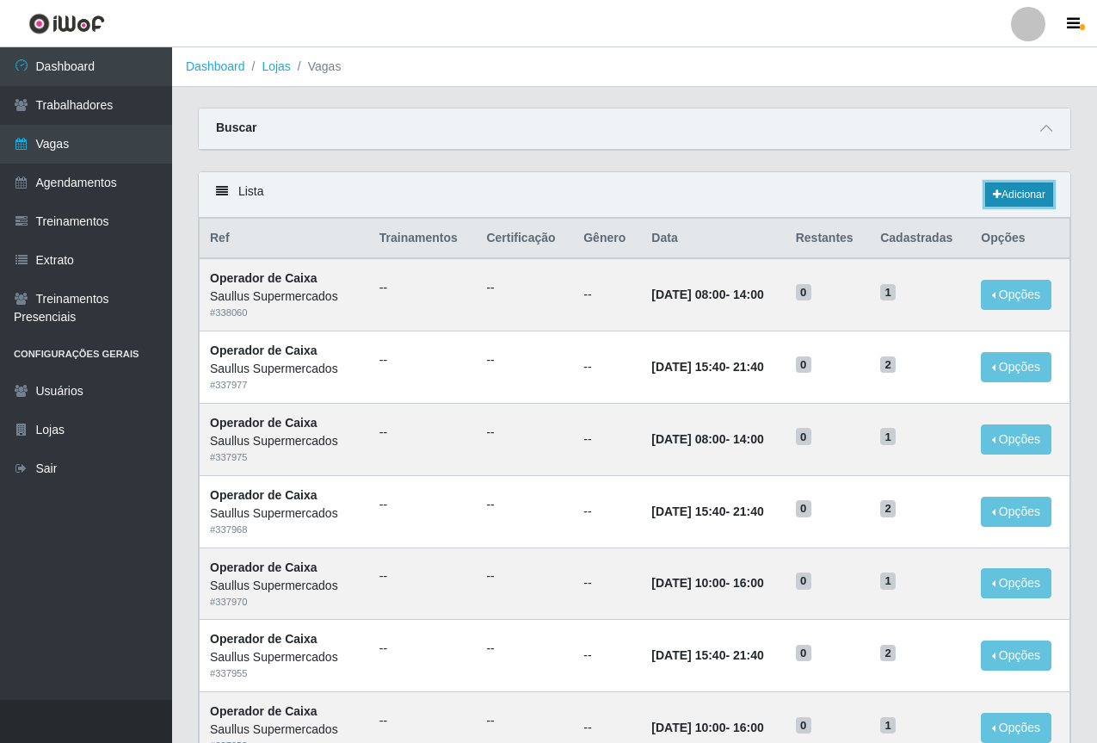
click at [997, 185] on link "Adicionar" at bounding box center [1019, 194] width 68 height 24
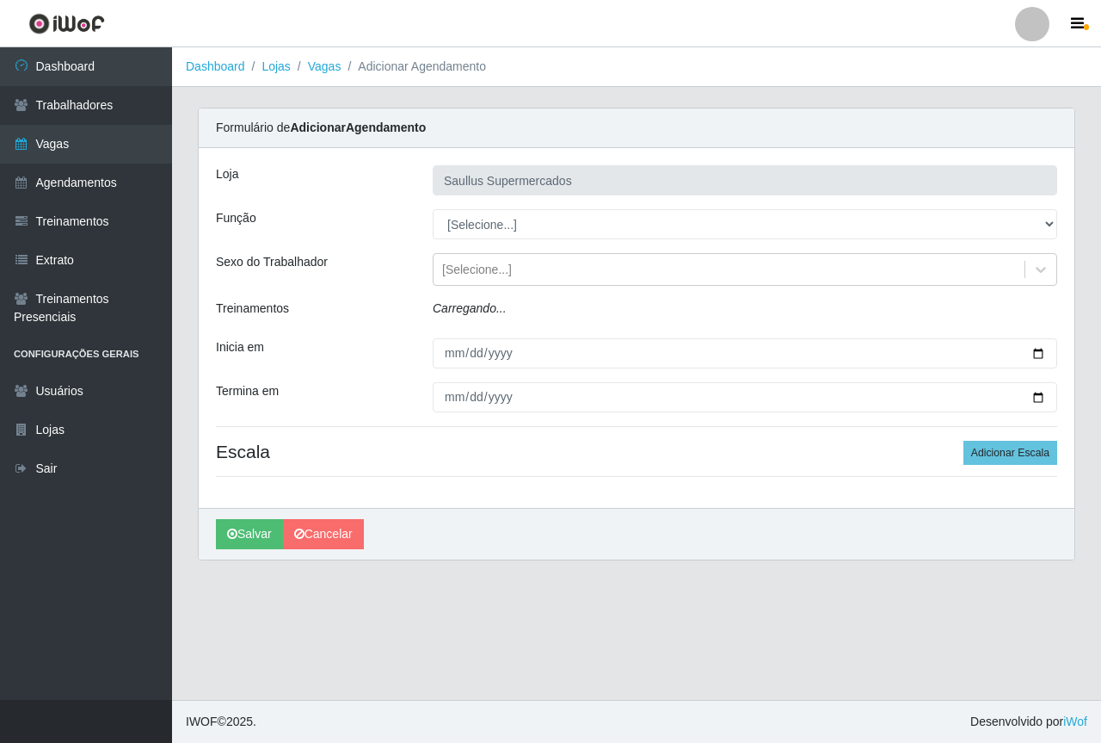
type input "Saullus Supermercados"
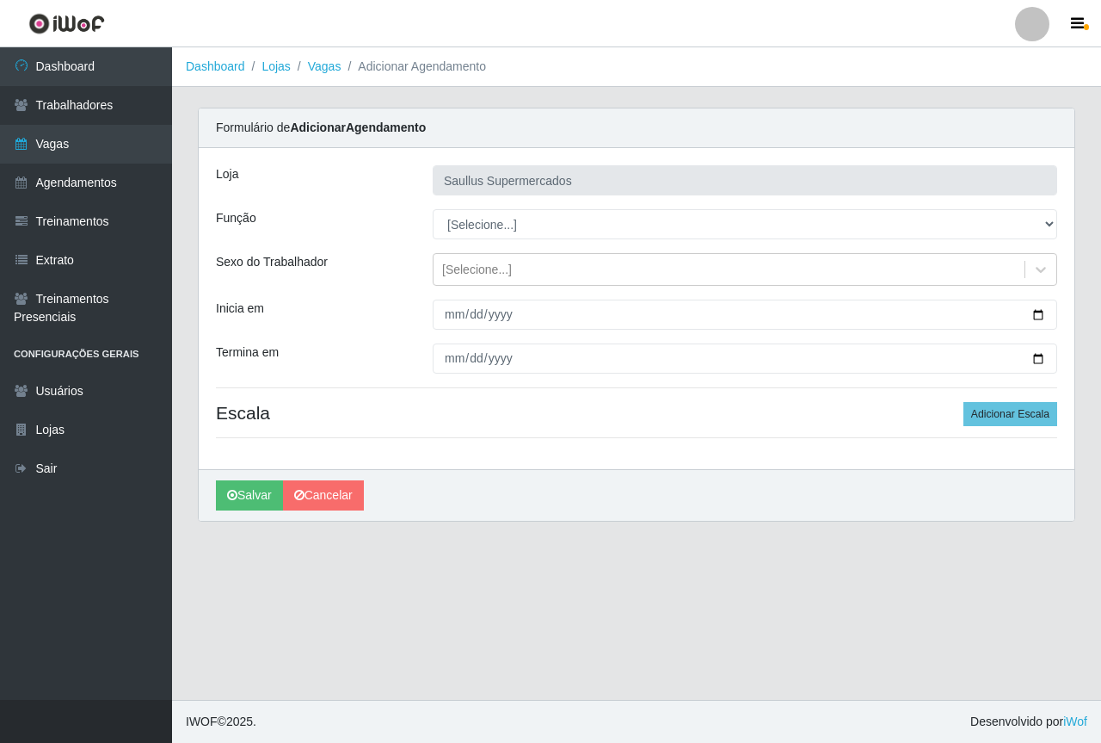
click at [874, 656] on main "Dashboard Lojas Vagas Adicionar Agendamento Carregando... Formulário de Adicion…" at bounding box center [636, 373] width 929 height 652
click at [116, 154] on link "Vagas" at bounding box center [86, 144] width 172 height 39
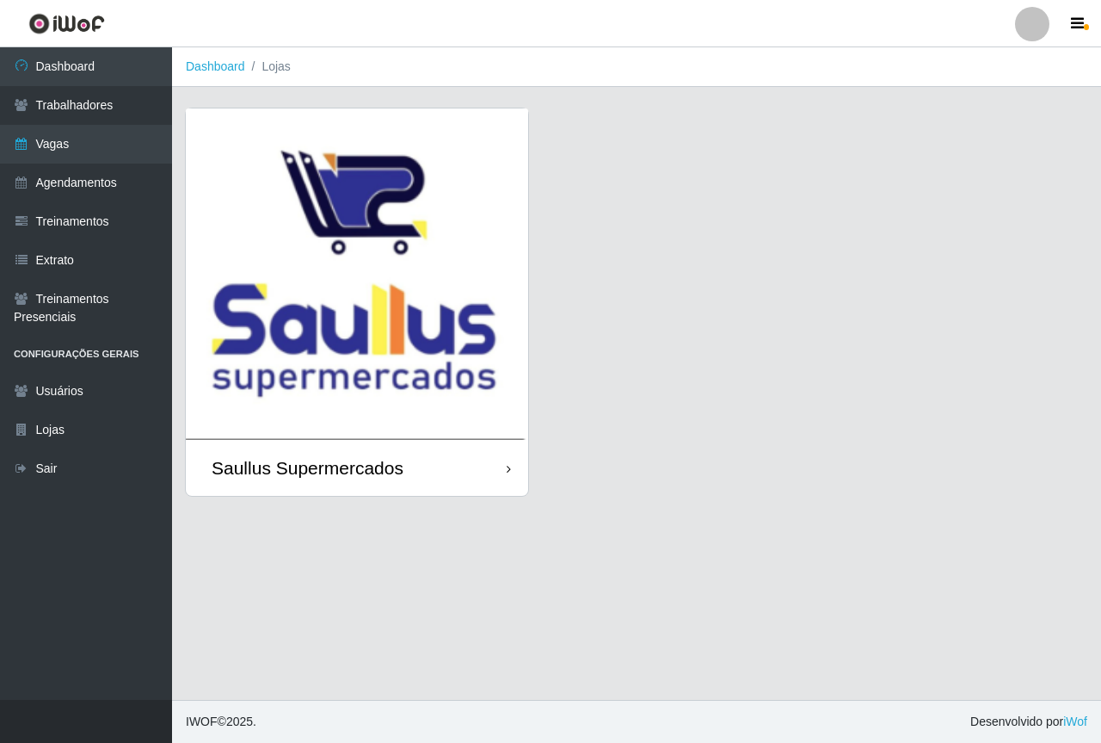
click at [363, 364] on img at bounding box center [357, 273] width 342 height 331
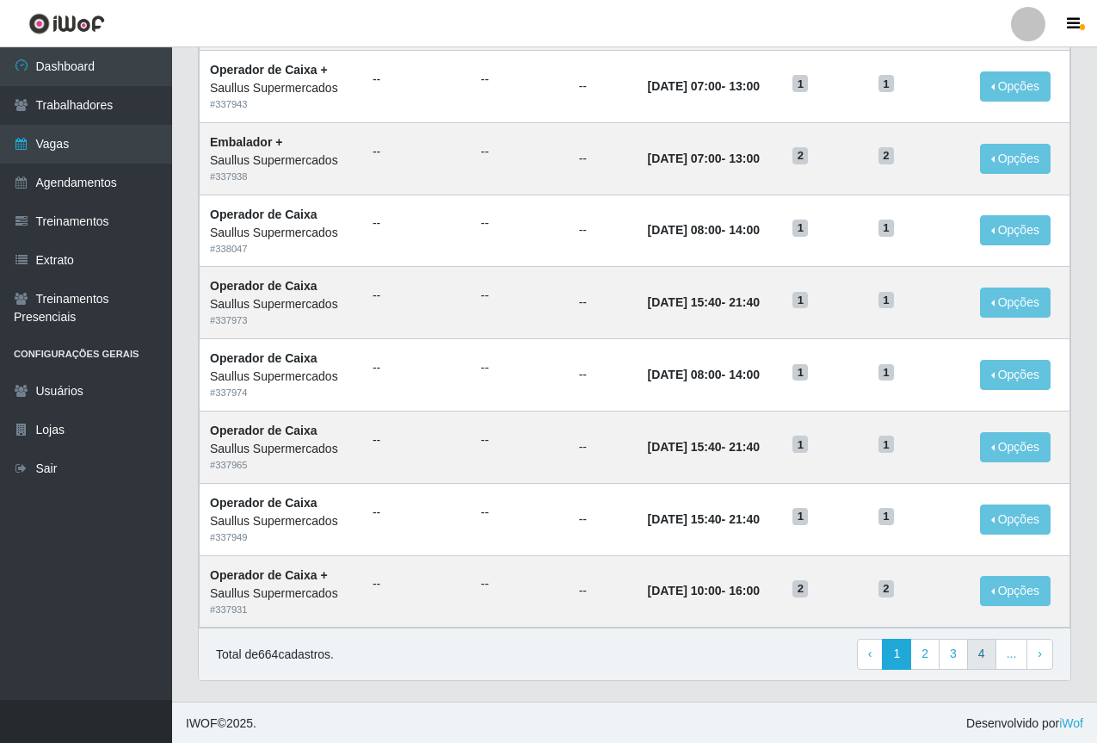
scroll to position [716, 0]
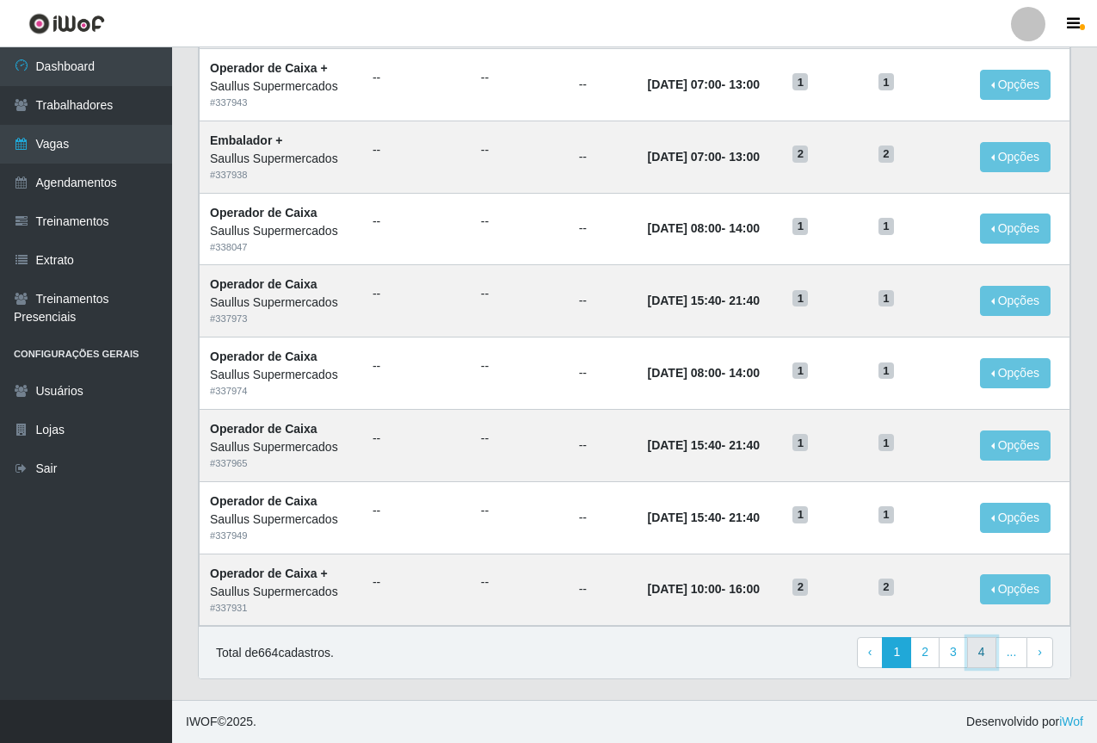
click at [984, 657] on link "4" at bounding box center [981, 652] width 29 height 31
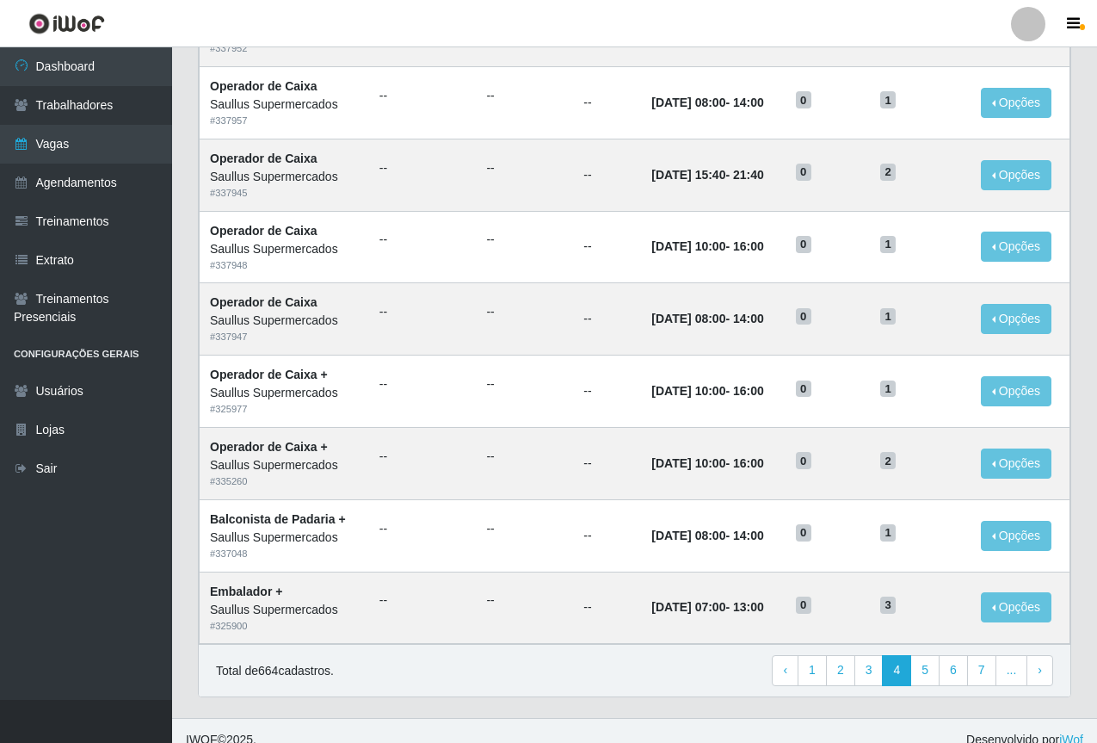
scroll to position [716, 0]
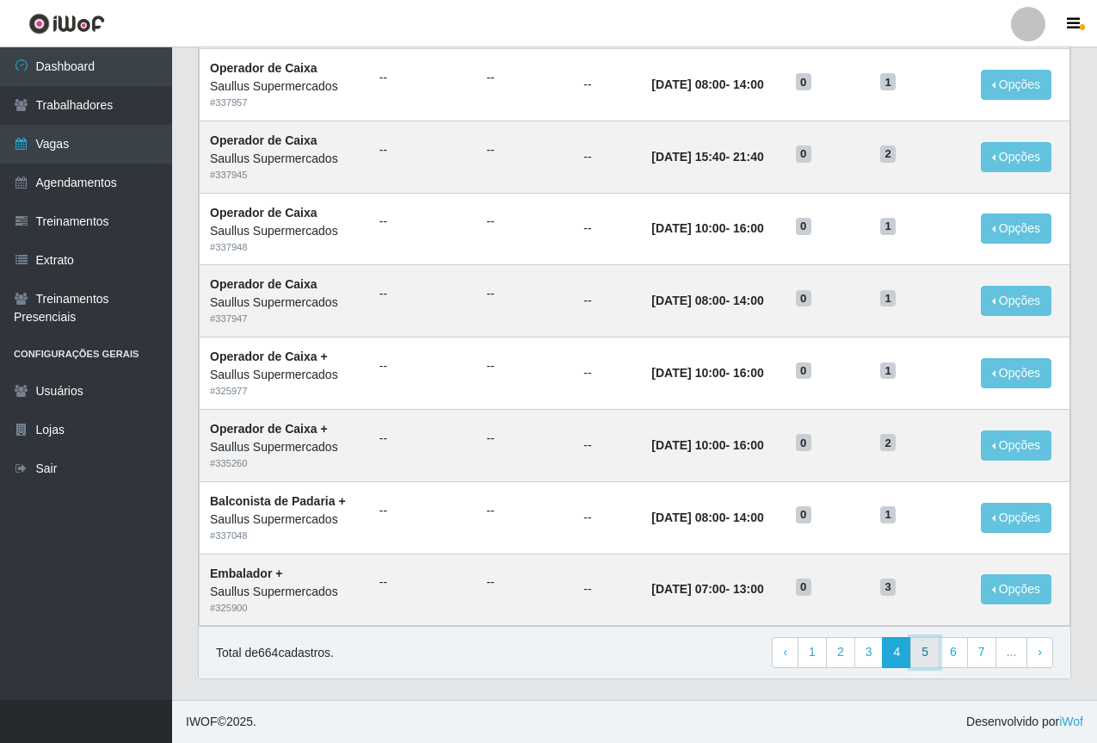
click at [940, 652] on link "5" at bounding box center [924, 652] width 29 height 31
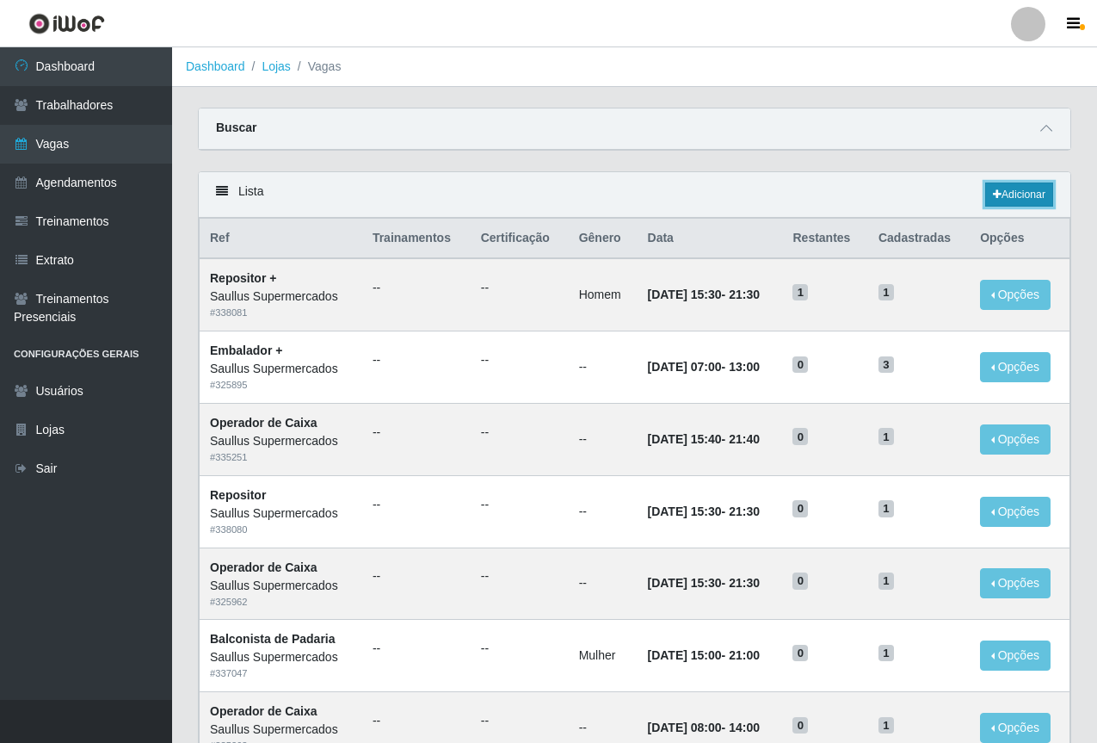
click at [1025, 195] on link "Adicionar" at bounding box center [1019, 194] width 68 height 24
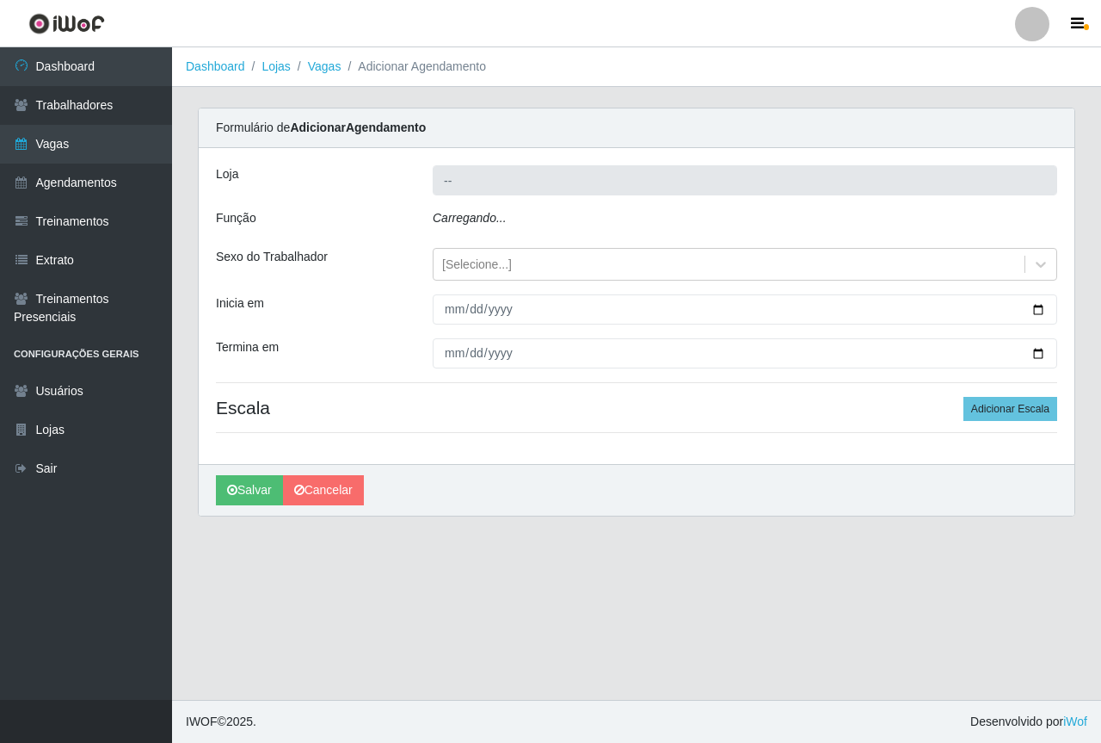
type input "Saullus Supermercados"
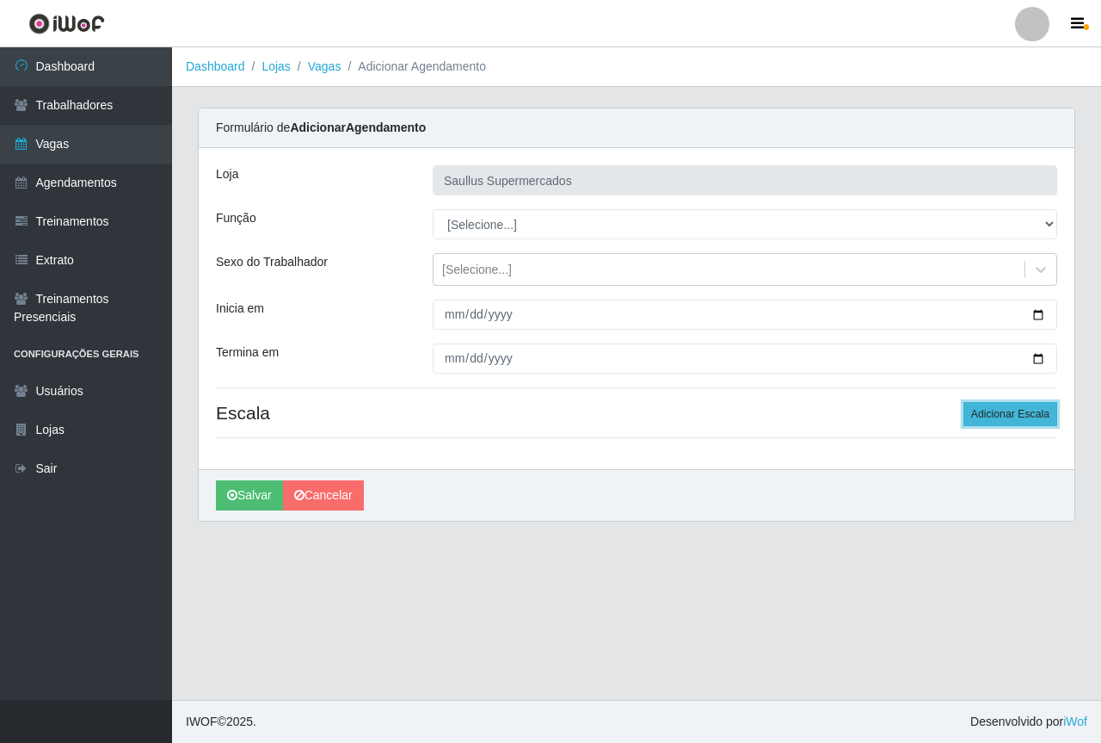
click at [989, 410] on button "Adicionar Escala" at bounding box center [1011, 414] width 94 height 24
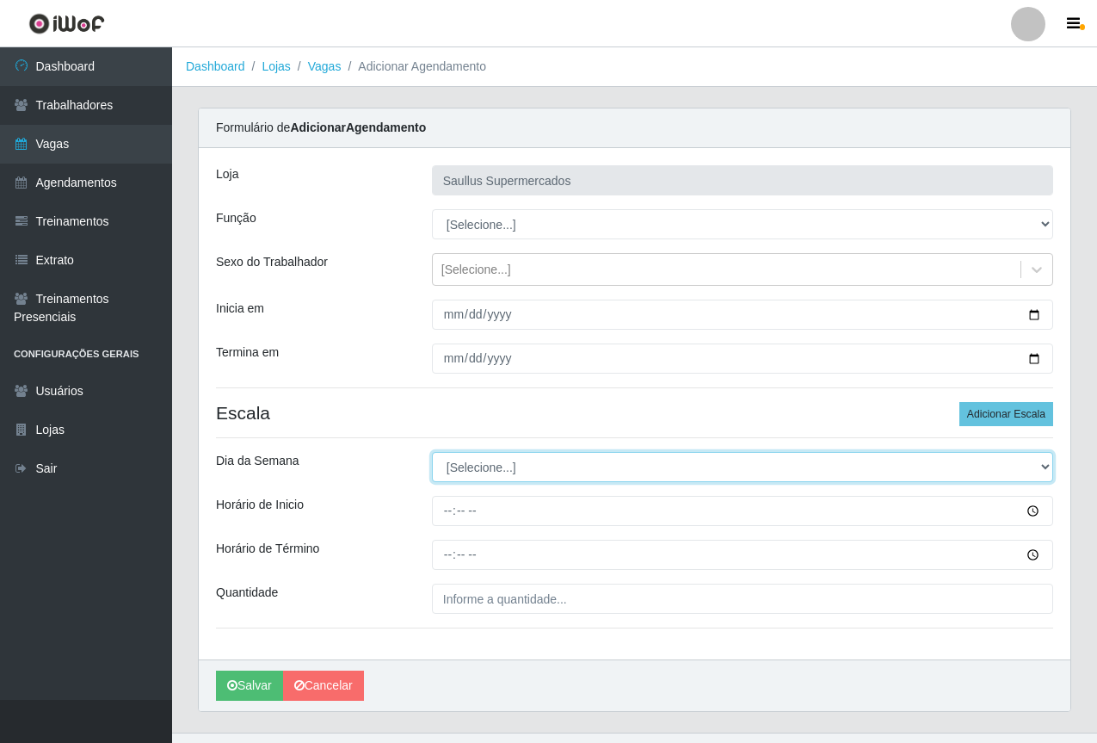
click at [452, 459] on select "[Selecione...] Segunda Terça Quarta Quinta Sexta Sábado Domingo" at bounding box center [742, 467] width 621 height 30
select select "4"
click at [432, 452] on select "[Selecione...] Segunda Terça Quarta Quinta Sexta Sábado Domingo" at bounding box center [742, 467] width 621 height 30
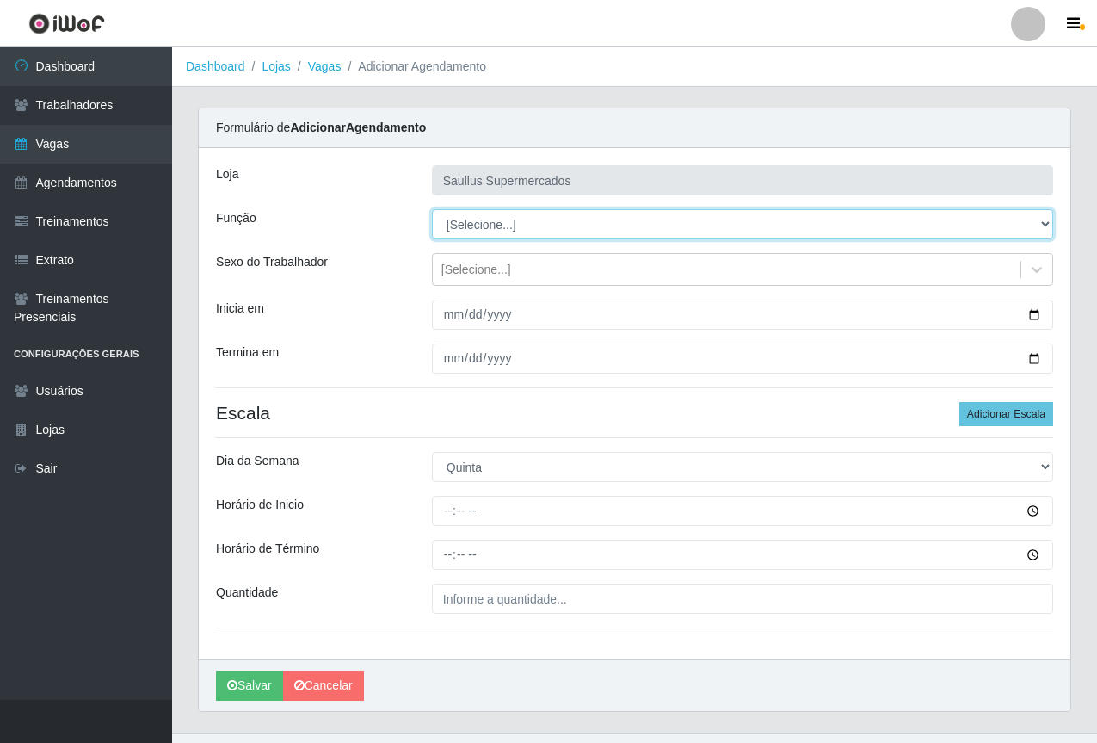
click at [453, 235] on select "[Selecione...] ASG ASG + ASG ++ Balconista de Açougue Balconista de Açougue + B…" at bounding box center [742, 224] width 621 height 30
select select "24"
click at [432, 209] on select "[Selecione...] ASG ASG + ASG ++ Balconista de Açougue Balconista de Açougue + B…" at bounding box center [742, 224] width 621 height 30
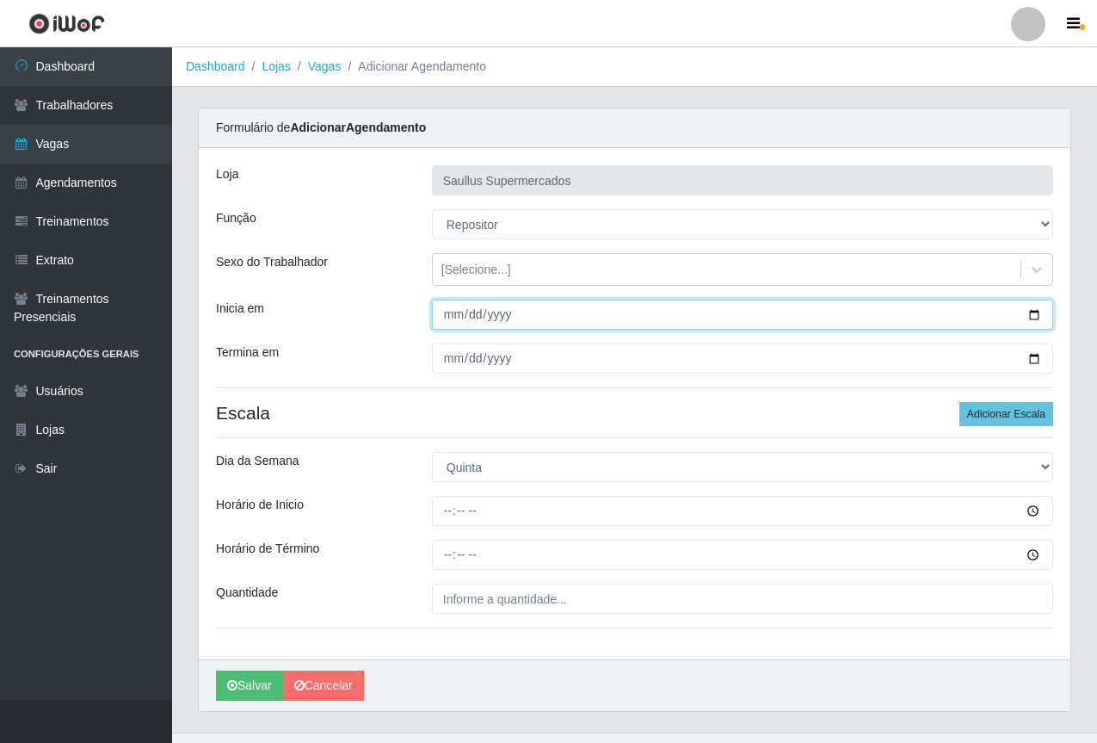
click at [443, 315] on input "Inicia em" at bounding box center [742, 314] width 621 height 30
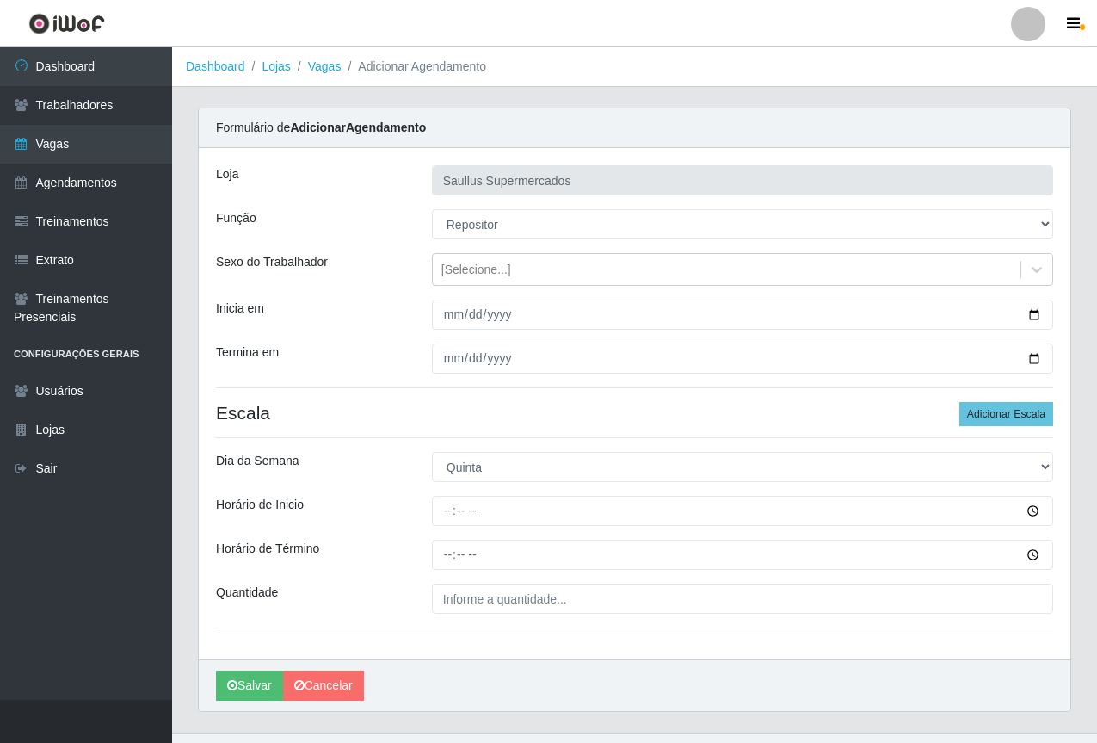
click at [398, 361] on div "Termina em" at bounding box center [311, 358] width 216 height 30
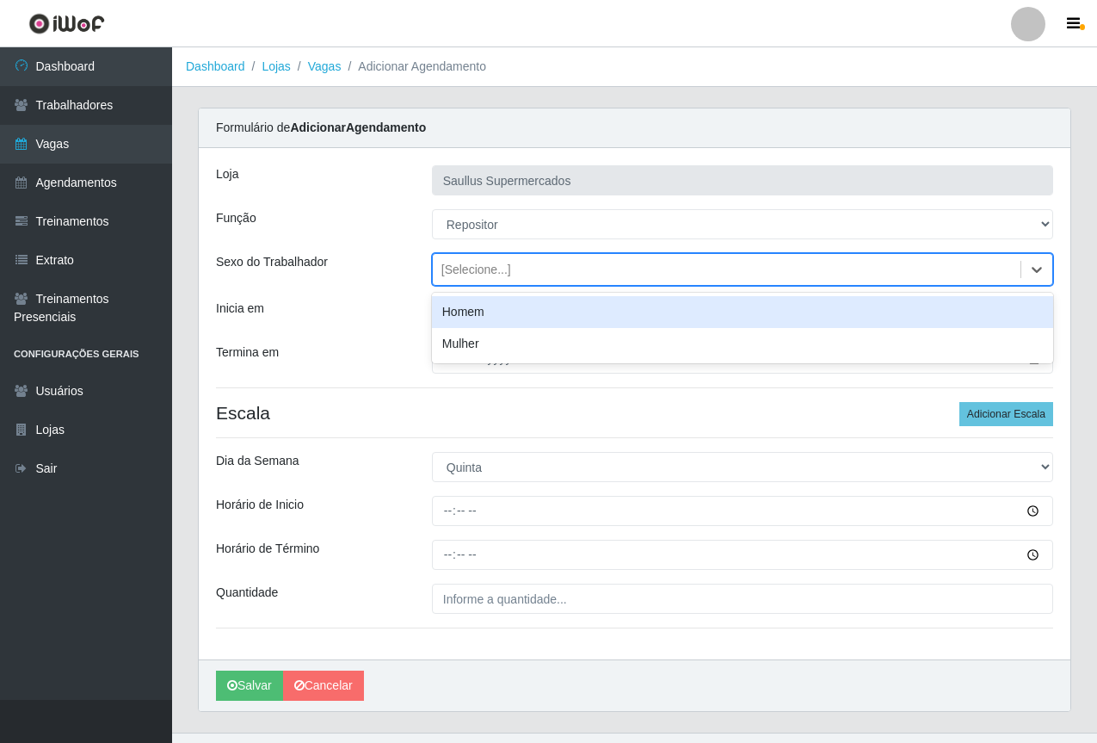
click at [465, 275] on div "[Selecione...]" at bounding box center [476, 270] width 70 height 18
click at [420, 324] on div at bounding box center [742, 314] width 647 height 30
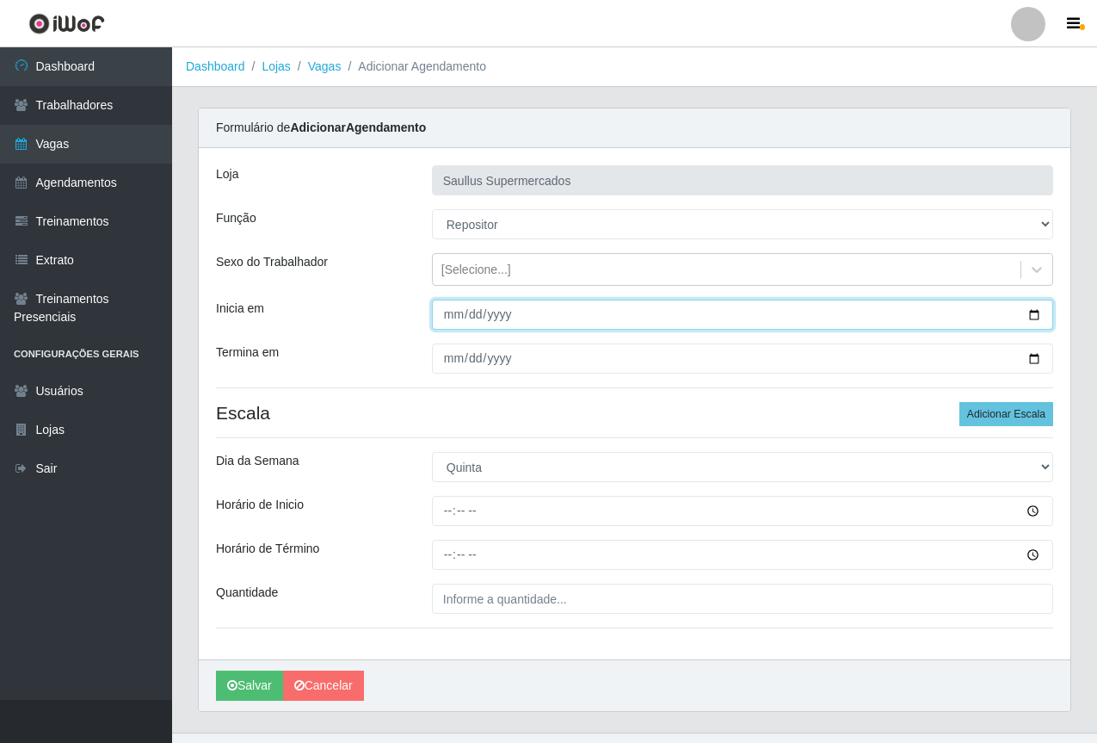
click at [432, 314] on input "Inicia em" at bounding box center [742, 314] width 621 height 30
type input "[DATE]"
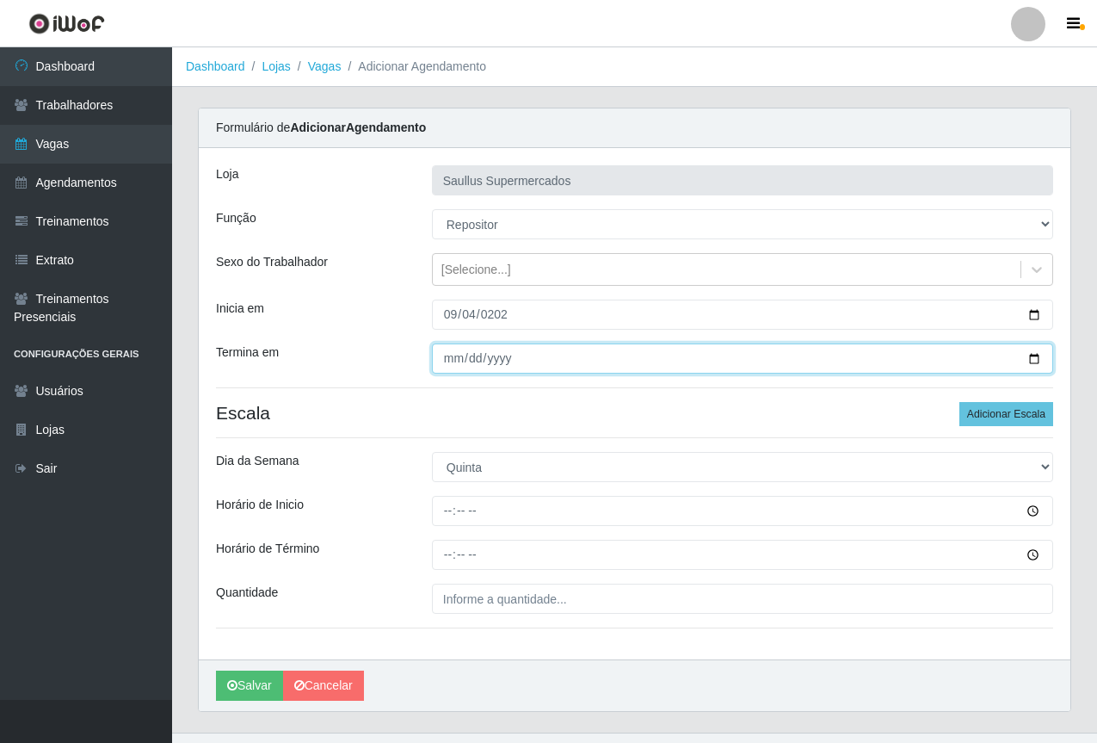
click at [455, 361] on input "Termina em" at bounding box center [742, 358] width 621 height 30
type input "[DATE]"
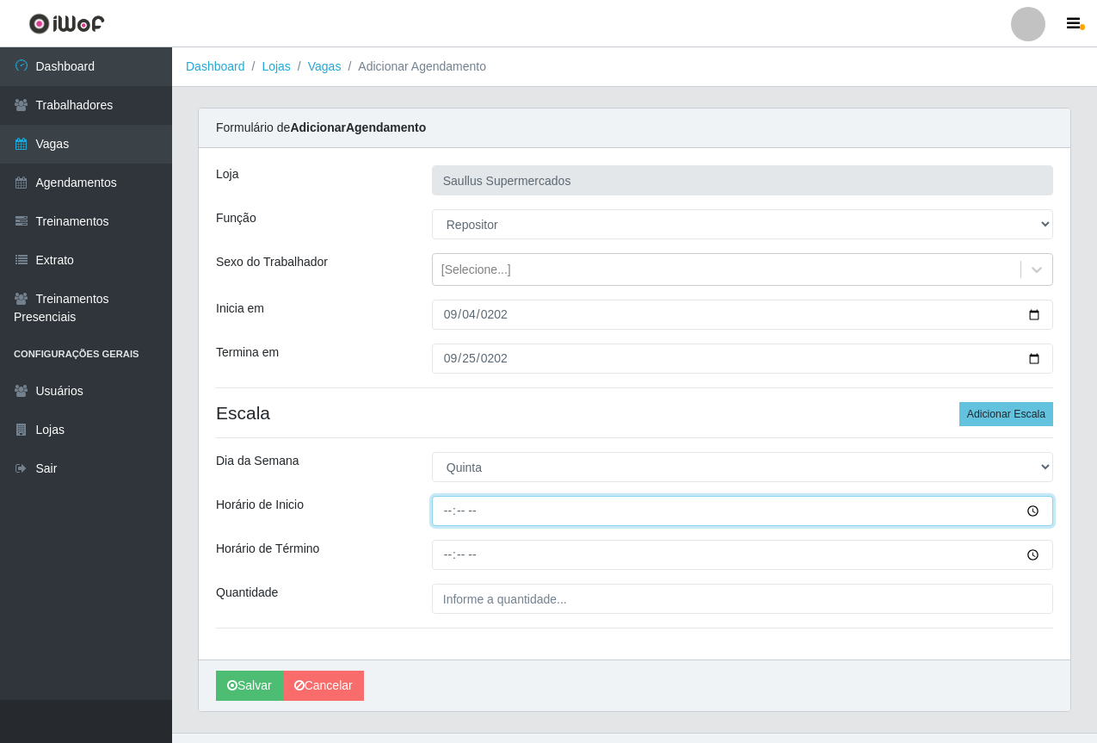
click at [445, 509] on input "Horário de Inicio" at bounding box center [742, 511] width 621 height 30
type input "08:00"
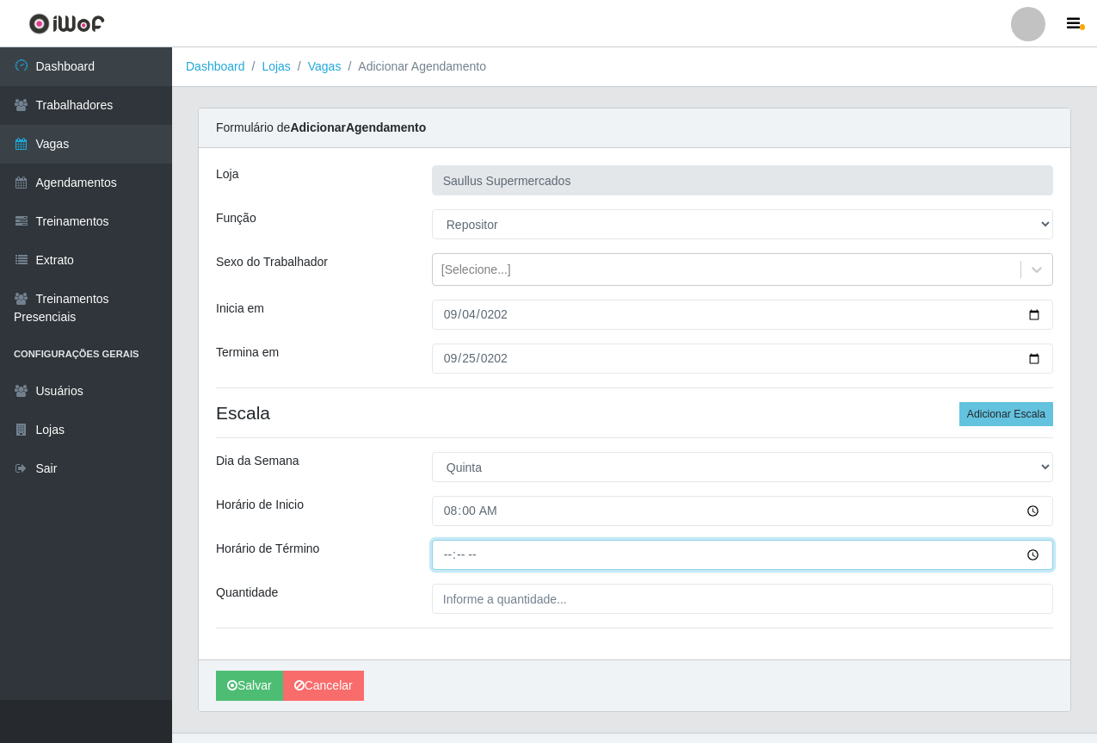
click at [434, 554] on input "Horário de Término" at bounding box center [742, 555] width 621 height 30
type input "14:00"
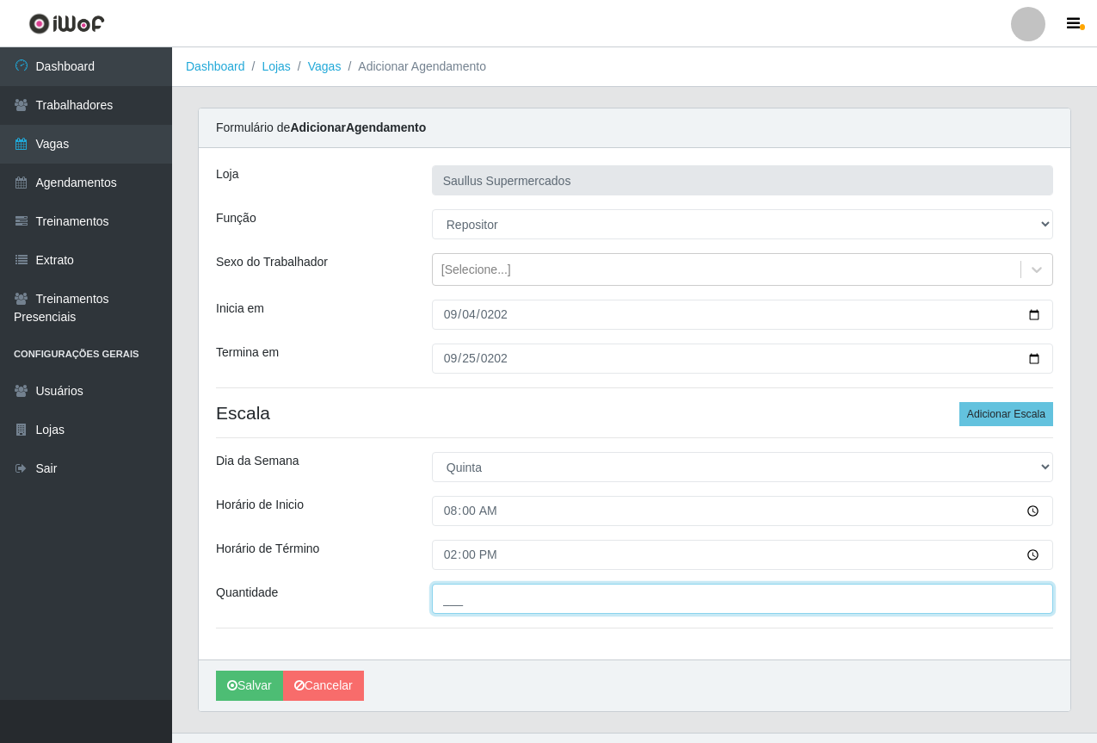
click at [517, 599] on input "___" at bounding box center [742, 598] width 621 height 30
click at [449, 600] on input "1__" at bounding box center [742, 598] width 621 height 30
click at [577, 609] on input "2__" at bounding box center [742, 598] width 621 height 30
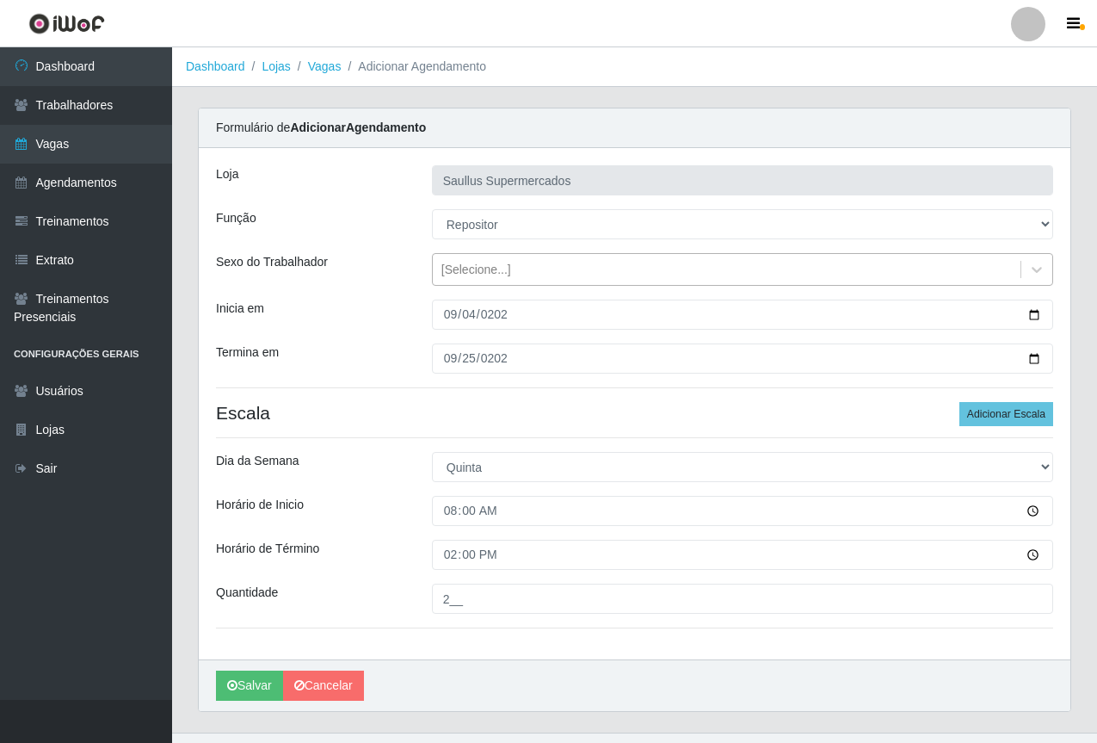
click at [535, 270] on div "[Selecione...]" at bounding box center [727, 270] width 588 height 28
click at [367, 342] on div "[PERSON_NAME] Supermercados Função [Selecione...] ASG ASG + ASG ++ Balconista d…" at bounding box center [635, 403] width 872 height 511
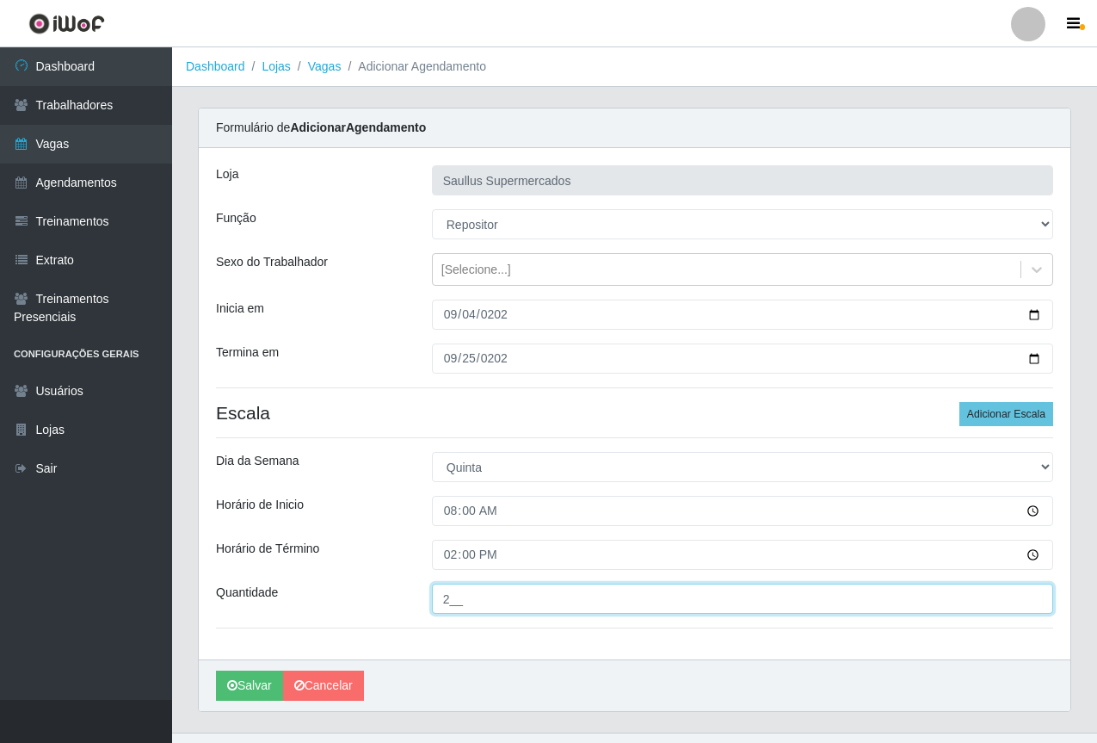
click at [449, 599] on input "2__" at bounding box center [742, 598] width 621 height 30
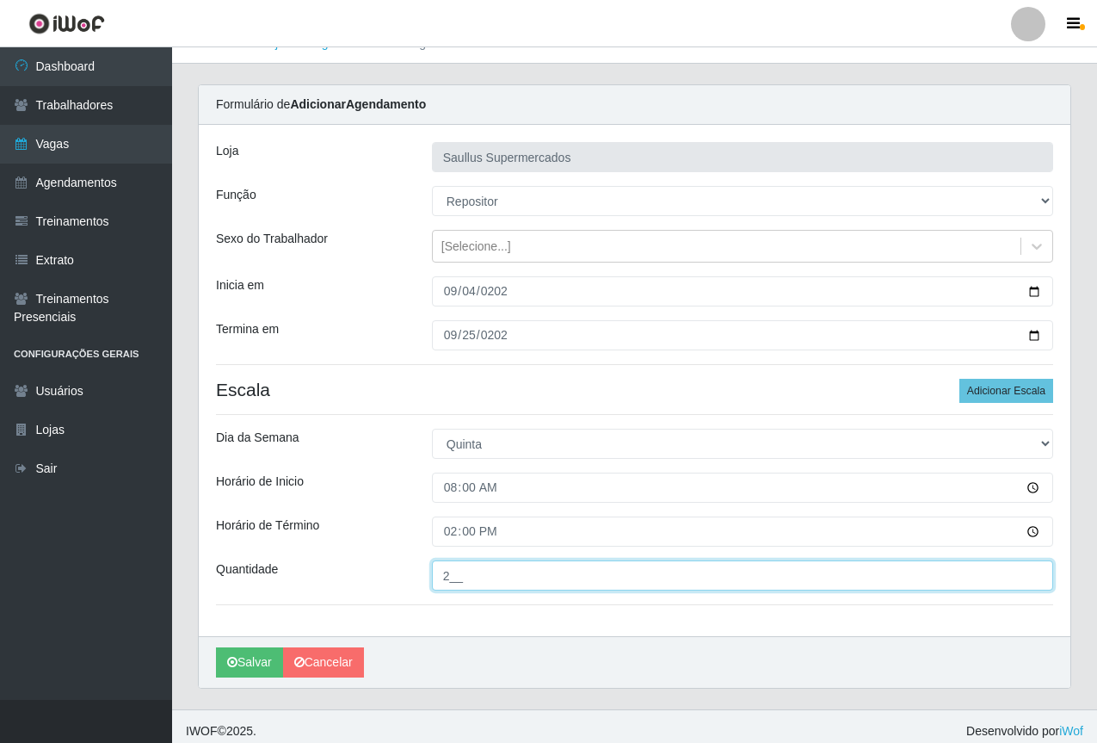
scroll to position [33, 0]
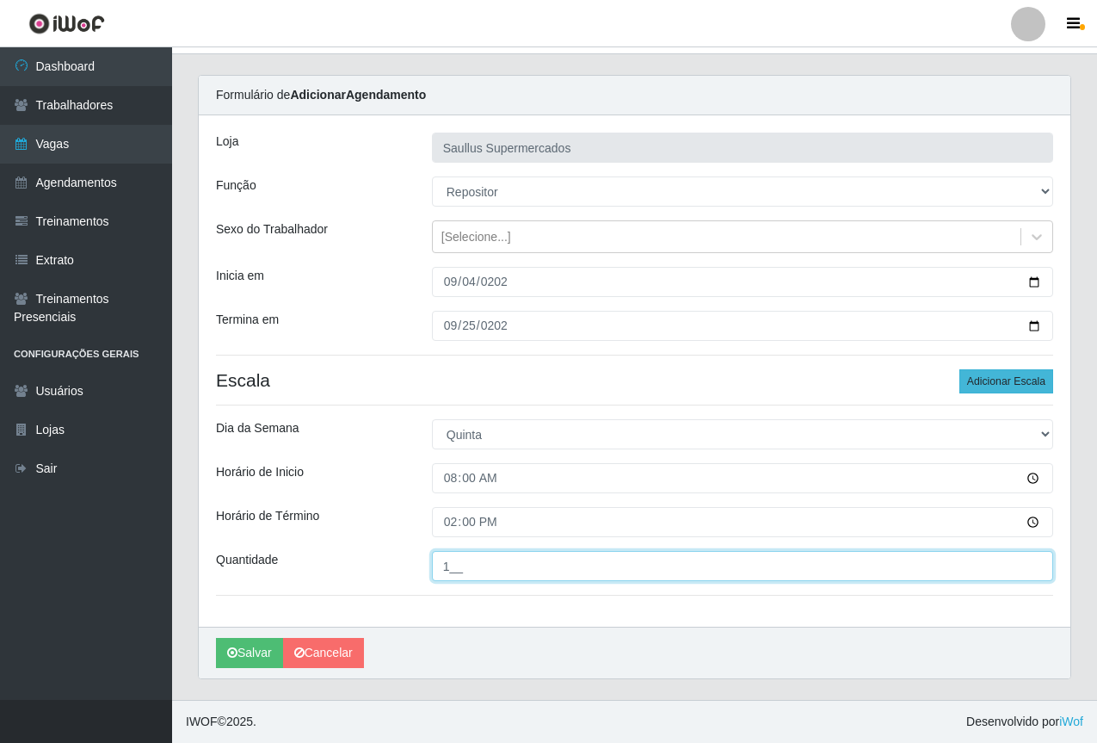
type input "1__"
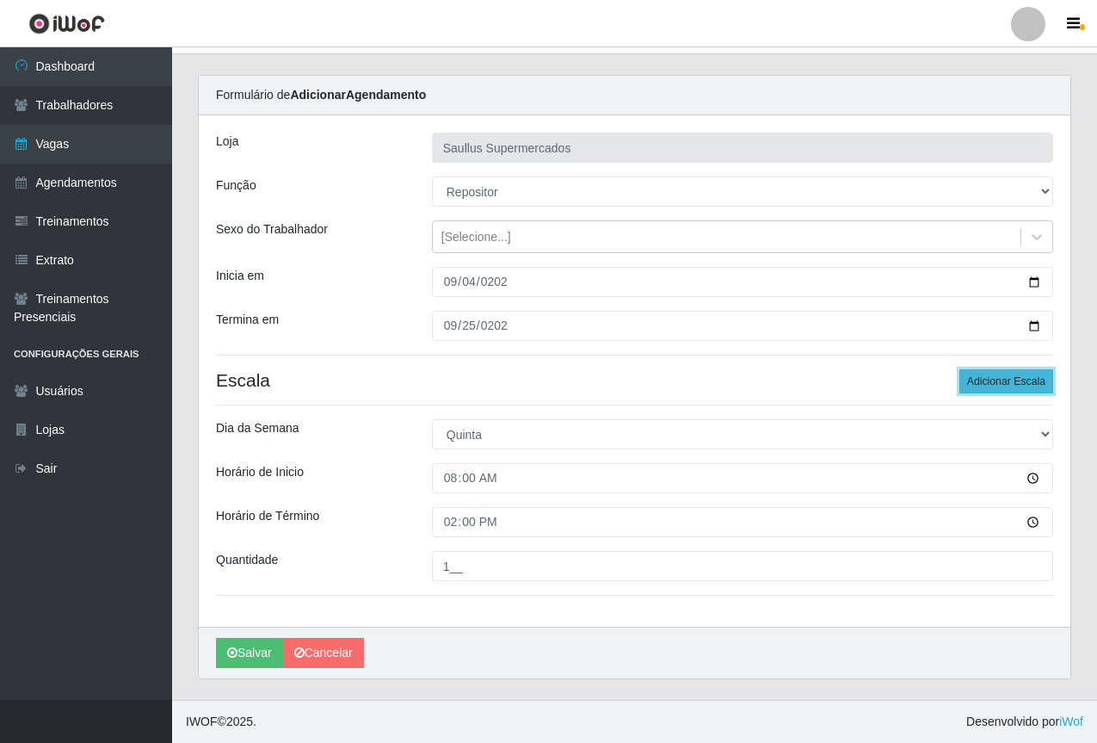
click at [974, 379] on button "Adicionar Escala" at bounding box center [1006, 381] width 94 height 24
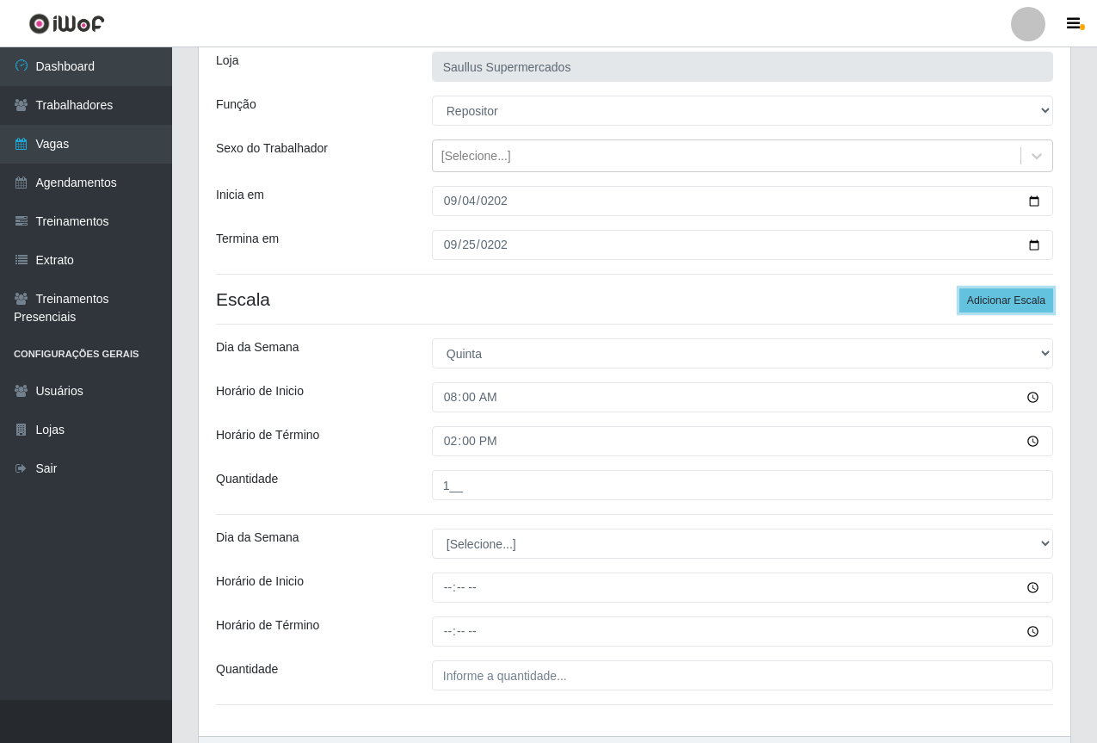
scroll to position [223, 0]
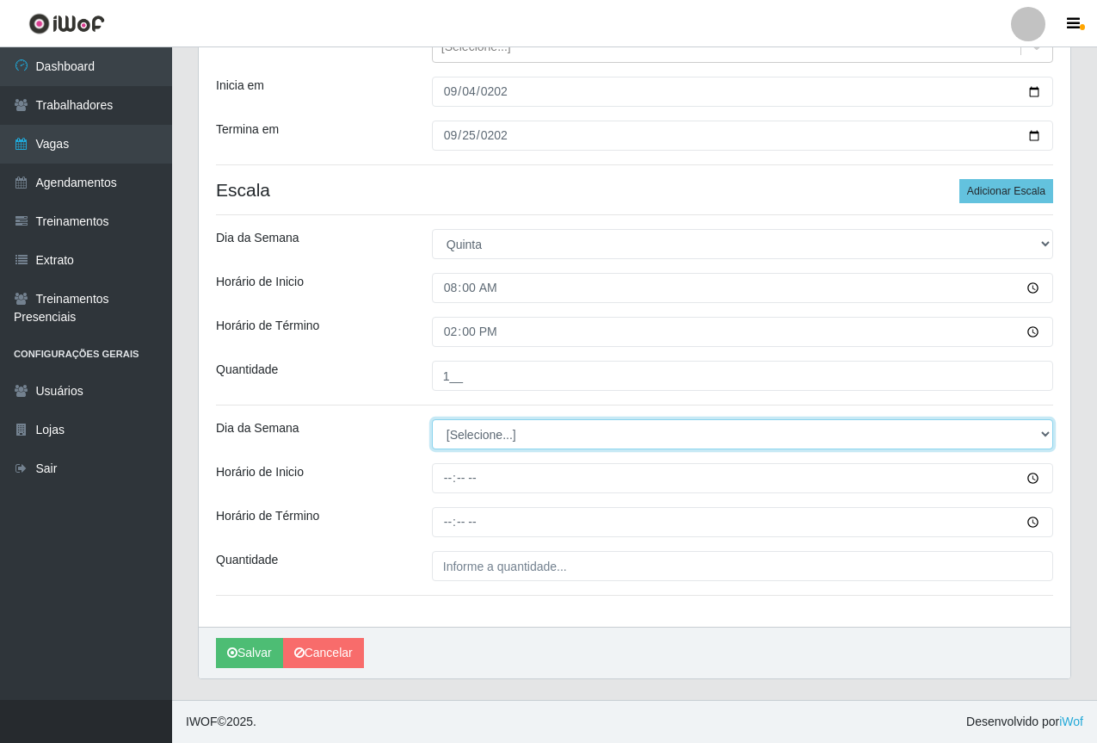
click at [459, 442] on select "[Selecione...] Segunda Terça Quarta Quinta Sexta Sábado Domingo" at bounding box center [742, 434] width 621 height 30
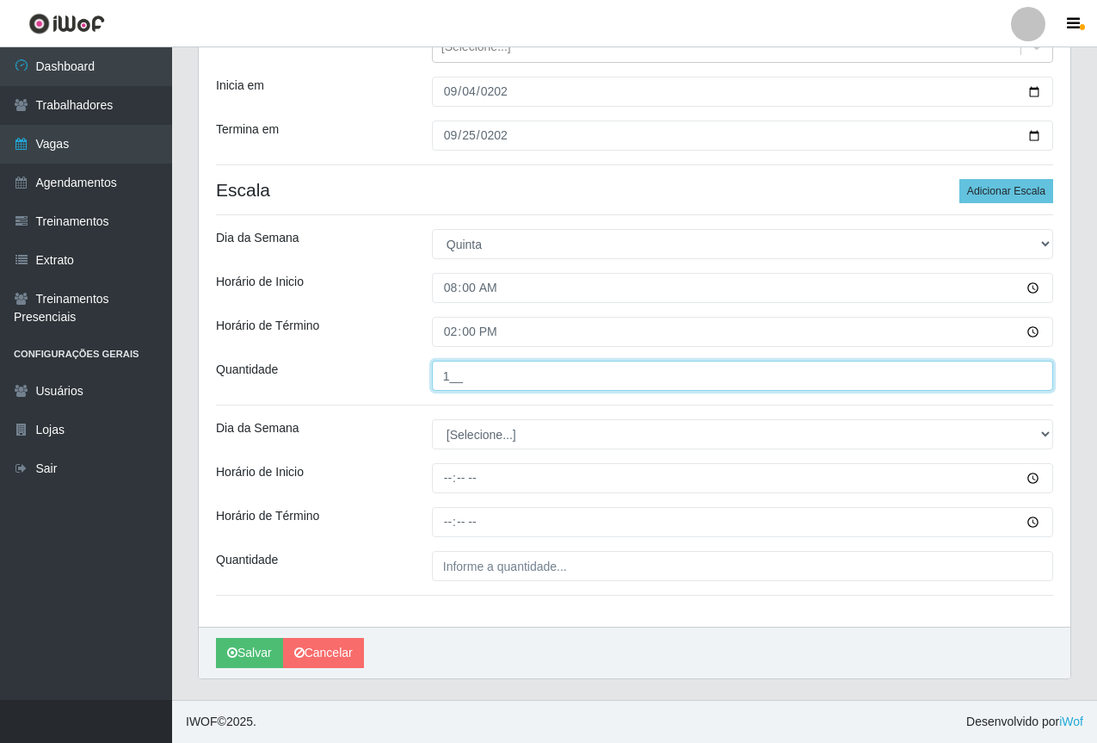
click at [571, 374] on input "1__" at bounding box center [742, 376] width 621 height 30
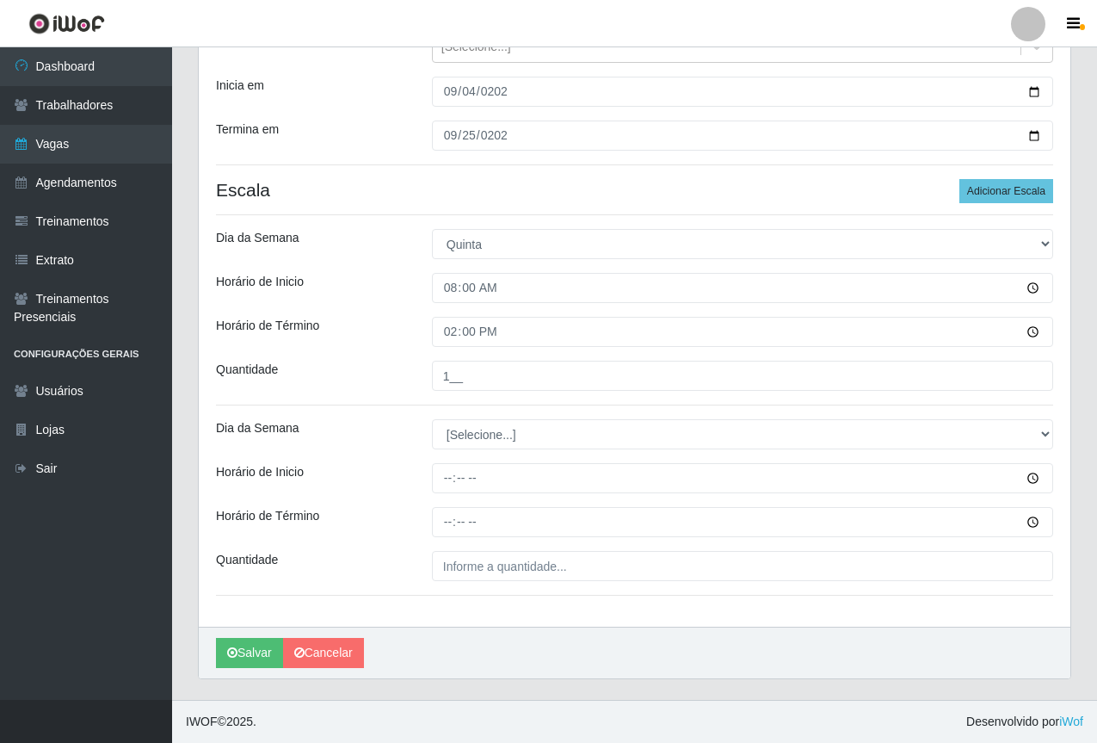
click at [351, 373] on div "Quantidade" at bounding box center [311, 376] width 216 height 30
click at [246, 647] on button "Salvar" at bounding box center [249, 653] width 67 height 30
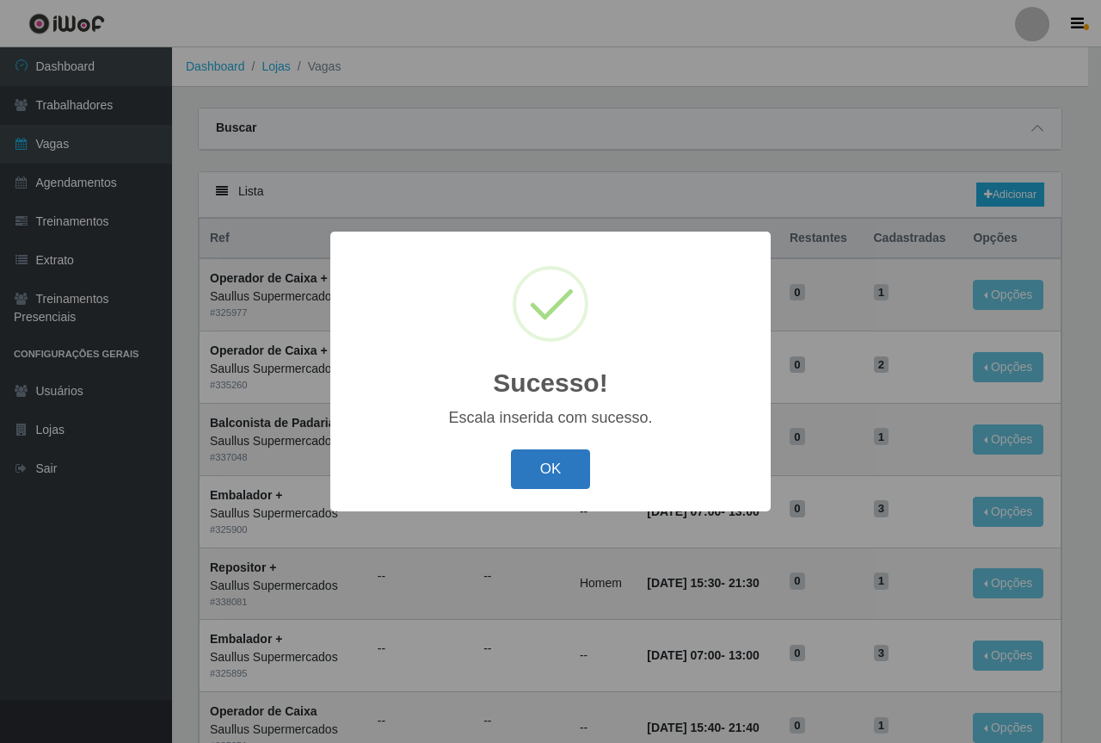
click at [561, 460] on button "OK" at bounding box center [551, 469] width 80 height 40
